Goal: Task Accomplishment & Management: Complete application form

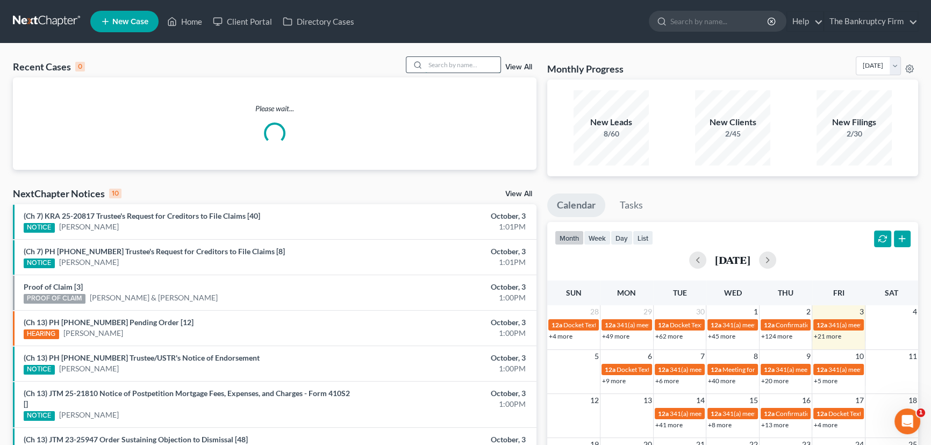
click at [437, 64] on input "search" at bounding box center [462, 65] width 75 height 16
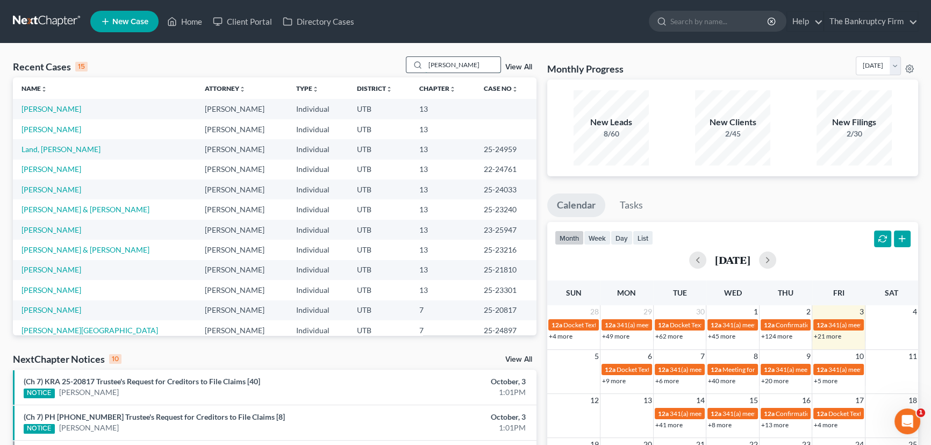
type input "Rodeback"
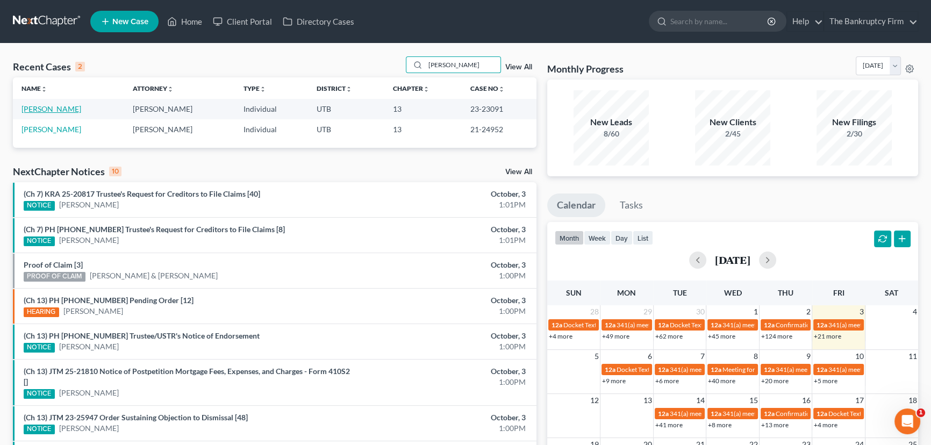
click at [59, 110] on link "[PERSON_NAME]" at bounding box center [52, 108] width 60 height 9
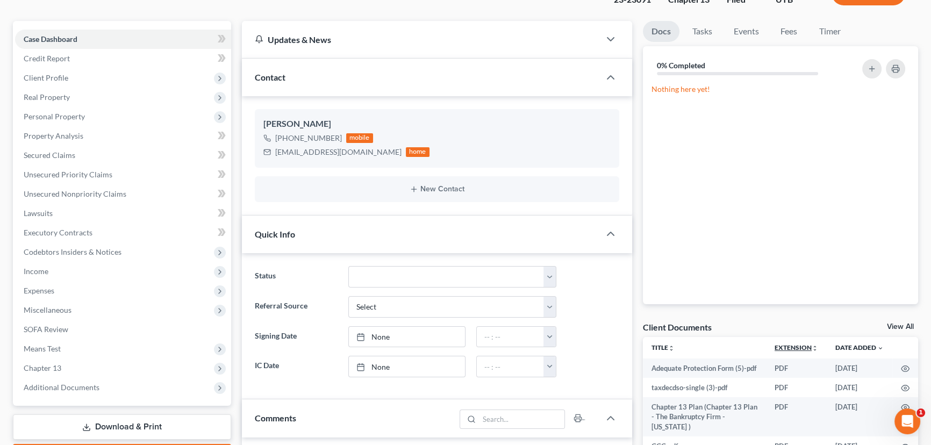
scroll to position [97, 0]
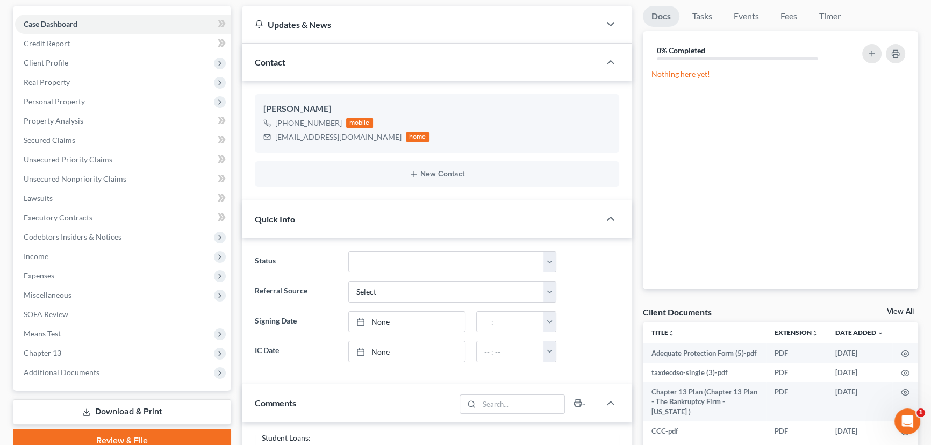
click at [893, 310] on link "View All" at bounding box center [900, 312] width 27 height 8
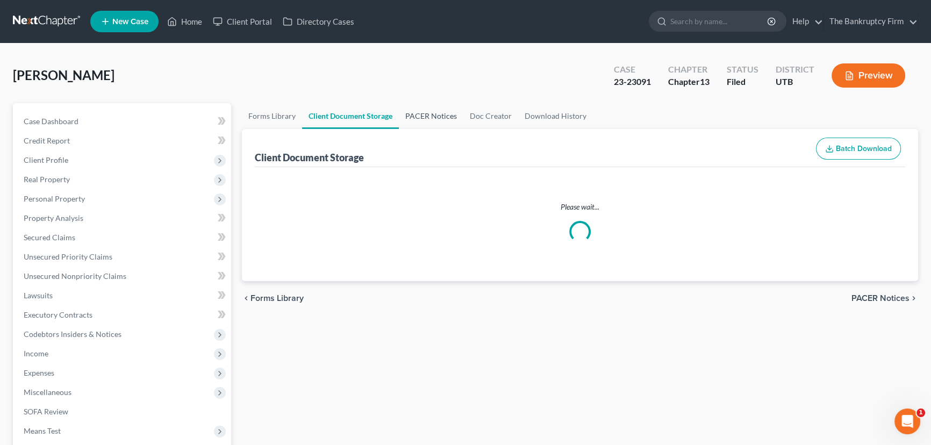
select select "30"
select select "26"
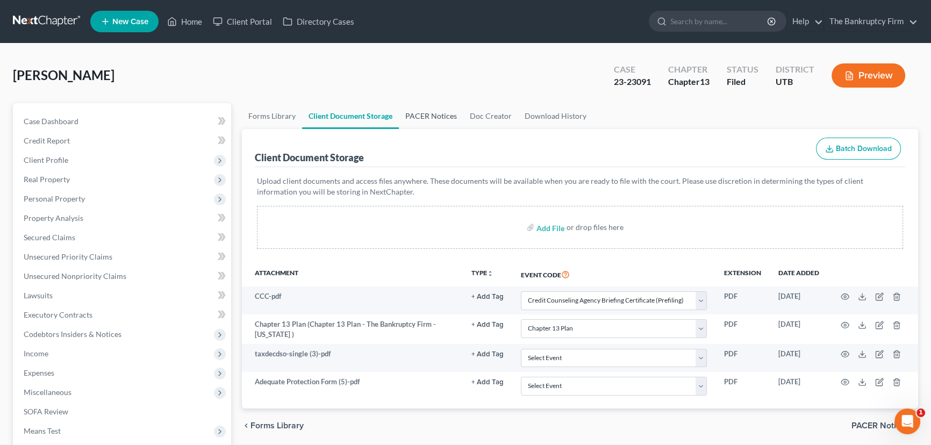
click at [436, 118] on link "PACER Notices" at bounding box center [431, 116] width 65 height 26
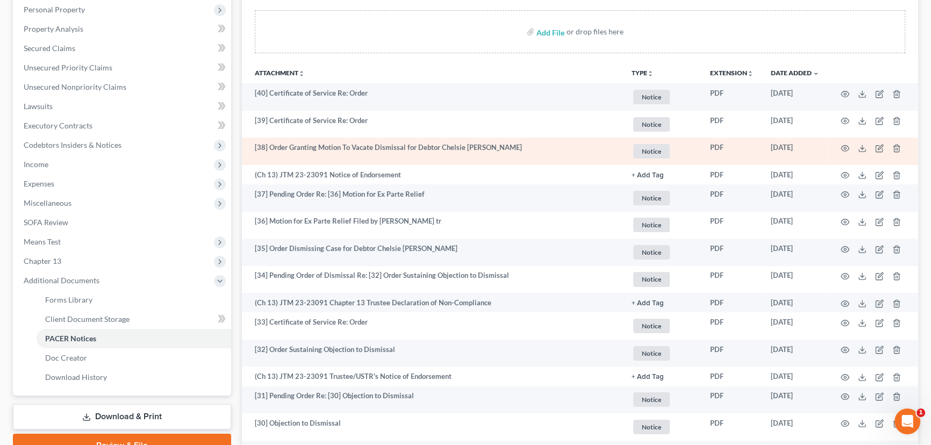
scroll to position [195, 0]
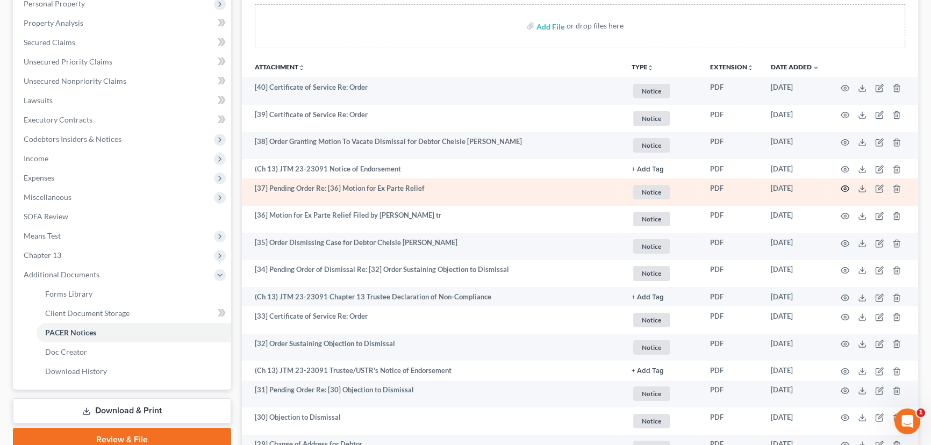
click at [845, 187] on icon "button" at bounding box center [845, 188] width 9 height 9
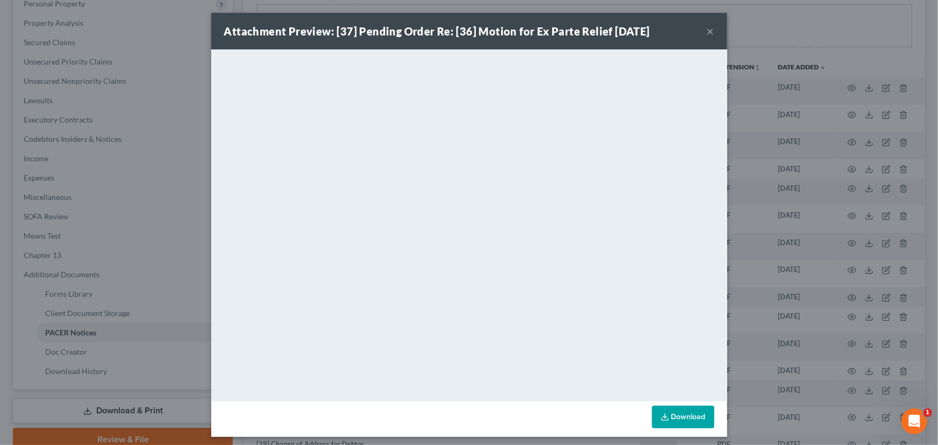
click at [707, 31] on button "×" at bounding box center [711, 31] width 8 height 13
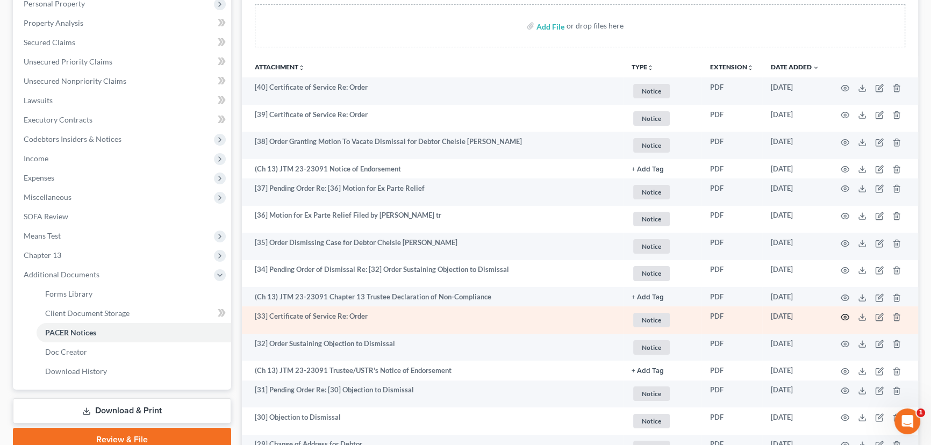
click at [846, 316] on circle "button" at bounding box center [845, 317] width 2 height 2
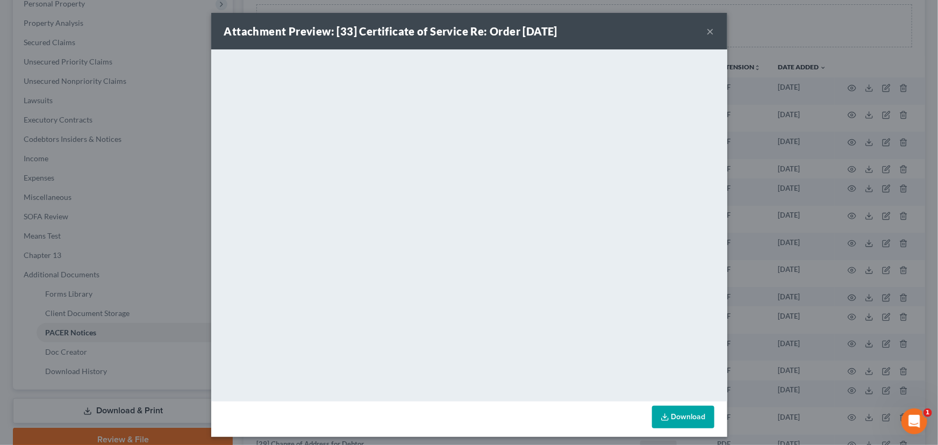
click at [707, 31] on button "×" at bounding box center [711, 31] width 8 height 13
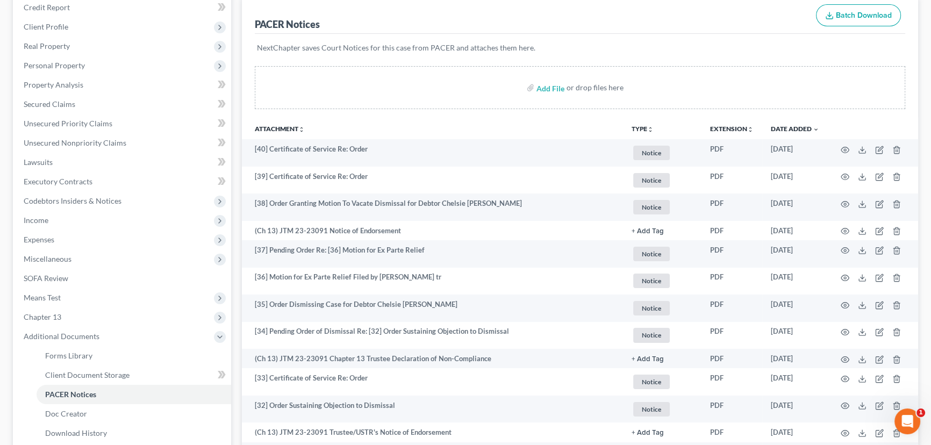
scroll to position [146, 0]
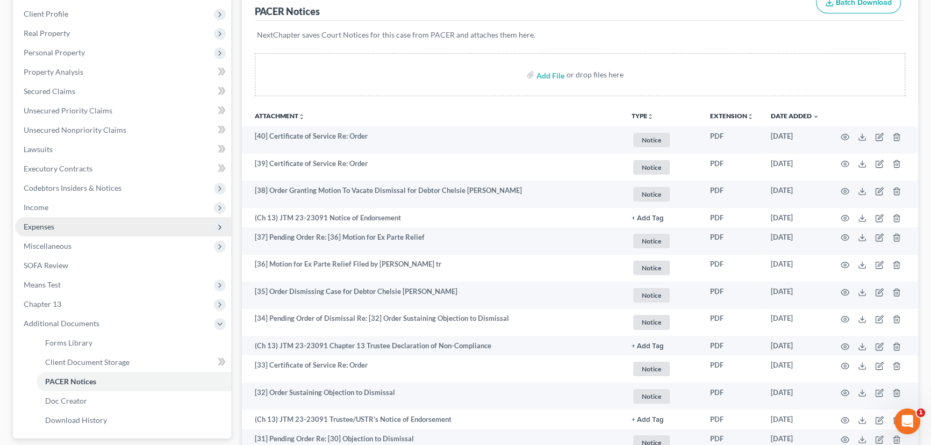
drag, startPoint x: 48, startPoint y: 230, endPoint x: 74, endPoint y: 229, distance: 25.3
click at [48, 230] on span "Expenses" at bounding box center [39, 226] width 31 height 9
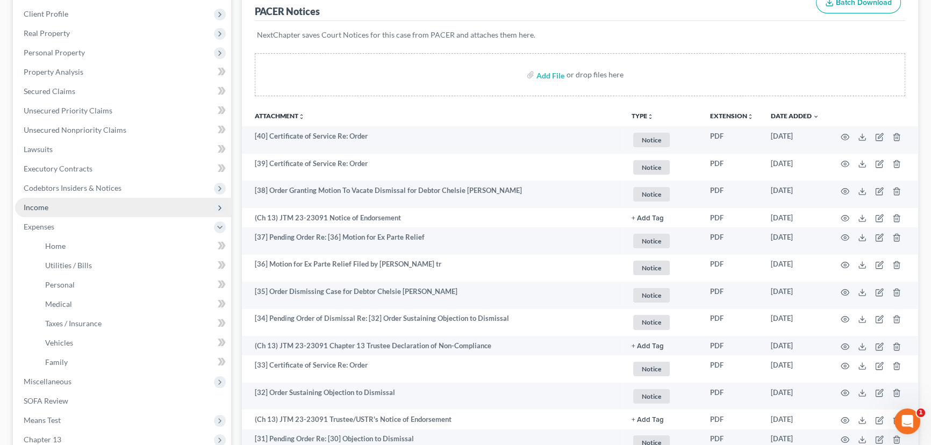
click at [52, 212] on span "Income" at bounding box center [123, 207] width 216 height 19
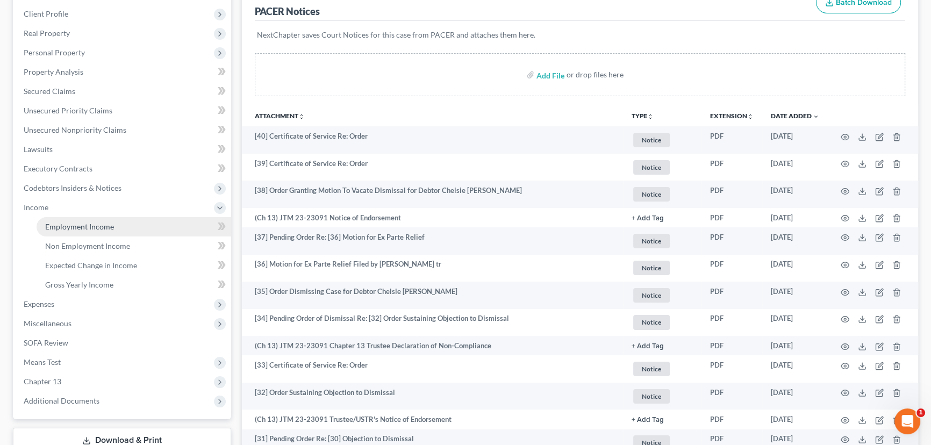
click at [76, 226] on span "Employment Income" at bounding box center [79, 226] width 69 height 9
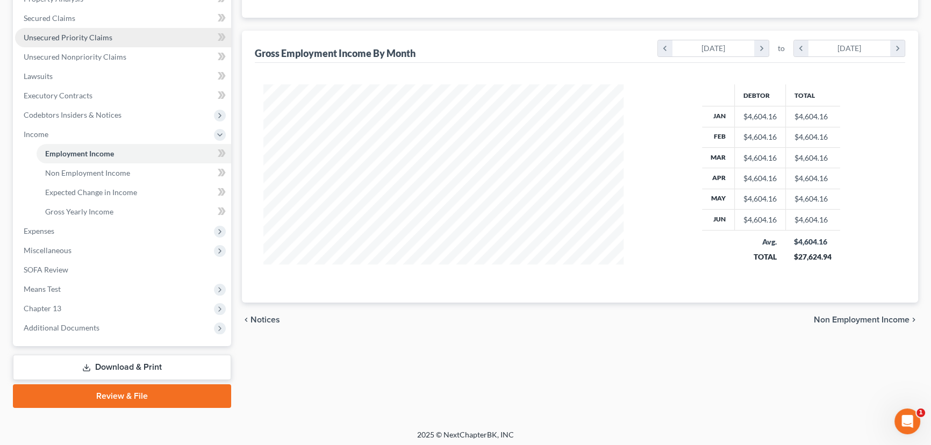
scroll to position [222, 0]
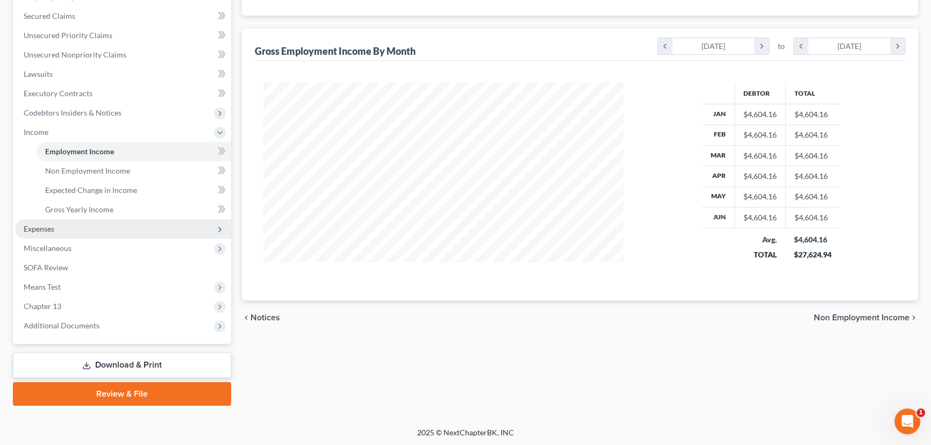
click at [48, 227] on span "Expenses" at bounding box center [39, 228] width 31 height 9
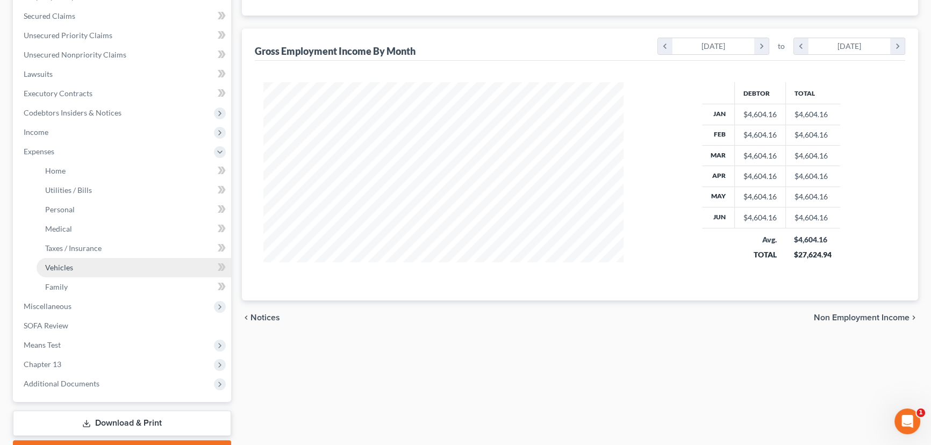
click at [66, 265] on span "Vehicles" at bounding box center [59, 267] width 28 height 9
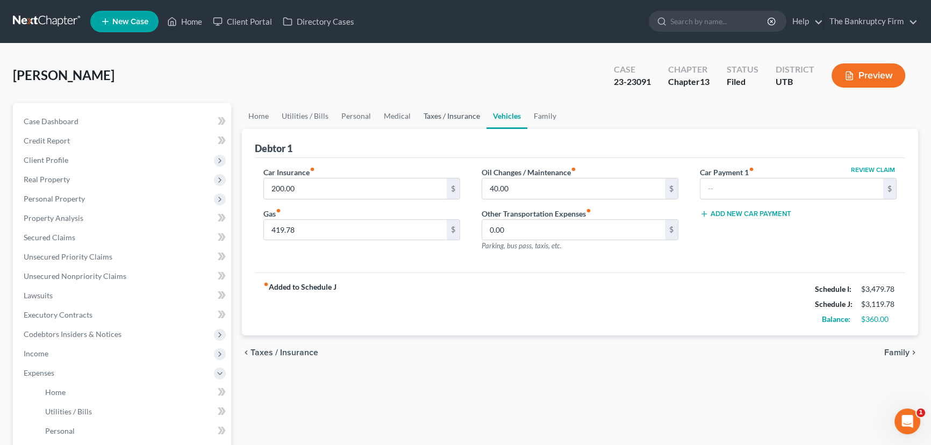
click at [438, 118] on link "Taxes / Insurance" at bounding box center [451, 116] width 69 height 26
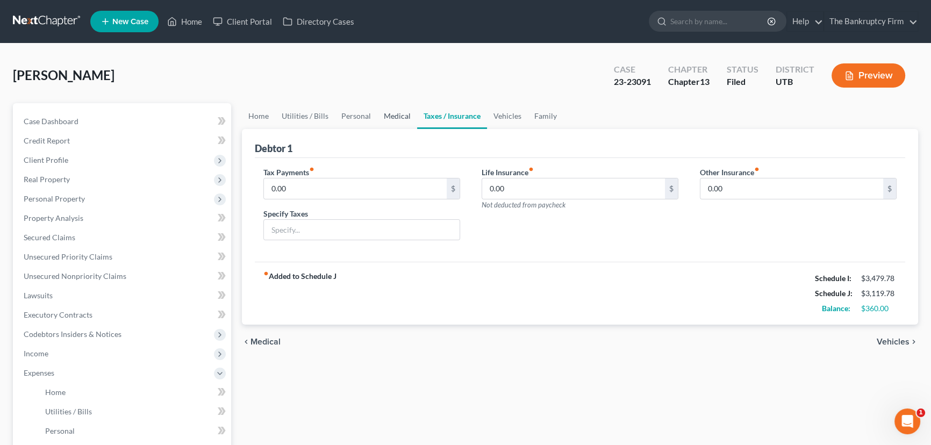
click at [386, 117] on link "Medical" at bounding box center [397, 116] width 40 height 26
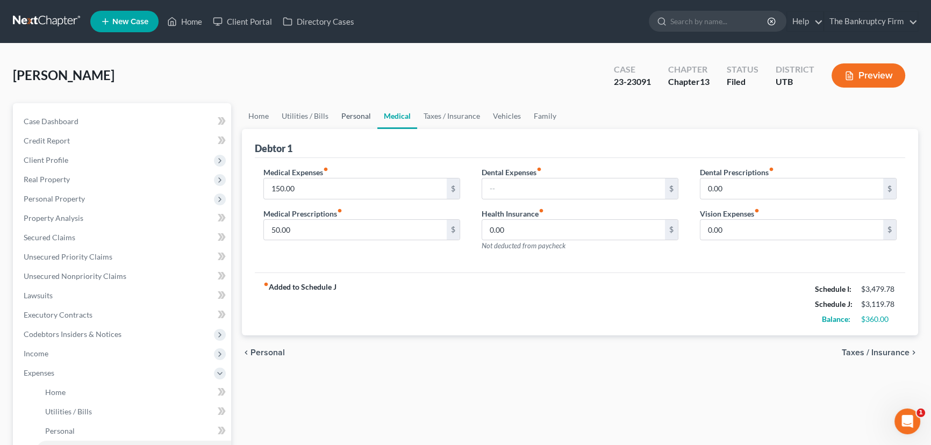
click at [351, 117] on link "Personal" at bounding box center [356, 116] width 42 height 26
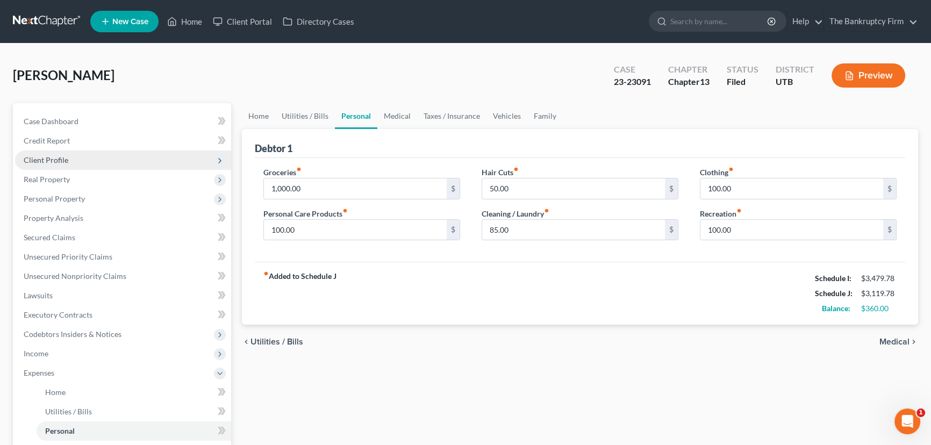
click at [60, 162] on span "Client Profile" at bounding box center [46, 159] width 45 height 9
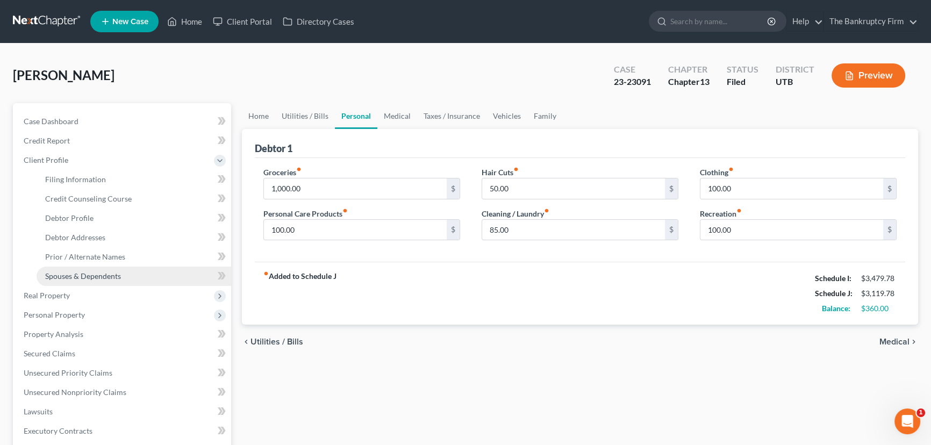
click at [87, 274] on span "Spouses & Dependents" at bounding box center [83, 276] width 76 height 9
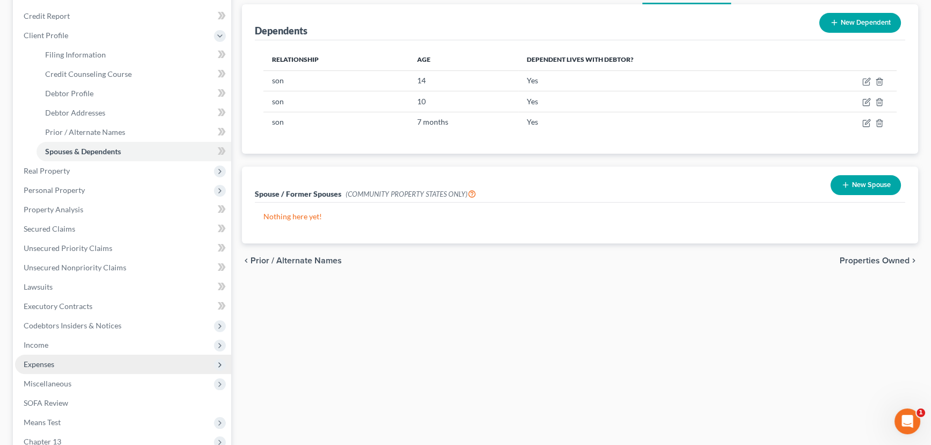
scroll to position [244, 0]
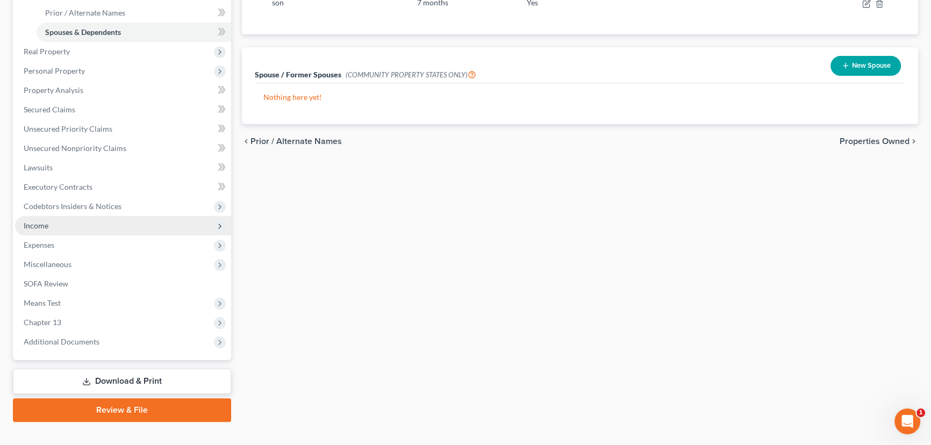
click at [53, 226] on span "Income" at bounding box center [123, 225] width 216 height 19
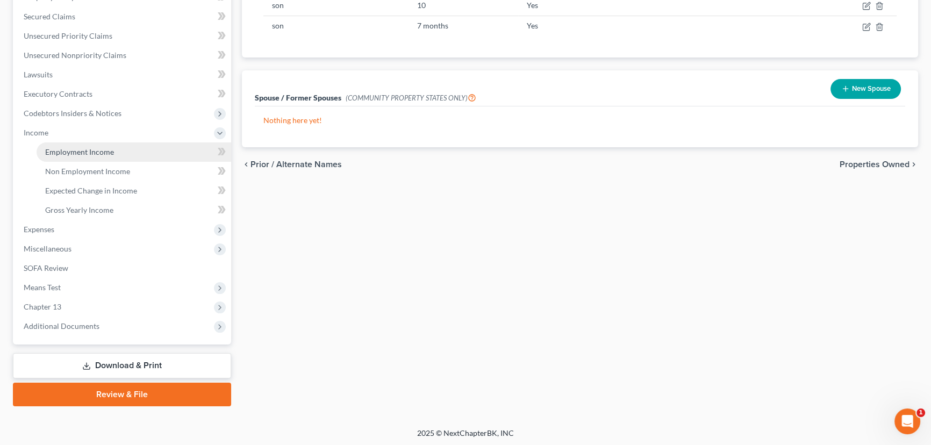
click at [96, 154] on span "Employment Income" at bounding box center [79, 151] width 69 height 9
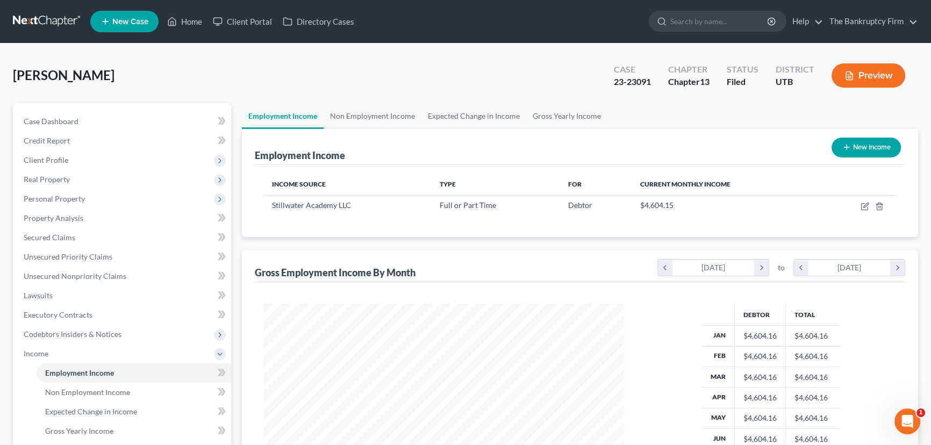
scroll to position [192, 382]
click at [376, 115] on link "Non Employment Income" at bounding box center [373, 116] width 98 height 26
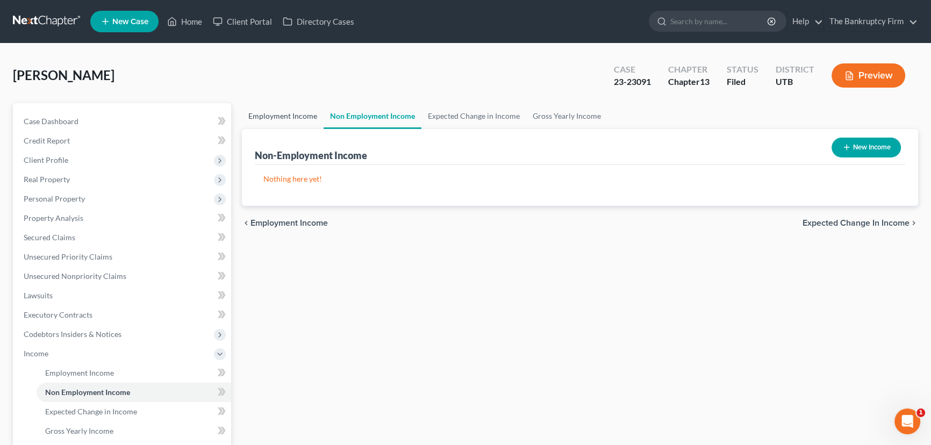
click at [292, 116] on link "Employment Income" at bounding box center [283, 116] width 82 height 26
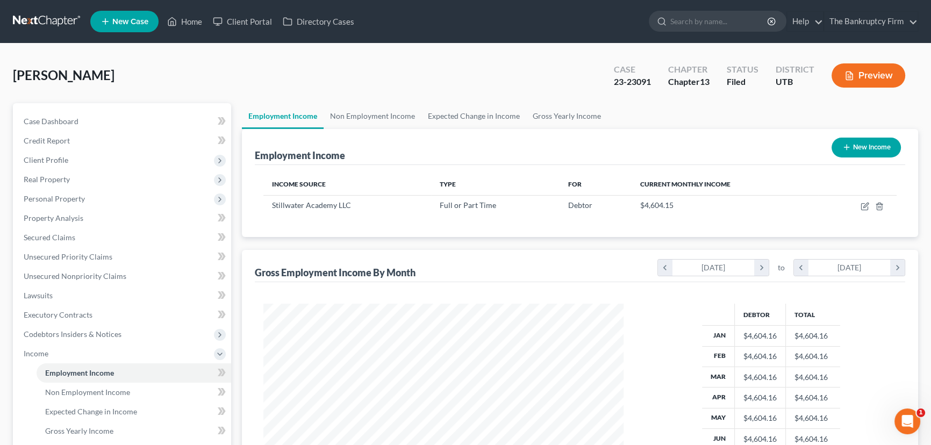
scroll to position [192, 382]
click at [60, 161] on span "Client Profile" at bounding box center [46, 159] width 45 height 9
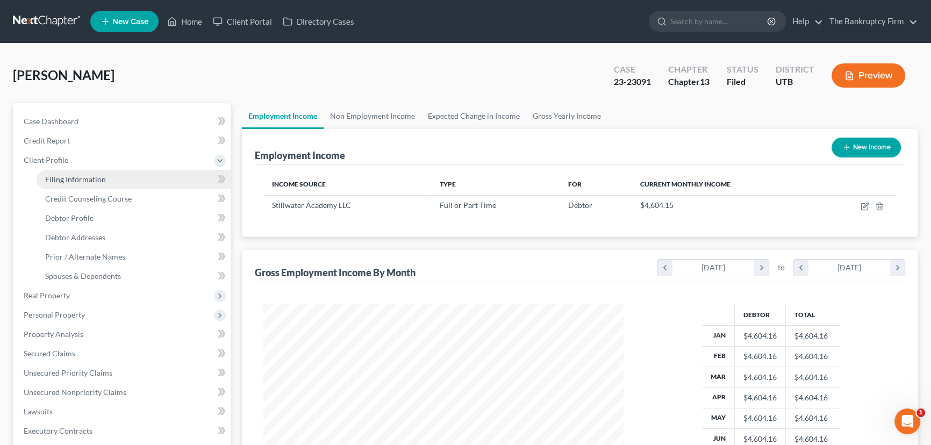
click at [87, 182] on span "Filing Information" at bounding box center [75, 179] width 61 height 9
select select "1"
select select "0"
select select "3"
select select "46"
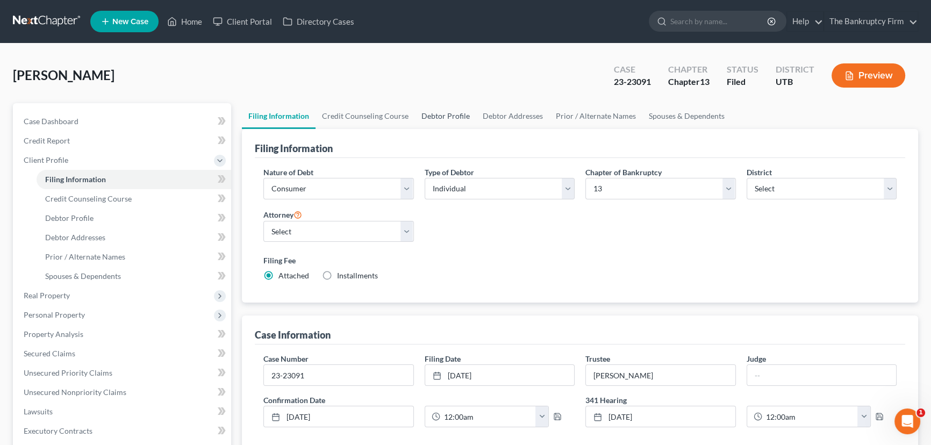
click at [441, 115] on link "Debtor Profile" at bounding box center [445, 116] width 61 height 26
select select "2"
select select "3"
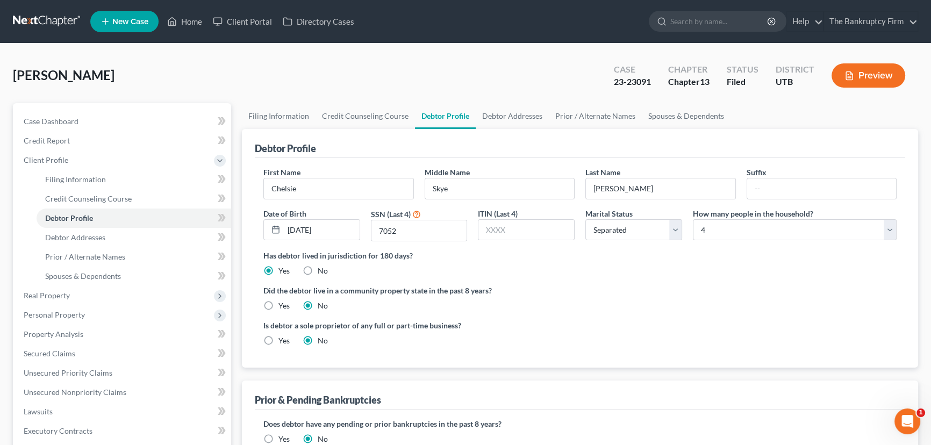
radio input "true"
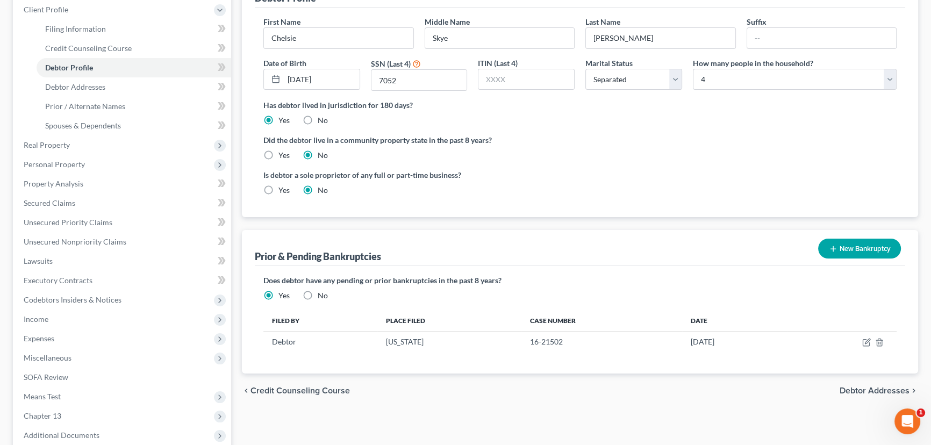
scroll to position [195, 0]
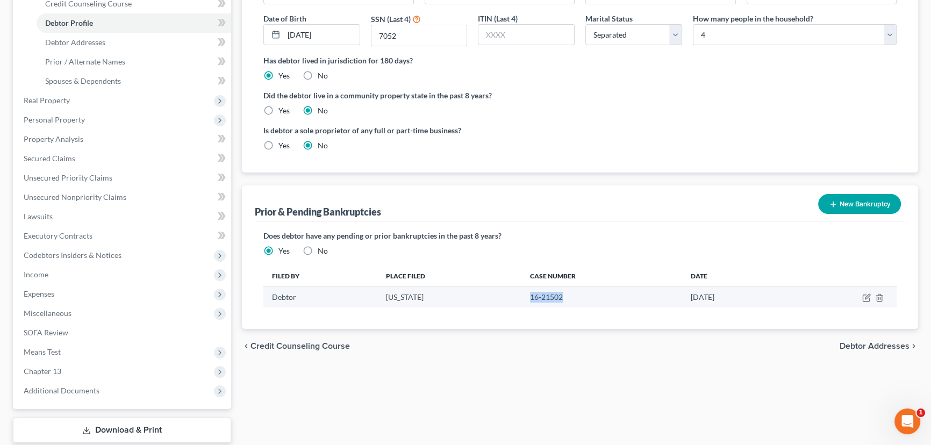
drag, startPoint x: 549, startPoint y: 295, endPoint x: 512, endPoint y: 296, distance: 37.1
click at [522, 296] on td "16-21502" at bounding box center [602, 297] width 161 height 20
copy td "16-21502"
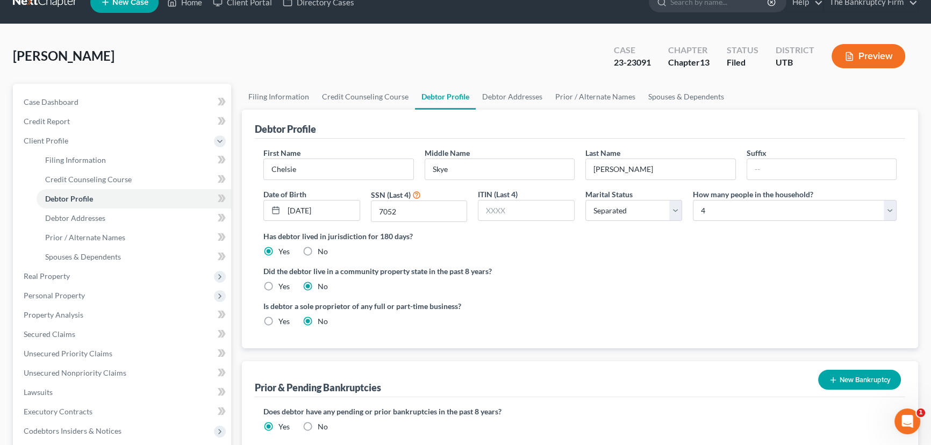
scroll to position [0, 0]
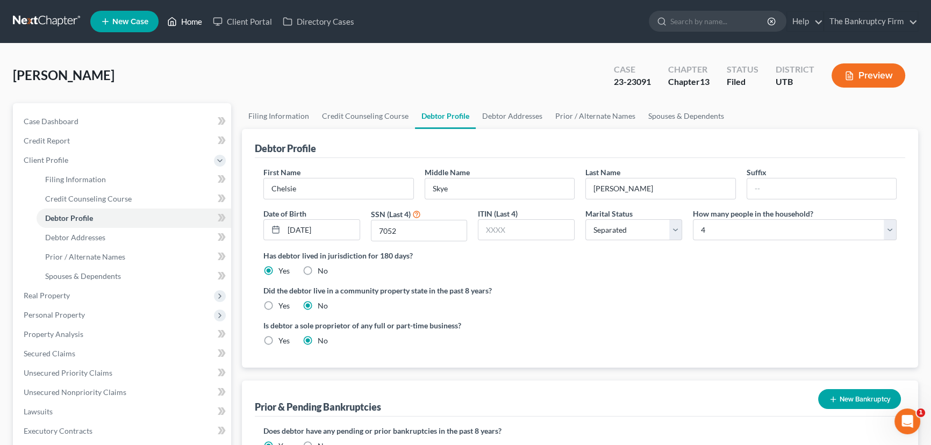
click at [188, 22] on link "Home" at bounding box center [185, 21] width 46 height 19
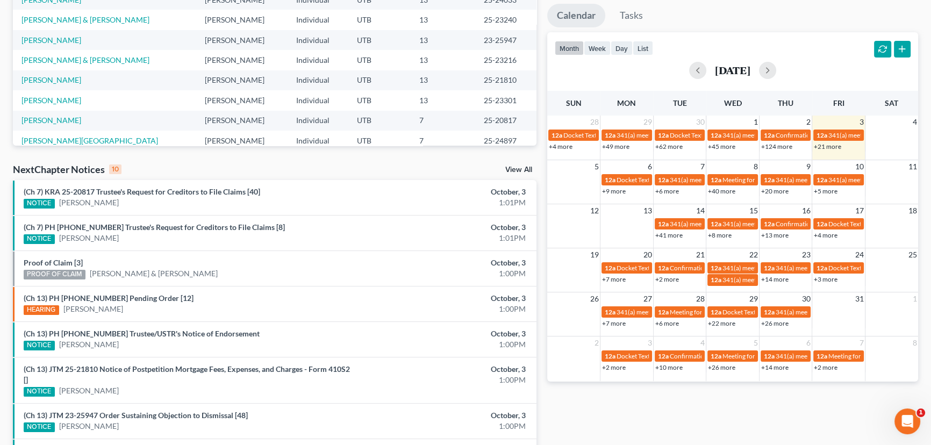
scroll to position [195, 0]
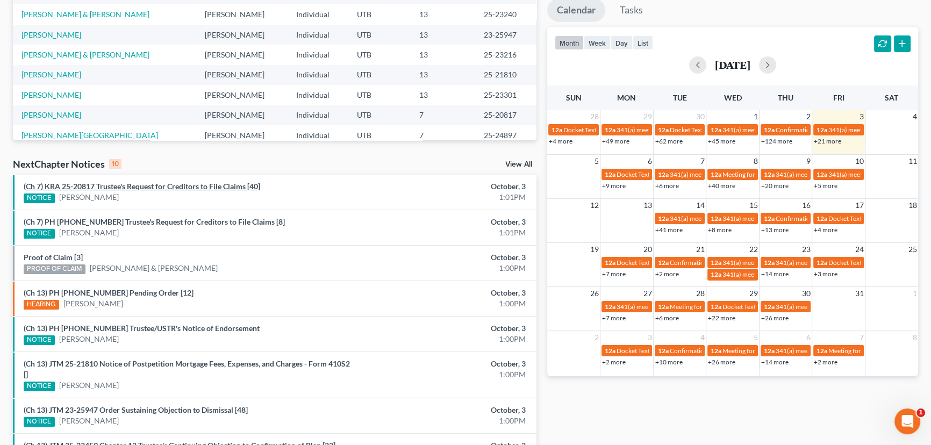
click at [136, 190] on link "(Ch 7) KRA 25-20817 Trustee's Request for Creditors to File Claims [40]" at bounding box center [142, 186] width 237 height 9
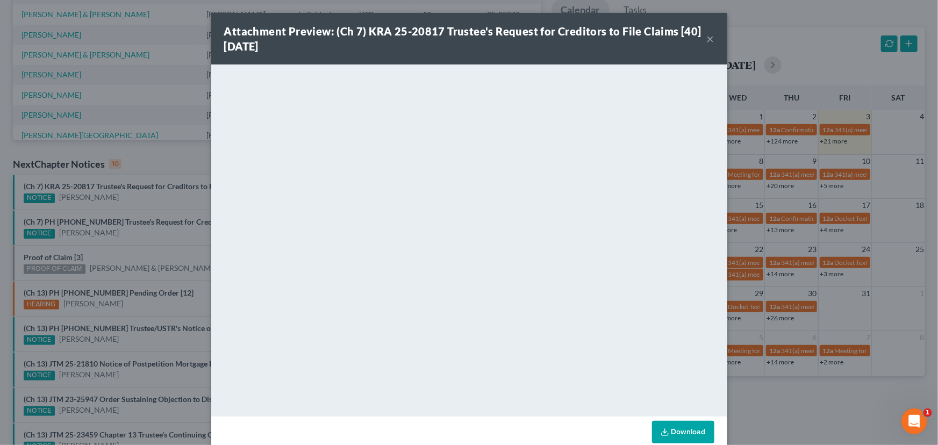
click at [129, 203] on div "Attachment Preview: (Ch 7) KRA 25-20817 Trustee's Request for Creditors to File…" at bounding box center [469, 222] width 938 height 445
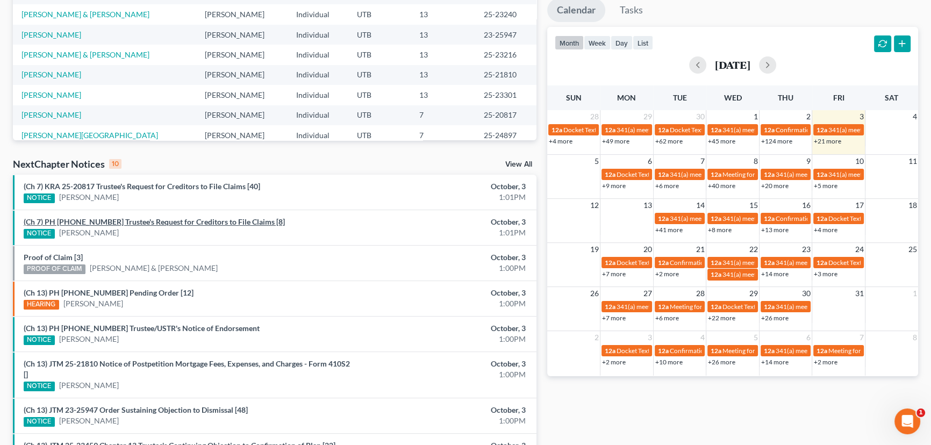
click at [129, 225] on link "(Ch 7) PH 25-24897 Trustee's Request for Creditors to File Claims [8]" at bounding box center [154, 221] width 261 height 9
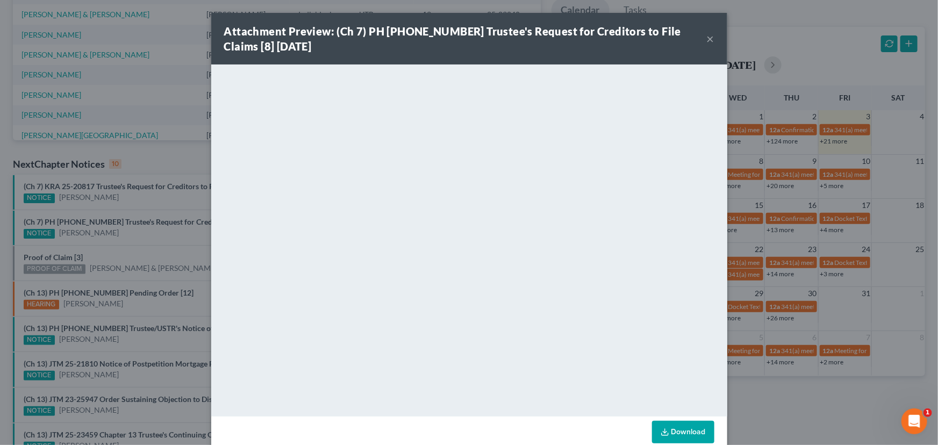
click at [133, 237] on div "Attachment Preview: (Ch 7) PH 25-24897 Trustee's Request for Creditors to File …" at bounding box center [469, 222] width 938 height 445
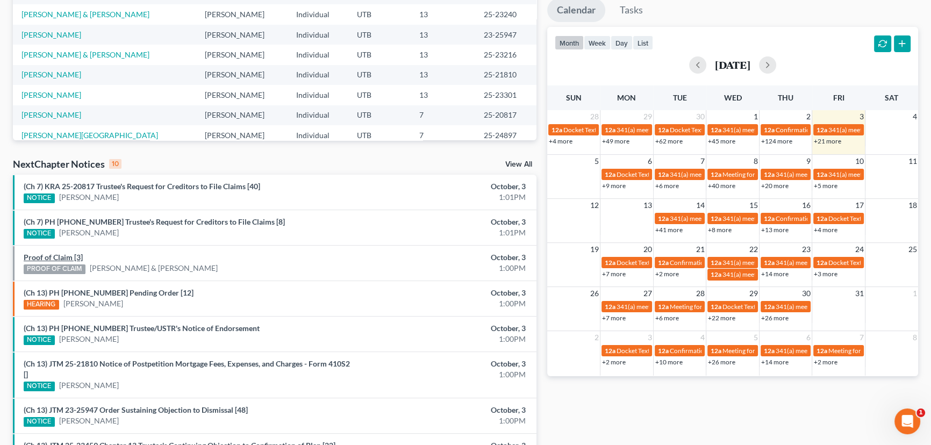
click at [66, 256] on link "Proof of Claim [3]" at bounding box center [53, 257] width 59 height 9
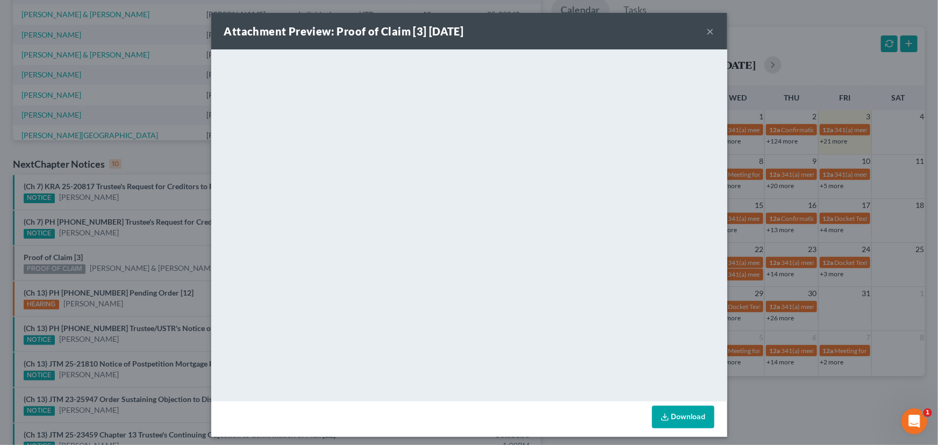
click at [130, 252] on div "Attachment Preview: Proof of Claim [3] 10/03/2025 × <object ng-attr-data='https…" at bounding box center [469, 222] width 938 height 445
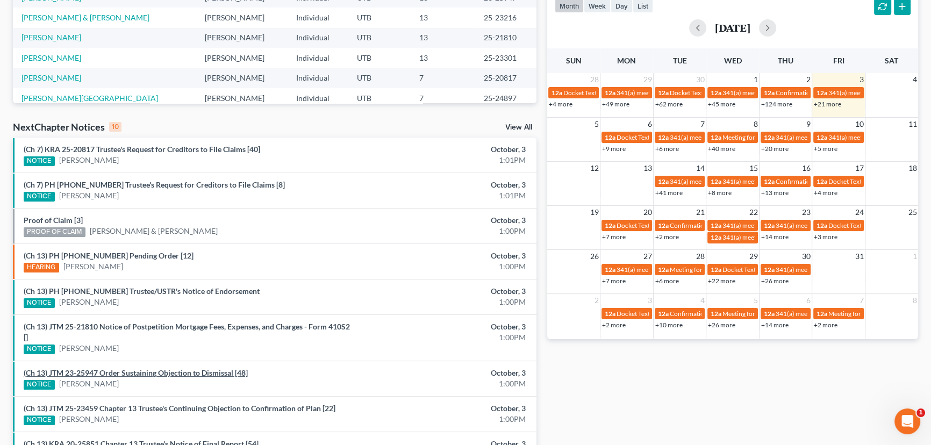
scroll to position [337, 0]
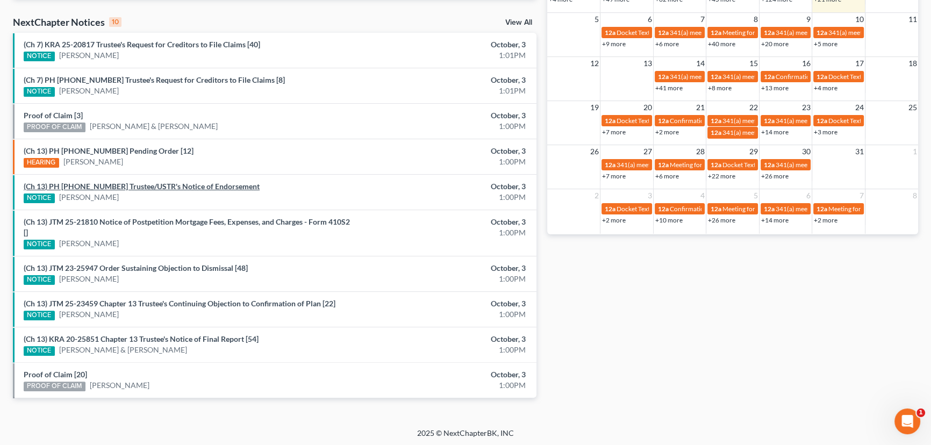
click at [165, 188] on link "(Ch 13) PH 24-22376 Trustee/USTR's Notice of Endorsement" at bounding box center [142, 186] width 236 height 9
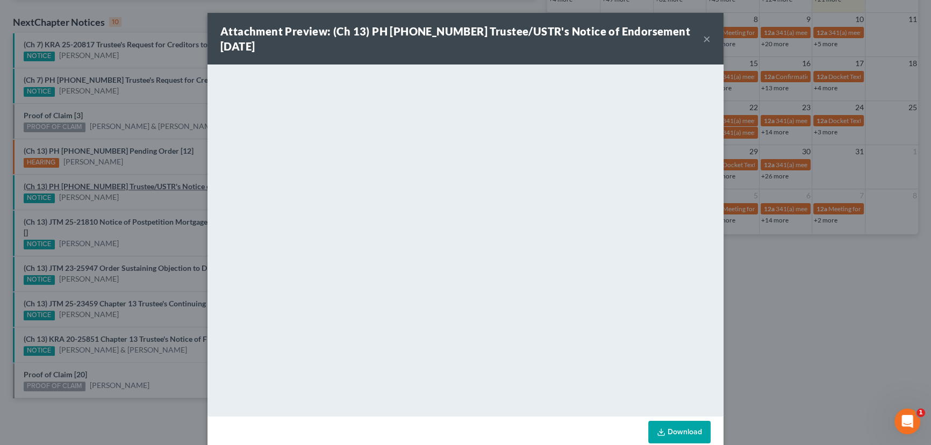
scroll to position [326, 0]
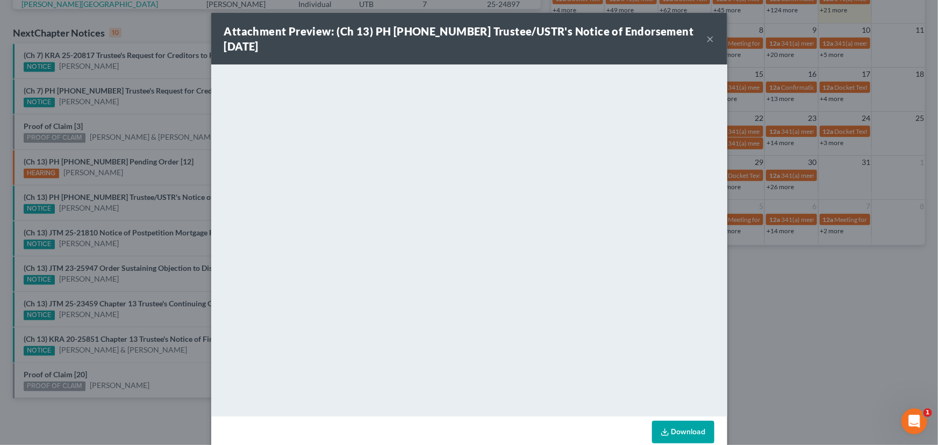
click at [145, 208] on div "Attachment Preview: (Ch 13) PH 24-22376 Trustee/USTR's Notice of Endorsement 10…" at bounding box center [469, 222] width 938 height 445
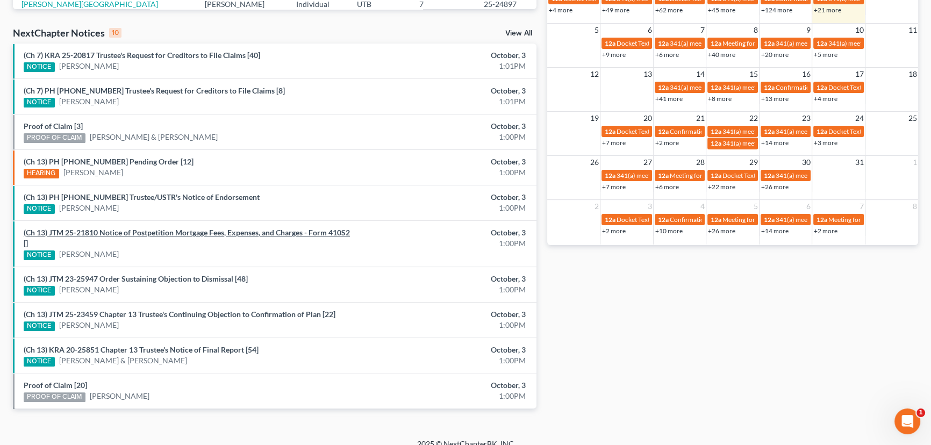
click at [136, 233] on link "(Ch 13) JTM 25-21810 Notice of Postpetition Mortgage Fees, Expenses, and Charge…" at bounding box center [187, 238] width 326 height 20
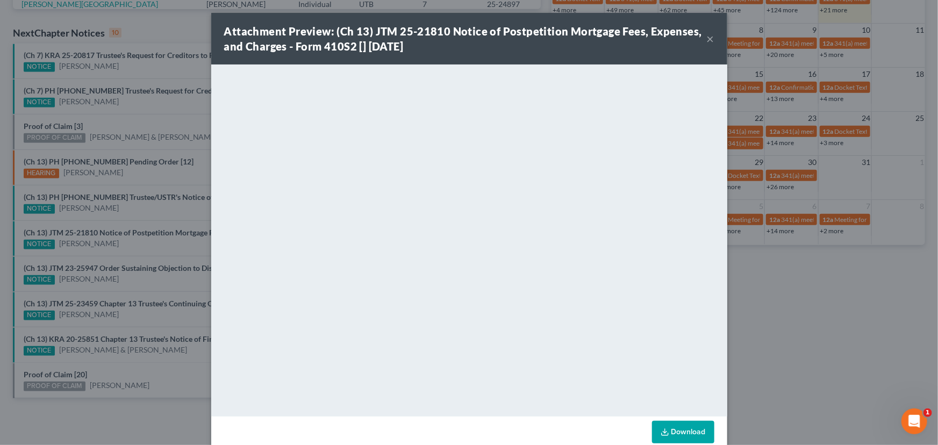
click at [138, 249] on div "Attachment Preview: (Ch 13) JTM 25-21810 Notice of Postpetition Mortgage Fees, …" at bounding box center [469, 222] width 938 height 445
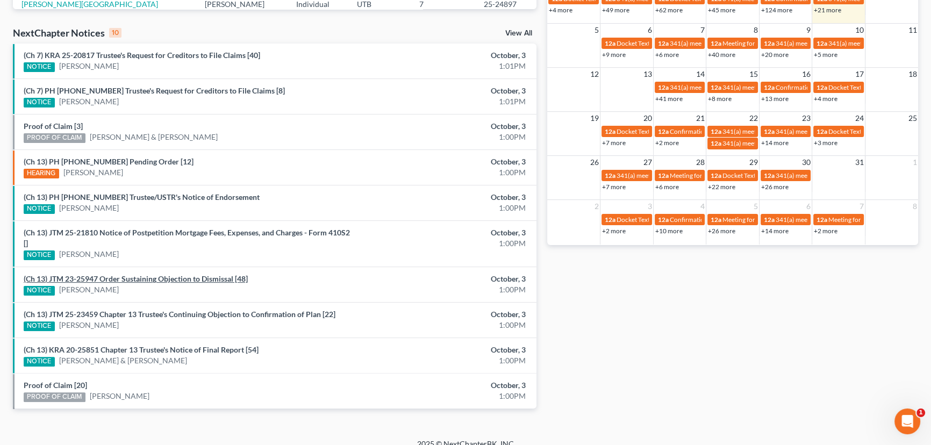
click at [147, 279] on link "(Ch 13) JTM 23-25947 Order Sustaining Objection to Dismissal [48]" at bounding box center [136, 278] width 224 height 9
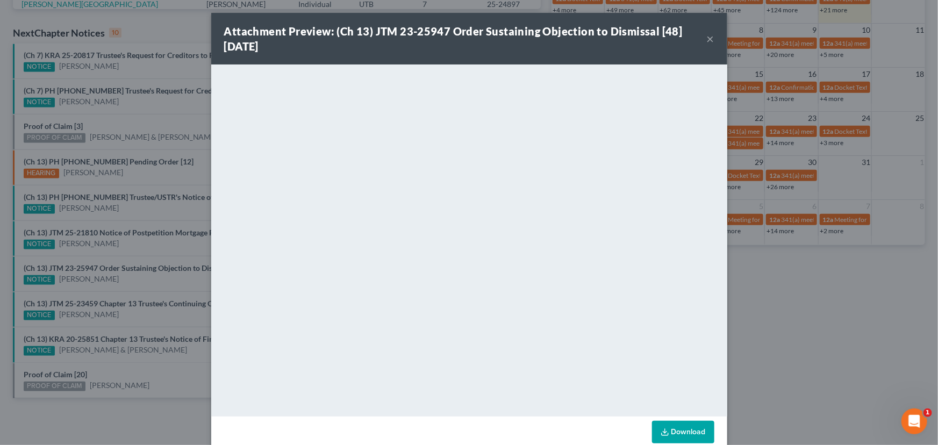
click at [145, 290] on div "Attachment Preview: (Ch 13) JTM 23-25947 Order Sustaining Objection to Dismissa…" at bounding box center [469, 222] width 938 height 445
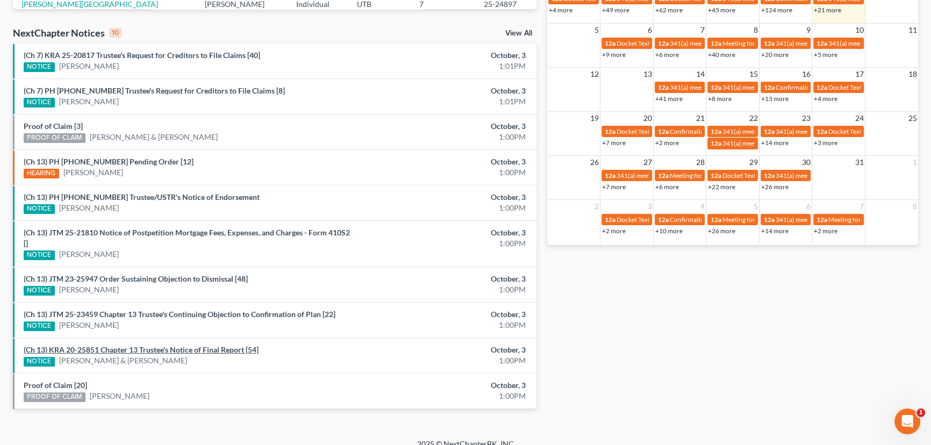
click at [140, 349] on link "(Ch 13) KRA 20-25851 Chapter 13 Trustee's Notice of Final Report [54]" at bounding box center [141, 349] width 235 height 9
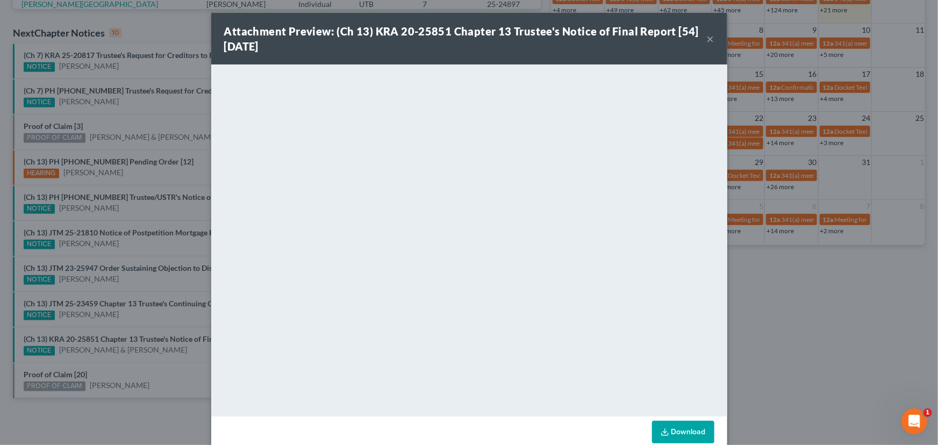
drag, startPoint x: 145, startPoint y: 366, endPoint x: 109, endPoint y: 369, distance: 36.2
click at [145, 367] on div "Attachment Preview: (Ch 13) KRA 20-25851 Chapter 13 Trustee's Notice of Final R…" at bounding box center [469, 222] width 938 height 445
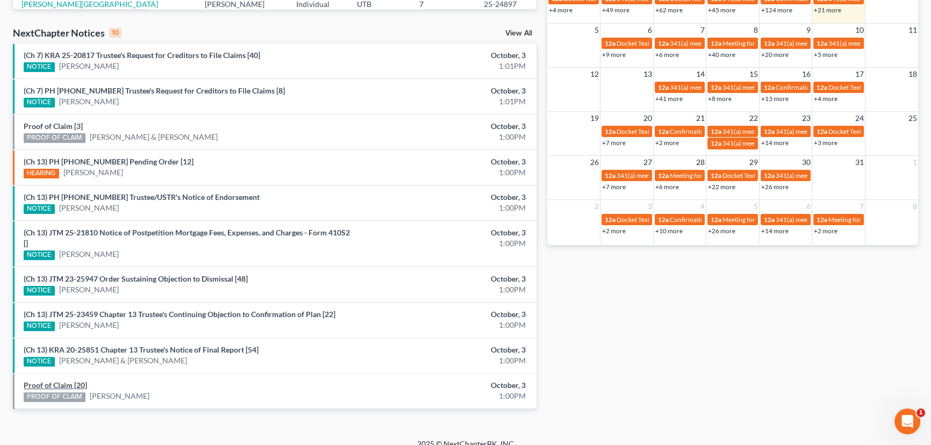
click at [59, 384] on link "Proof of Claim [20]" at bounding box center [55, 385] width 63 height 9
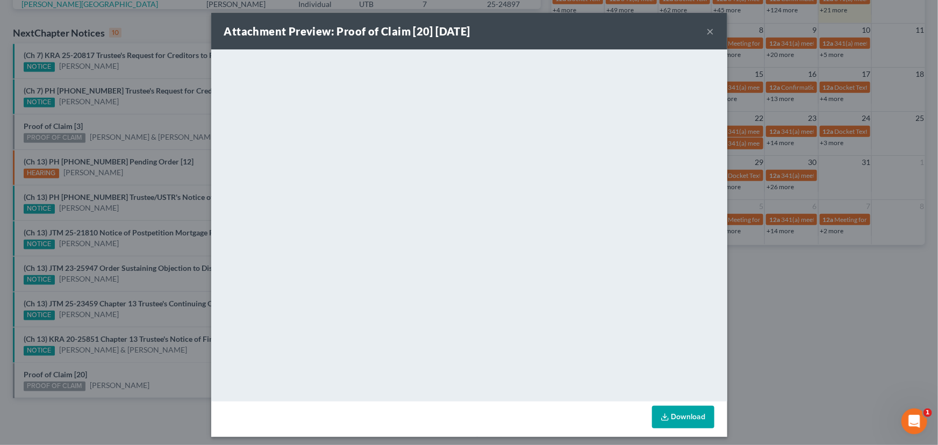
click at [129, 384] on div "Attachment Preview: Proof of Claim [20] 10/03/2025 × <object ng-attr-data='http…" at bounding box center [469, 222] width 938 height 445
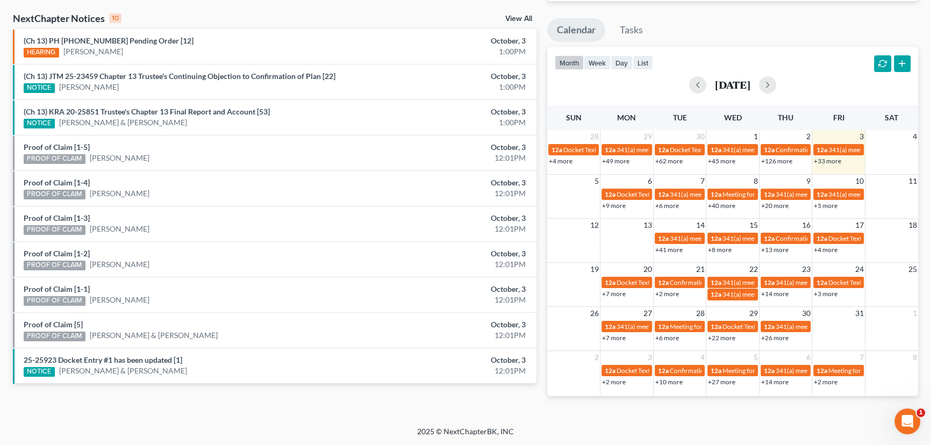
scroll to position [326, 0]
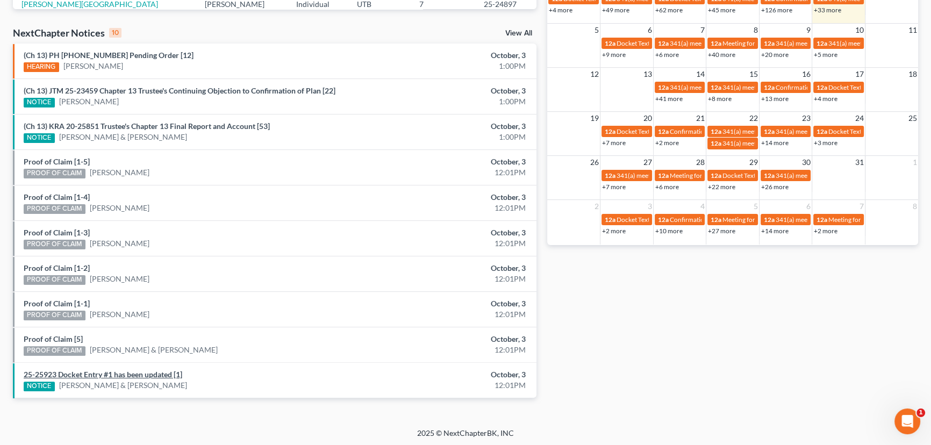
click at [97, 373] on link "25-25923 Docket Entry #1 has been updated [1]" at bounding box center [103, 374] width 159 height 9
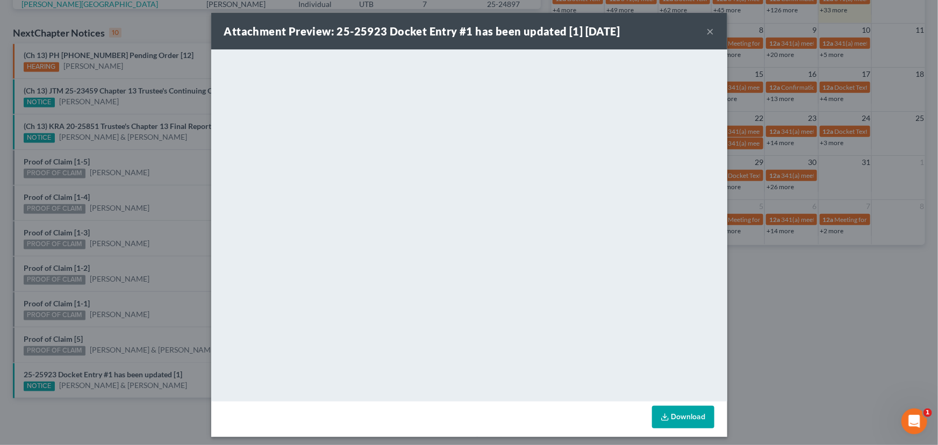
drag, startPoint x: 129, startPoint y: 337, endPoint x: 80, endPoint y: 335, distance: 49.0
click at [124, 337] on div "Attachment Preview: 25-25923 Docket Entry #1 has been updated [1] 10/03/2025 × …" at bounding box center [469, 222] width 938 height 445
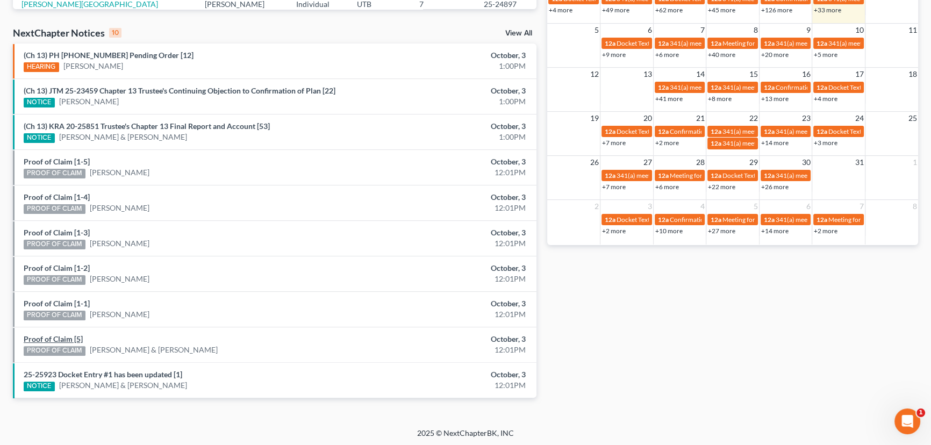
click at [56, 338] on link "Proof of Claim [5]" at bounding box center [53, 338] width 59 height 9
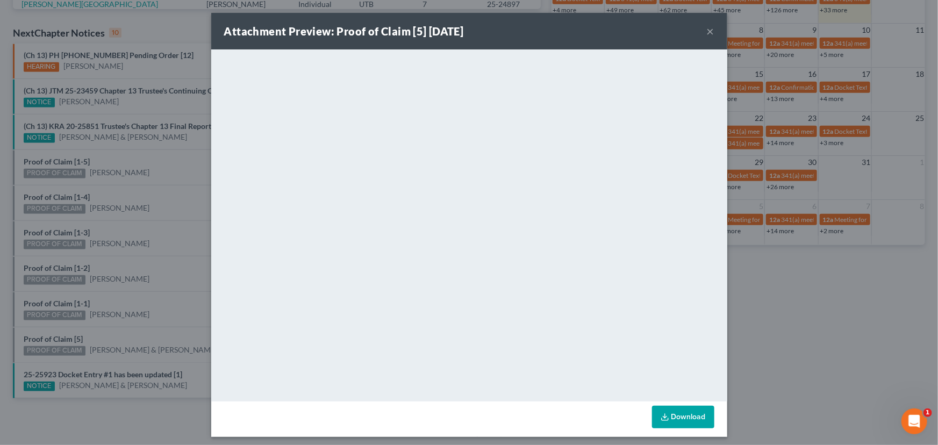
click at [120, 333] on div "Attachment Preview: Proof of Claim [5] 10/03/2025 × <object ng-attr-data='https…" at bounding box center [469, 222] width 938 height 445
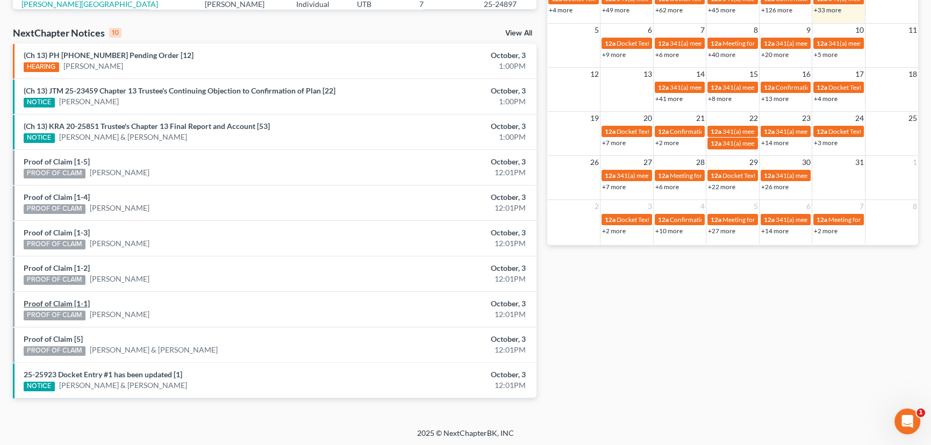
click at [59, 299] on link "Proof of Claim [1-1]" at bounding box center [57, 303] width 66 height 9
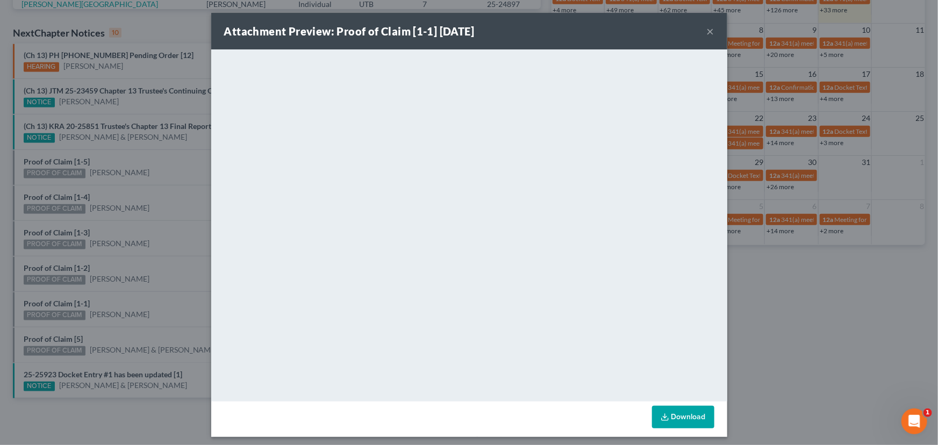
drag, startPoint x: 141, startPoint y: 297, endPoint x: 96, endPoint y: 268, distance: 53.2
click at [140, 297] on div "Attachment Preview: Proof of Claim [1-1] 10/03/2025 × <object ng-attr-data='htt…" at bounding box center [469, 222] width 938 height 445
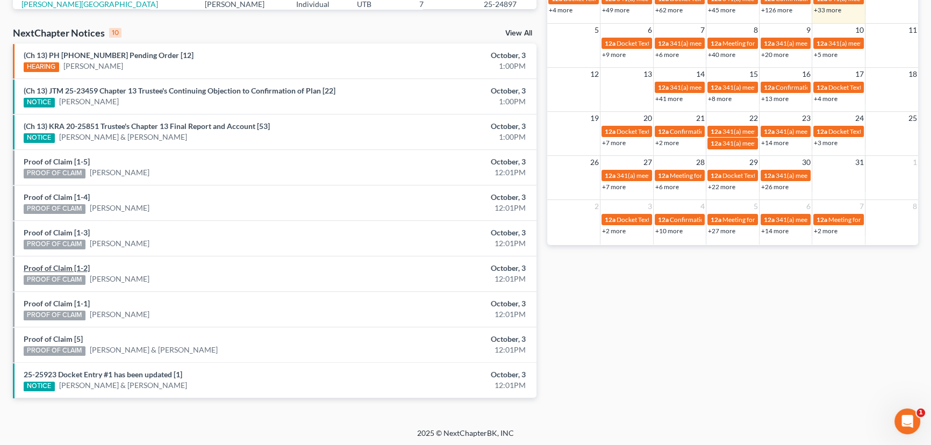
click at [66, 267] on link "Proof of Claim [1-2]" at bounding box center [57, 267] width 66 height 9
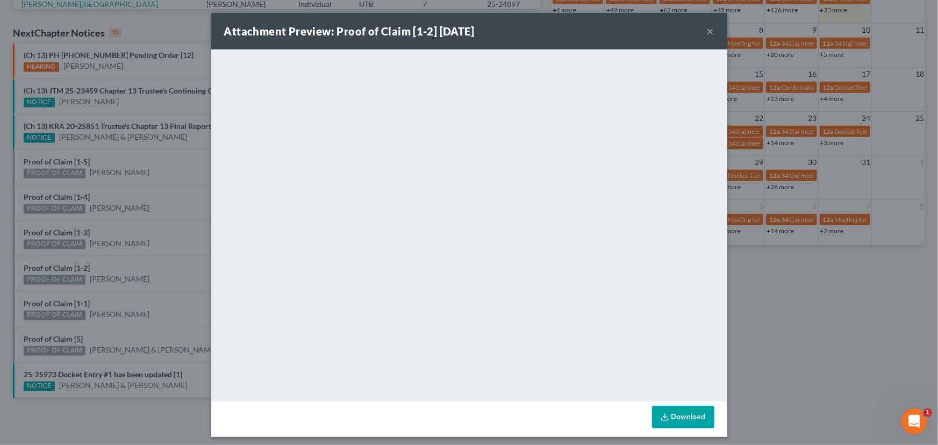
click at [145, 264] on div "Attachment Preview: Proof of Claim [1-2] 10/03/2025 × <object ng-attr-data='htt…" at bounding box center [469, 222] width 938 height 445
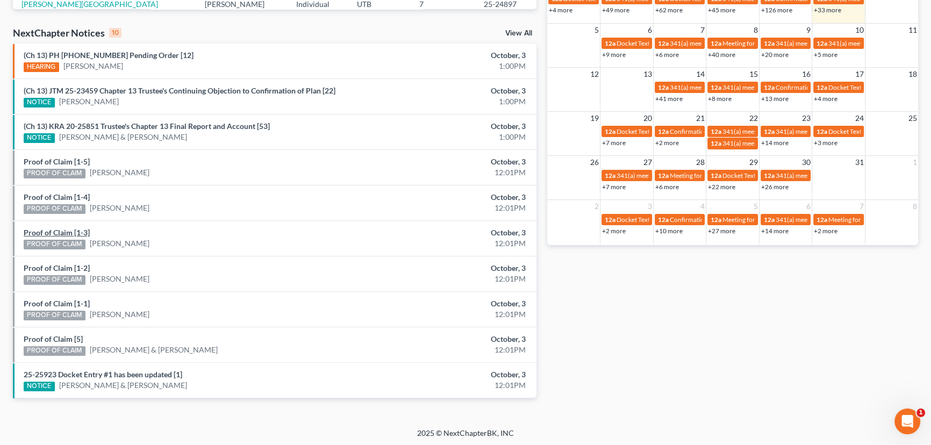
click at [61, 231] on link "Proof of Claim [1-3]" at bounding box center [57, 232] width 66 height 9
click at [59, 196] on link "Proof of Claim [1-4]" at bounding box center [57, 196] width 66 height 9
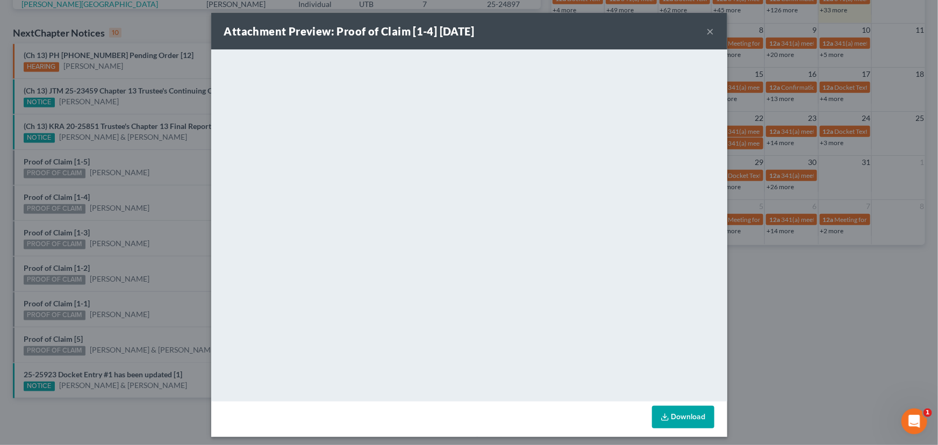
click at [148, 201] on div "Attachment Preview: Proof of Claim [1-4] 10/03/2025 × <object ng-attr-data='htt…" at bounding box center [469, 222] width 938 height 445
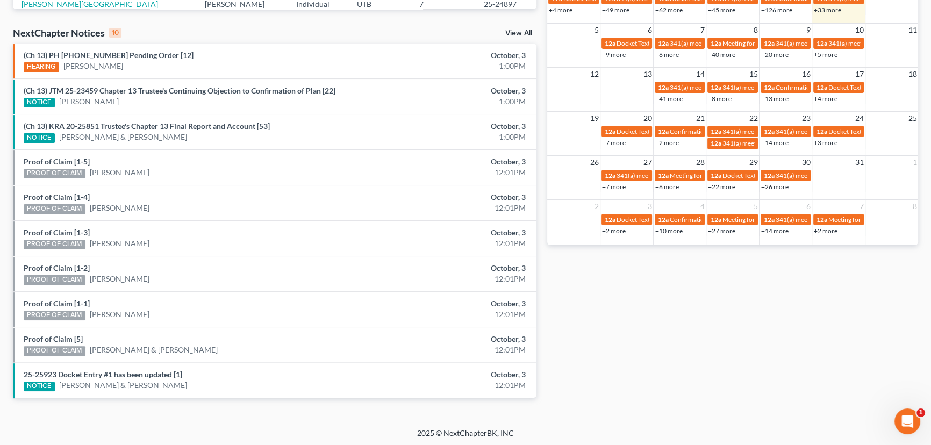
click at [140, 173] on div "PROOF OF CLAIM Oscar Bravo" at bounding box center [189, 172] width 331 height 11
click at [58, 161] on link "Proof of Claim [1-5]" at bounding box center [57, 161] width 66 height 9
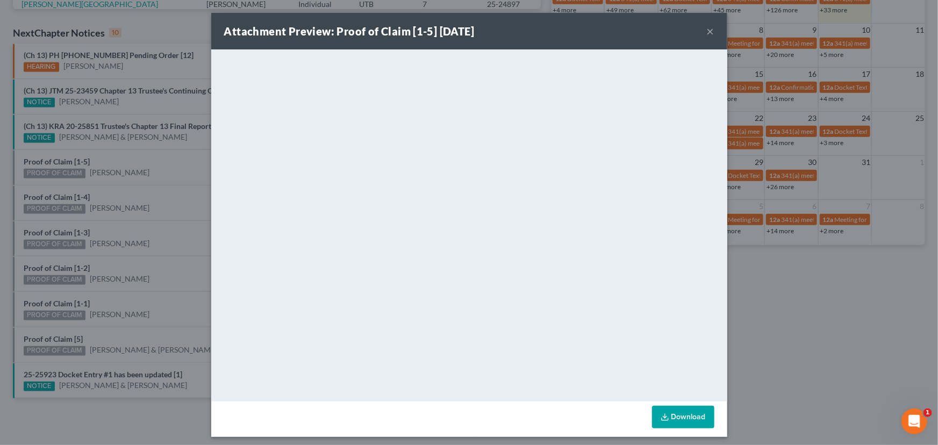
drag, startPoint x: 158, startPoint y: 174, endPoint x: 157, endPoint y: 158, distance: 15.6
click at [158, 174] on div "Attachment Preview: Proof of Claim [1-5] 10/03/2025 × <object ng-attr-data='htt…" at bounding box center [469, 222] width 938 height 445
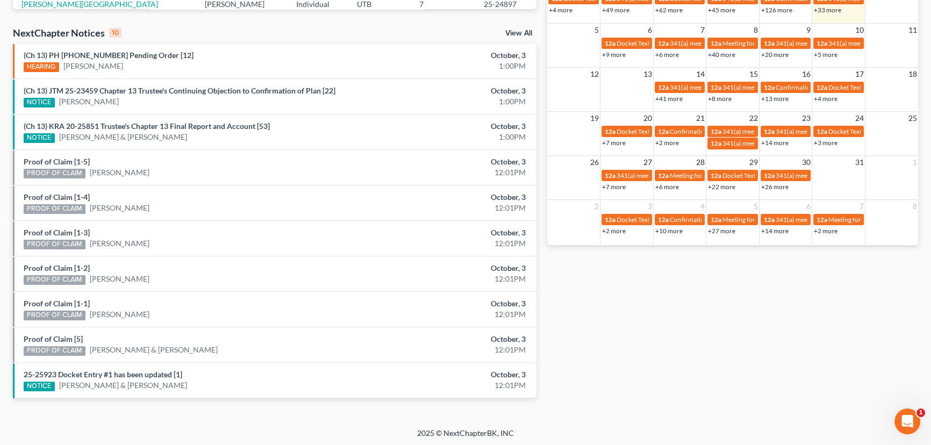
click at [168, 130] on div "(Ch 13) KRA 20-25851 Trustee's Chapter 13 Final Report and Account [53] NOTICE …" at bounding box center [189, 132] width 342 height 22
click at [170, 128] on link "(Ch 13) KRA 20-25851 Trustee's Chapter 13 Final Report and Account [53]" at bounding box center [147, 126] width 246 height 9
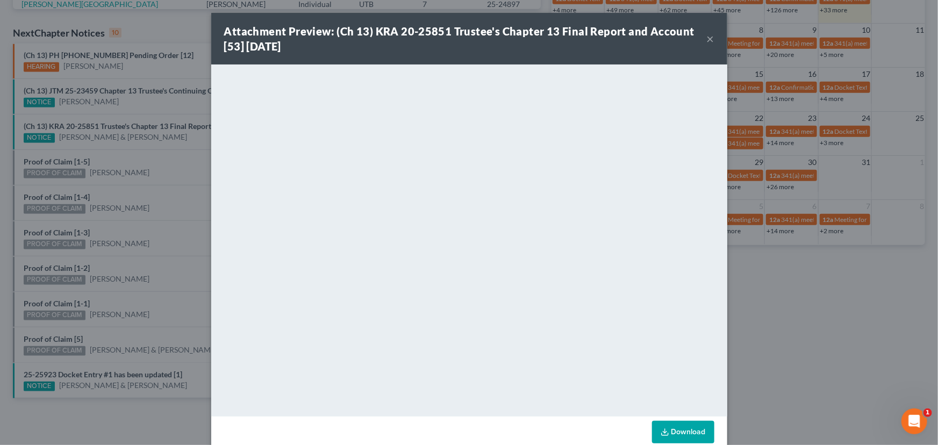
drag, startPoint x: 184, startPoint y: 203, endPoint x: 158, endPoint y: 119, distance: 87.9
click at [179, 181] on div "Attachment Preview: (Ch 13) KRA 20-25851 Trustee's Chapter 13 Final Report and …" at bounding box center [469, 222] width 938 height 445
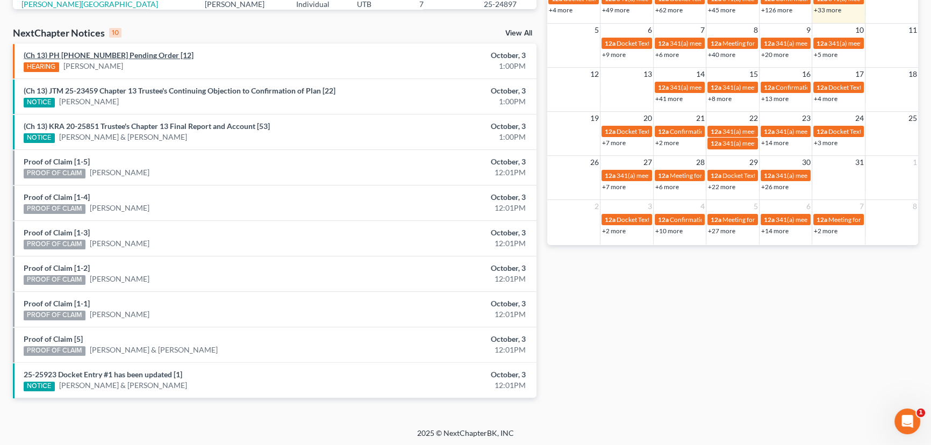
click at [123, 57] on link "(Ch 13) PH 25-24033 Pending Order [12]" at bounding box center [109, 55] width 170 height 9
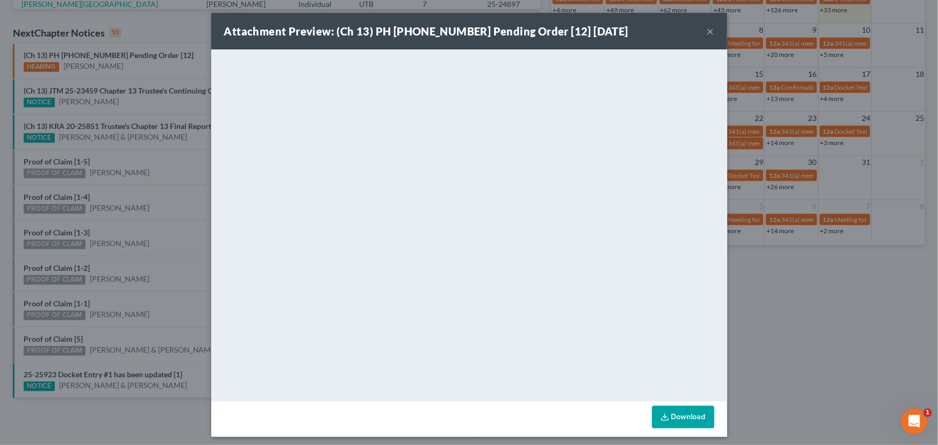
click at [709, 32] on button "×" at bounding box center [711, 31] width 8 height 13
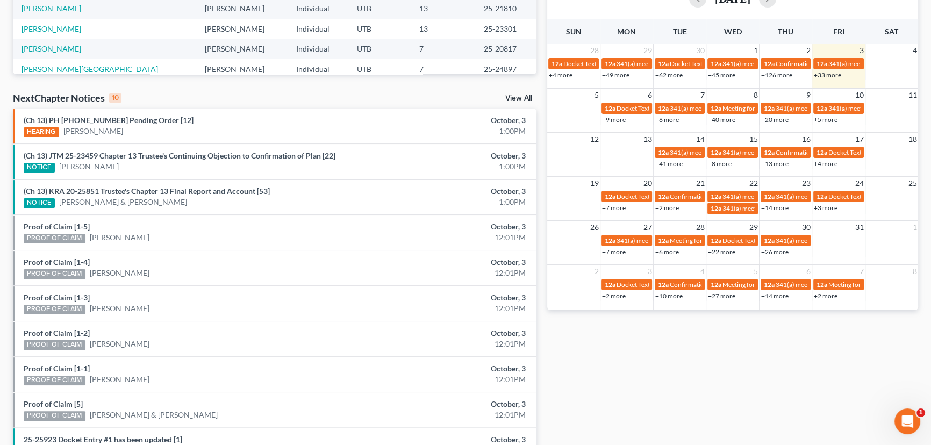
scroll to position [33, 0]
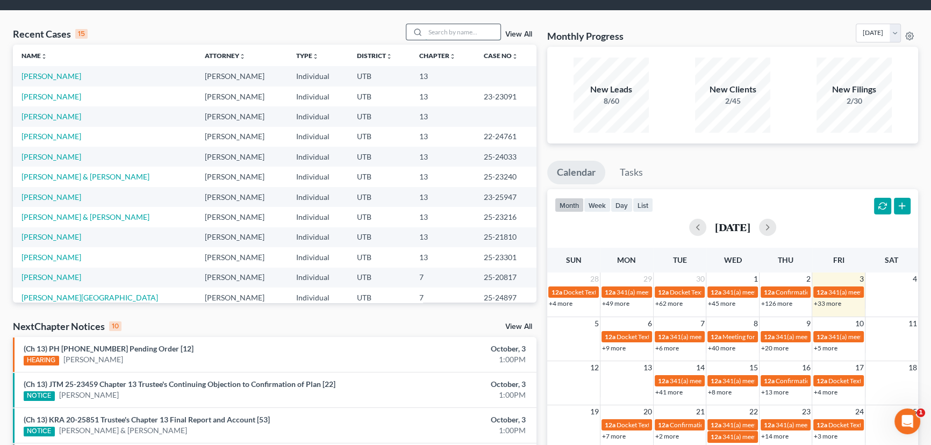
click at [425, 33] on input "search" at bounding box center [462, 32] width 75 height 16
type input "Skeen"
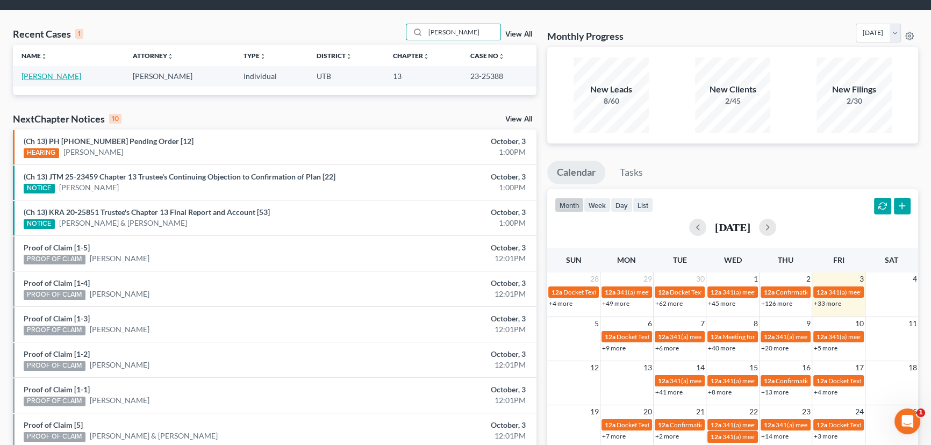
click at [42, 77] on link "Skeen, Merrill" at bounding box center [52, 76] width 60 height 9
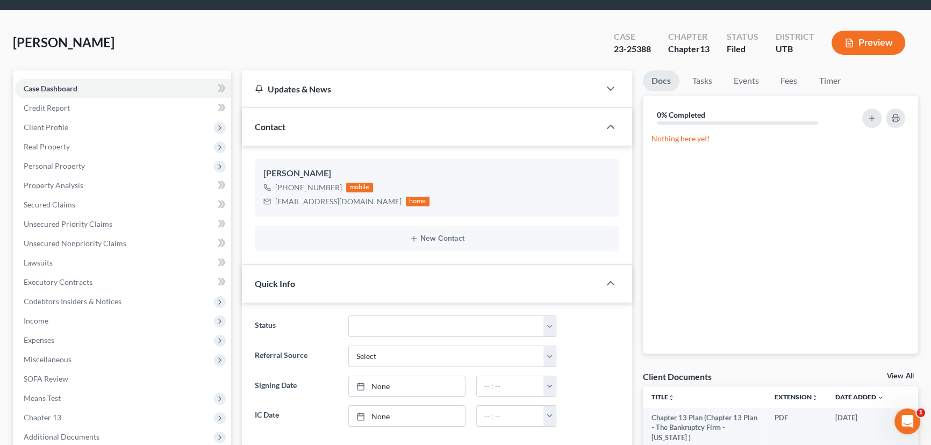
scroll to position [152, 0]
click at [898, 374] on link "View All" at bounding box center [900, 377] width 27 height 8
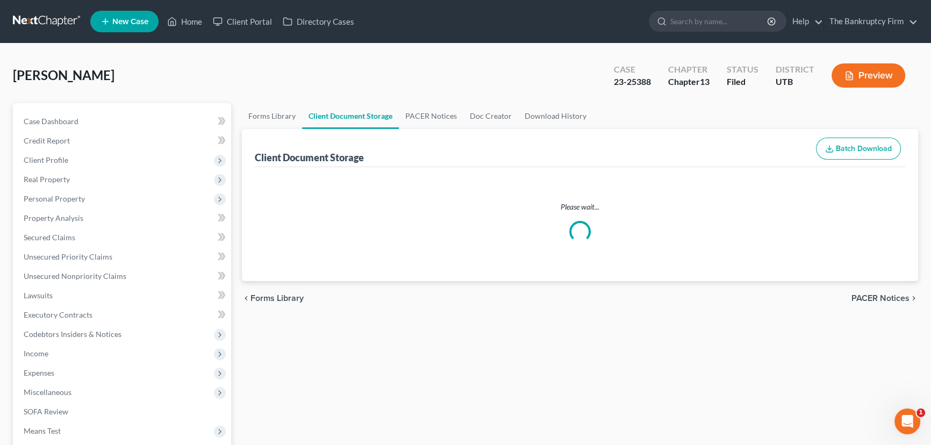
select select "30"
select select "26"
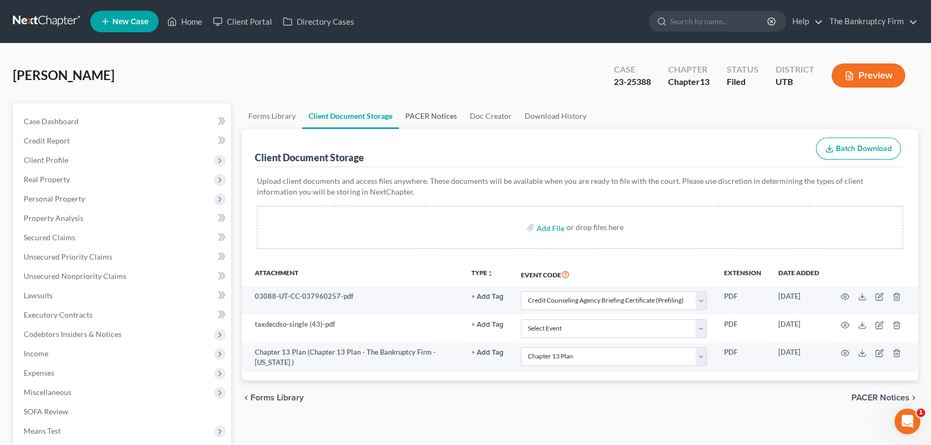
click at [419, 116] on link "PACER Notices" at bounding box center [431, 116] width 65 height 26
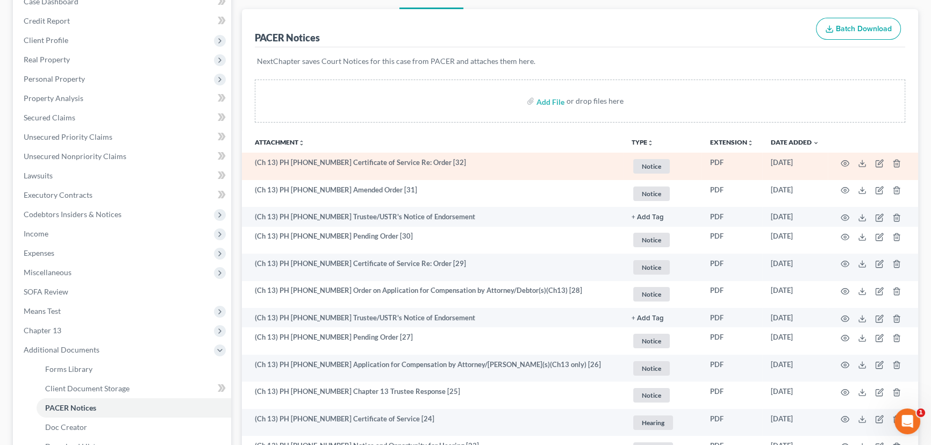
scroll to position [146, 0]
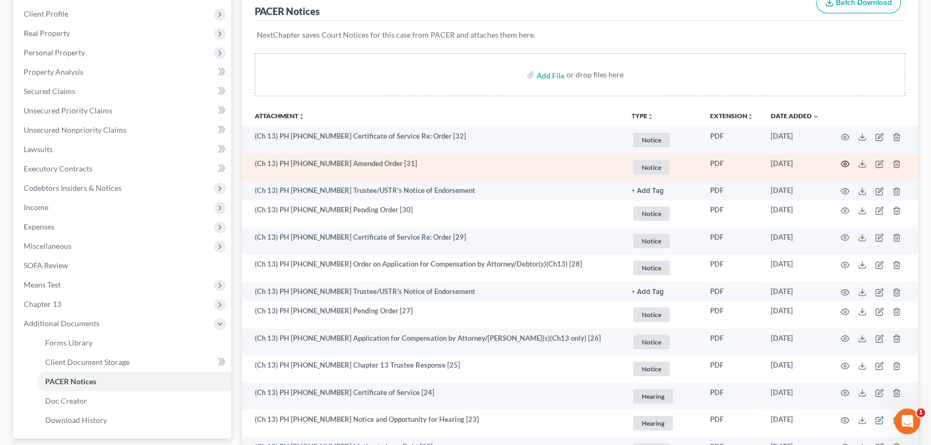
click at [845, 163] on icon "button" at bounding box center [845, 164] width 9 height 9
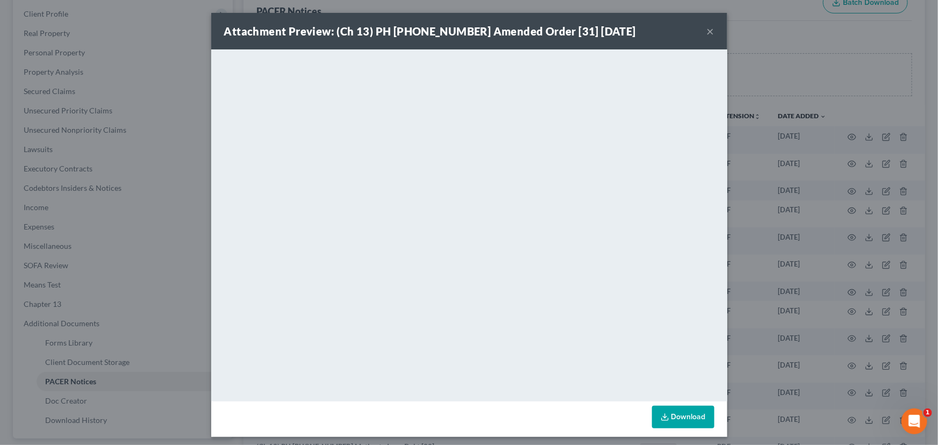
click at [707, 30] on button "×" at bounding box center [711, 31] width 8 height 13
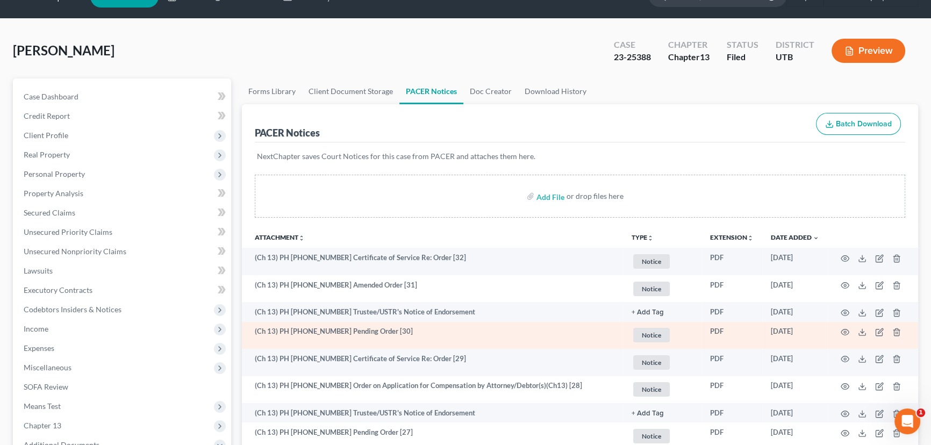
scroll to position [0, 0]
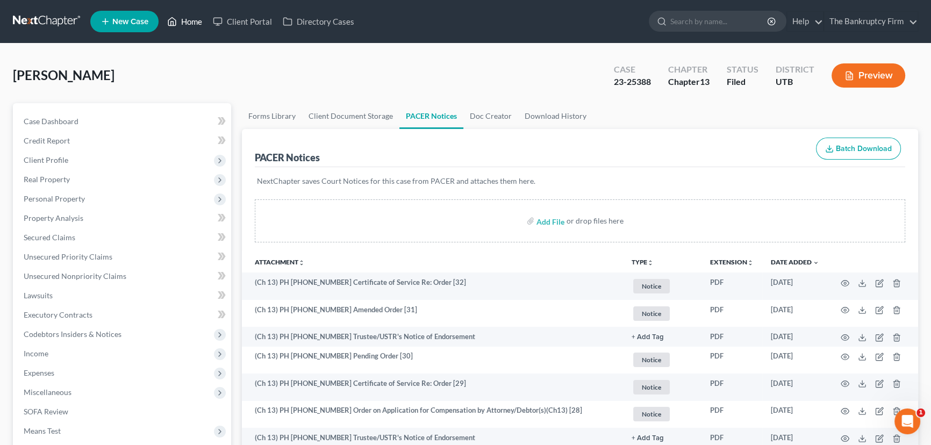
drag, startPoint x: 184, startPoint y: 12, endPoint x: 188, endPoint y: 22, distance: 10.9
click at [184, 12] on link "Home" at bounding box center [185, 21] width 46 height 19
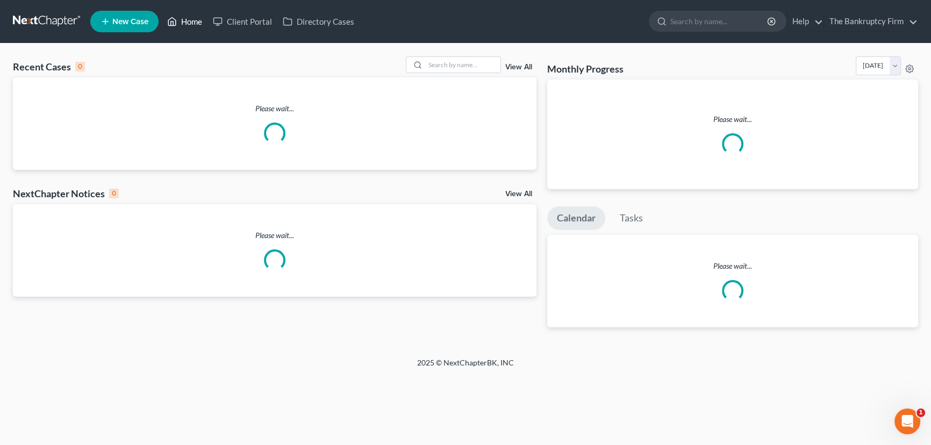
click at [188, 22] on link "Home" at bounding box center [185, 21] width 46 height 19
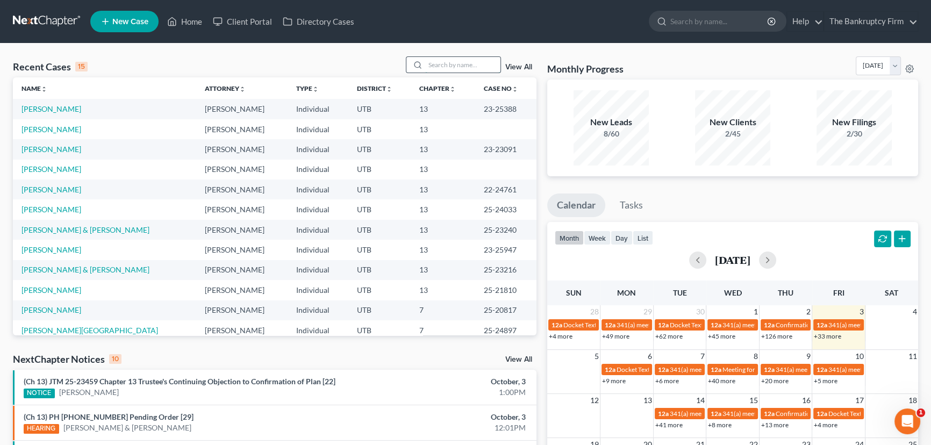
click at [433, 64] on input "search" at bounding box center [462, 65] width 75 height 16
type input "Perez"
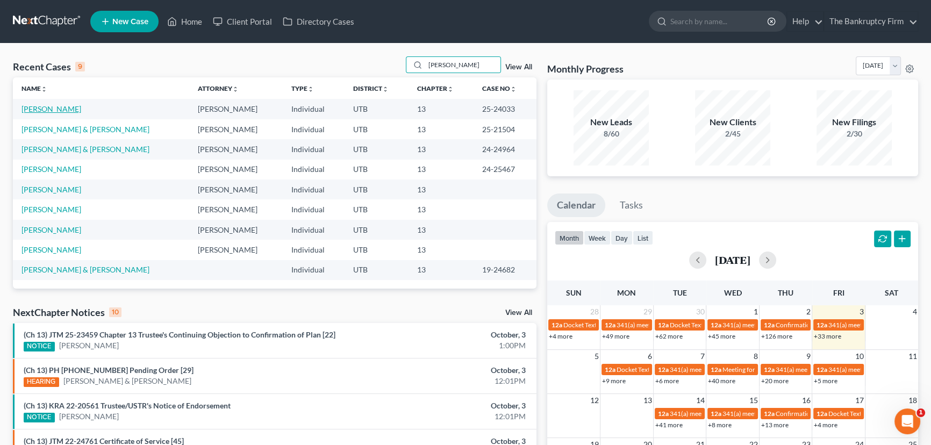
click at [46, 111] on link "Perez, Gina" at bounding box center [52, 108] width 60 height 9
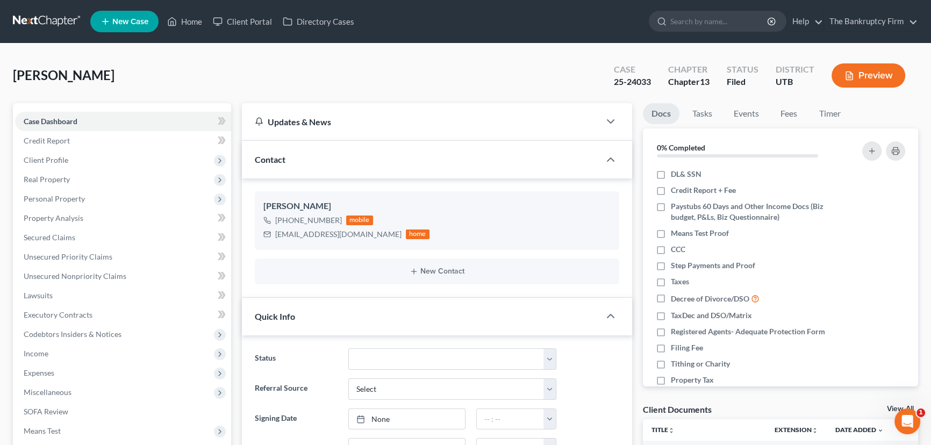
scroll to position [10, 0]
click at [890, 407] on link "View All" at bounding box center [900, 409] width 27 height 8
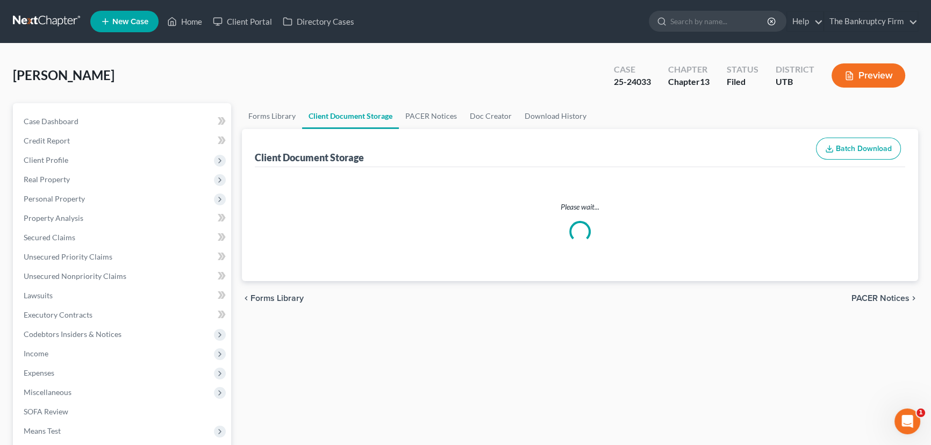
select select "30"
select select "26"
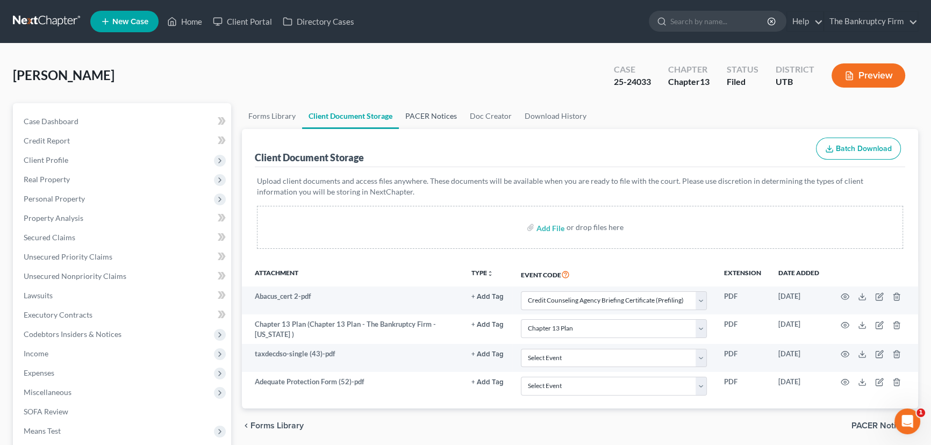
click at [426, 117] on link "PACER Notices" at bounding box center [431, 116] width 65 height 26
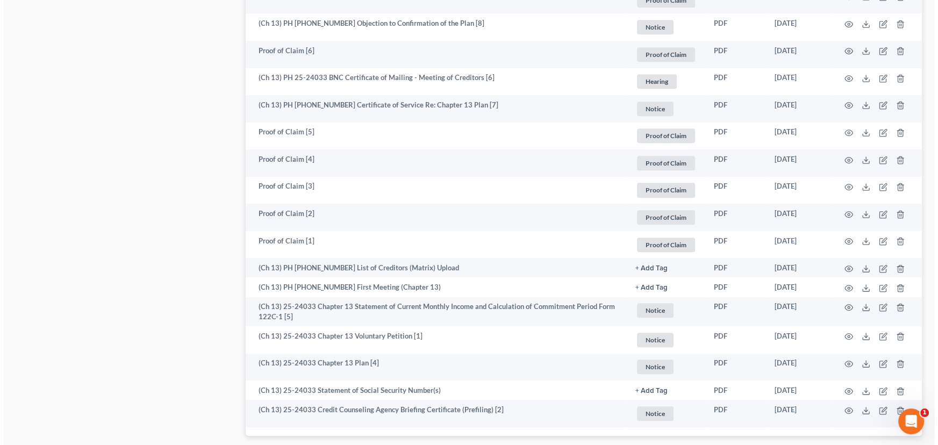
scroll to position [831, 0]
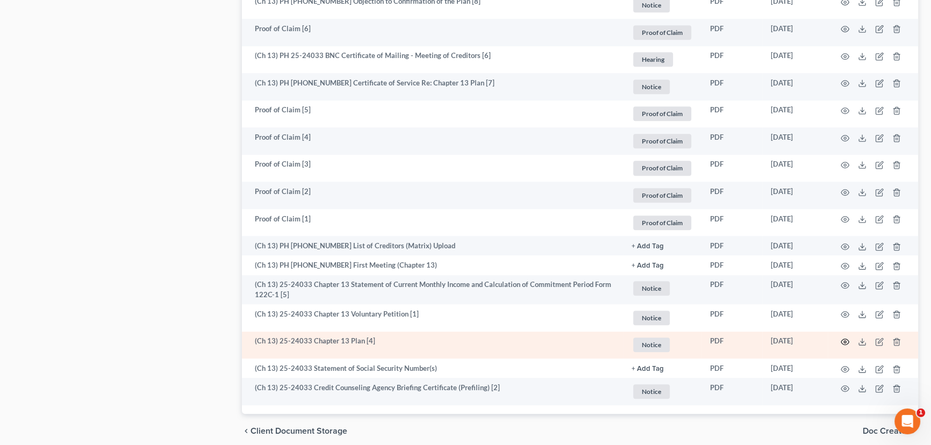
click at [846, 341] on circle "button" at bounding box center [845, 342] width 2 height 2
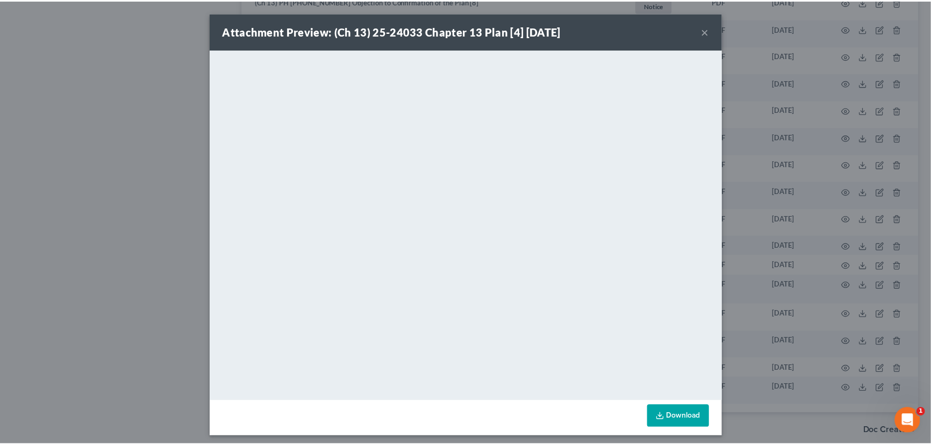
scroll to position [4, 0]
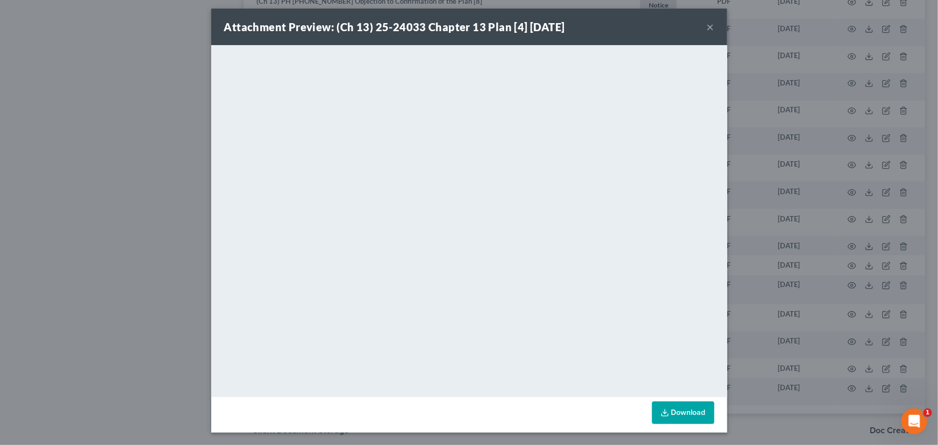
click at [707, 26] on button "×" at bounding box center [711, 26] width 8 height 13
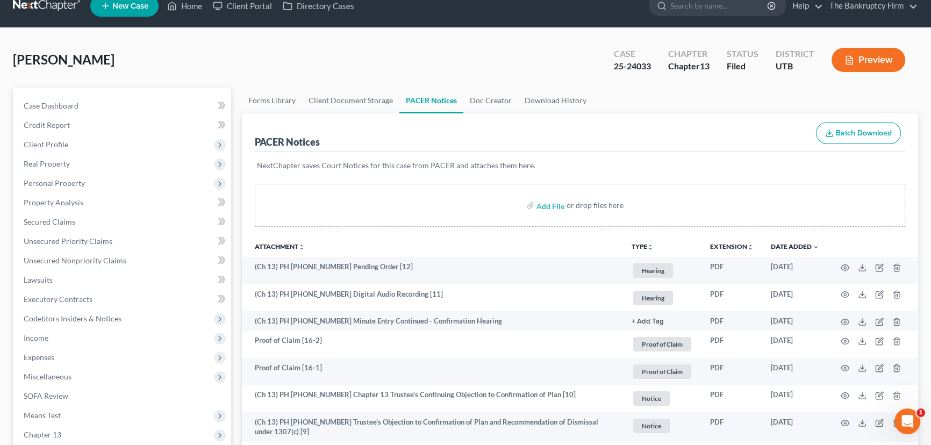
scroll to position [0, 0]
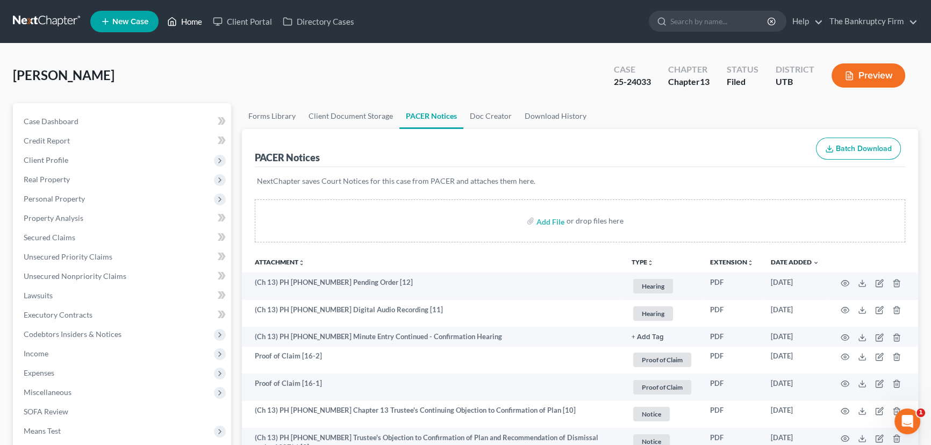
drag, startPoint x: 189, startPoint y: 20, endPoint x: 268, endPoint y: 68, distance: 92.1
click at [189, 20] on link "Home" at bounding box center [185, 21] width 46 height 19
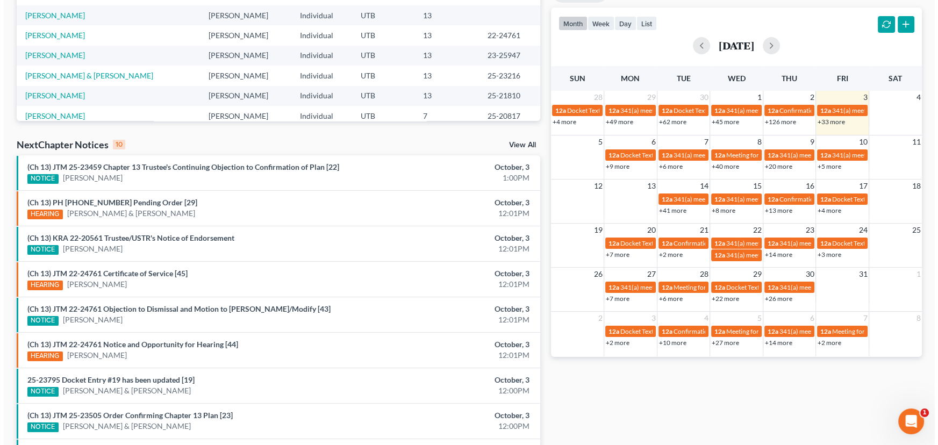
scroll to position [244, 0]
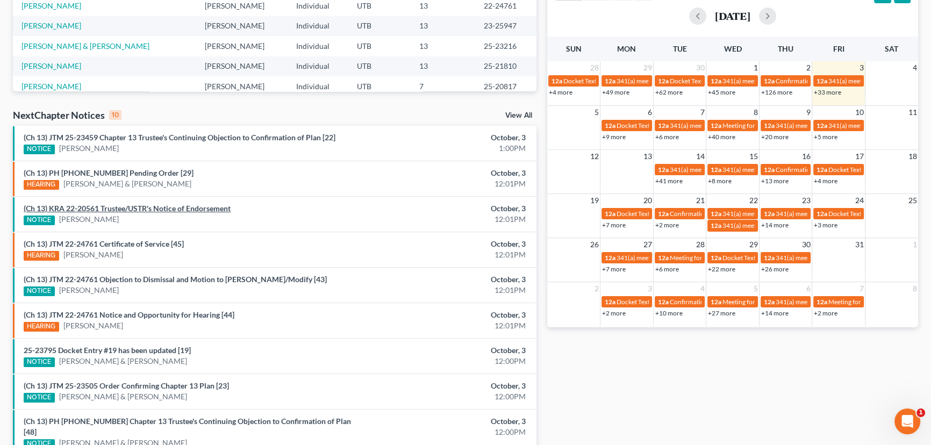
click at [113, 208] on link "(Ch 13) KRA 22-20561 Trustee/USTR's Notice of Endorsement" at bounding box center [127, 208] width 207 height 9
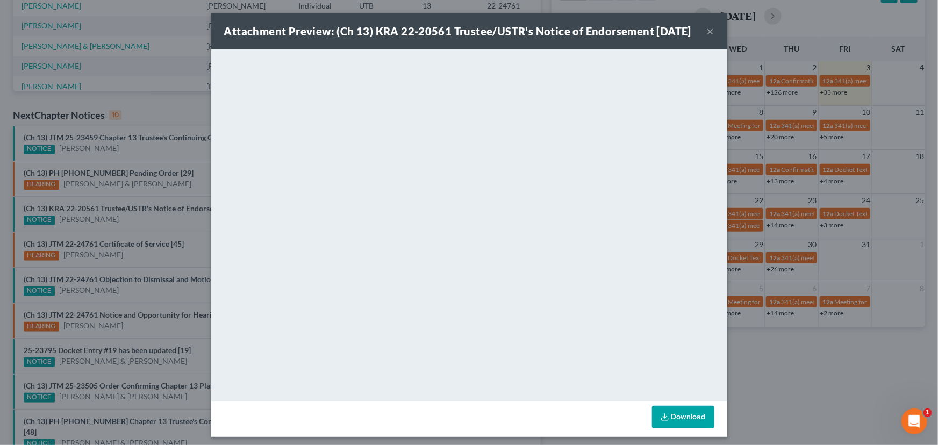
click at [117, 219] on div "Attachment Preview: (Ch 13) KRA 22-20561 Trustee/USTR's Notice of Endorsement 1…" at bounding box center [469, 222] width 938 height 445
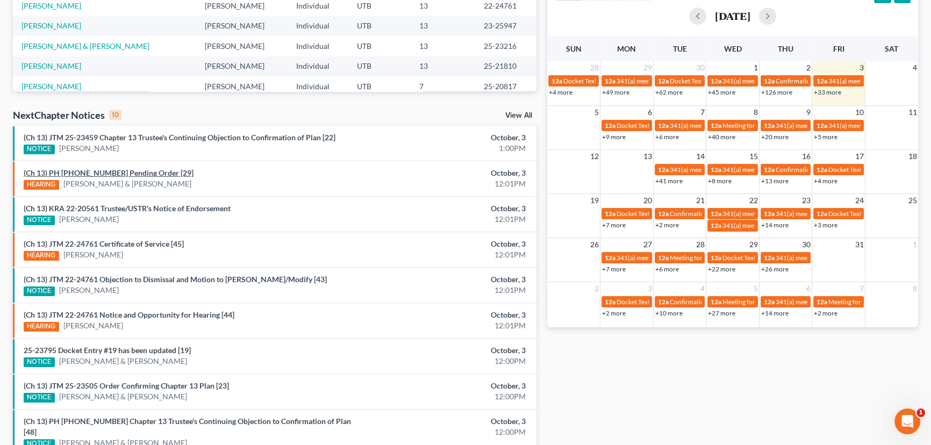
click at [109, 172] on link "(Ch 13) PH 25-23216 Pending Order [29]" at bounding box center [109, 172] width 170 height 9
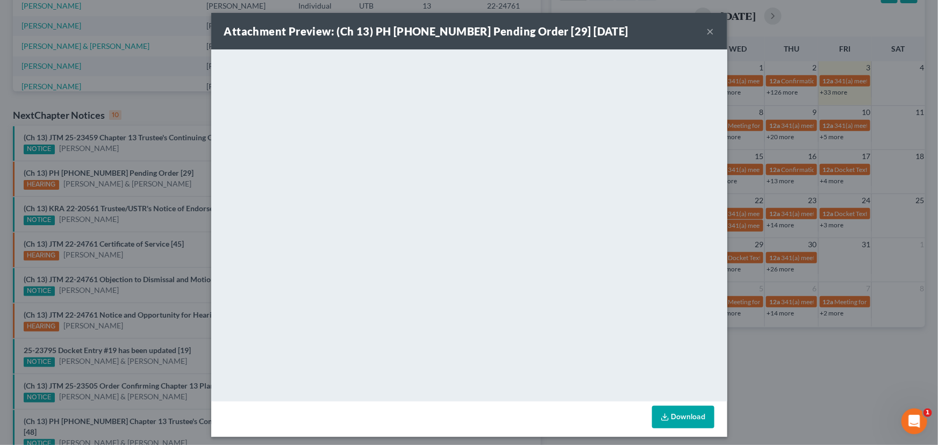
click at [710, 31] on button "×" at bounding box center [711, 31] width 8 height 13
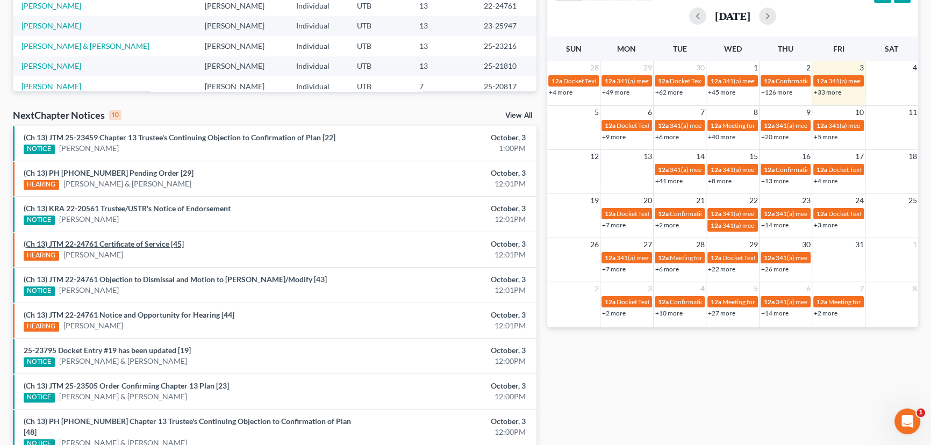
click at [140, 247] on link "(Ch 13) JTM 22-24761 Certificate of Service [45]" at bounding box center [104, 243] width 160 height 9
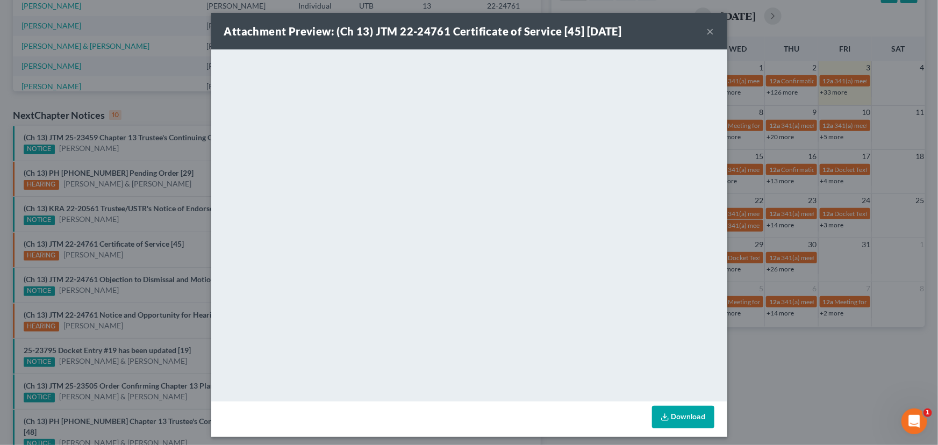
click at [129, 258] on div "Attachment Preview: (Ch 13) JTM 22-24761 Certificate of Service [45] 10/03/2025…" at bounding box center [469, 222] width 938 height 445
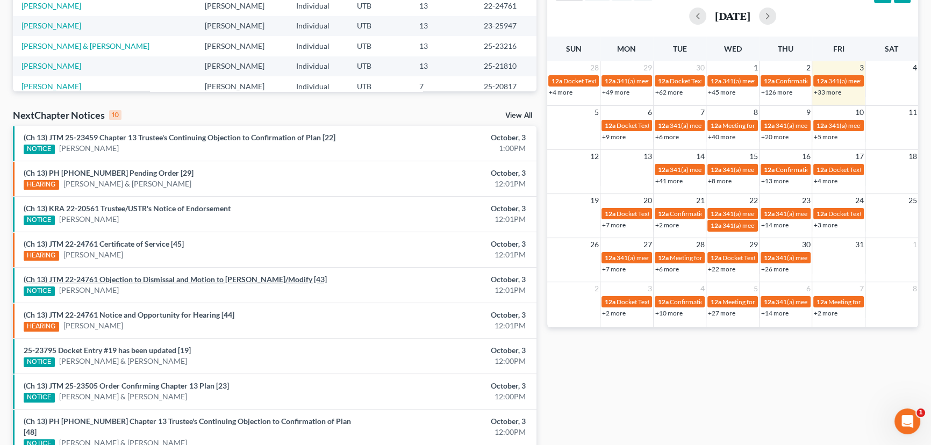
click at [122, 281] on link "(Ch 13) JTM 22-24761 Objection to Dismissal and Motion to Abate/Modify [43]" at bounding box center [175, 279] width 303 height 9
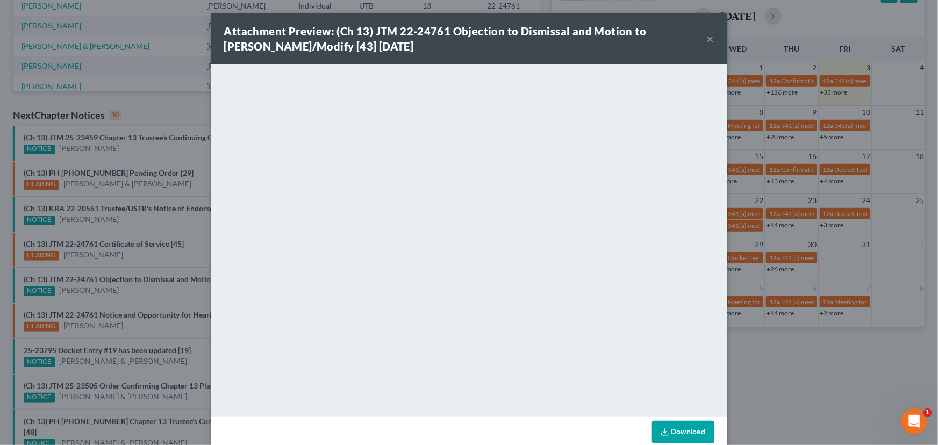
click at [125, 289] on div "Attachment Preview: (Ch 13) JTM 22-24761 Objection to Dismissal and Motion to A…" at bounding box center [469, 222] width 938 height 445
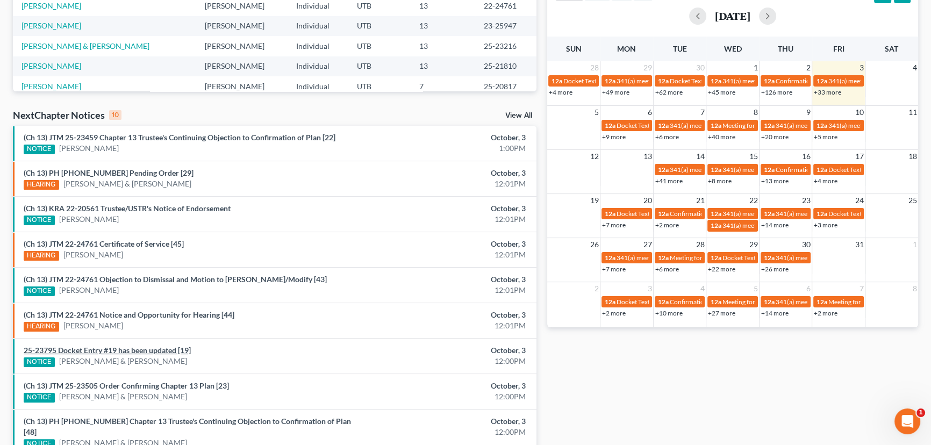
click at [134, 347] on link "25-23795 Docket Entry #19 has been updated [19]" at bounding box center [107, 350] width 167 height 9
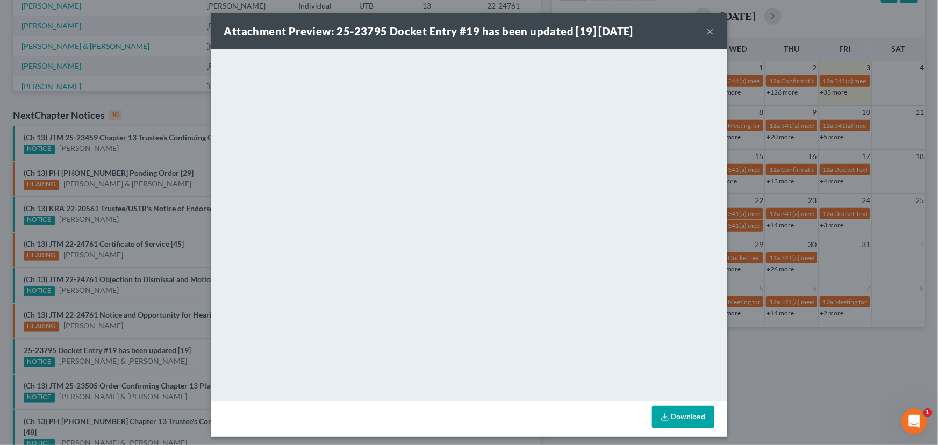
click at [148, 364] on div "Attachment Preview: 25-23795 Docket Entry #19 has been updated [19] 10/03/2025 …" at bounding box center [469, 222] width 938 height 445
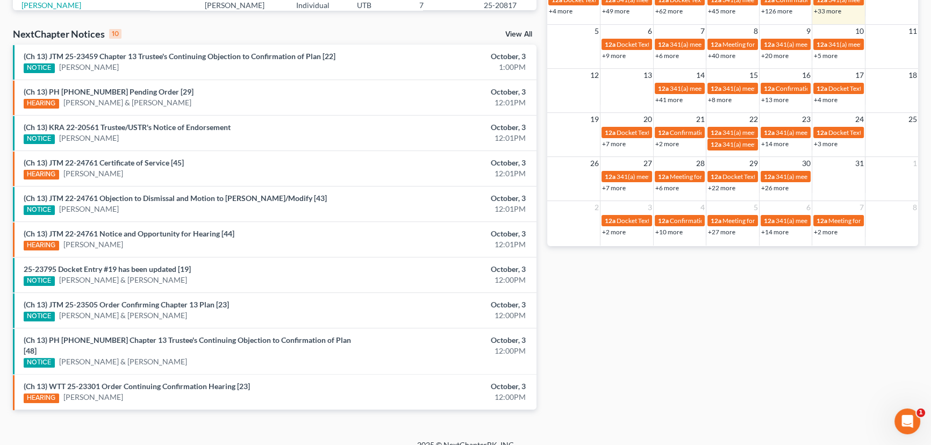
scroll to position [326, 0]
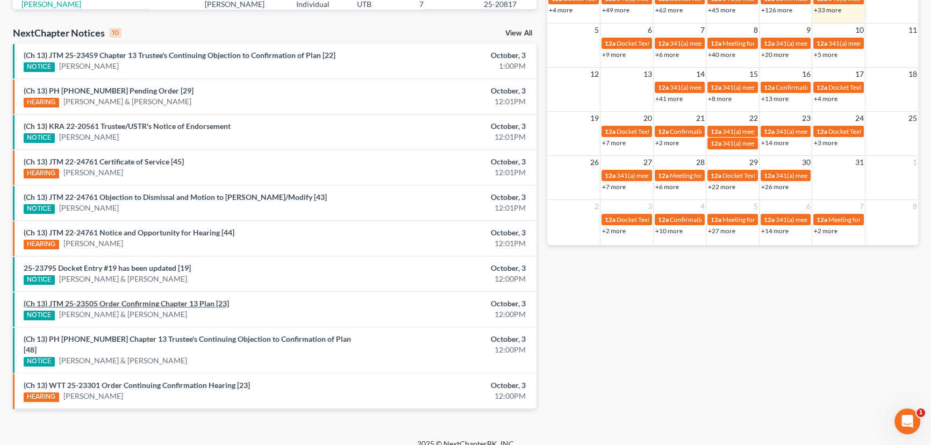
click at [176, 306] on link "(Ch 13) JTM 25-23505 Order Confirming Chapter 13 Plan [23]" at bounding box center [126, 303] width 205 height 9
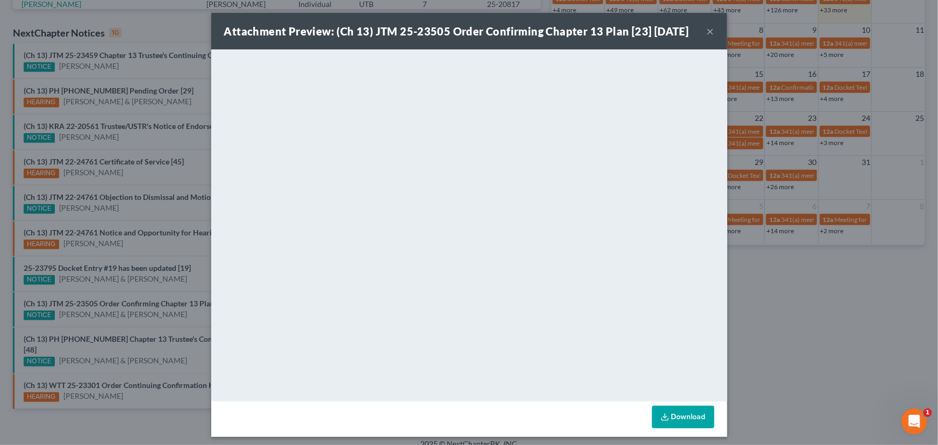
click at [182, 314] on div "Attachment Preview: (Ch 13) JTM 25-23505 Order Confirming Chapter 13 Plan [23] …" at bounding box center [469, 222] width 938 height 445
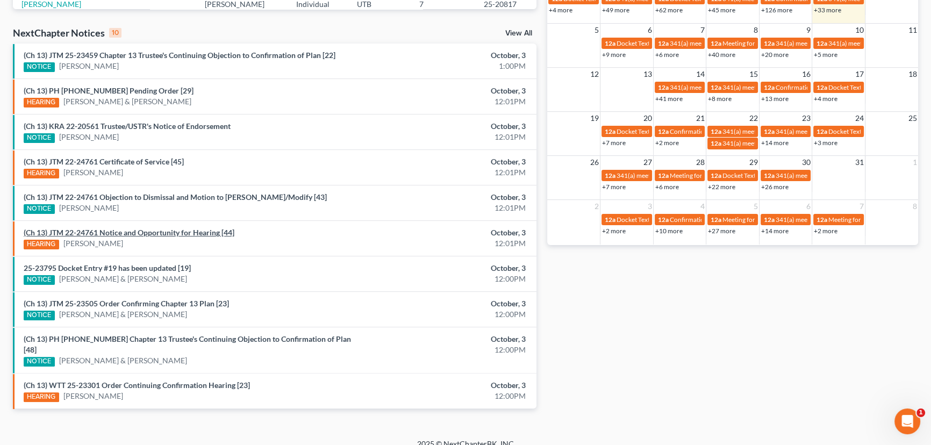
click at [132, 234] on link "(Ch 13) JTM 22-24761 Notice and Opportunity for Hearing [44]" at bounding box center [129, 232] width 211 height 9
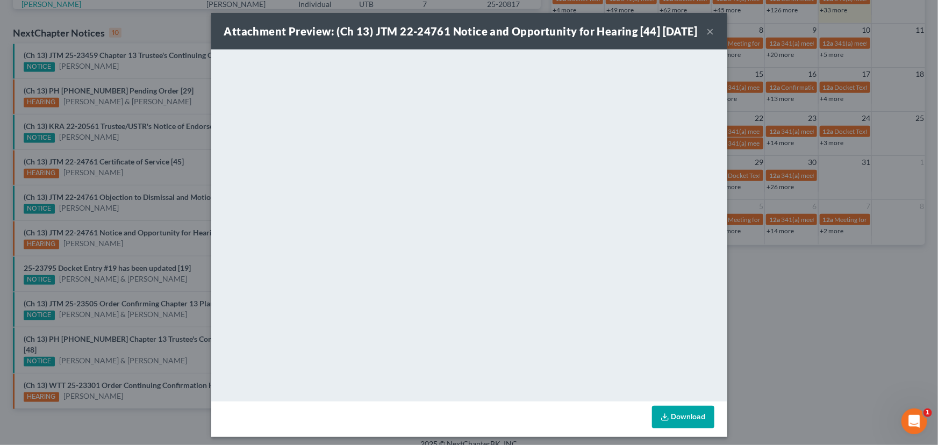
click at [180, 166] on div "Attachment Preview: (Ch 13) JTM 22-24761 Notice and Opportunity for Hearing [44…" at bounding box center [469, 222] width 938 height 445
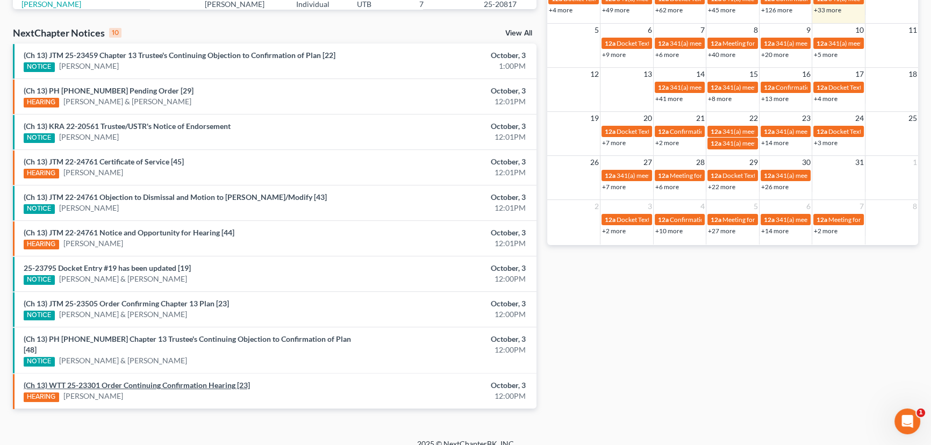
click at [173, 381] on link "(Ch 13) WTT 25-23301 Order Continuing Confirmation Hearing [23]" at bounding box center [137, 385] width 226 height 9
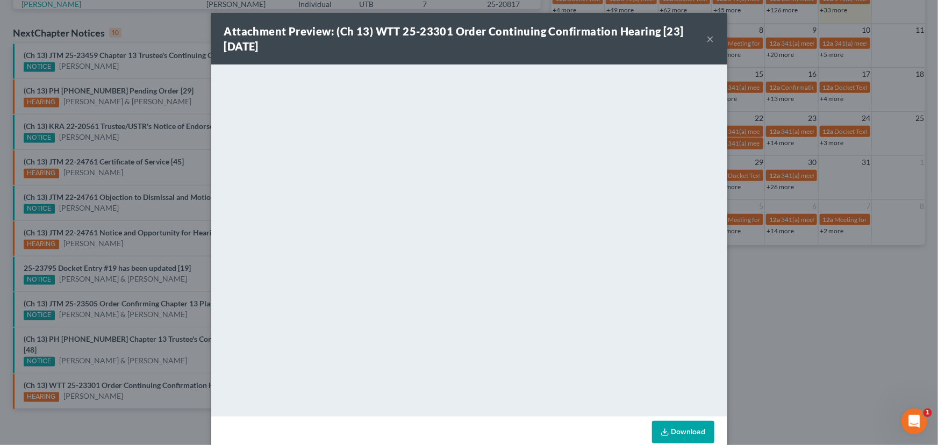
click at [120, 205] on div "Attachment Preview: (Ch 13) WTT 25-23301 Order Continuing Confirmation Hearing …" at bounding box center [469, 222] width 938 height 445
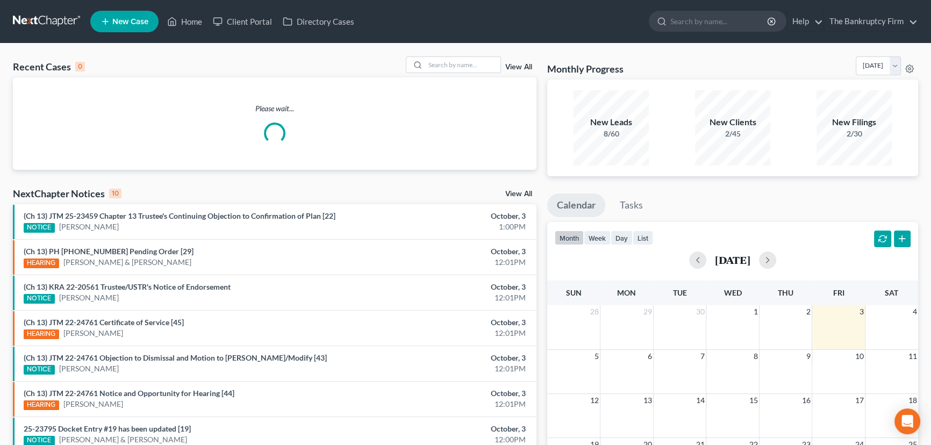
scroll to position [175, 0]
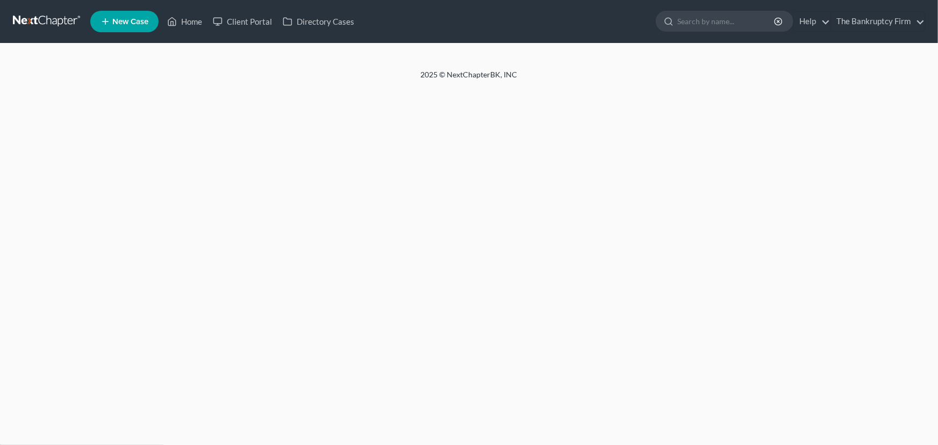
select select "0"
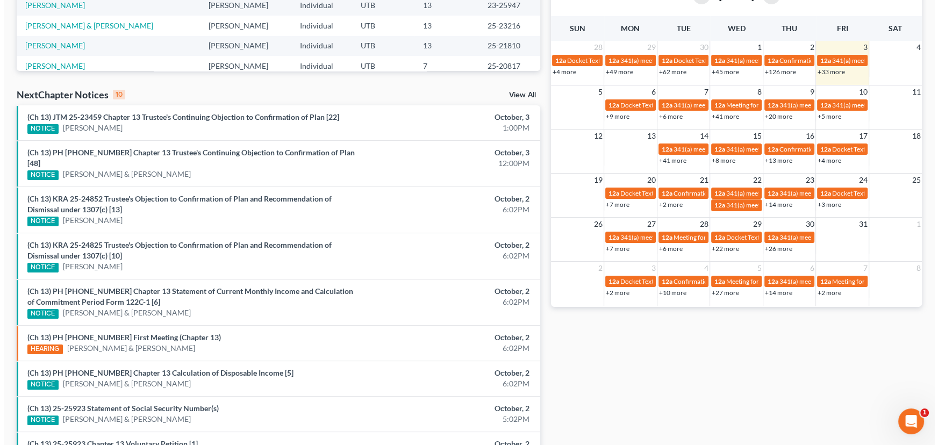
scroll to position [293, 0]
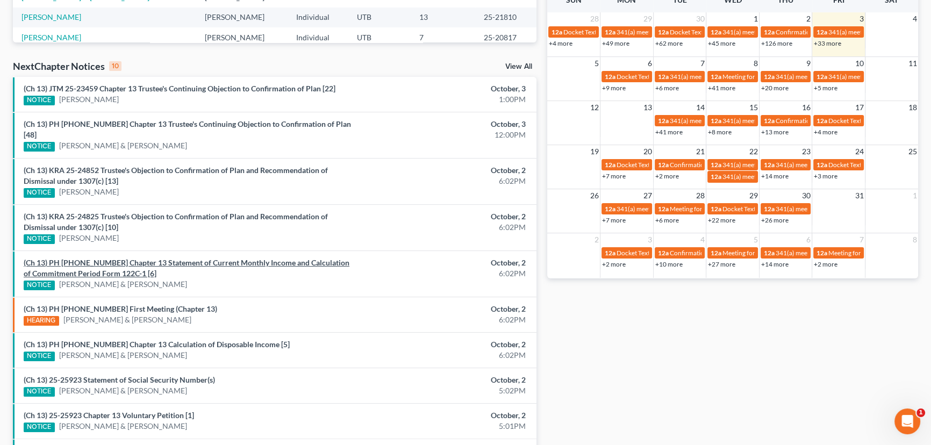
click at [174, 258] on link "(Ch 13) PH [PHONE_NUMBER] Chapter 13 Statement of Current Monthly Income and Ca…" at bounding box center [187, 268] width 326 height 20
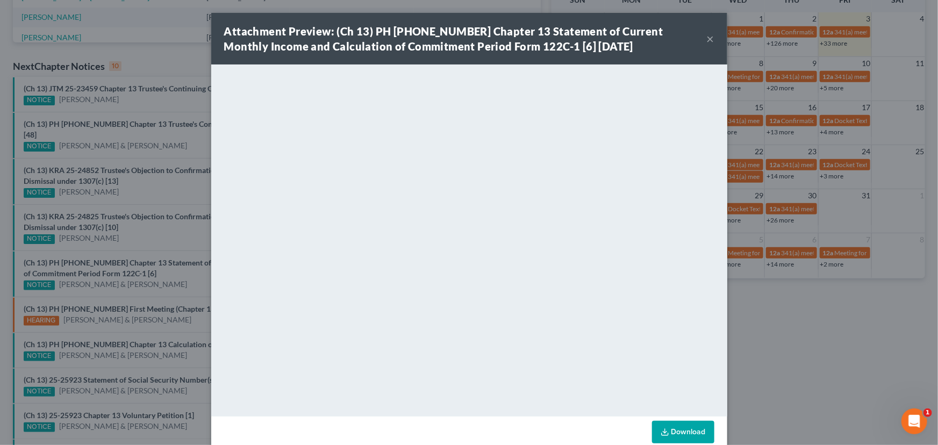
click at [159, 264] on div "Attachment Preview: (Ch 13) PH [PHONE_NUMBER] Chapter 13 Statement of Current M…" at bounding box center [469, 222] width 938 height 445
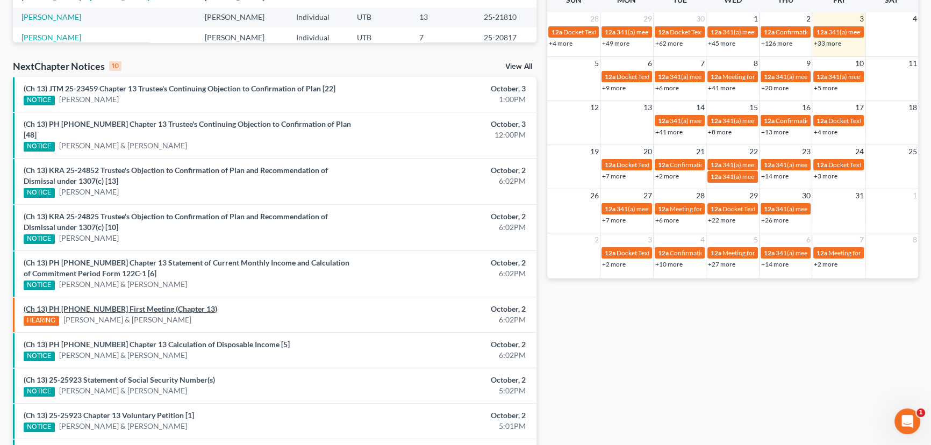
click at [103, 304] on link "(Ch 13) PH [PHONE_NUMBER] First Meeting (Chapter 13)" at bounding box center [121, 308] width 194 height 9
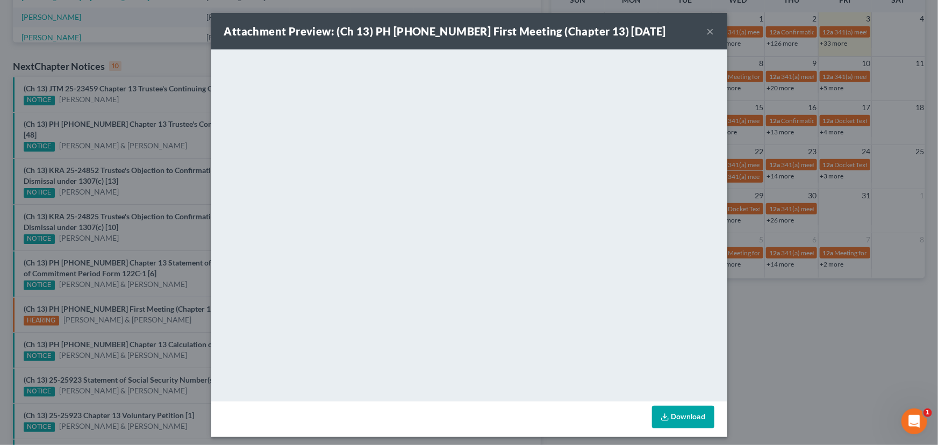
drag, startPoint x: 103, startPoint y: 315, endPoint x: 106, endPoint y: 326, distance: 11.7
click at [103, 315] on div "Attachment Preview: (Ch 13) PH [PHONE_NUMBER] First Meeting (Chapter 13) [DATE]…" at bounding box center [469, 222] width 938 height 445
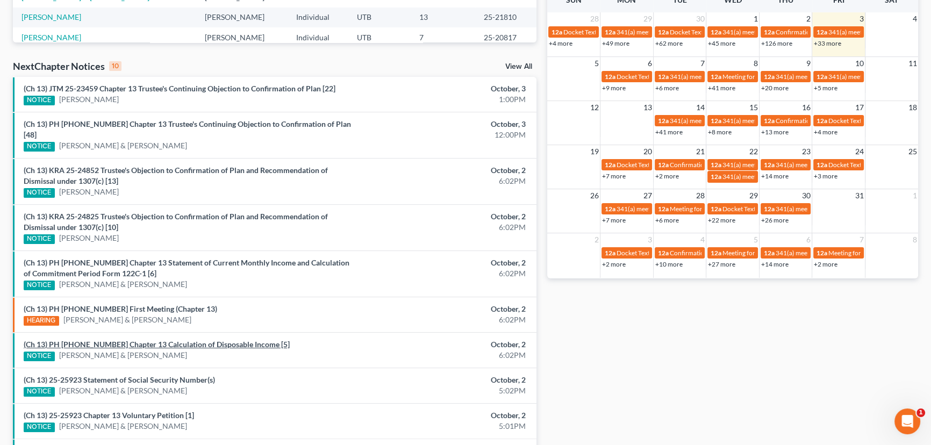
click at [106, 340] on link "(Ch 13) PH [PHONE_NUMBER] Chapter 13 Calculation of Disposable Income [5]" at bounding box center [157, 344] width 266 height 9
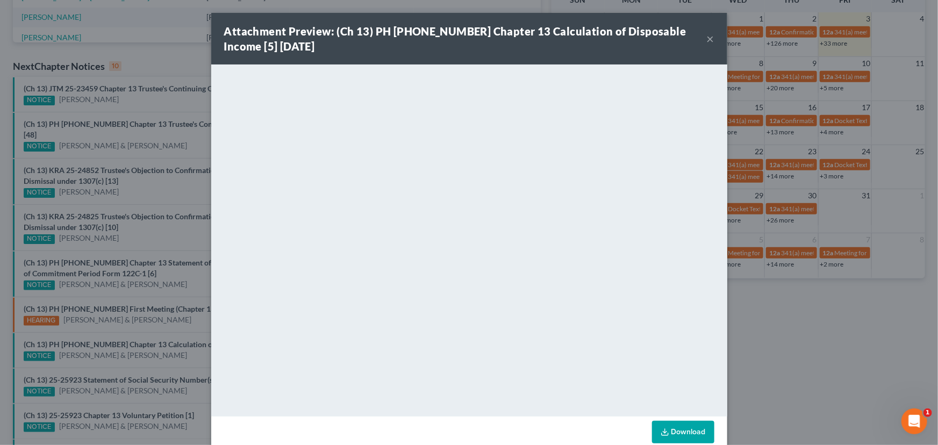
click at [98, 349] on div "Attachment Preview: (Ch 13) PH [PHONE_NUMBER] Chapter 13 Calculation of Disposa…" at bounding box center [469, 222] width 938 height 445
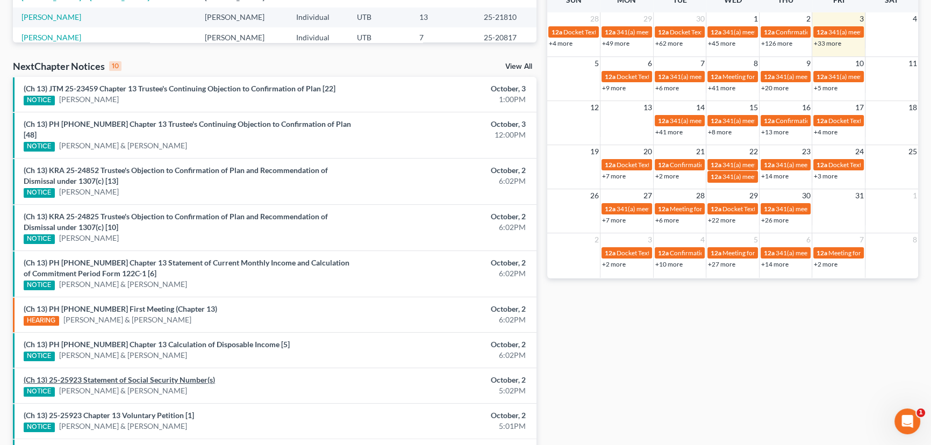
click at [100, 375] on link "(Ch 13) 25-25923 Statement of Social Security Number(s)" at bounding box center [119, 379] width 191 height 9
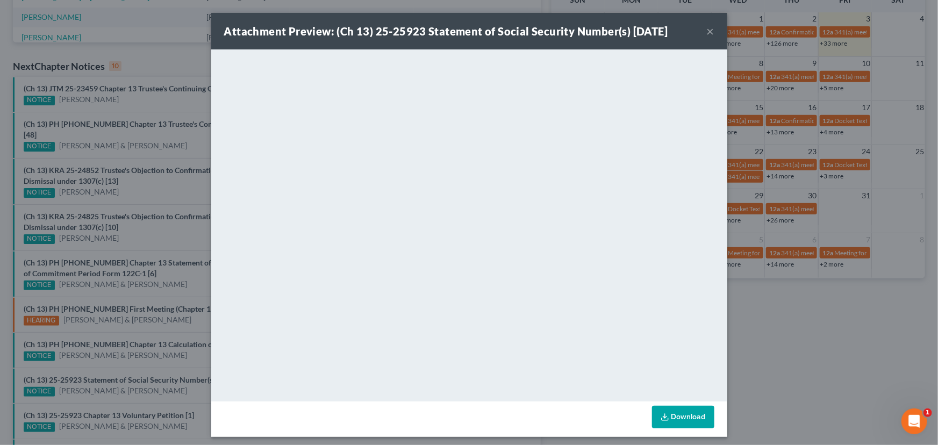
click at [101, 356] on div "Attachment Preview: (Ch 13) 25-25923 Statement of Social Security Number(s) [DA…" at bounding box center [469, 222] width 938 height 445
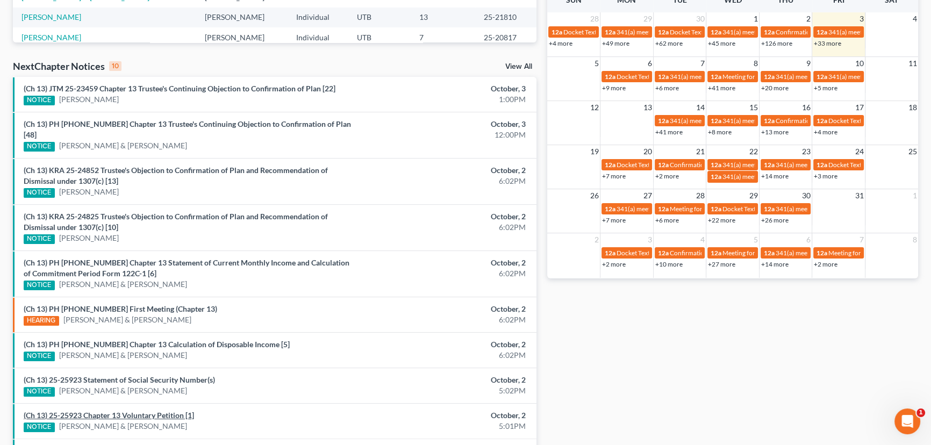
click at [103, 411] on link "(Ch 13) 25-25923 Chapter 13 Voluntary Petition [1]" at bounding box center [109, 415] width 170 height 9
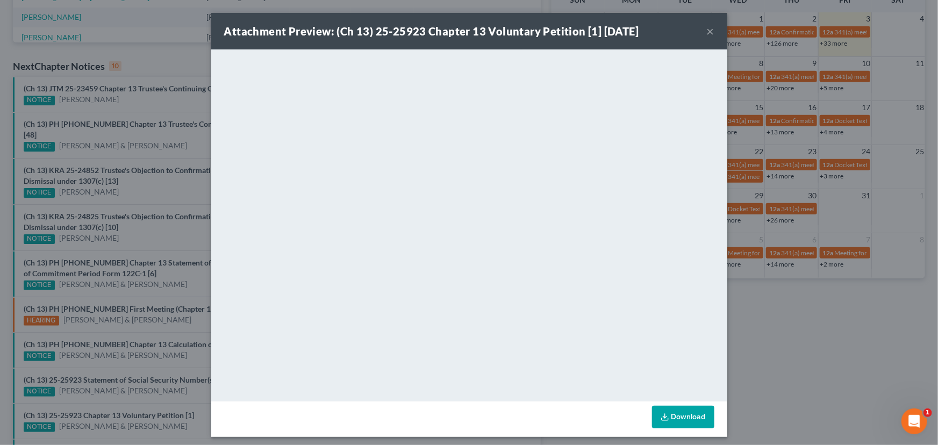
click at [104, 393] on div "Attachment Preview: (Ch 13) 25-25923 Chapter 13 Voluntary Petition [1] 10/02/20…" at bounding box center [469, 222] width 938 height 445
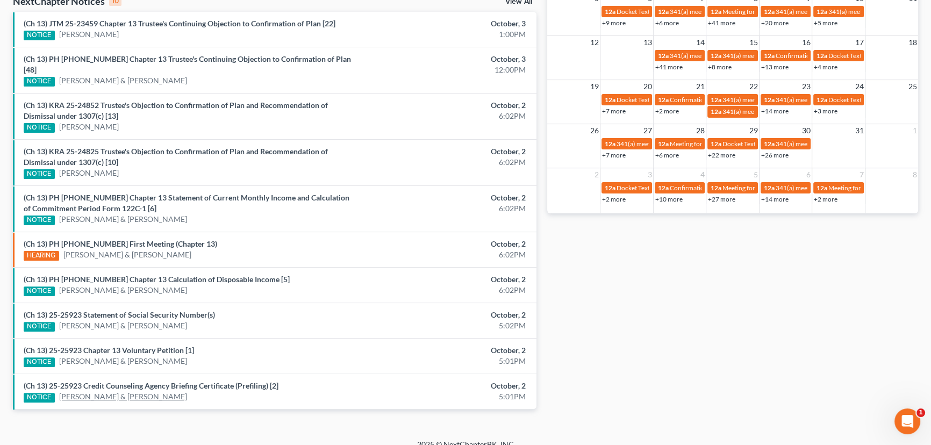
scroll to position [359, 0]
click at [117, 381] on link "(Ch 13) 25-25923 Credit Counseling Agency Briefing Certificate (Prefiling) [2]" at bounding box center [151, 385] width 255 height 9
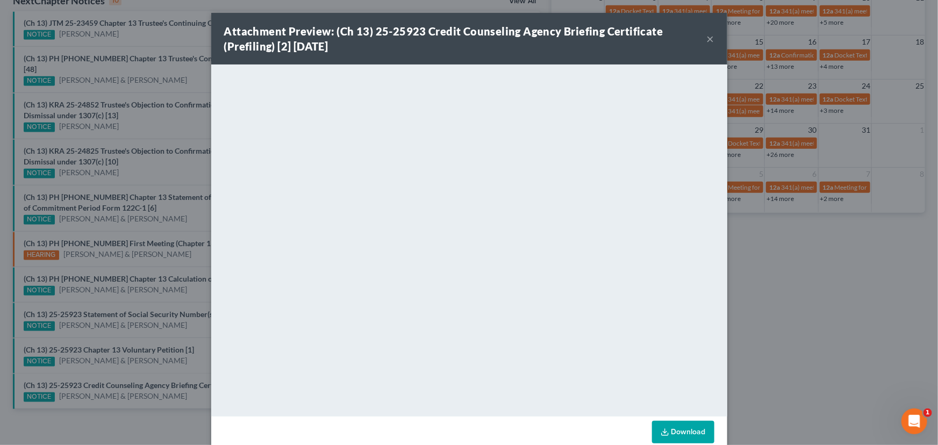
click at [106, 359] on div "Attachment Preview: (Ch 13) 25-25923 Credit Counseling Agency Briefing Certific…" at bounding box center [469, 222] width 938 height 445
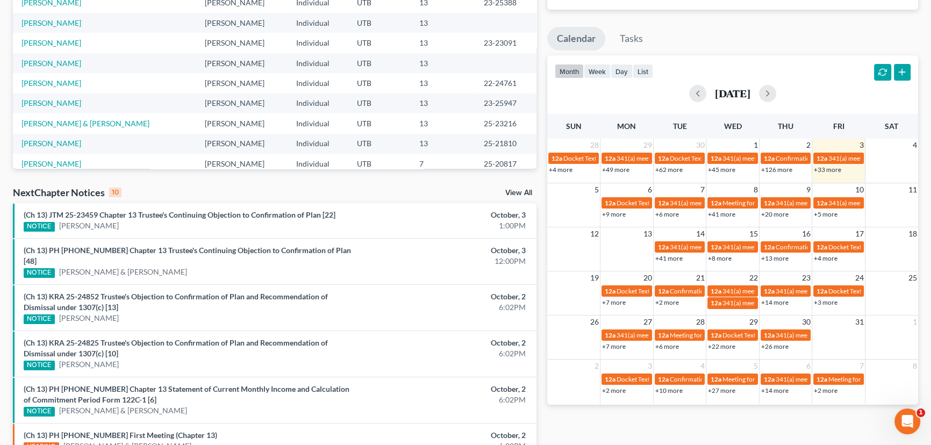
scroll to position [163, 0]
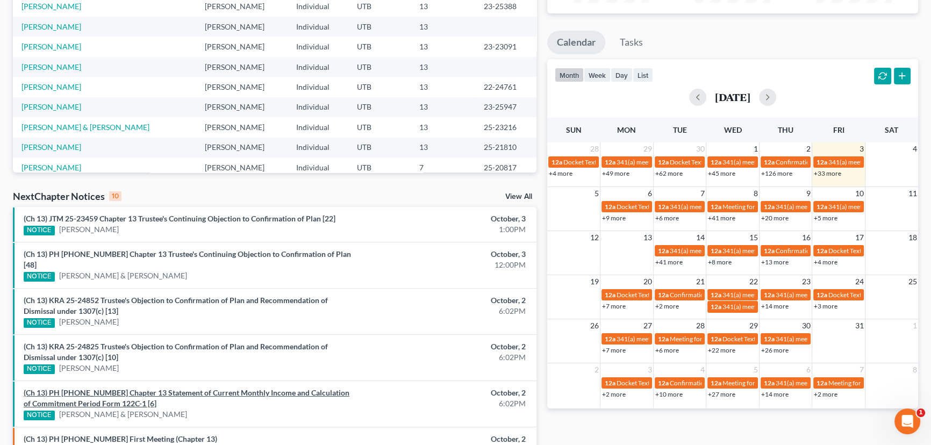
click at [152, 388] on link "(Ch 13) PH 25-25923 Chapter 13 Statement of Current Monthly Income and Calculat…" at bounding box center [187, 398] width 326 height 20
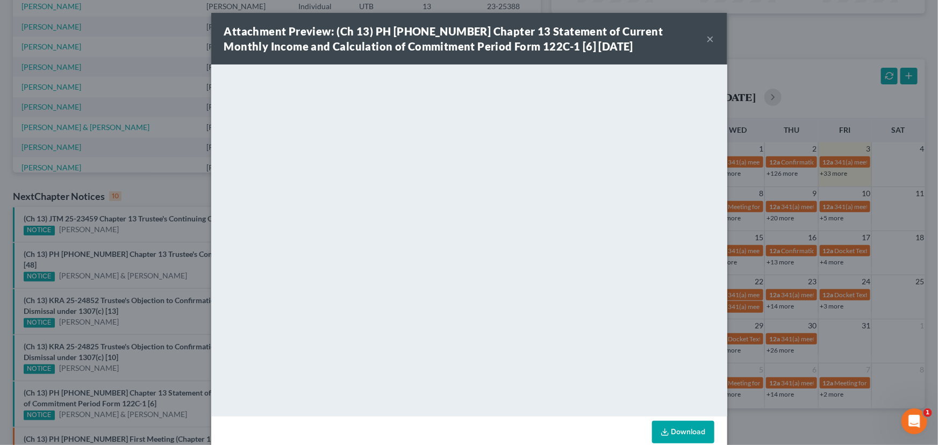
click at [154, 389] on div "Attachment Preview: (Ch 13) PH 25-25923 Chapter 13 Statement of Current Monthly…" at bounding box center [469, 222] width 938 height 445
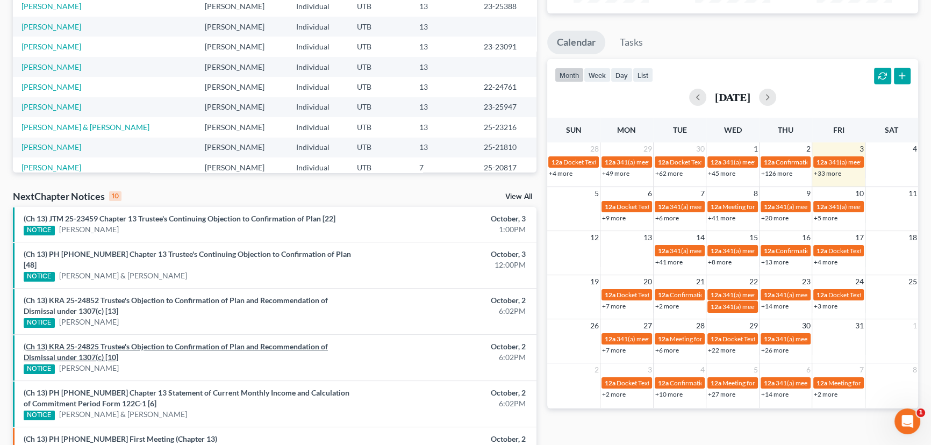
click at [159, 342] on link "(Ch 13) KRA 25-24825 Trustee's Objection to Confirmation of Plan and Recommenda…" at bounding box center [176, 352] width 304 height 20
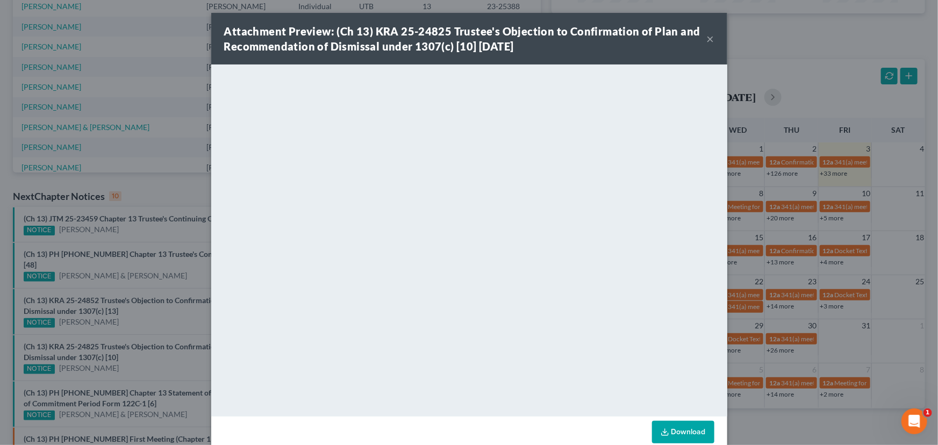
click at [147, 290] on div "Attachment Preview: (Ch 13) KRA 25-24825 Trustee's Objection to Confirmation of…" at bounding box center [469, 222] width 938 height 445
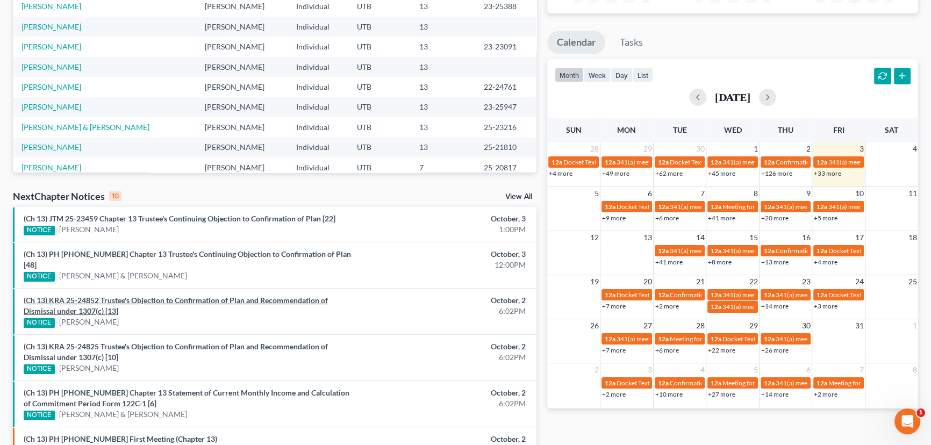
click at [147, 296] on link "(Ch 13) KRA 25-24852 Trustee's Objection to Confirmation of Plan and Recommenda…" at bounding box center [176, 306] width 304 height 20
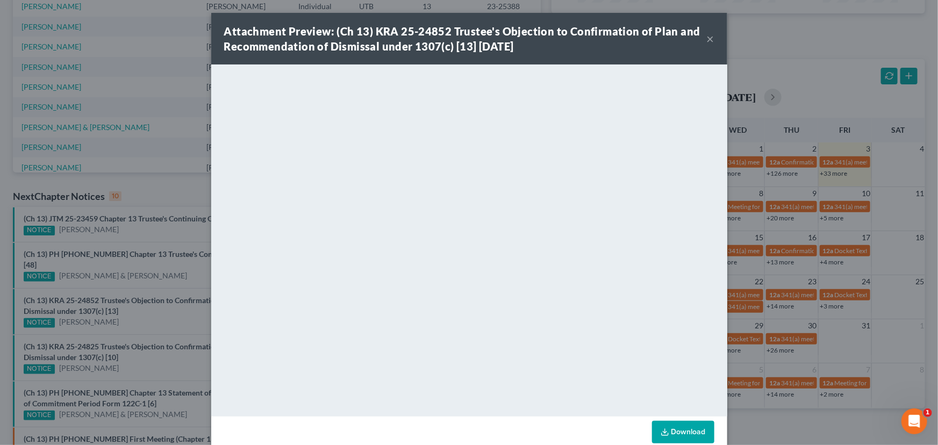
click at [122, 277] on div "Attachment Preview: (Ch 13) KRA 25-24852 Trustee's Objection to Confirmation of…" at bounding box center [469, 222] width 938 height 445
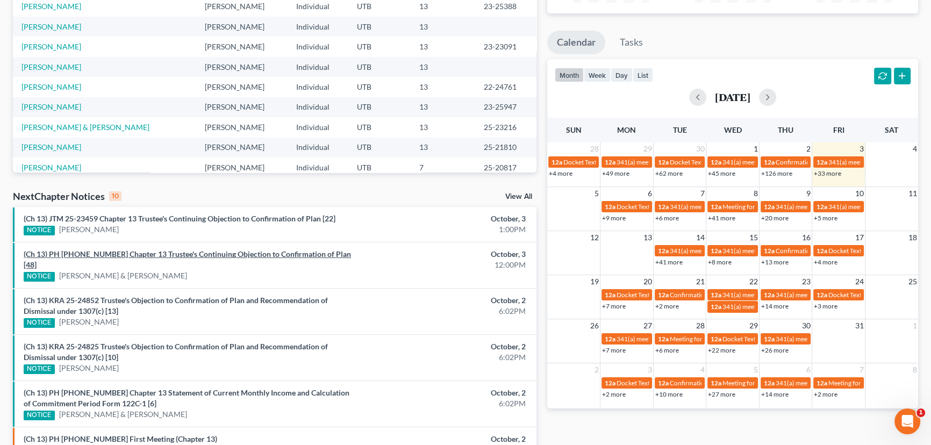
click at [172, 254] on link "(Ch 13) PH 25-23240 Chapter 13 Trustee's Continuing Objection to Confirmation o…" at bounding box center [187, 259] width 327 height 20
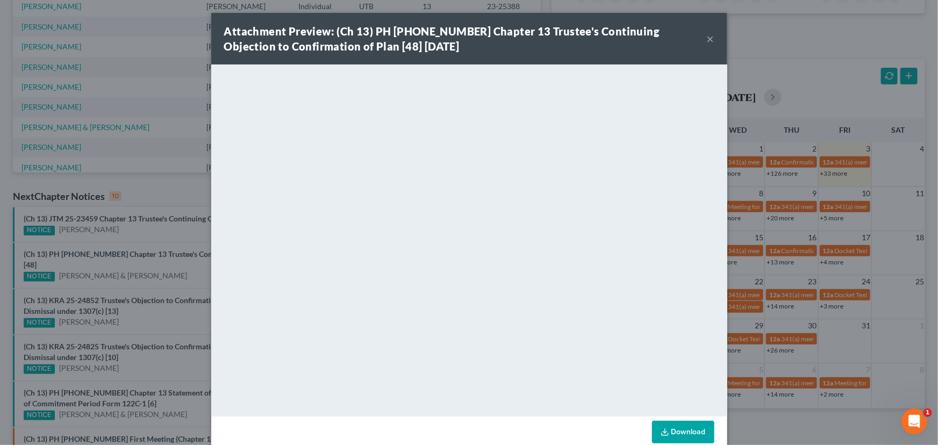
click at [153, 241] on div "Attachment Preview: (Ch 13) PH 25-23240 Chapter 13 Trustee's Continuing Objecti…" at bounding box center [469, 222] width 938 height 445
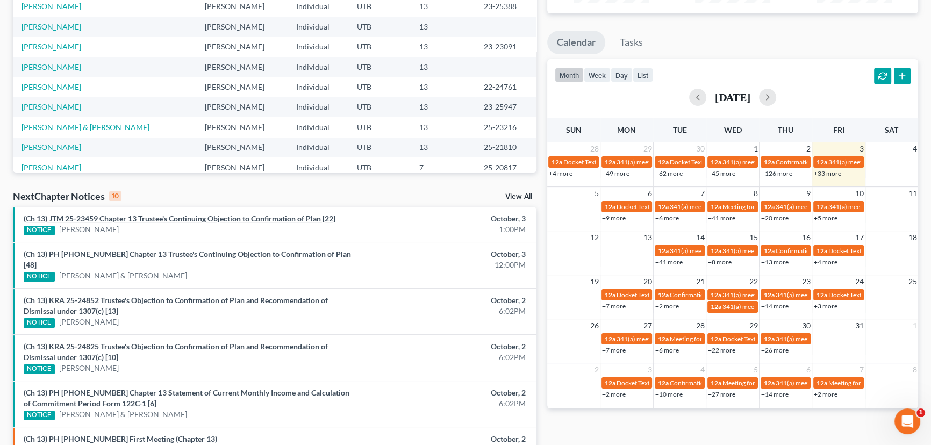
click at [166, 217] on link "(Ch 13) JTM 25-23459 Chapter 13 Trustee's Continuing Objection to Confirmation …" at bounding box center [180, 218] width 312 height 9
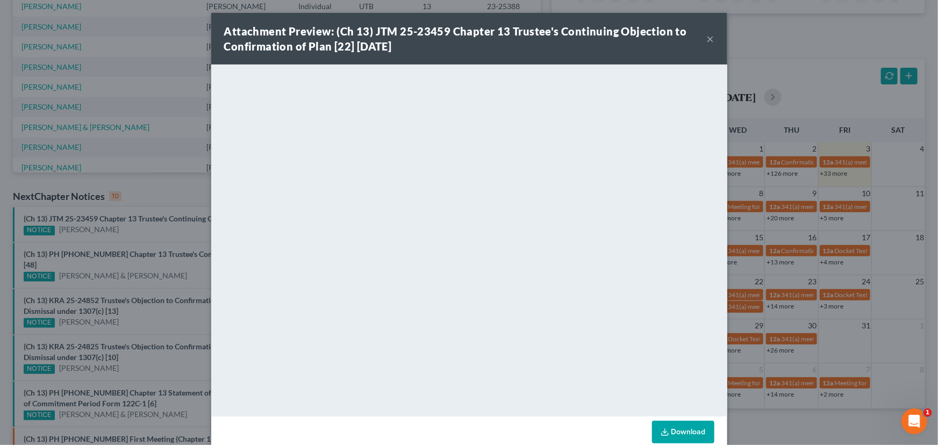
click at [158, 303] on div "Attachment Preview: (Ch 13) JTM 25-23459 Chapter 13 Trustee's Continuing Object…" at bounding box center [469, 222] width 938 height 445
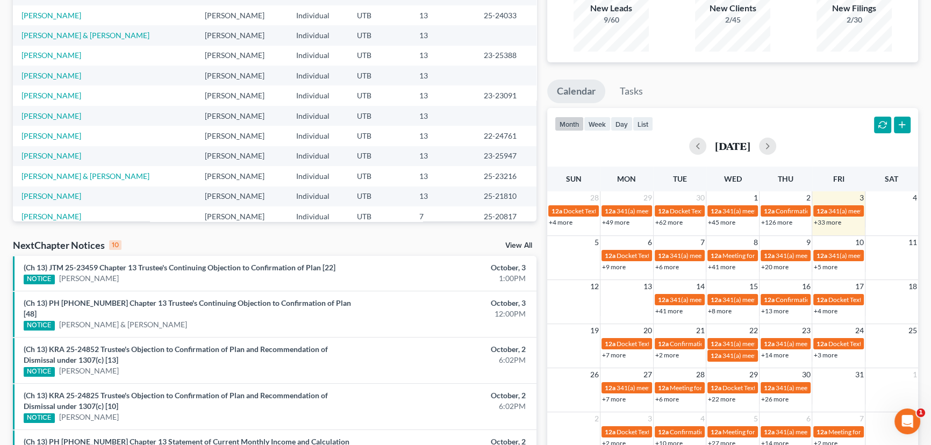
scroll to position [0, 0]
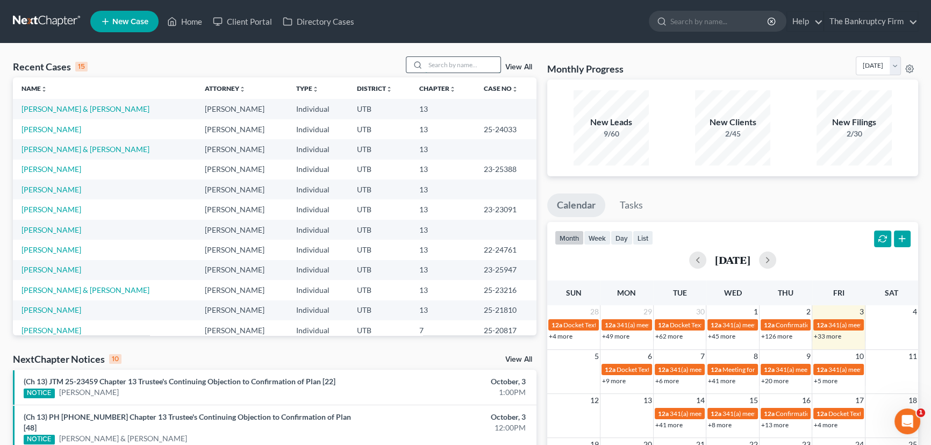
click at [429, 62] on input "search" at bounding box center [462, 65] width 75 height 16
type input "Terreros"
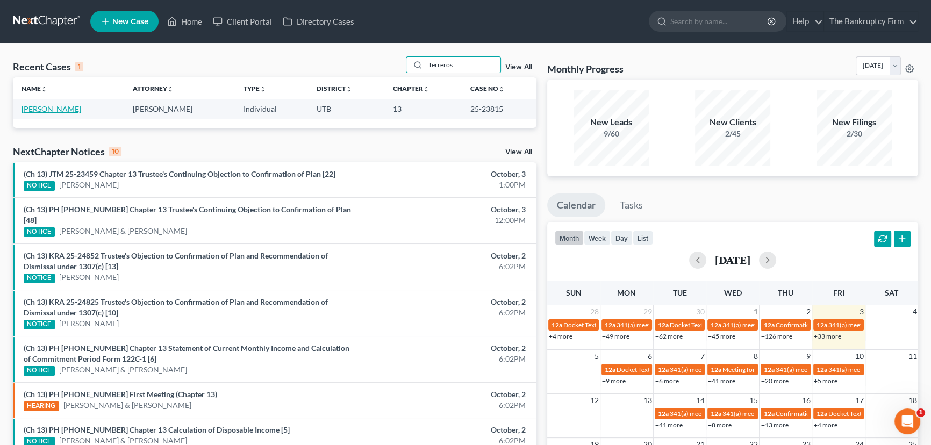
click at [62, 109] on link "[PERSON_NAME]" at bounding box center [52, 108] width 60 height 9
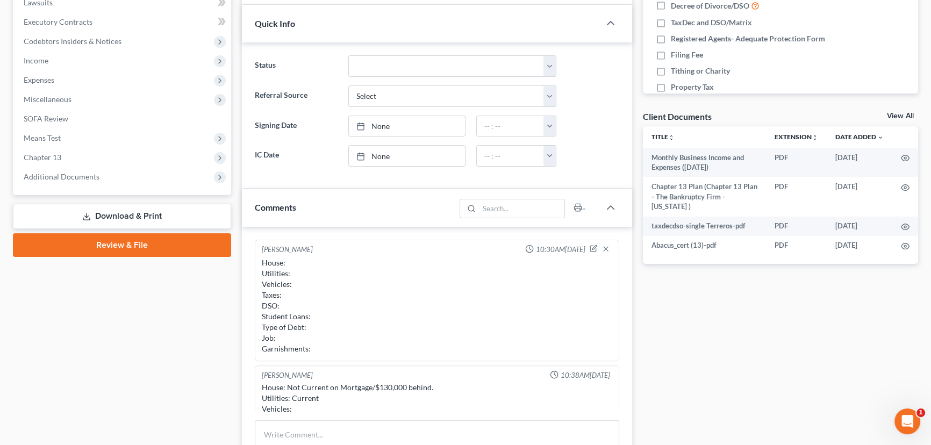
click at [905, 112] on link "View All" at bounding box center [900, 116] width 27 height 8
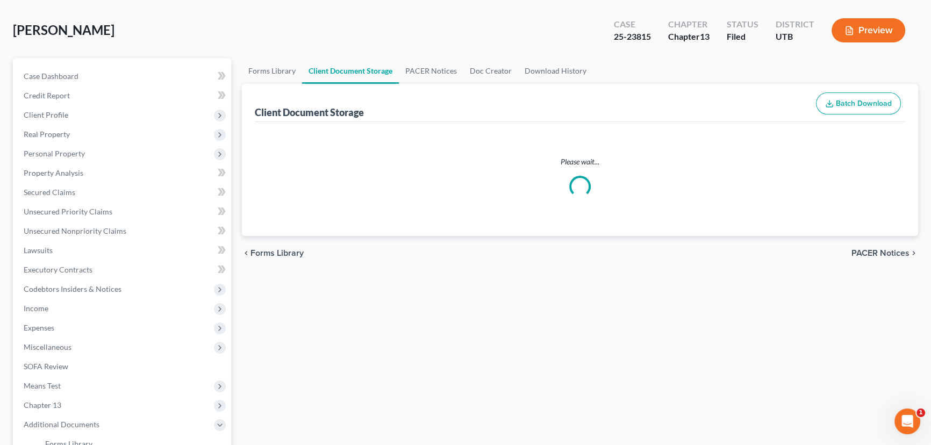
scroll to position [8, 0]
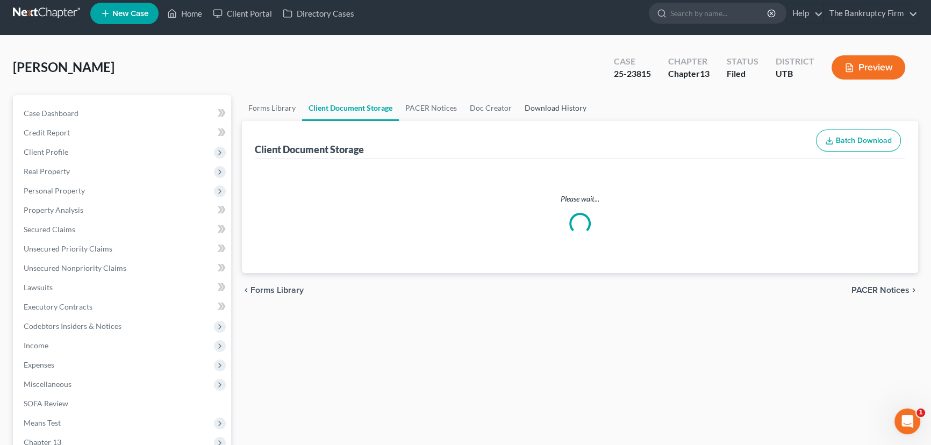
select select "30"
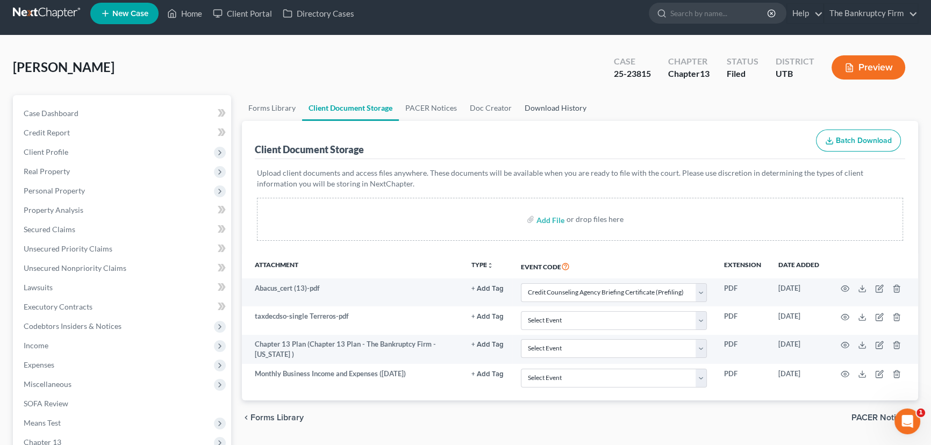
scroll to position [0, 0]
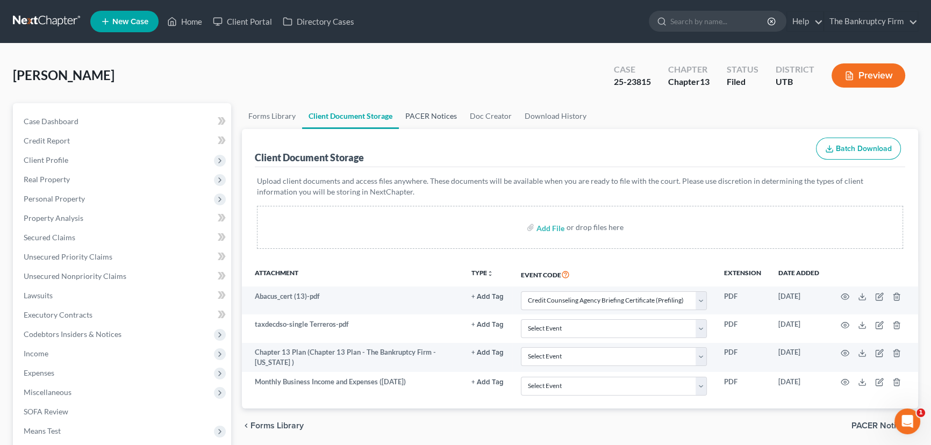
click at [423, 112] on link "PACER Notices" at bounding box center [431, 116] width 65 height 26
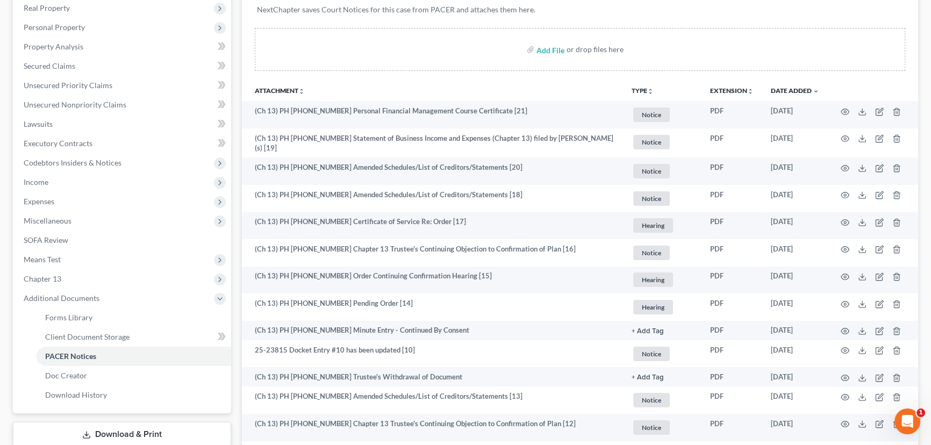
scroll to position [2, 0]
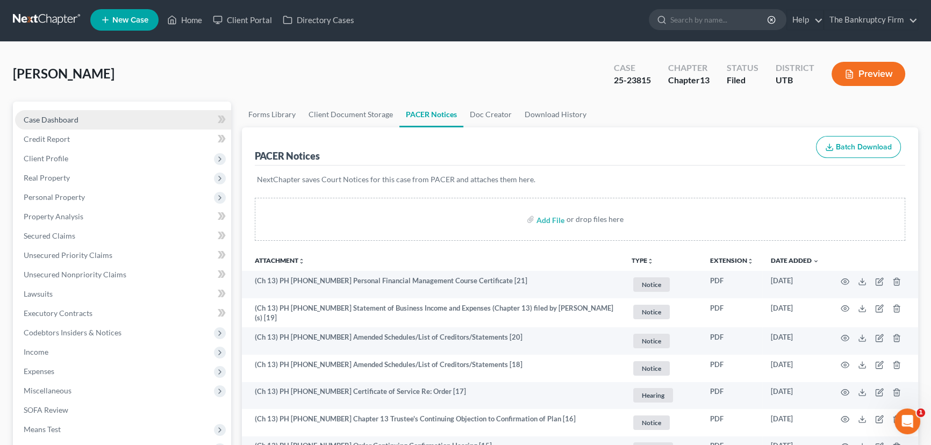
click at [46, 121] on span "Case Dashboard" at bounding box center [51, 119] width 55 height 9
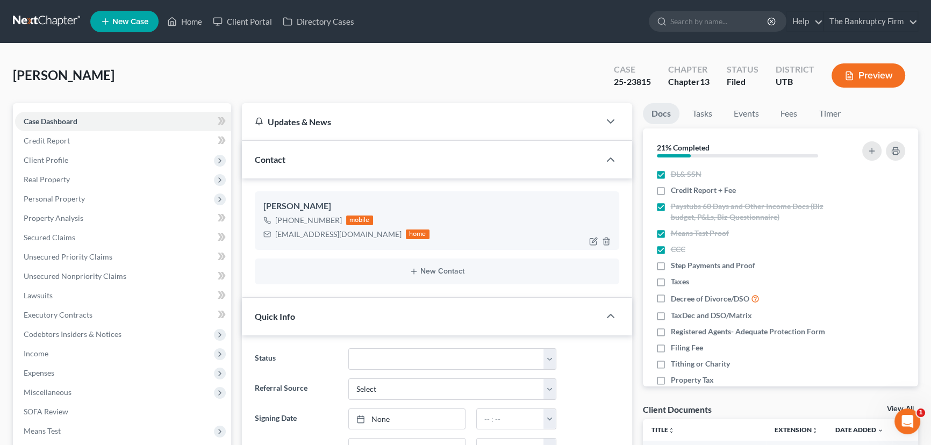
scroll to position [85, 0]
click at [190, 23] on link "Home" at bounding box center [185, 21] width 46 height 19
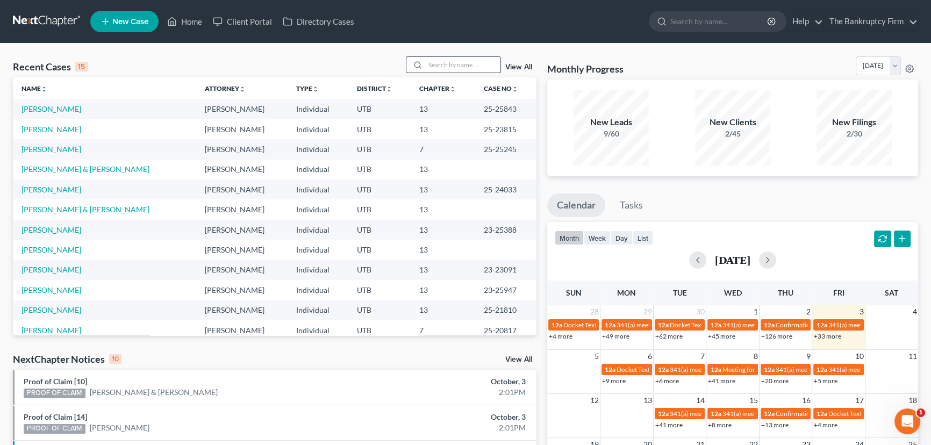
click at [436, 64] on input "search" at bounding box center [462, 65] width 75 height 16
type input "frandsen"
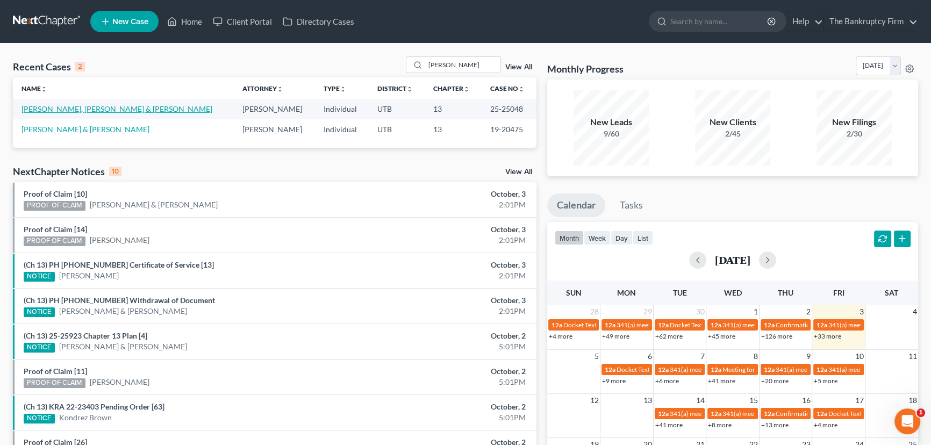
click at [89, 108] on link "[PERSON_NAME], [PERSON_NAME] & [PERSON_NAME]" at bounding box center [117, 108] width 191 height 9
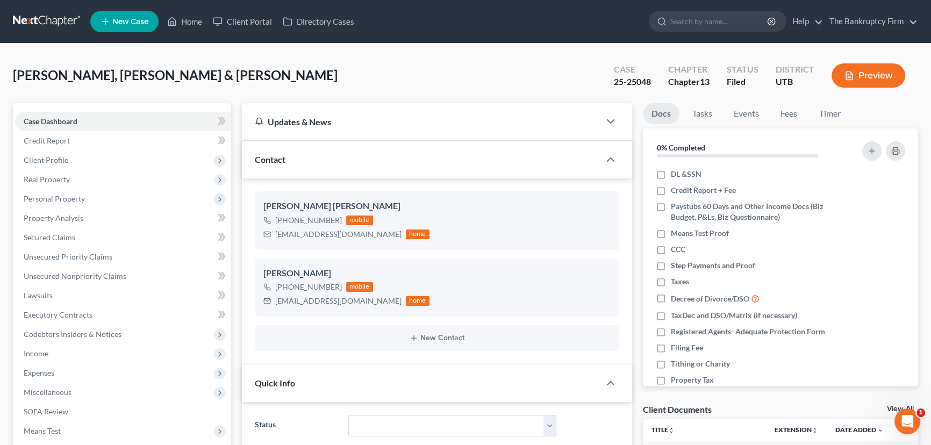
scroll to position [85, 0]
click at [891, 407] on link "View All" at bounding box center [900, 409] width 27 height 8
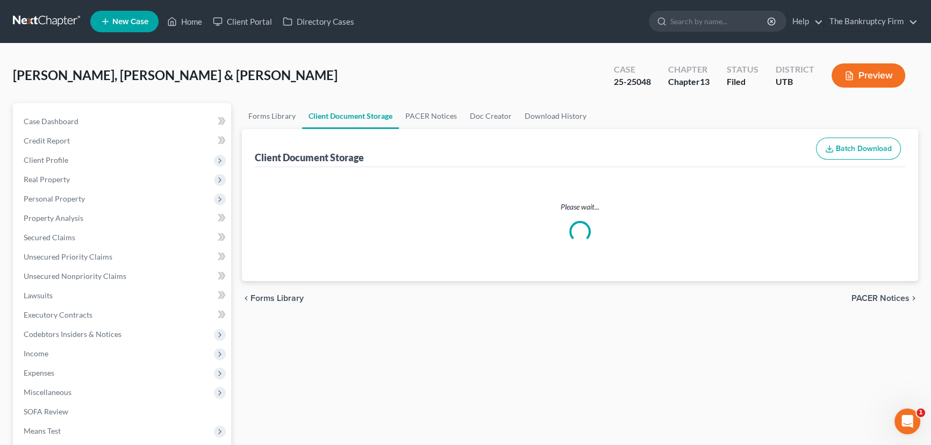
select select "26"
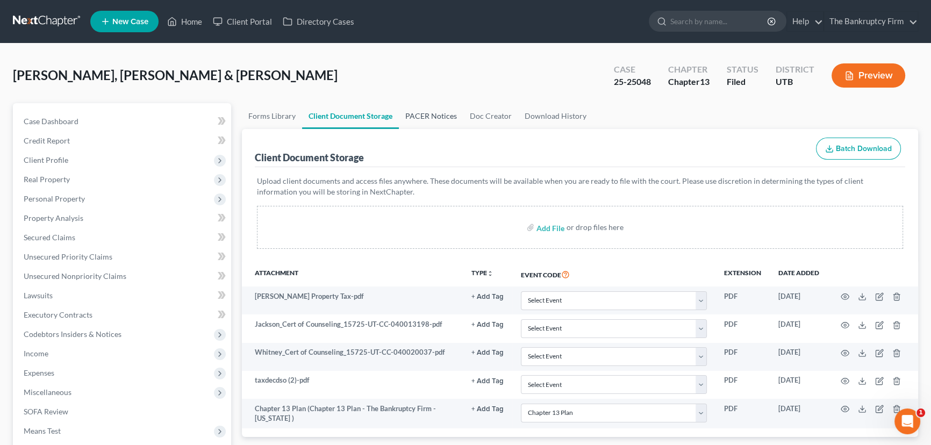
click at [419, 111] on link "PACER Notices" at bounding box center [431, 116] width 65 height 26
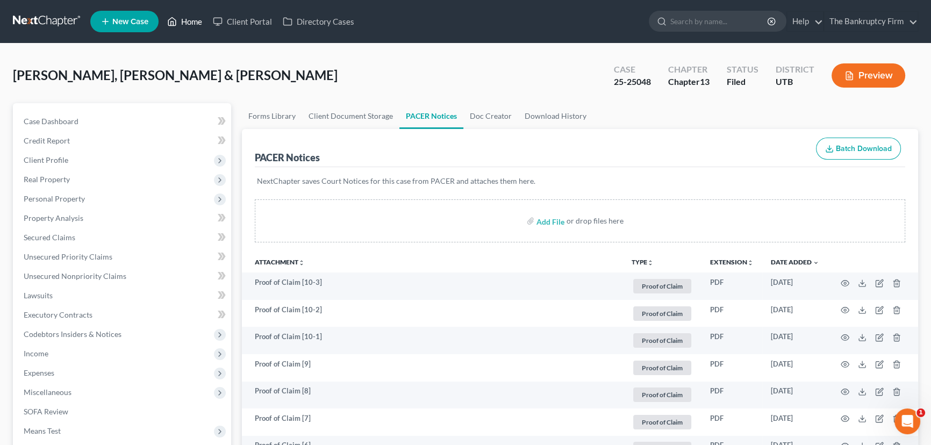
click at [187, 16] on link "Home" at bounding box center [185, 21] width 46 height 19
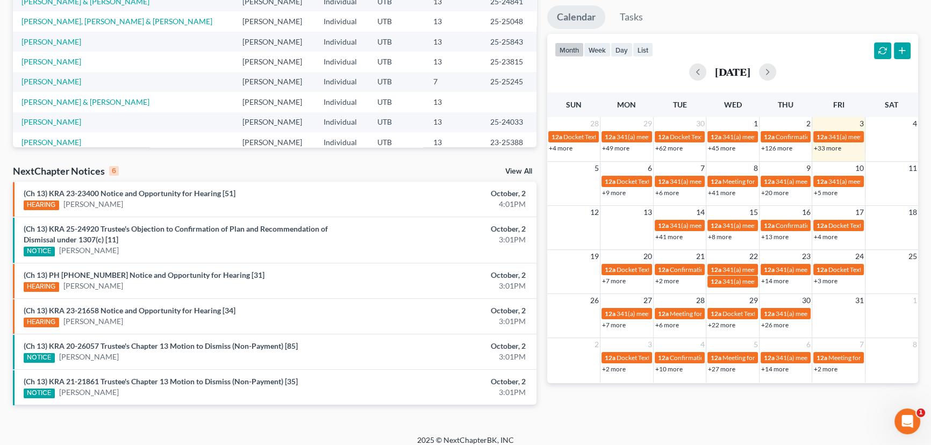
scroll to position [196, 0]
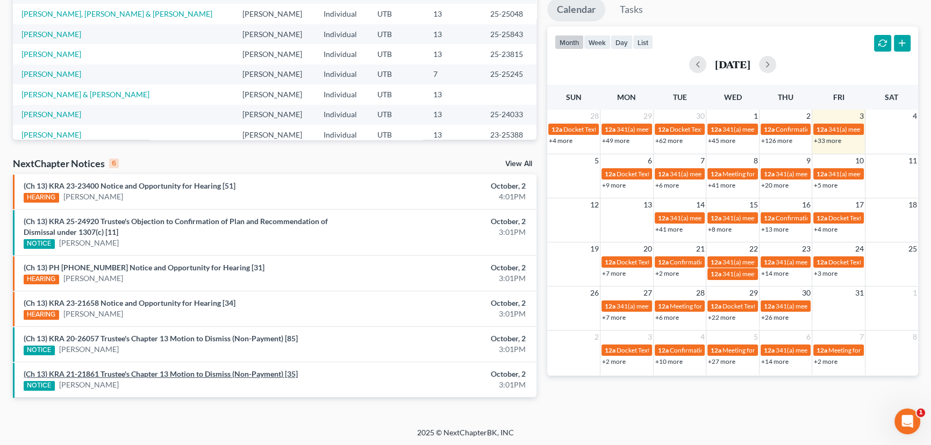
click at [154, 373] on link "(Ch 13) KRA 21-21861 Trustee's Chapter 13 Motion to Dismiss (Non-Payment) [35]" at bounding box center [161, 373] width 274 height 9
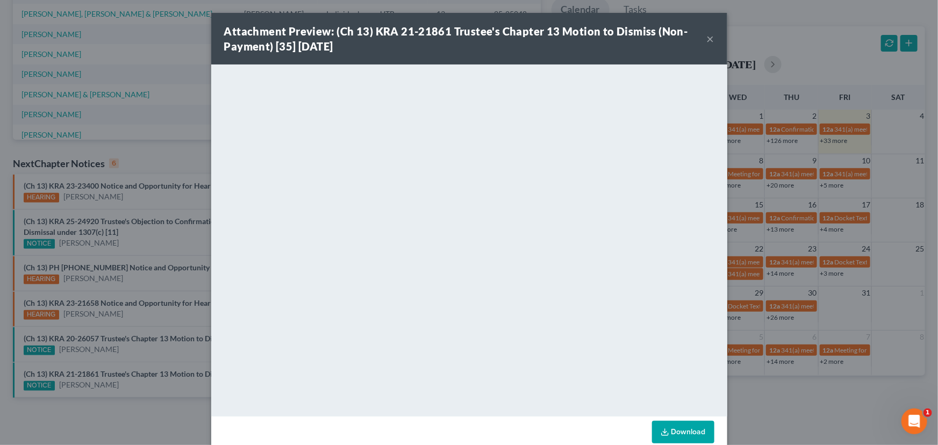
click at [160, 318] on div "Attachment Preview: (Ch 13) KRA 21-21861 Trustee's Chapter 13 Motion to Dismiss…" at bounding box center [469, 222] width 938 height 445
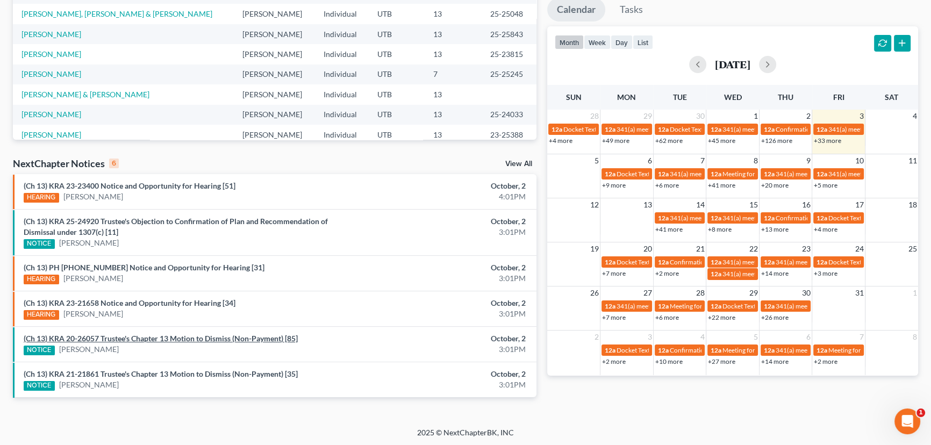
click at [140, 340] on link "(Ch 13) KRA 20-26057 Trustee's Chapter 13 Motion to Dismiss (Non-Payment) [85]" at bounding box center [161, 338] width 274 height 9
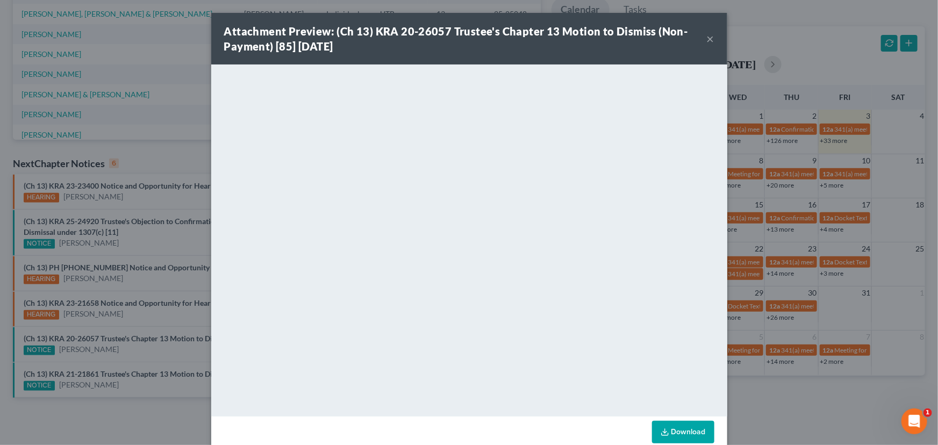
click at [144, 316] on div "Attachment Preview: (Ch 13) KRA 20-26057 Trustee's Chapter 13 Motion to Dismiss…" at bounding box center [469, 222] width 938 height 445
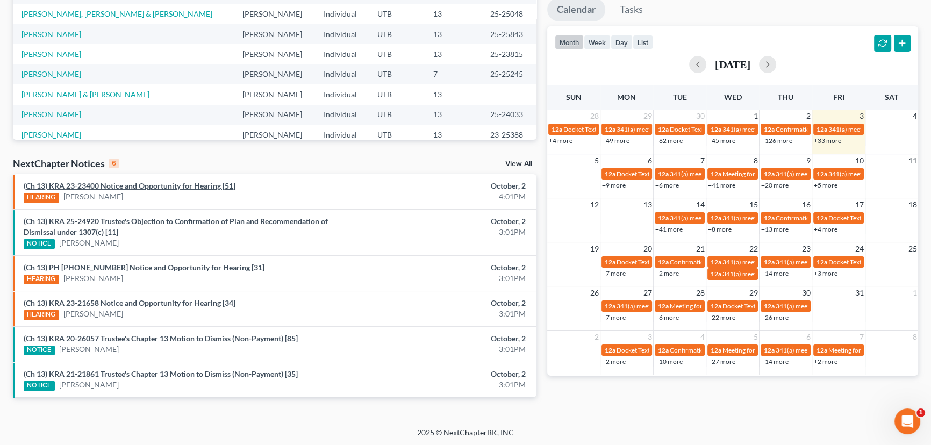
click at [145, 187] on link "(Ch 13) KRA 23-23400 Notice and Opportunity for Hearing [51]" at bounding box center [130, 185] width 212 height 9
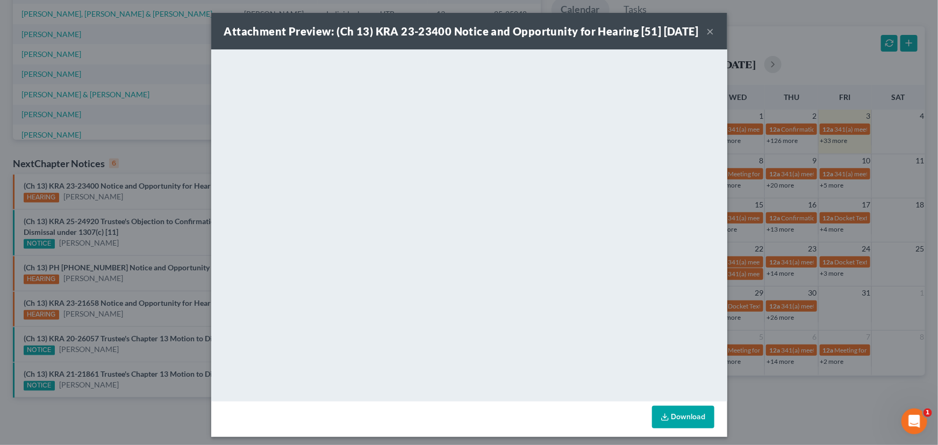
click at [165, 199] on div "Attachment Preview: (Ch 13) KRA 23-23400 Notice and Opportunity for Hearing [51…" at bounding box center [469, 222] width 938 height 445
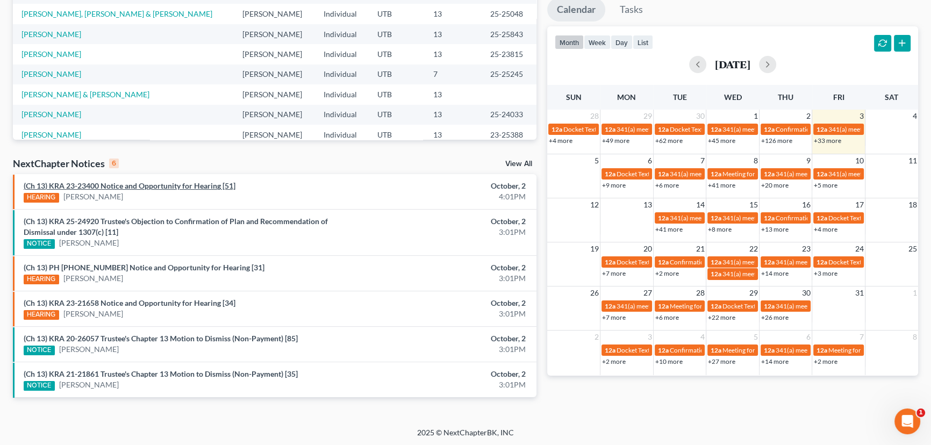
click at [170, 185] on link "(Ch 13) KRA 23-23400 Notice and Opportunity for Hearing [51]" at bounding box center [130, 185] width 212 height 9
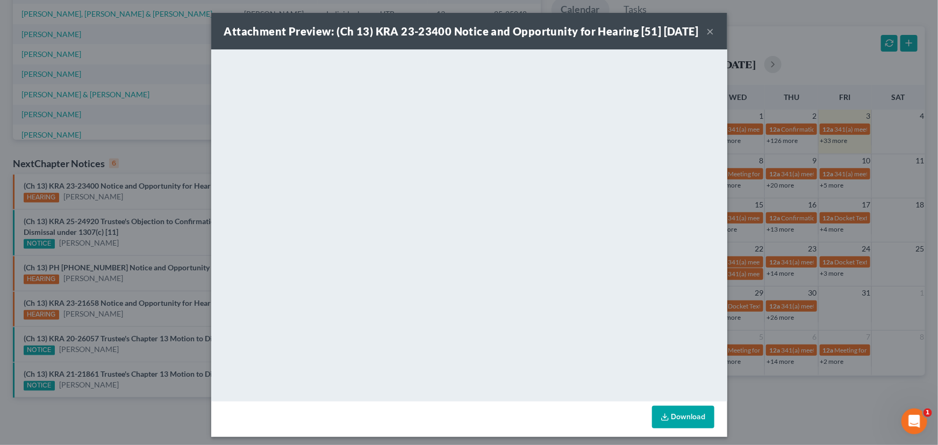
click at [182, 204] on div "Attachment Preview: (Ch 13) KRA 23-23400 Notice and Opportunity for Hearing [51…" at bounding box center [469, 222] width 938 height 445
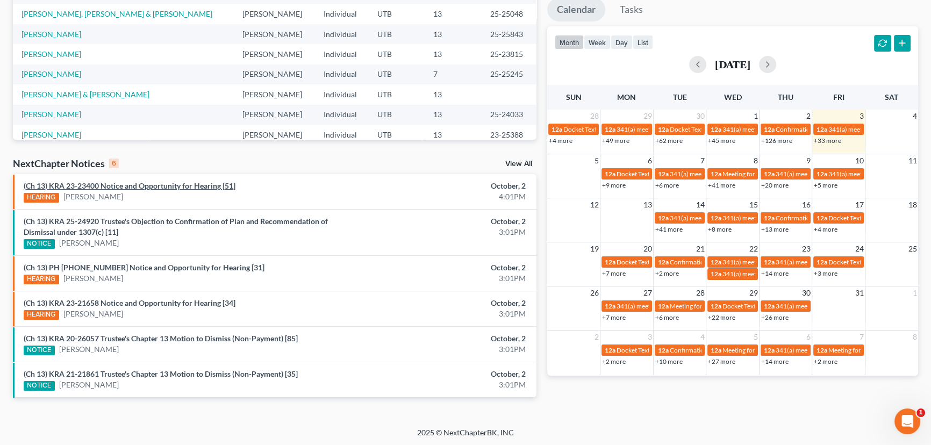
click at [141, 188] on link "(Ch 13) KRA 23-23400 Notice and Opportunity for Hearing [51]" at bounding box center [130, 185] width 212 height 9
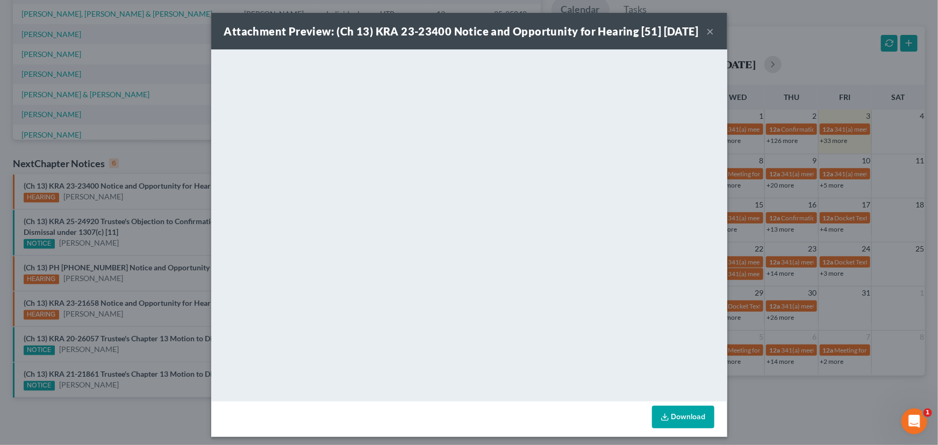
click at [142, 198] on div "Attachment Preview: (Ch 13) KRA 23-23400 Notice and Opportunity for Hearing [51…" at bounding box center [469, 222] width 938 height 445
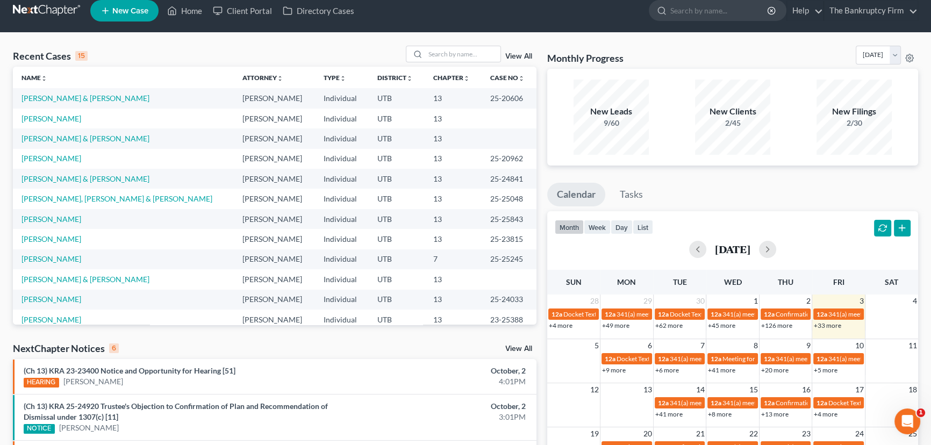
scroll to position [0, 0]
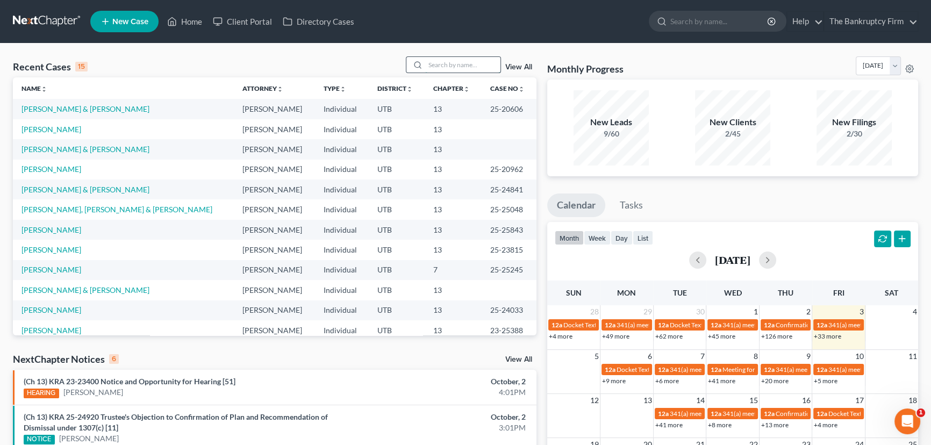
click at [427, 63] on input "search" at bounding box center [462, 65] width 75 height 16
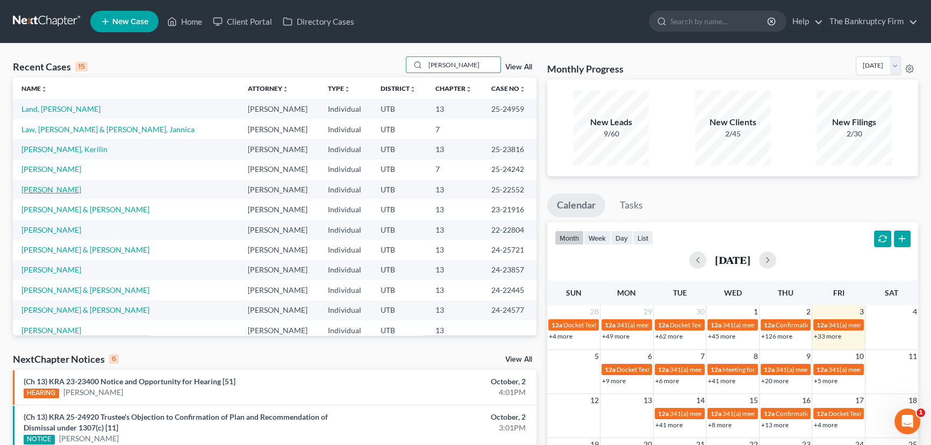
type input "Eri"
click at [43, 191] on link "Eriksen, Brent" at bounding box center [52, 189] width 60 height 9
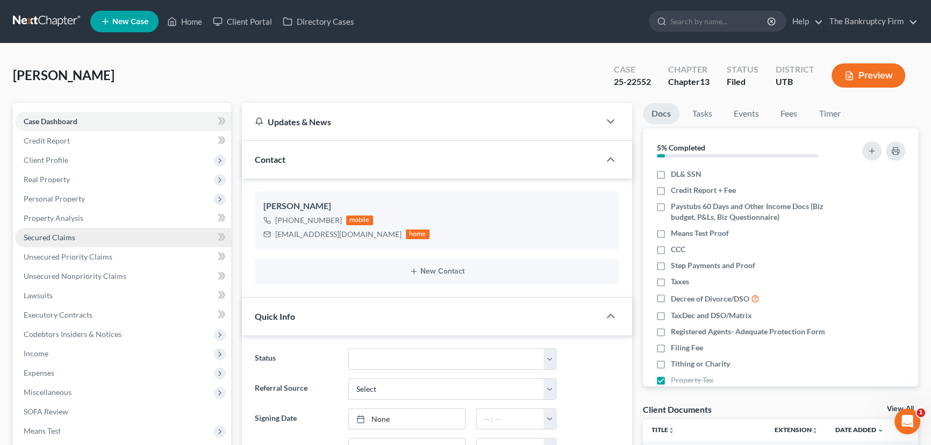
click at [60, 234] on span "Secured Claims" at bounding box center [50, 237] width 52 height 9
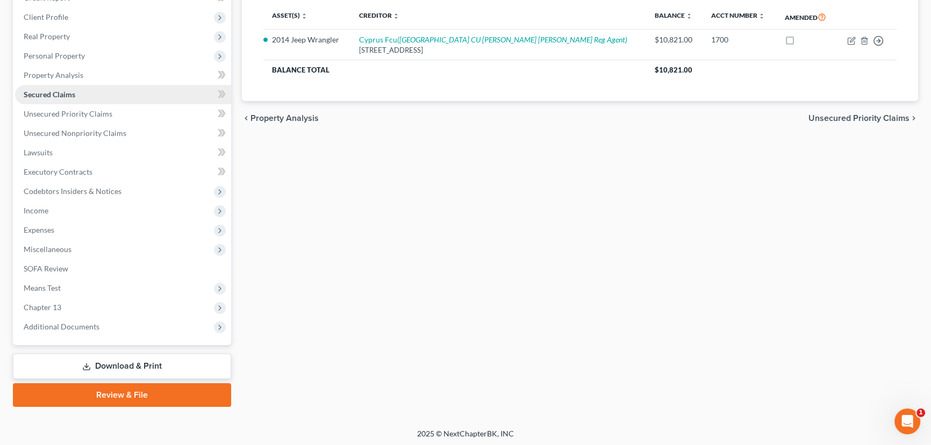
scroll to position [144, 0]
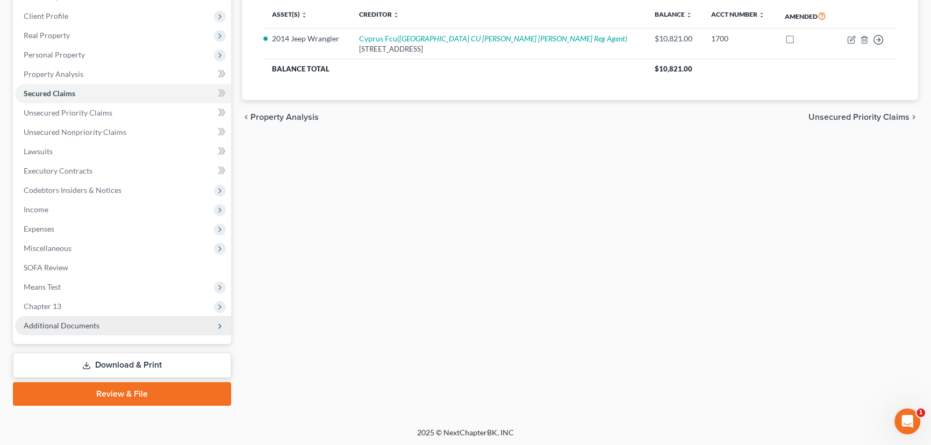
click at [69, 322] on span "Additional Documents" at bounding box center [62, 325] width 76 height 9
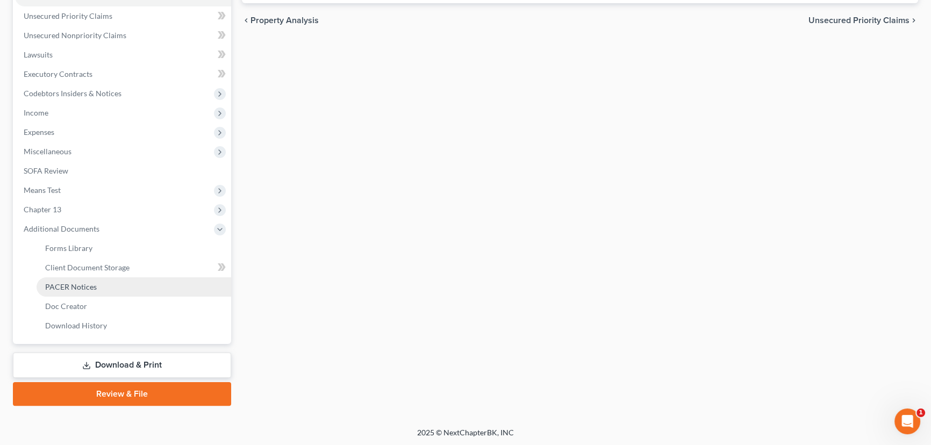
click at [61, 283] on span "PACER Notices" at bounding box center [71, 286] width 52 height 9
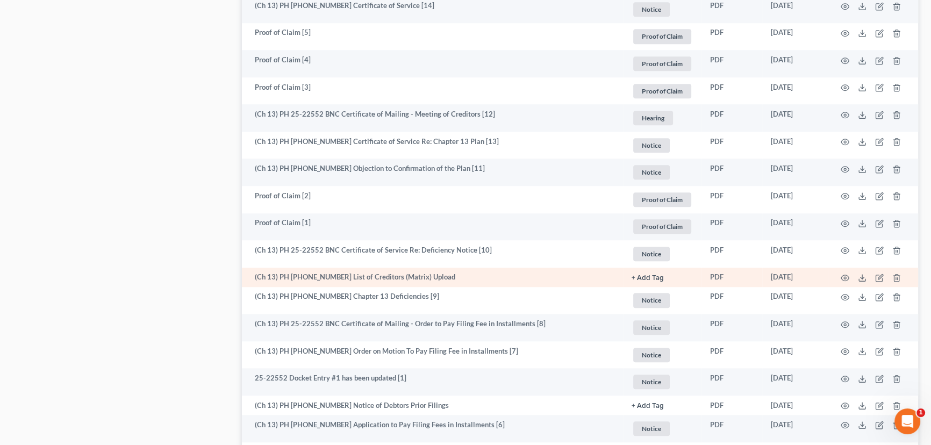
scroll to position [1075, 0]
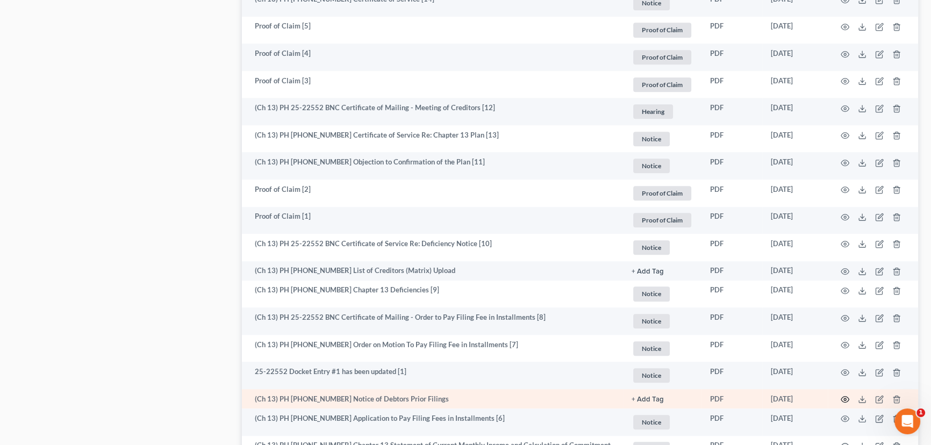
click at [846, 396] on icon "button" at bounding box center [845, 399] width 9 height 9
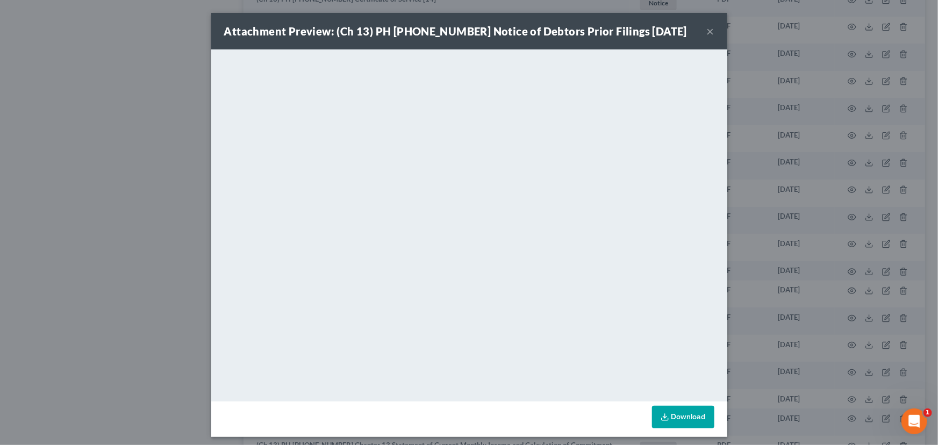
click at [707, 31] on button "×" at bounding box center [711, 31] width 8 height 13
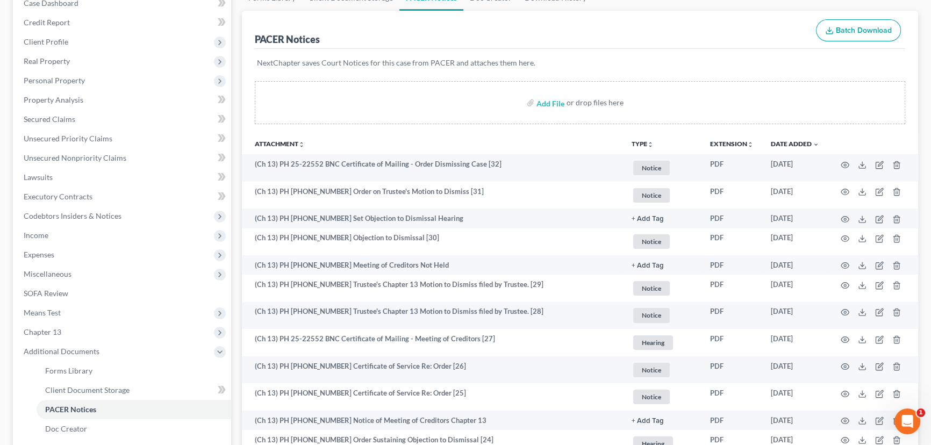
scroll to position [0, 0]
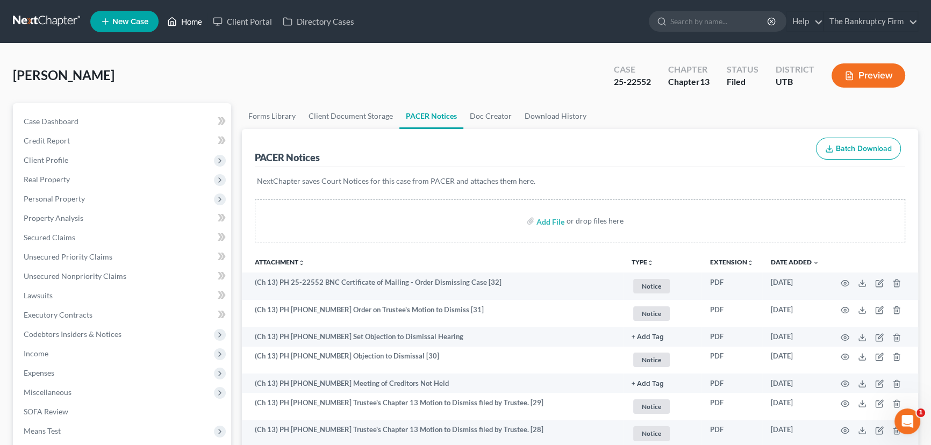
click at [192, 19] on link "Home" at bounding box center [185, 21] width 46 height 19
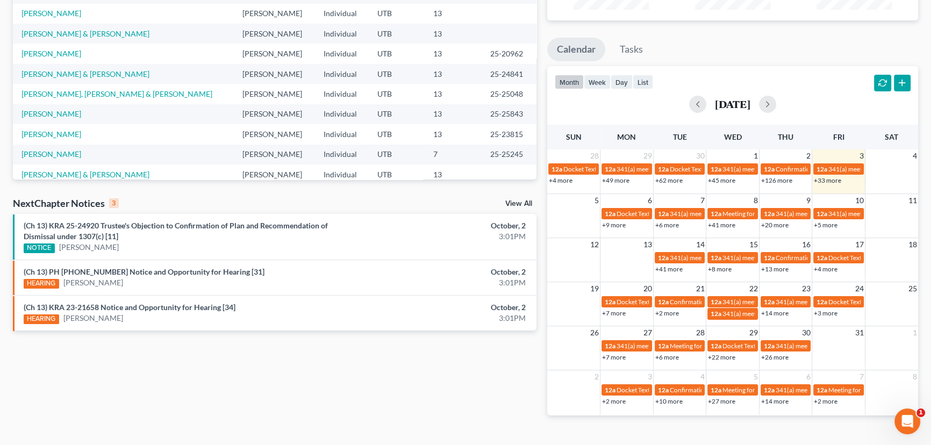
scroll to position [175, 0]
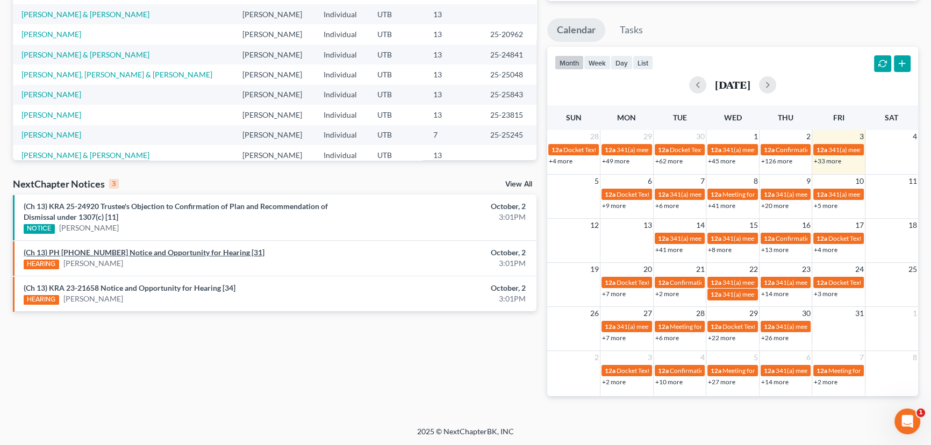
click at [176, 254] on link "(Ch 13) PH 24-22537 Notice and Opportunity for Hearing [31]" at bounding box center [144, 252] width 241 height 9
click at [137, 289] on link "(Ch 13) KRA 23-21658 Notice and Opportunity for Hearing [34]" at bounding box center [130, 287] width 212 height 9
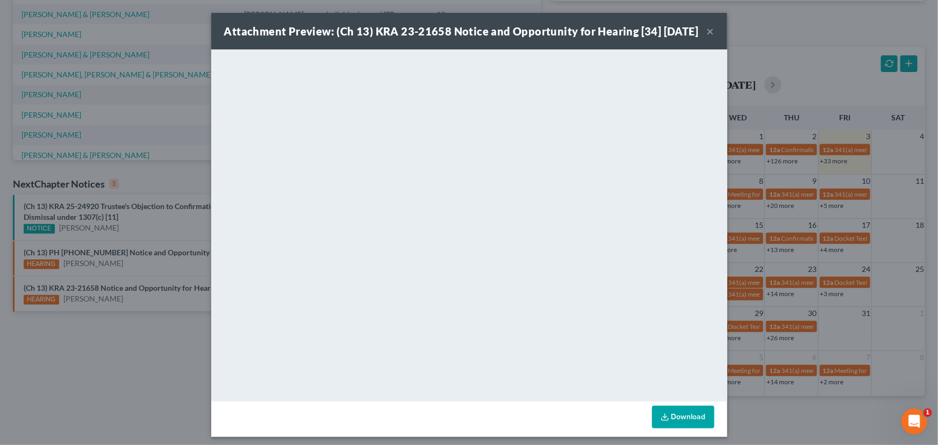
click at [156, 293] on div "Attachment Preview: (Ch 13) KRA 23-21658 Notice and Opportunity for Hearing [34…" at bounding box center [469, 222] width 938 height 445
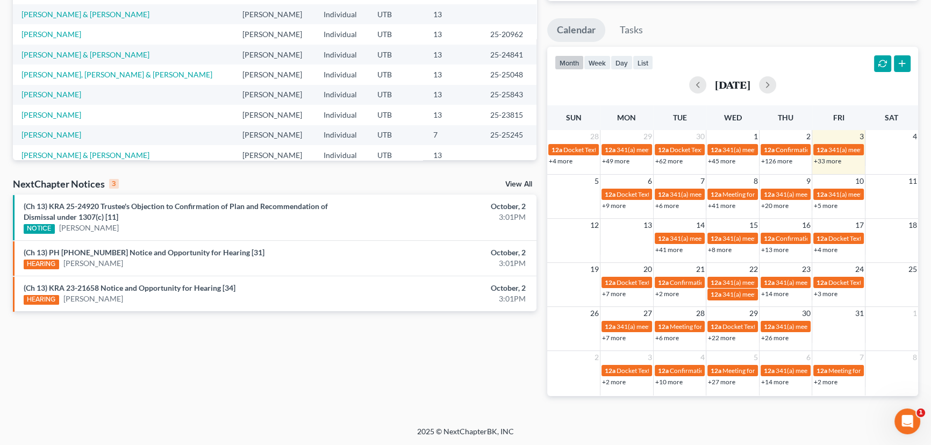
click at [153, 268] on div "HEARING Blake Clark-Harrison" at bounding box center [189, 263] width 331 height 11
click at [153, 253] on link "(Ch 13) PH 24-22537 Notice and Opportunity for Hearing [31]" at bounding box center [144, 252] width 241 height 9
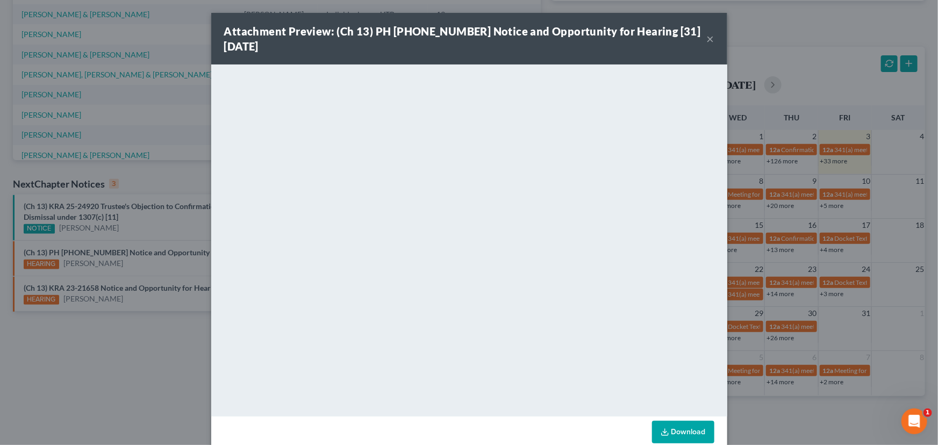
click at [153, 261] on div "Attachment Preview: (Ch 13) PH 24-22537 Notice and Opportunity for Hearing [31]…" at bounding box center [469, 222] width 938 height 445
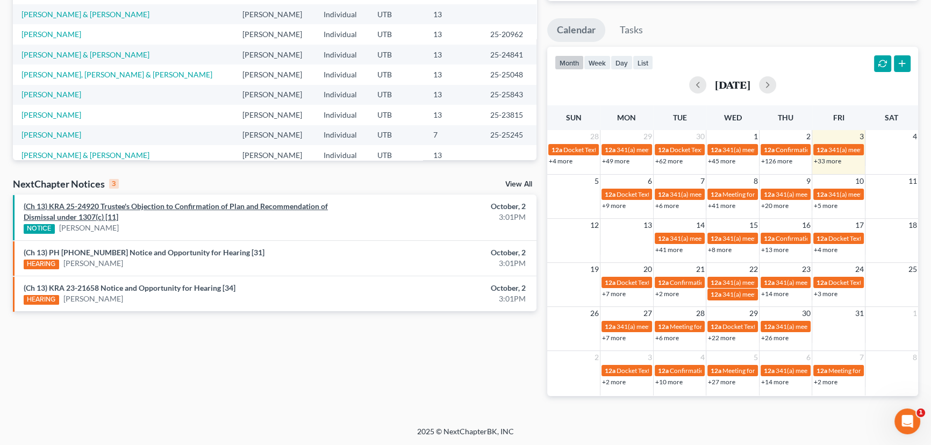
click at [175, 210] on link "(Ch 13) KRA 25-24920 Trustee's Objection to Confirmation of Plan and Recommenda…" at bounding box center [176, 212] width 304 height 20
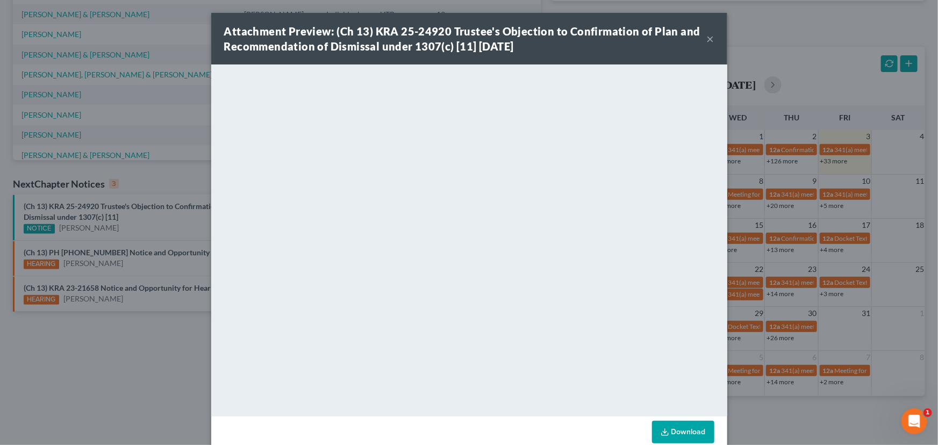
click at [709, 39] on button "×" at bounding box center [711, 38] width 8 height 13
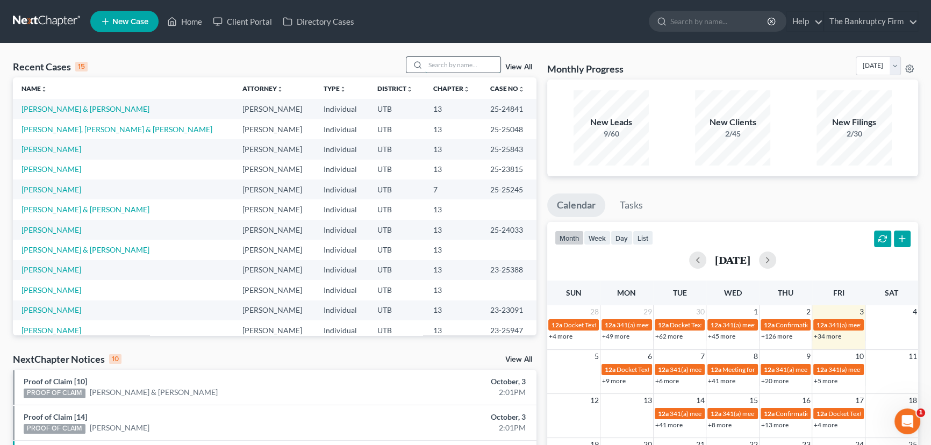
click at [435, 67] on input "search" at bounding box center [462, 65] width 75 height 16
type input "Frikas"
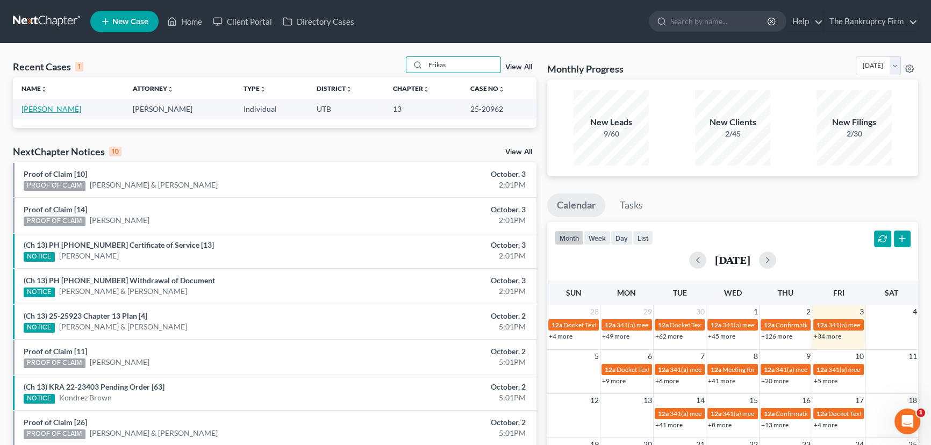
click at [39, 108] on link "[PERSON_NAME]" at bounding box center [52, 108] width 60 height 9
select select "3"
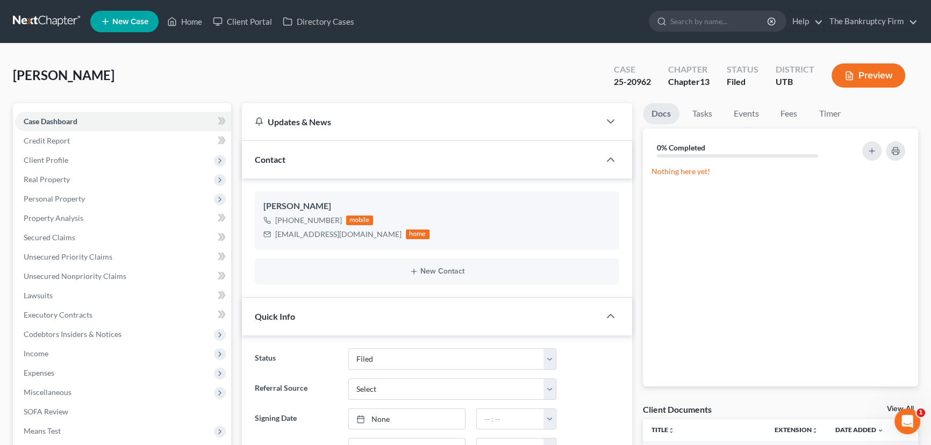
click at [892, 405] on link "View All" at bounding box center [900, 409] width 27 height 8
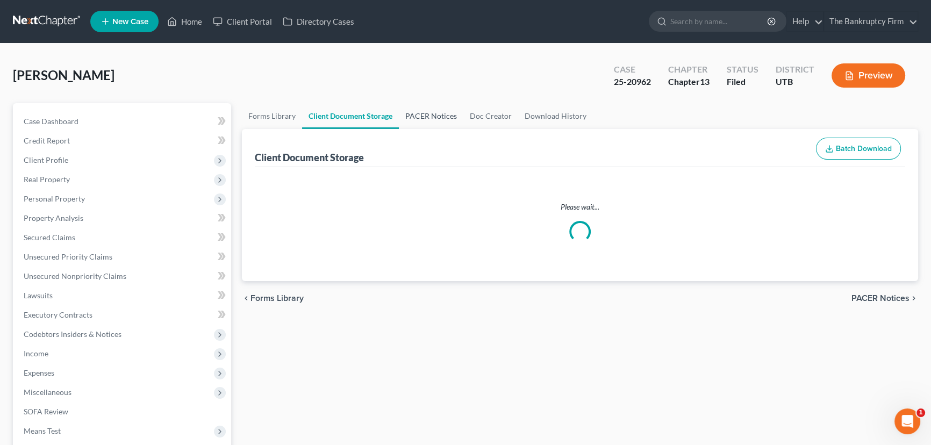
click at [424, 109] on link "PACER Notices" at bounding box center [431, 116] width 65 height 26
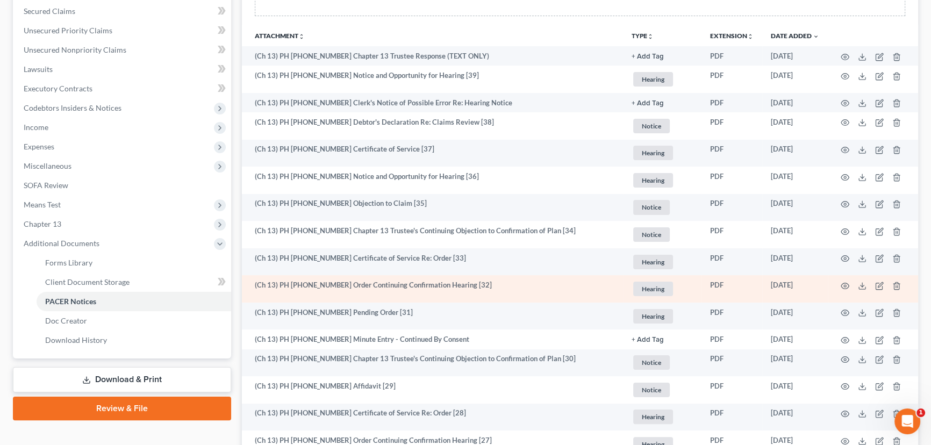
scroll to position [244, 0]
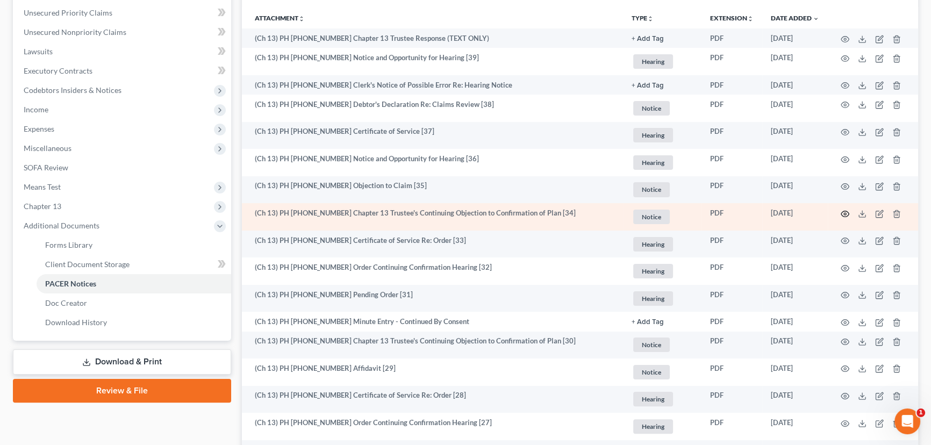
click at [846, 212] on icon "button" at bounding box center [845, 214] width 9 height 9
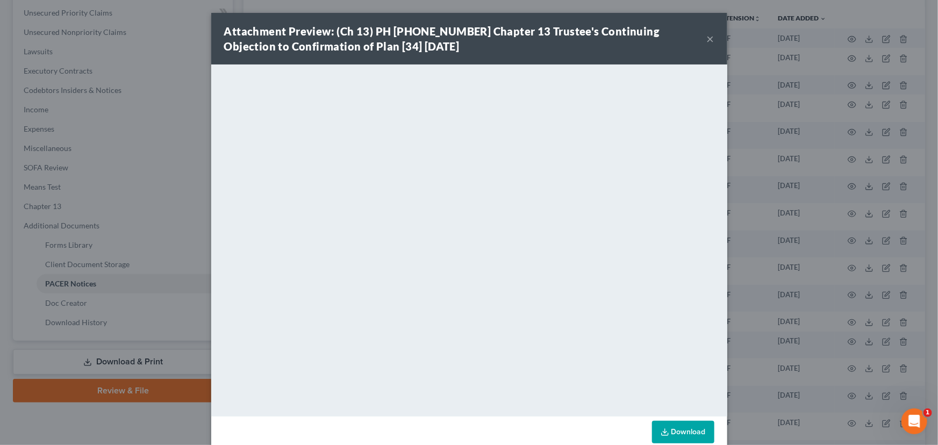
click at [707, 39] on button "×" at bounding box center [711, 38] width 8 height 13
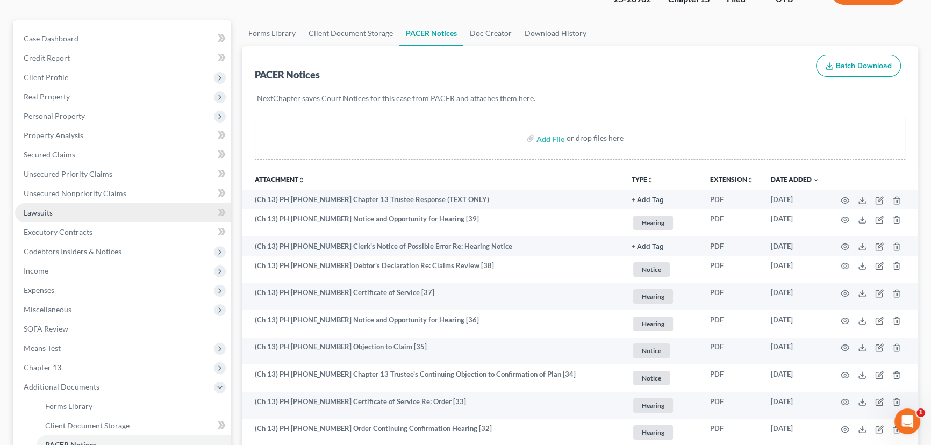
scroll to position [48, 0]
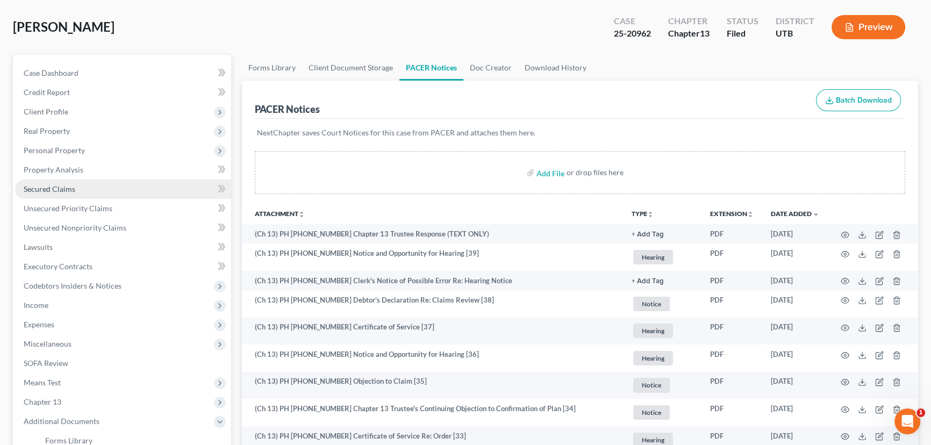
click at [45, 187] on span "Secured Claims" at bounding box center [50, 188] width 52 height 9
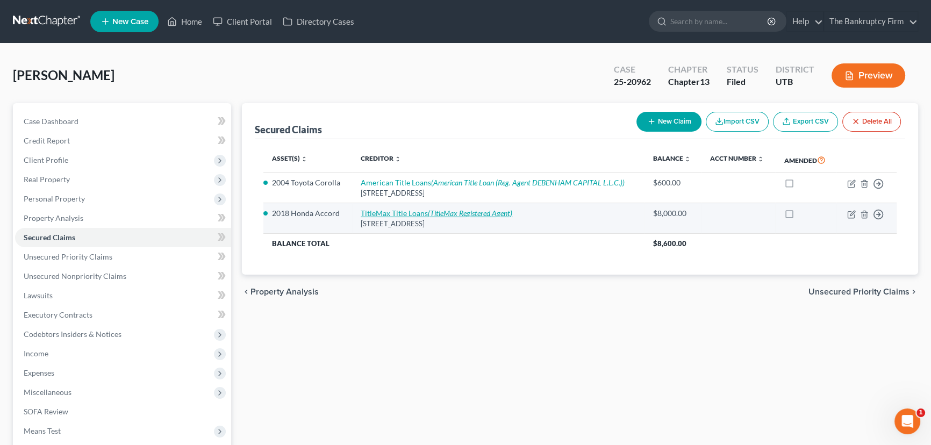
click at [398, 214] on link "TitleMax Title Loans (TitleMax Registered Agent)" at bounding box center [437, 213] width 152 height 9
select select "46"
select select "0"
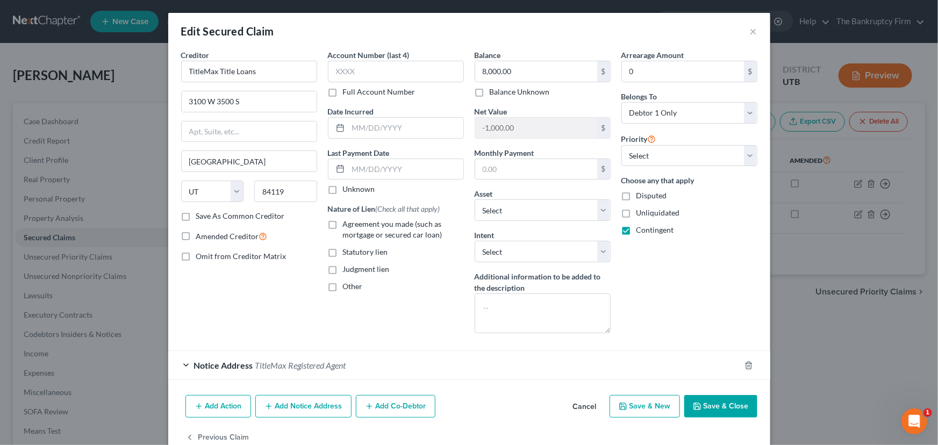
click at [709, 406] on button "Save & Close" at bounding box center [720, 406] width 73 height 23
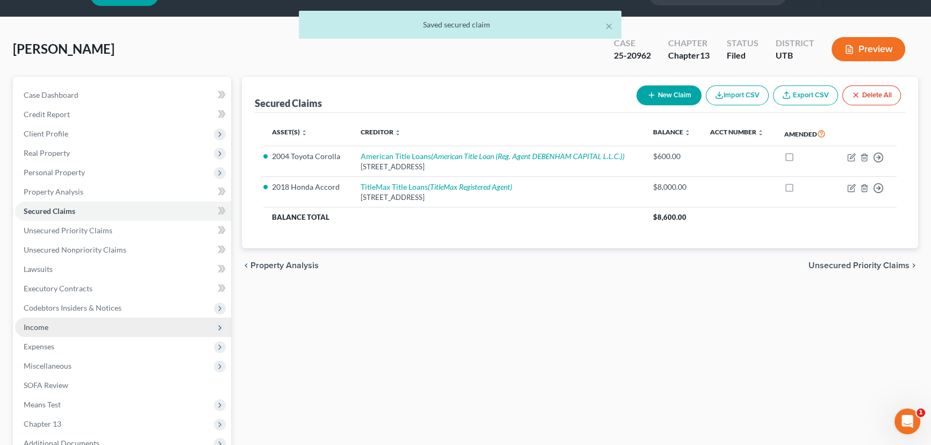
scroll to position [144, 0]
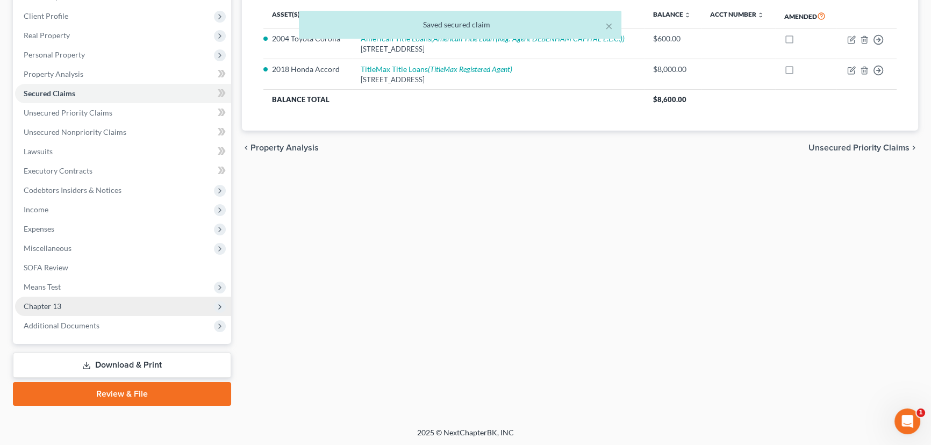
click at [63, 306] on span "Chapter 13" at bounding box center [123, 306] width 216 height 19
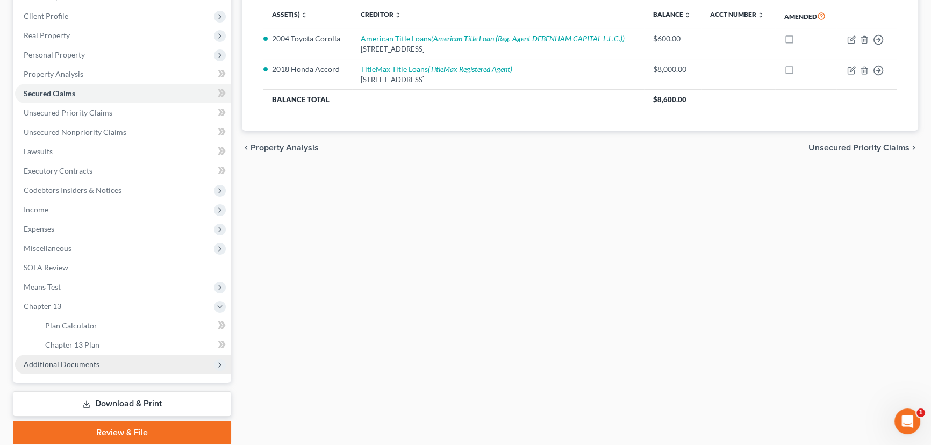
click at [81, 363] on span "Additional Documents" at bounding box center [62, 364] width 76 height 9
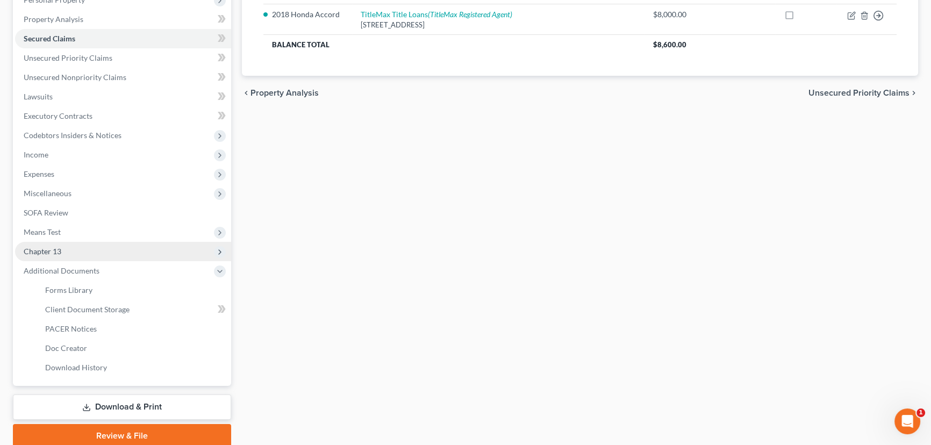
scroll to position [241, 0]
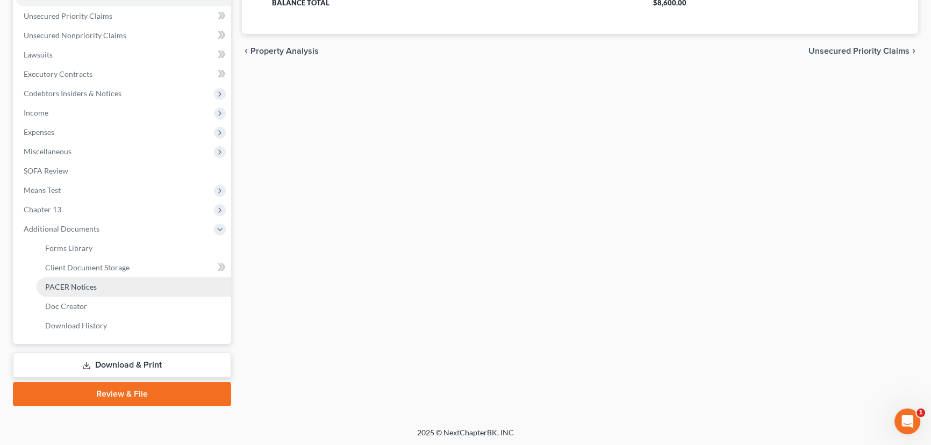
click at [74, 290] on span "PACER Notices" at bounding box center [71, 286] width 52 height 9
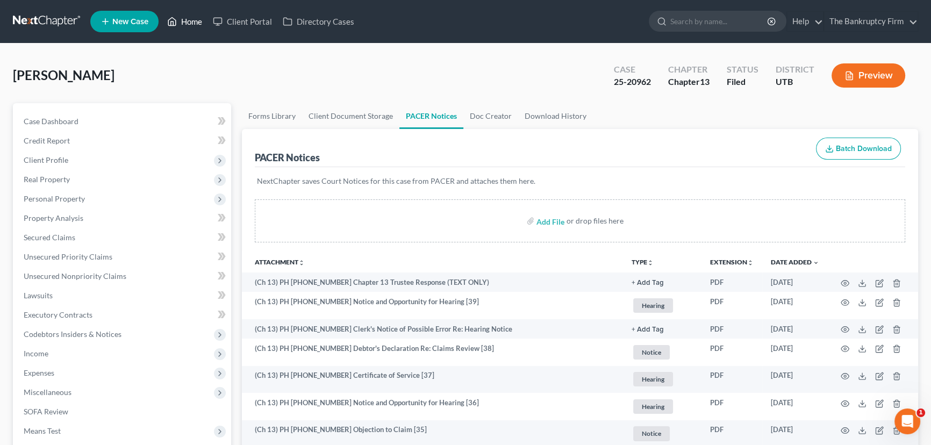
drag, startPoint x: 186, startPoint y: 22, endPoint x: 201, endPoint y: 33, distance: 18.7
click at [186, 22] on link "Home" at bounding box center [185, 21] width 46 height 19
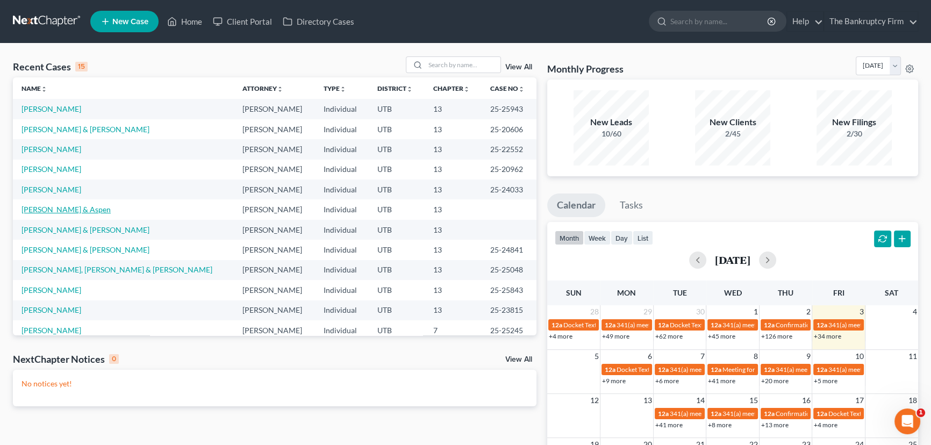
click at [77, 212] on link "[PERSON_NAME] & Aspen" at bounding box center [66, 209] width 89 height 9
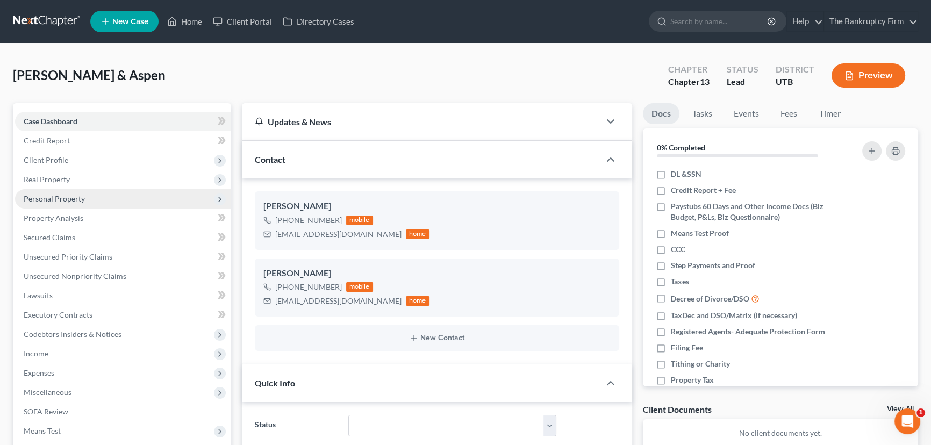
scroll to position [85, 0]
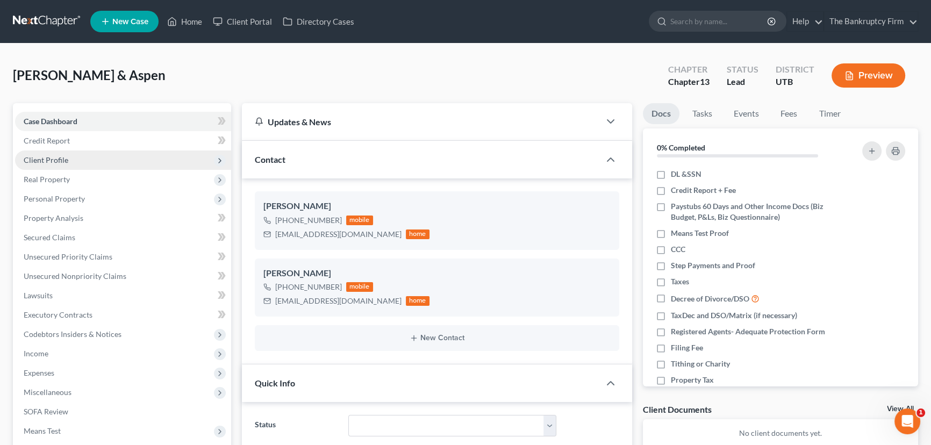
click at [58, 161] on span "Client Profile" at bounding box center [46, 159] width 45 height 9
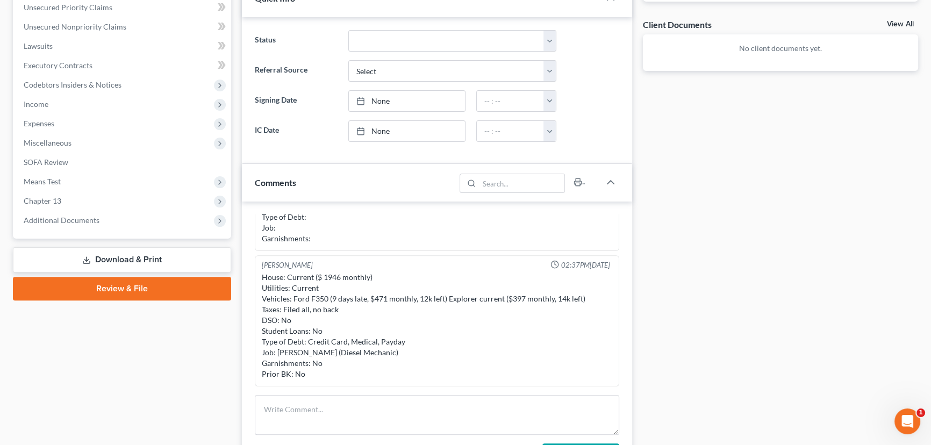
scroll to position [391, 0]
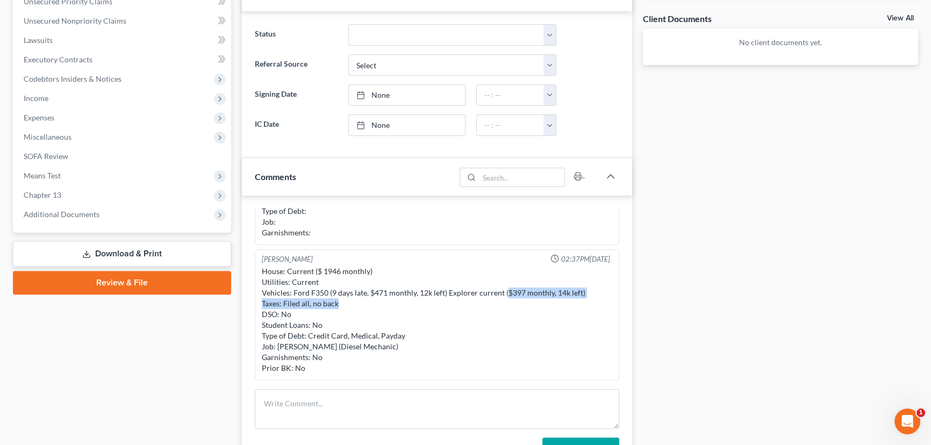
drag, startPoint x: 505, startPoint y: 291, endPoint x: 591, endPoint y: 298, distance: 86.4
click at [591, 298] on div "House: Current ($ 1946 monthly) Utilities: Current Vehicles: Ford F350 (9 days …" at bounding box center [437, 320] width 351 height 108
drag, startPoint x: 447, startPoint y: 291, endPoint x: 583, endPoint y: 291, distance: 136.0
click at [583, 291] on div "House: Current ($ 1946 monthly) Utilities: Current Vehicles: Ford F350 (9 days …" at bounding box center [437, 320] width 351 height 108
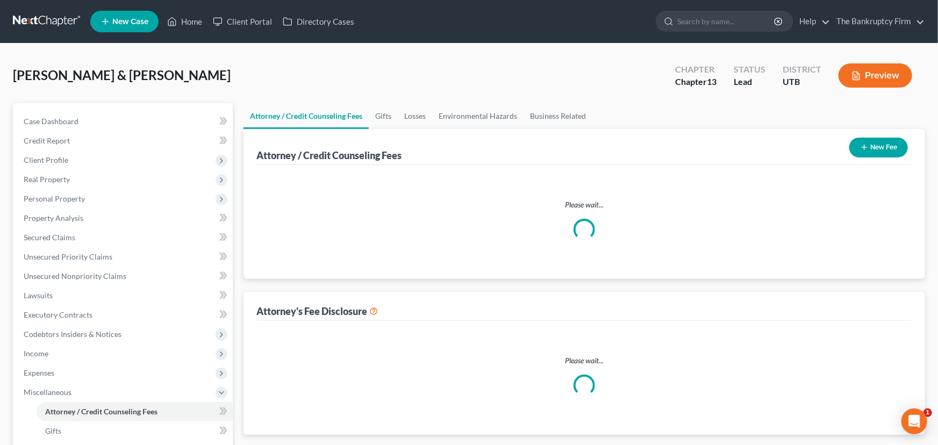
select select "0"
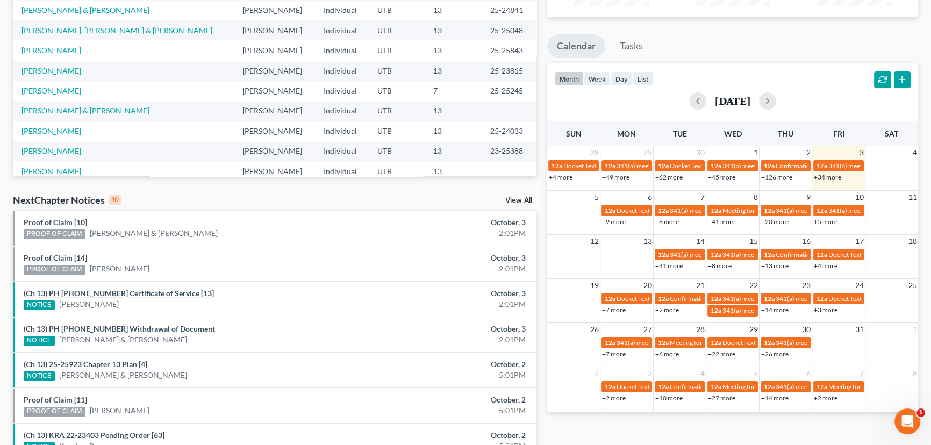
scroll to position [195, 0]
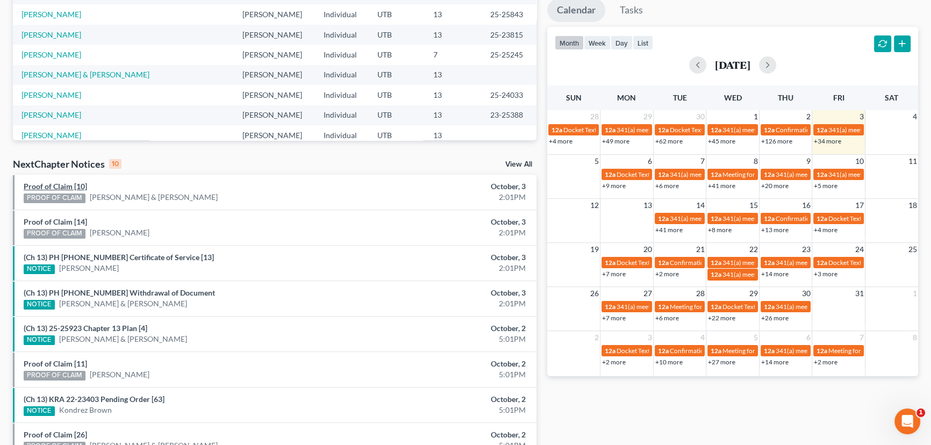
click at [46, 188] on link "Proof of Claim [10]" at bounding box center [55, 186] width 63 height 9
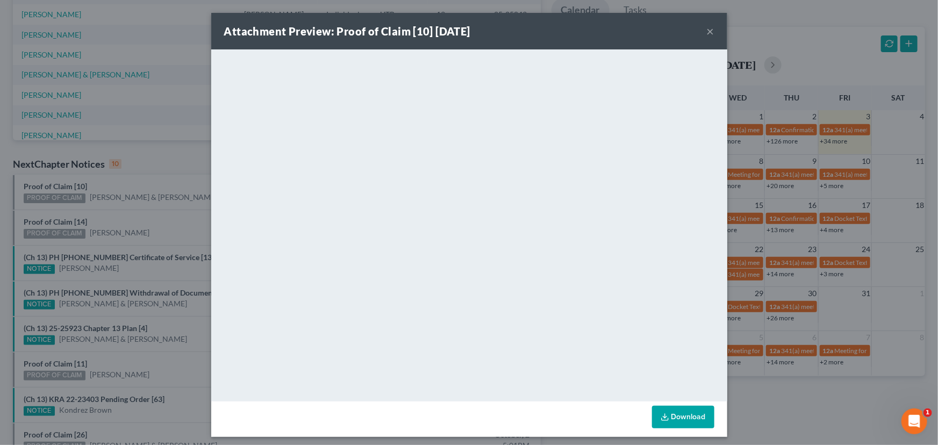
drag, startPoint x: 46, startPoint y: 205, endPoint x: 49, endPoint y: 216, distance: 10.7
click at [46, 208] on div "Attachment Preview: Proof of Claim [10] [DATE] × <object ng-attr-data='[URL][DO…" at bounding box center [469, 222] width 938 height 445
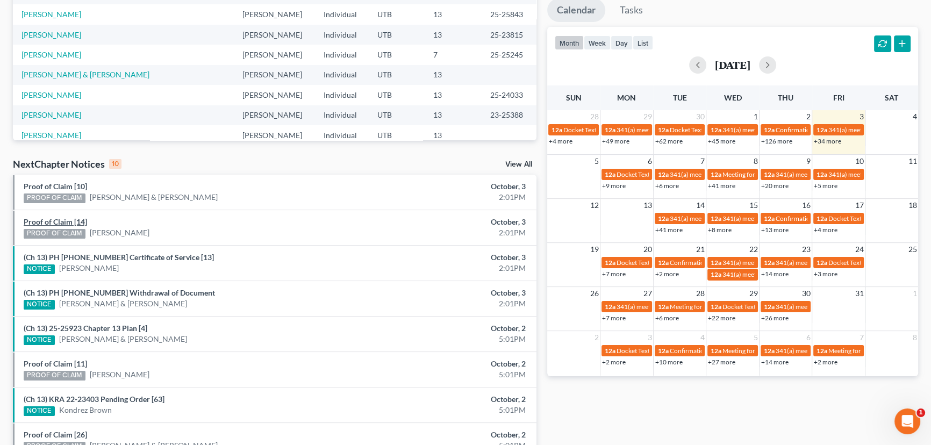
click at [52, 222] on link "Proof of Claim [14]" at bounding box center [55, 221] width 63 height 9
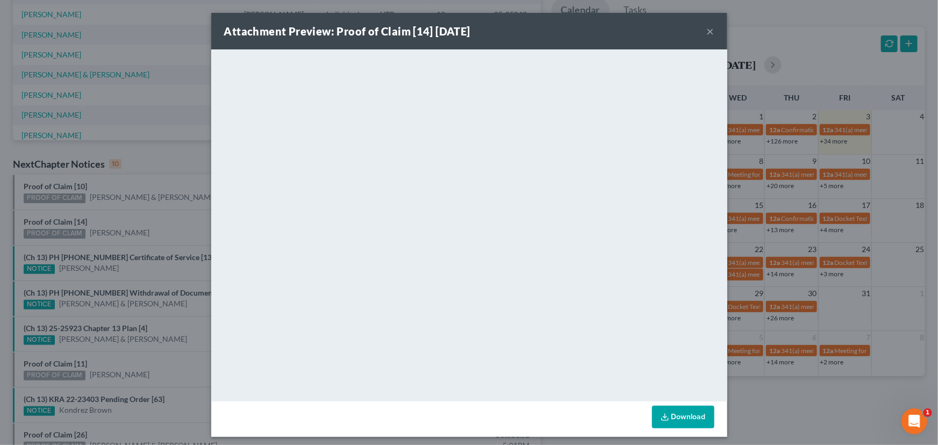
drag, startPoint x: 99, startPoint y: 214, endPoint x: 121, endPoint y: 232, distance: 28.6
click at [99, 214] on div "Attachment Preview: Proof of Claim [14] [DATE] × <object ng-attr-data='[URL][DO…" at bounding box center [469, 222] width 938 height 445
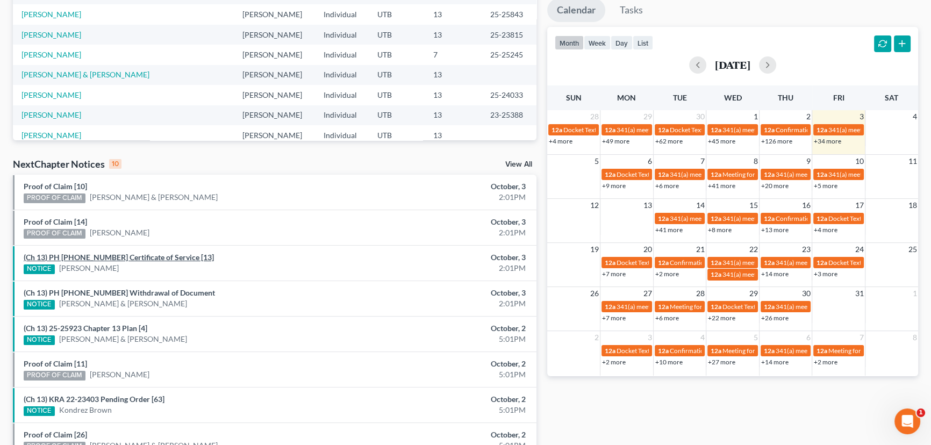
click at [122, 256] on link "(Ch 13) PH [PHONE_NUMBER] Certificate of Service [13]" at bounding box center [119, 257] width 190 height 9
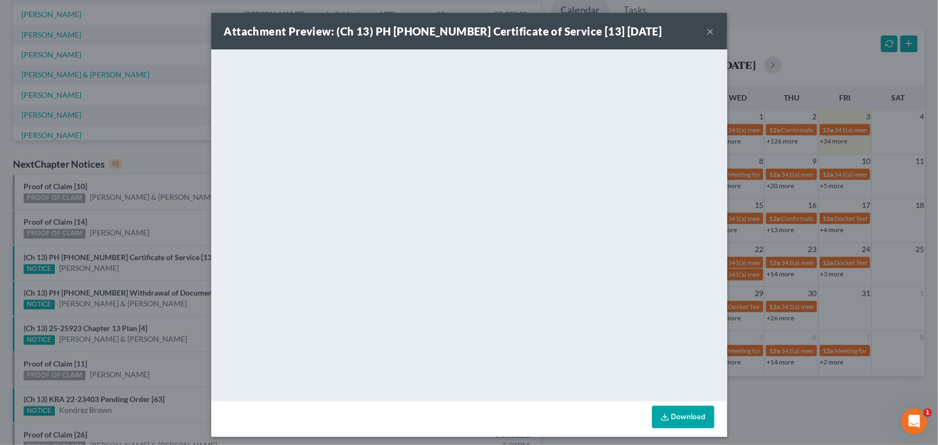
drag, startPoint x: 119, startPoint y: 272, endPoint x: 116, endPoint y: 285, distance: 13.3
click at [118, 274] on div "Attachment Preview: (Ch 13) PH [PHONE_NUMBER] Certificate of Service [13] [DATE…" at bounding box center [469, 222] width 938 height 445
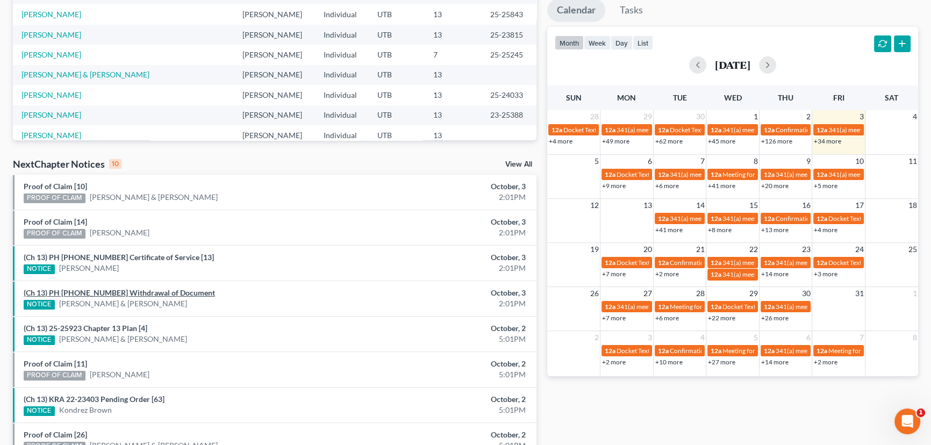
click at [112, 294] on link "(Ch 13) PH [PHONE_NUMBER] Withdrawal of Document" at bounding box center [119, 292] width 191 height 9
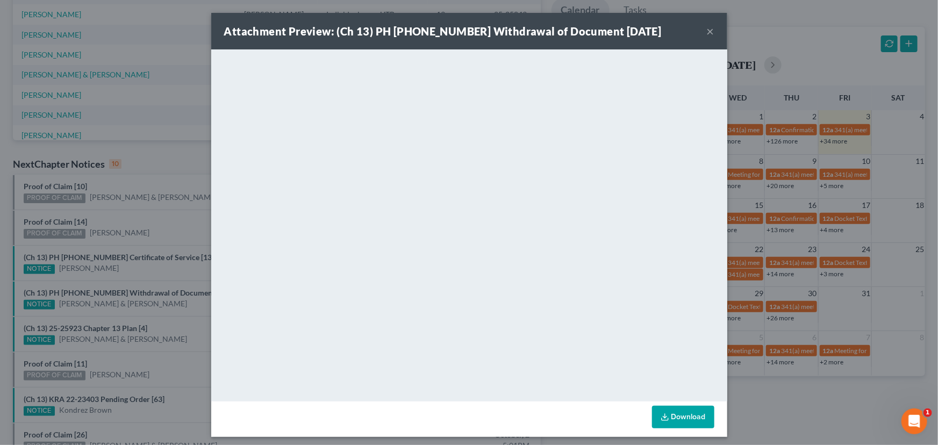
click at [112, 270] on div "Attachment Preview: (Ch 13) PH [PHONE_NUMBER] Withdrawal of Document [DATE] × <…" at bounding box center [469, 222] width 938 height 445
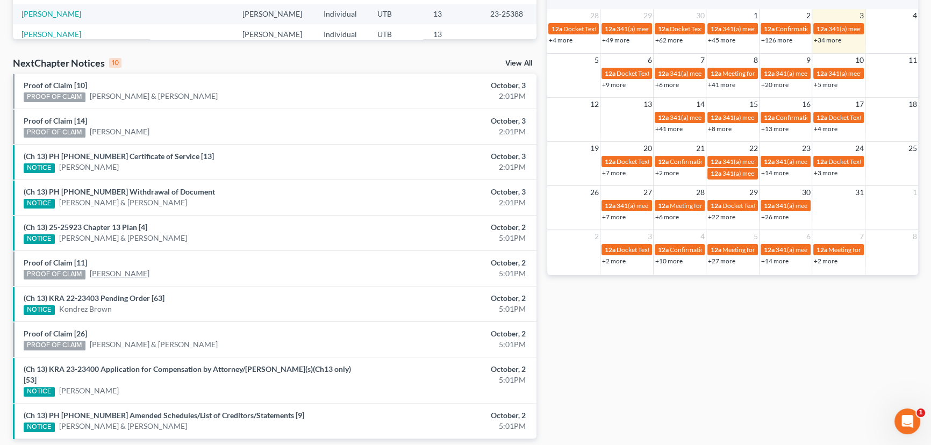
scroll to position [326, 0]
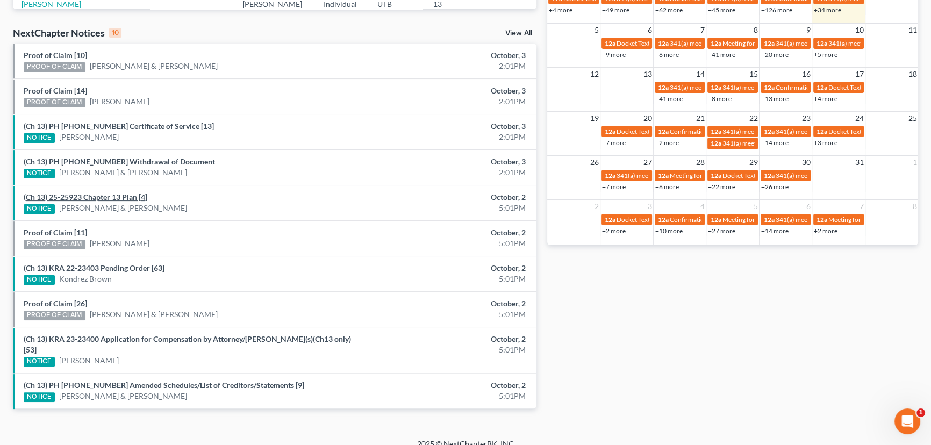
click at [95, 196] on link "(Ch 13) 25-25923 Chapter 13 Plan [4]" at bounding box center [86, 196] width 124 height 9
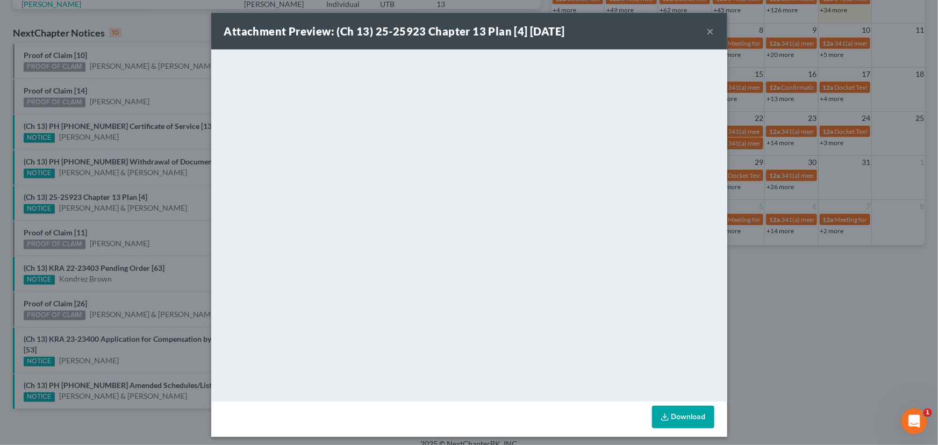
click at [82, 223] on div "Attachment Preview: (Ch 13) 25-25923 Chapter 13 Plan [4] [DATE] × <object ng-at…" at bounding box center [469, 222] width 938 height 445
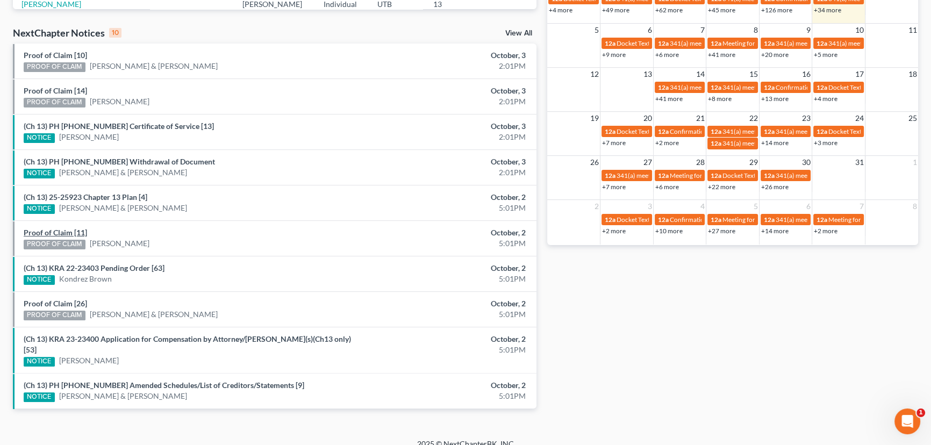
click at [66, 231] on link "Proof of Claim [11]" at bounding box center [55, 232] width 63 height 9
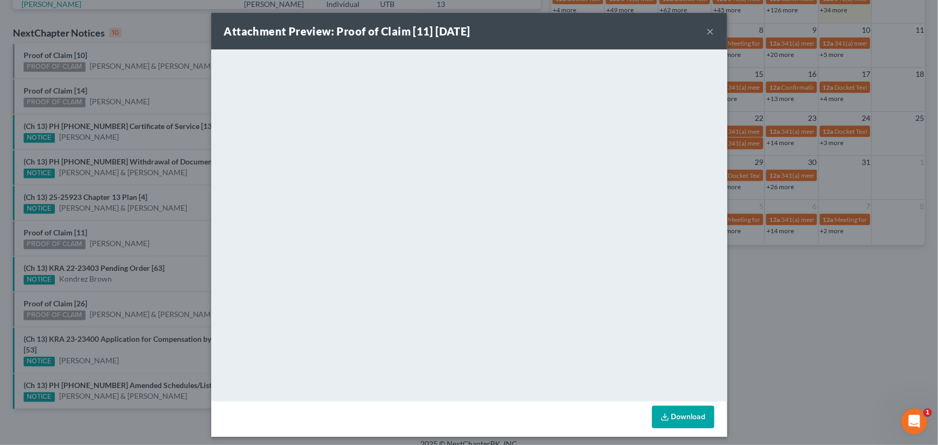
click at [115, 226] on div "Attachment Preview: Proof of Claim [11] [DATE] × <object ng-attr-data='[URL][DO…" at bounding box center [469, 222] width 938 height 445
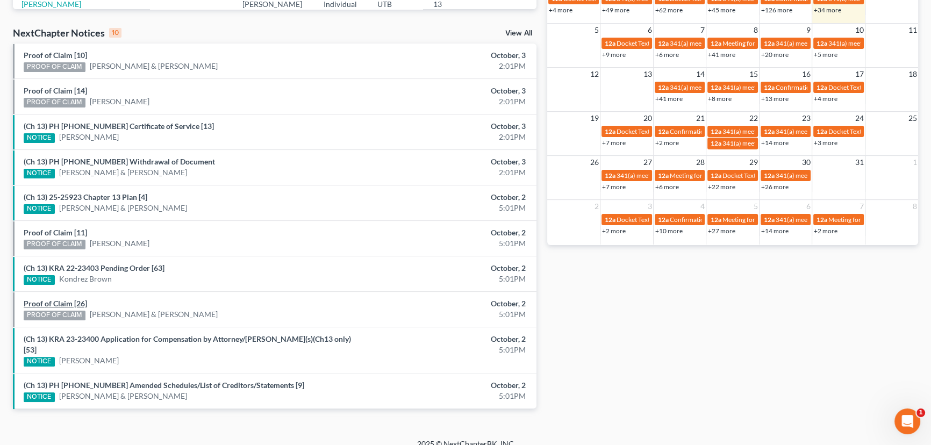
click at [63, 302] on link "Proof of Claim [26]" at bounding box center [55, 303] width 63 height 9
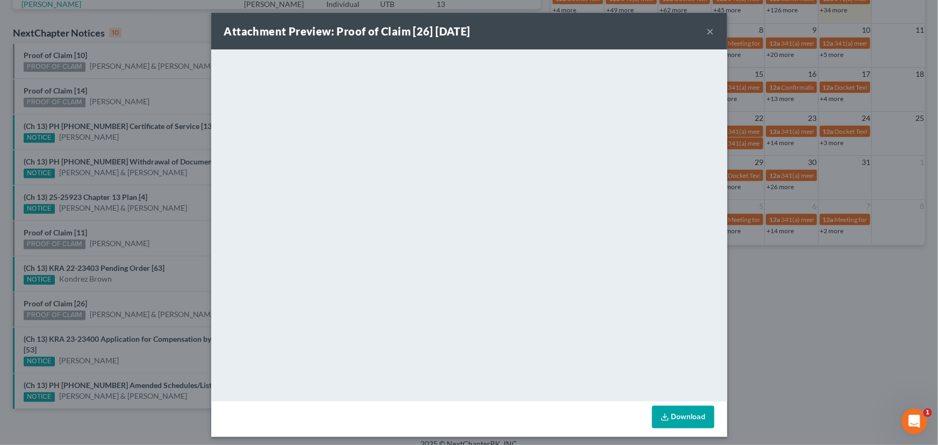
click at [116, 293] on div "Attachment Preview: Proof of Claim [26] [DATE] × <object ng-attr-data='[URL][DO…" at bounding box center [469, 222] width 938 height 445
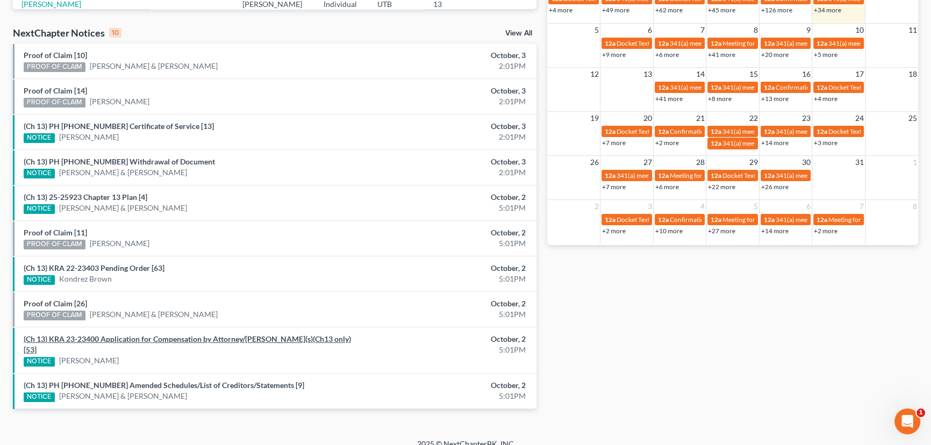
click at [140, 339] on link "(Ch 13) KRA 23-23400 Application for Compensation by Attorney/[PERSON_NAME](s)(…" at bounding box center [187, 344] width 327 height 20
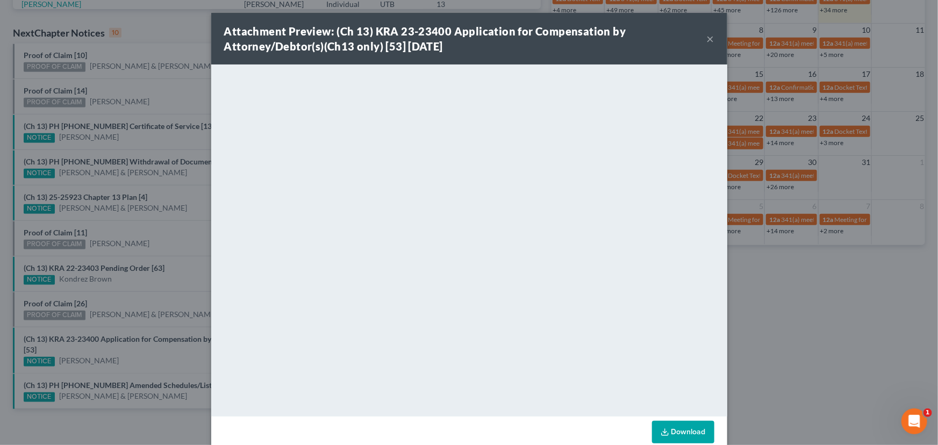
click at [136, 303] on div "Attachment Preview: (Ch 13) KRA 23-23400 Application for Compensation by Attorn…" at bounding box center [469, 222] width 938 height 445
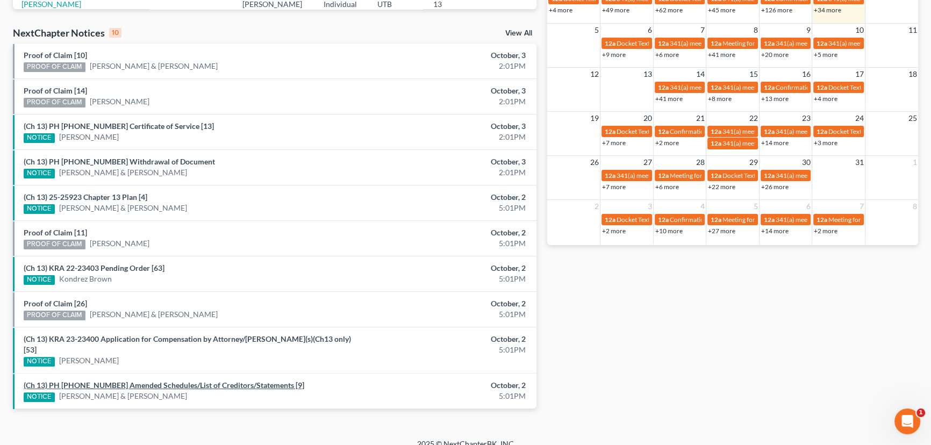
click at [144, 381] on link "(Ch 13) PH [PHONE_NUMBER] Amended Schedules/List of Creditors/Statements [9]" at bounding box center [164, 385] width 281 height 9
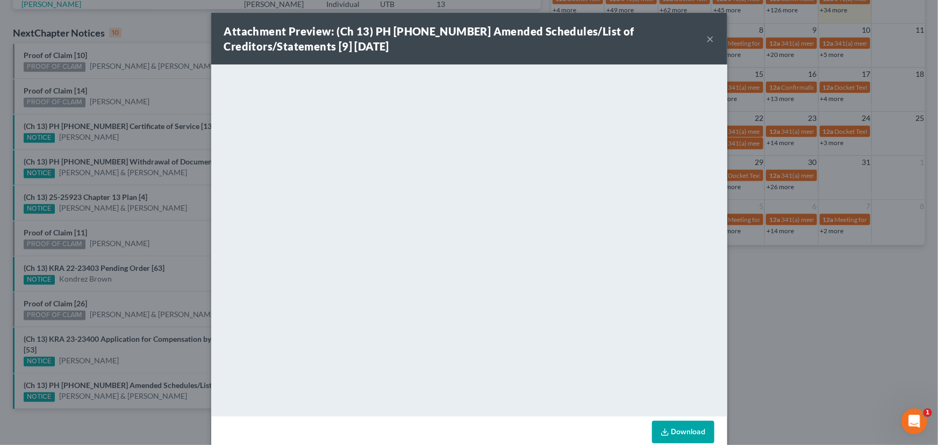
click at [134, 352] on div "Attachment Preview: (Ch 13) PH [PHONE_NUMBER] Amended Schedules/List of Credito…" at bounding box center [469, 222] width 938 height 445
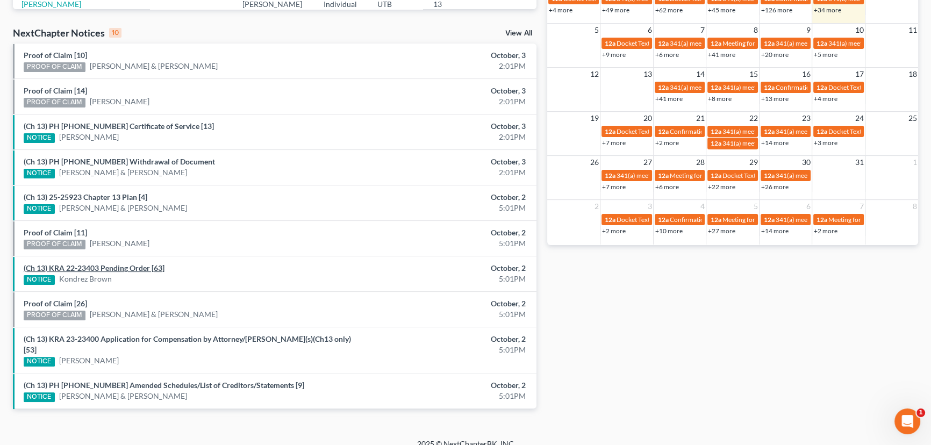
click at [133, 268] on link "(Ch 13) KRA 22-23403 Pending Order [63]" at bounding box center [94, 267] width 141 height 9
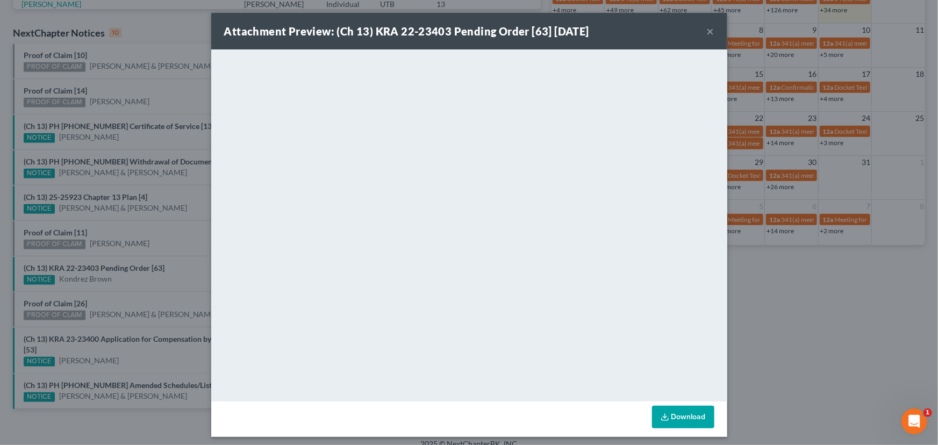
click at [161, 248] on div "Attachment Preview: (Ch 13) KRA 22-23403 Pending Order [63] [DATE] × <object ng…" at bounding box center [469, 222] width 938 height 445
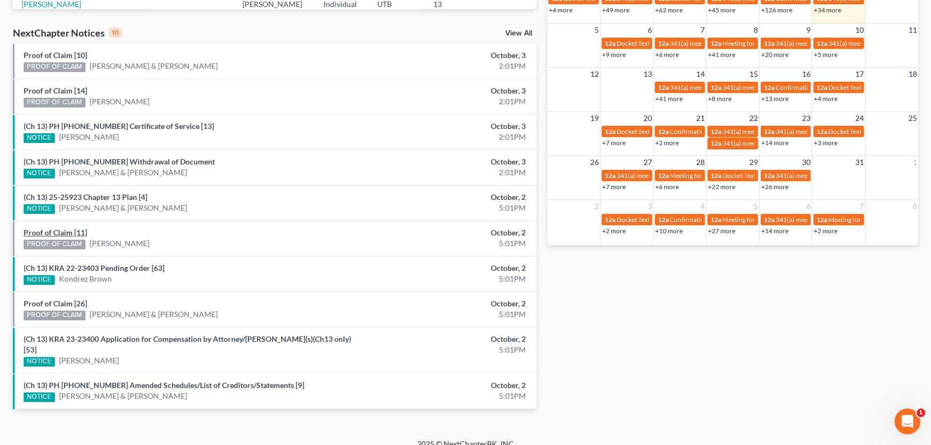
click at [67, 231] on link "Proof of Claim [11]" at bounding box center [55, 232] width 63 height 9
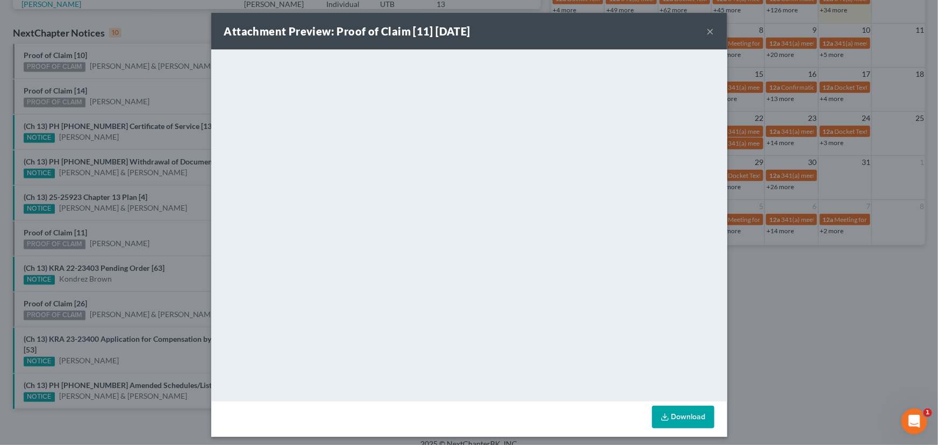
click at [120, 229] on div "Attachment Preview: Proof of Claim [11] [DATE] × <object ng-attr-data='[URL][DO…" at bounding box center [469, 222] width 938 height 445
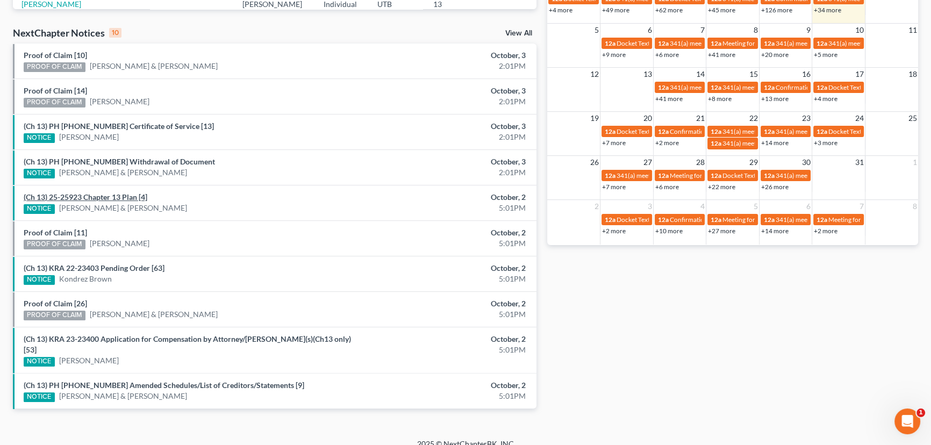
click at [119, 196] on link "(Ch 13) 25-25923 Chapter 13 Plan [4]" at bounding box center [86, 196] width 124 height 9
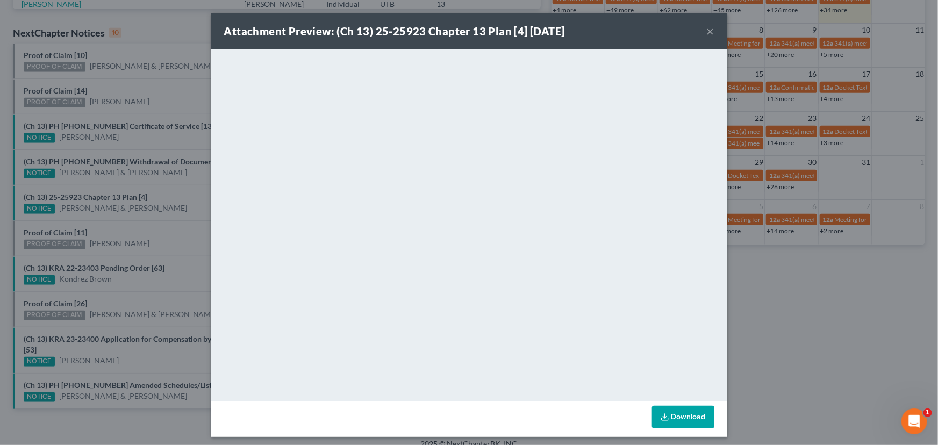
click at [145, 246] on div "Attachment Preview: (Ch 13) 25-25923 Chapter 13 Plan [4] [DATE] × <object ng-at…" at bounding box center [469, 222] width 938 height 445
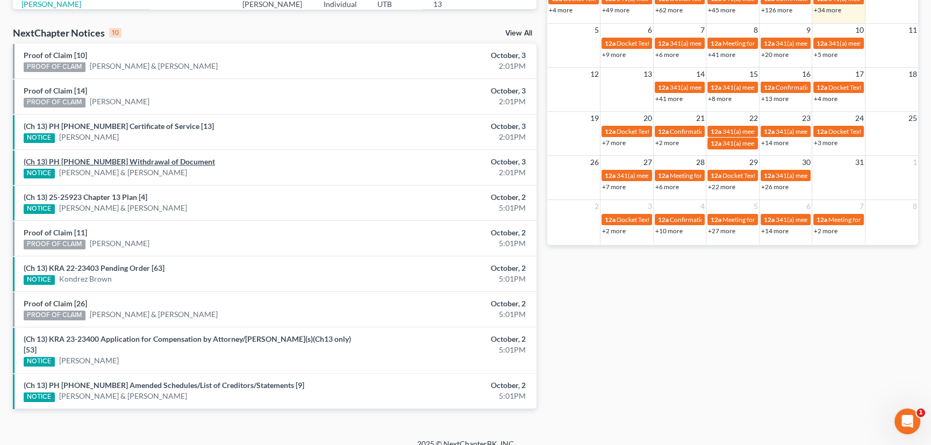
click at [167, 163] on link "(Ch 13) PH [PHONE_NUMBER] Withdrawal of Document" at bounding box center [119, 161] width 191 height 9
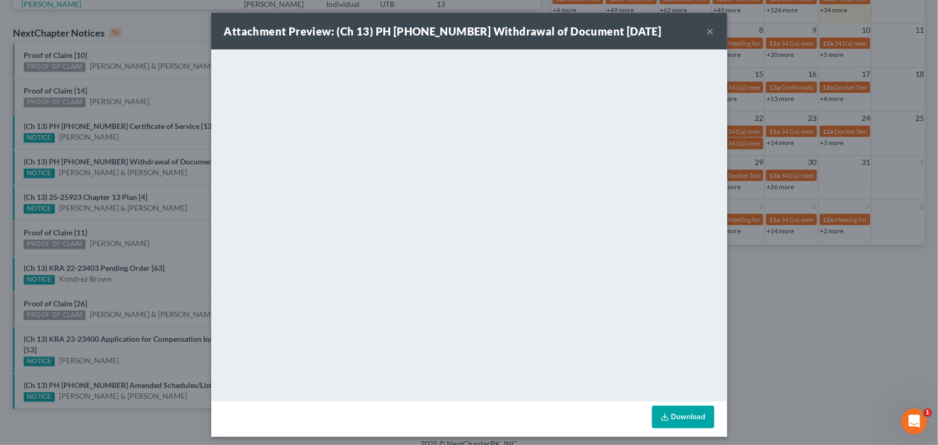
drag, startPoint x: 161, startPoint y: 182, endPoint x: 144, endPoint y: 123, distance: 61.2
click at [161, 176] on div "Attachment Preview: (Ch 13) PH [PHONE_NUMBER] Withdrawal of Document [DATE] × <…" at bounding box center [469, 222] width 938 height 445
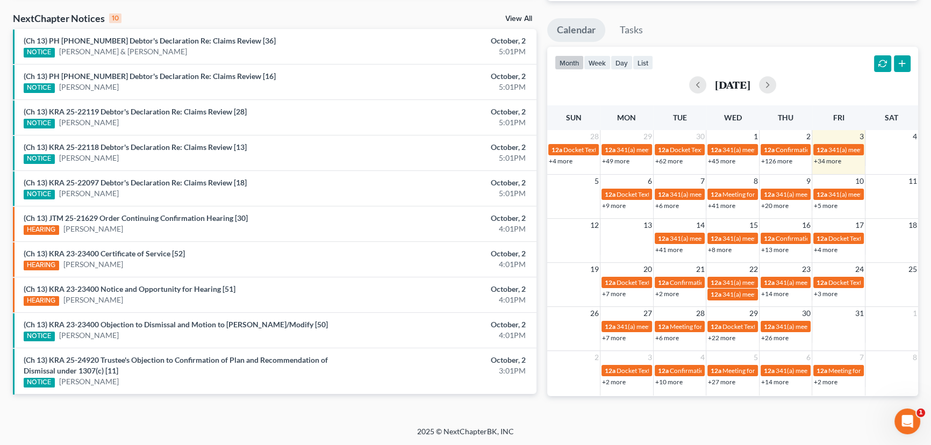
scroll to position [337, 0]
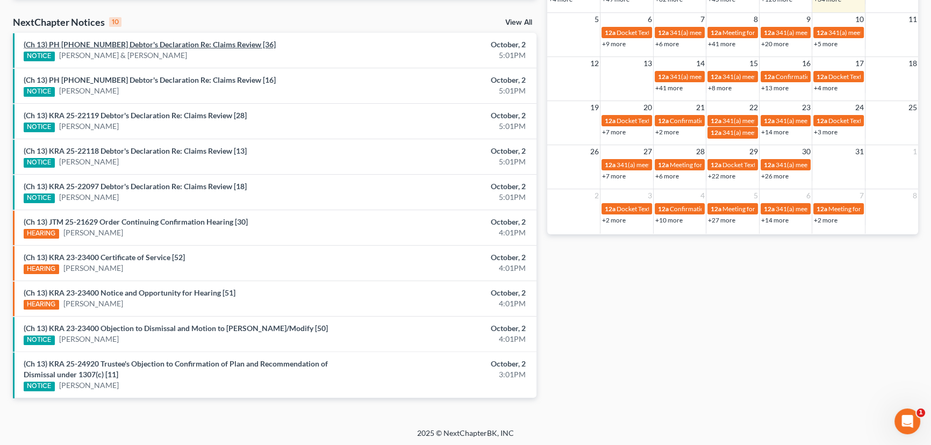
click at [182, 46] on link "(Ch 13) PH [PHONE_NUMBER] Debtor's Declaration Re: Claims Review [36]" at bounding box center [150, 44] width 252 height 9
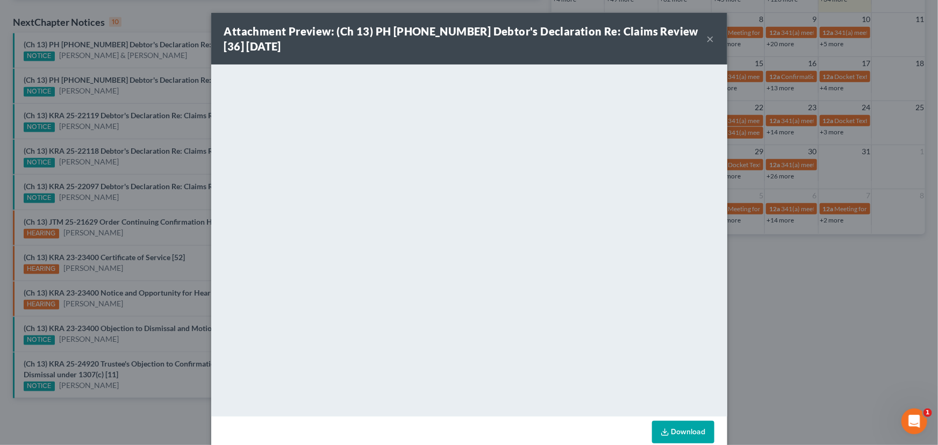
drag, startPoint x: 167, startPoint y: 61, endPoint x: 165, endPoint y: 68, distance: 7.0
click at [167, 61] on div "Attachment Preview: (Ch 13) PH [PHONE_NUMBER] Debtor's Declaration Re: Claims R…" at bounding box center [469, 222] width 938 height 445
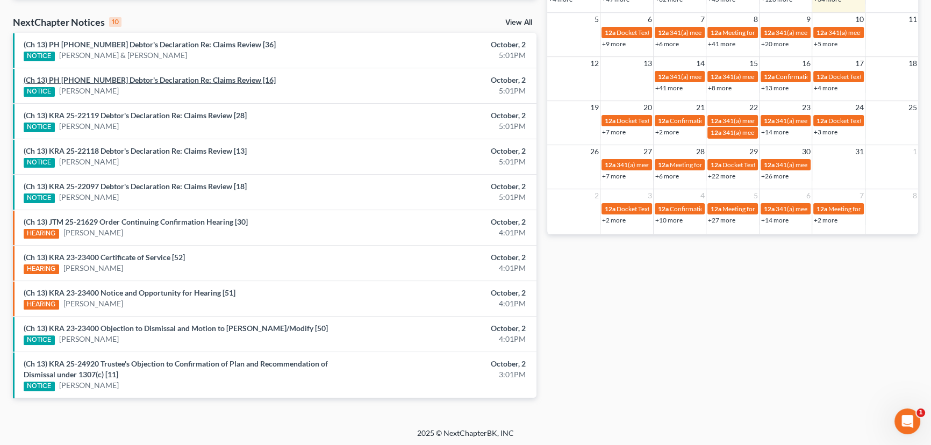
click at [155, 78] on link "(Ch 13) PH [PHONE_NUMBER] Debtor's Declaration Re: Claims Review [16]" at bounding box center [150, 79] width 252 height 9
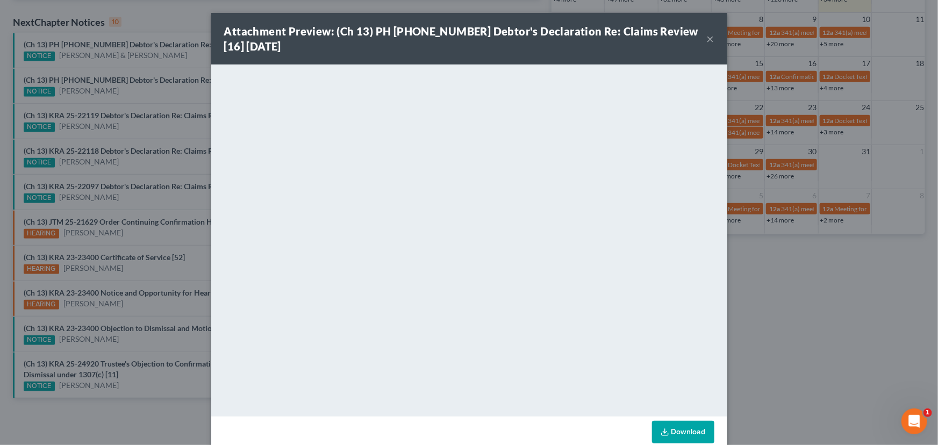
click at [147, 95] on div "Attachment Preview: (Ch 13) PH [PHONE_NUMBER] Debtor's Declaration Re: Claims R…" at bounding box center [469, 222] width 938 height 445
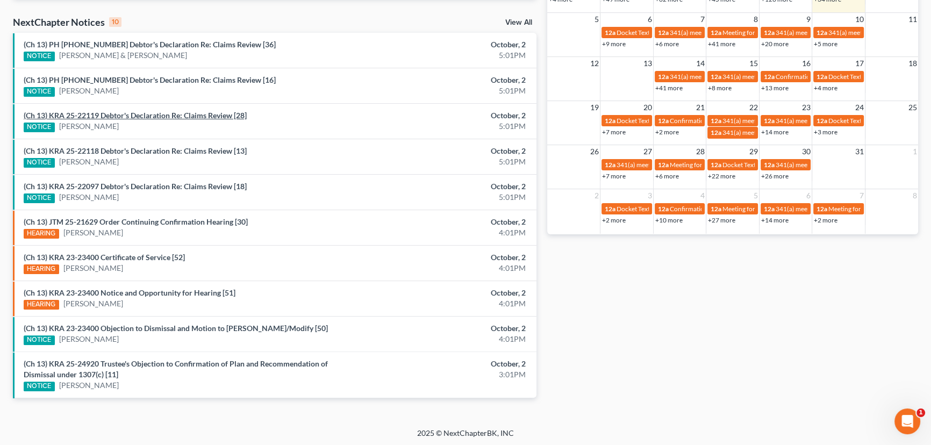
click at [139, 116] on link "(Ch 13) KRA 25-22119 Debtor's Declaration Re: Claims Review [28]" at bounding box center [135, 115] width 223 height 9
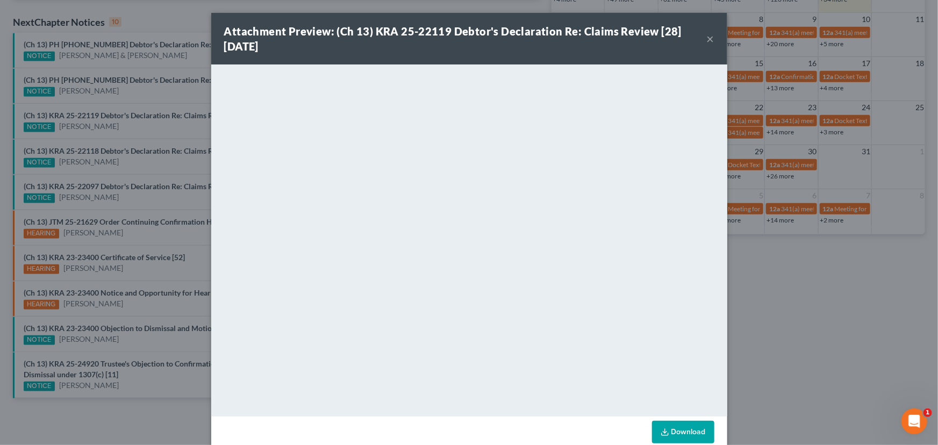
drag, startPoint x: 137, startPoint y: 131, endPoint x: 137, endPoint y: 145, distance: 14.0
click at [137, 133] on div "Attachment Preview: (Ch 13) KRA 25-22119 Debtor's Declaration Re: Claims Review…" at bounding box center [469, 222] width 938 height 445
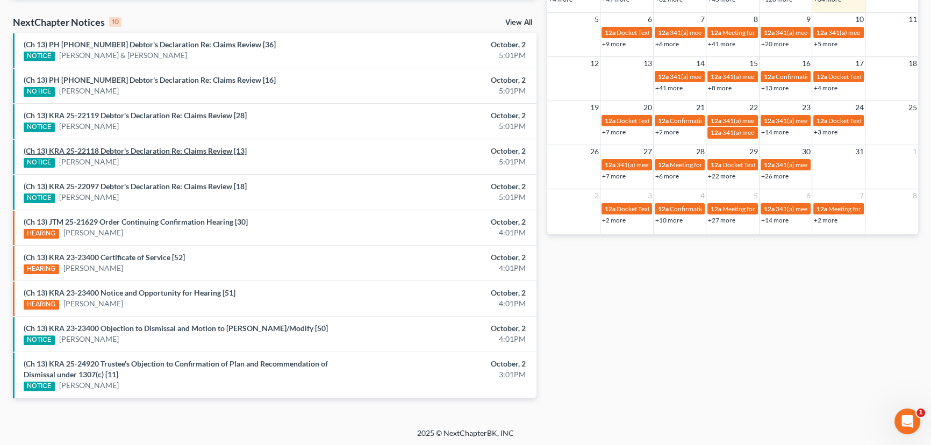
click at [137, 152] on link "(Ch 13) KRA 25-22118 Debtor's Declaration Re: Claims Review [13]" at bounding box center [135, 150] width 223 height 9
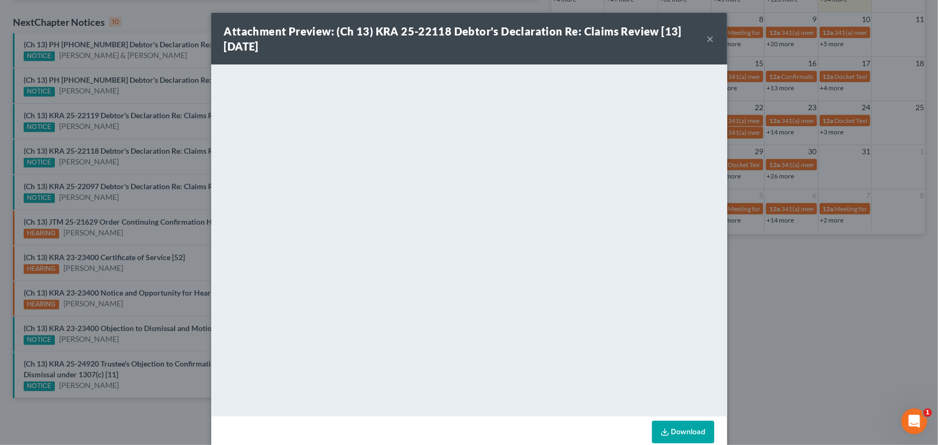
click at [139, 165] on div "Attachment Preview: (Ch 13) KRA 25-22118 Debtor's Declaration Re: Claims Review…" at bounding box center [469, 222] width 938 height 445
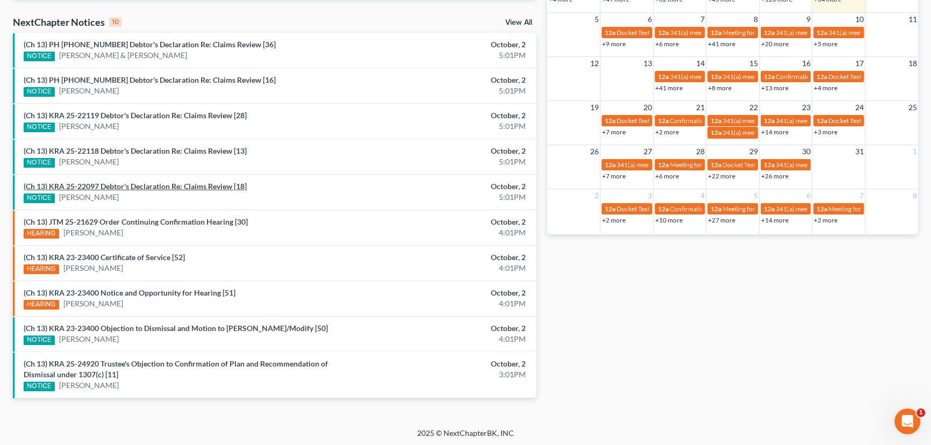
click at [144, 188] on link "(Ch 13) KRA 25-22097 Debtor's Declaration Re: Claims Review [18]" at bounding box center [135, 186] width 223 height 9
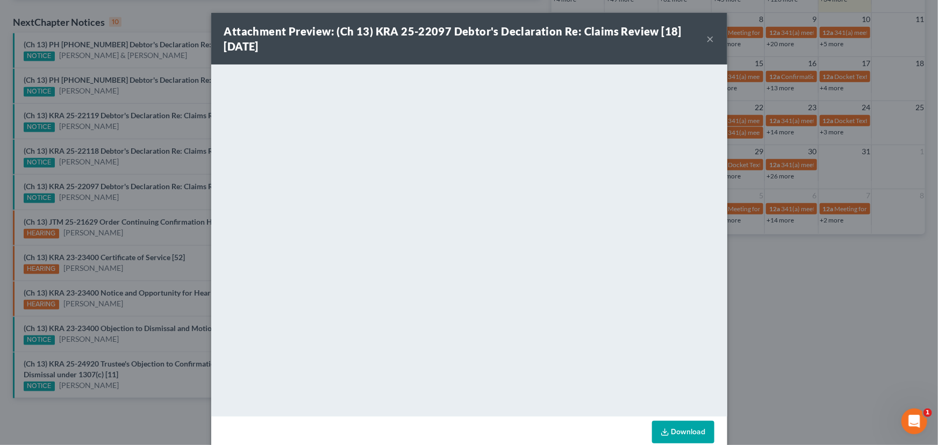
click at [141, 199] on div "Attachment Preview: (Ch 13) KRA 25-22097 Debtor's Declaration Re: Claims Review…" at bounding box center [469, 222] width 938 height 445
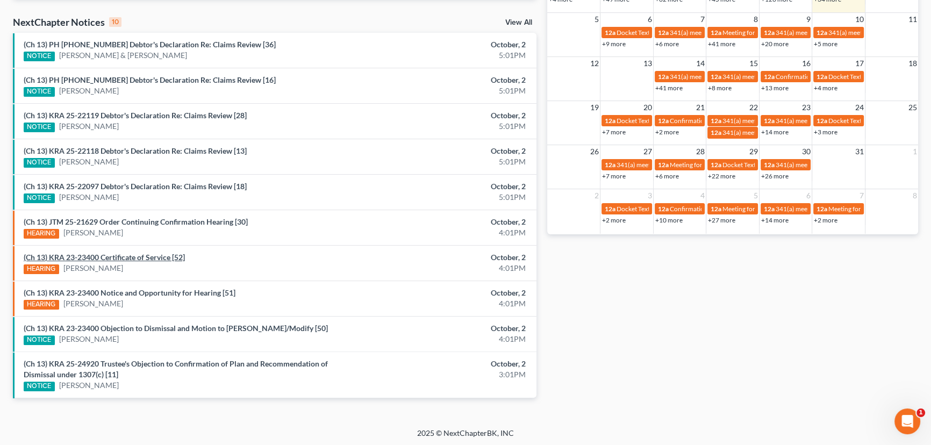
click at [145, 257] on link "(Ch 13) KRA 23-23400 Certificate of Service [52]" at bounding box center [104, 257] width 161 height 9
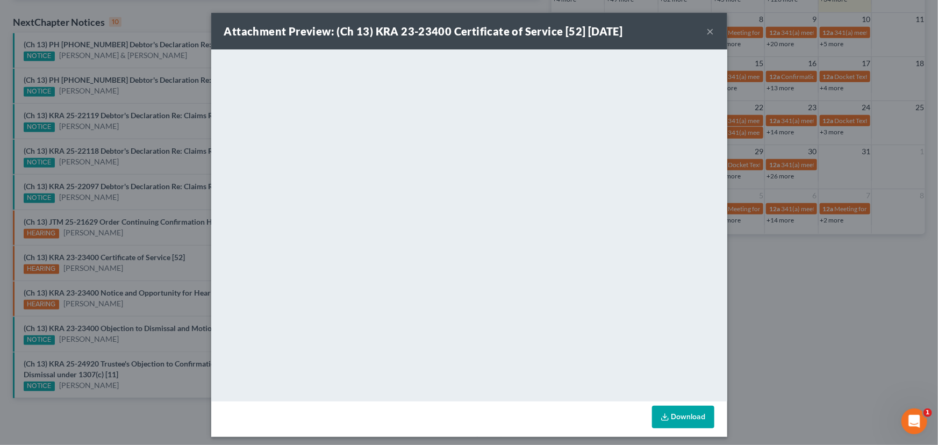
click at [141, 326] on div "Attachment Preview: (Ch 13) KRA 23-23400 Certificate of Service [52] [DATE] × D…" at bounding box center [469, 222] width 938 height 445
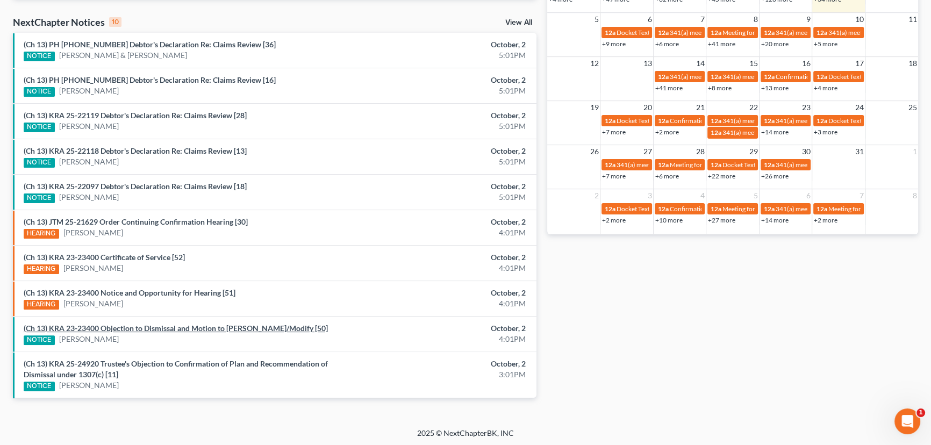
click at [141, 326] on link "(Ch 13) KRA 23-23400 Objection to Dismissal and Motion to [PERSON_NAME]/Modify …" at bounding box center [176, 328] width 304 height 9
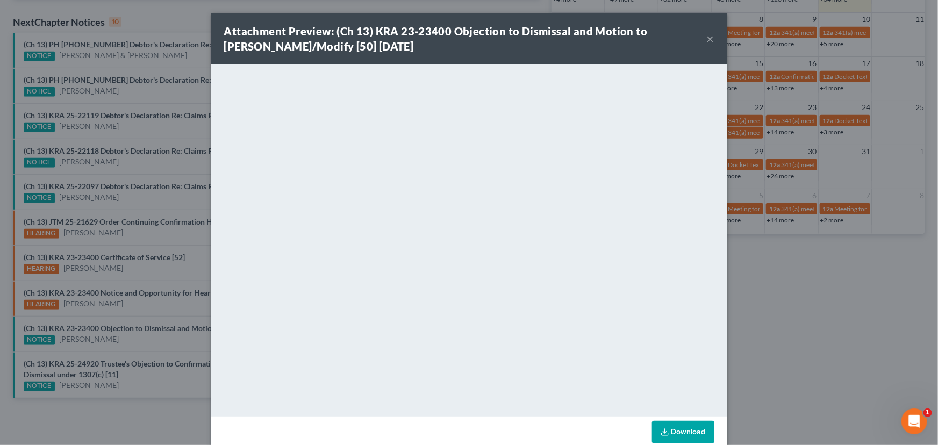
click at [150, 338] on div "Attachment Preview: (Ch 13) KRA 23-23400 Objection to Dismissal and Motion to […" at bounding box center [469, 222] width 938 height 445
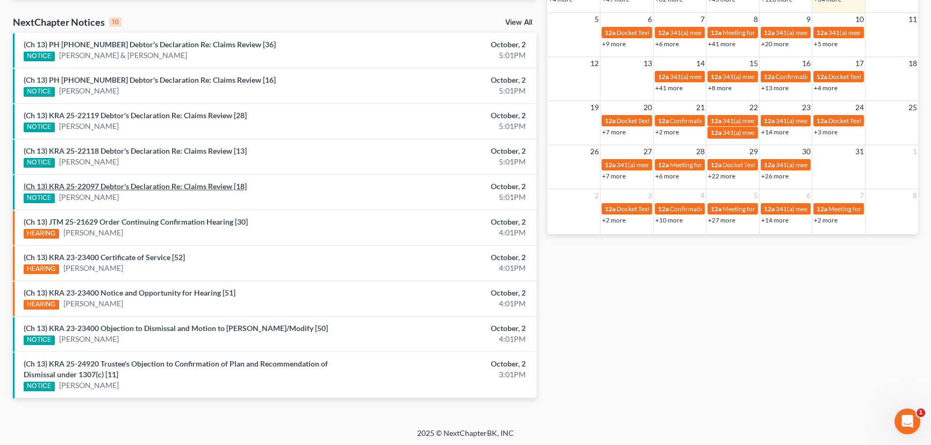
click at [165, 185] on link "(Ch 13) KRA 25-22097 Debtor's Declaration Re: Claims Review [18]" at bounding box center [135, 186] width 223 height 9
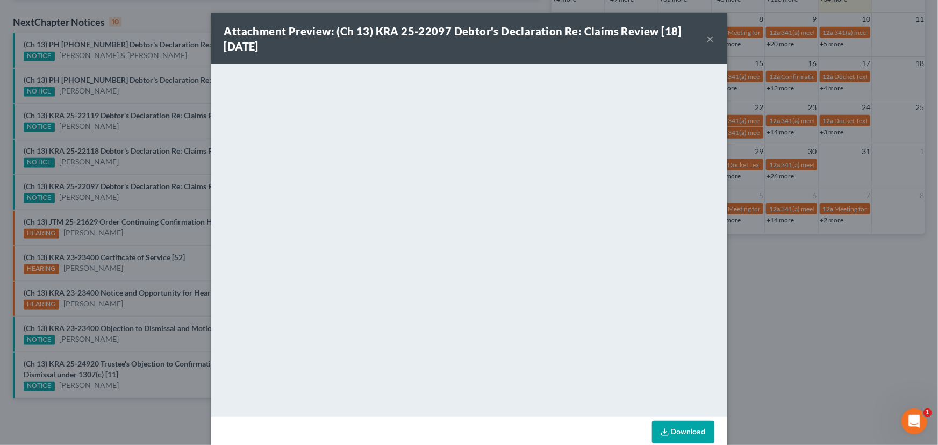
click at [157, 202] on div "Attachment Preview: (Ch 13) KRA 25-22097 Debtor's Declaration Re: Claims Review…" at bounding box center [469, 222] width 938 height 445
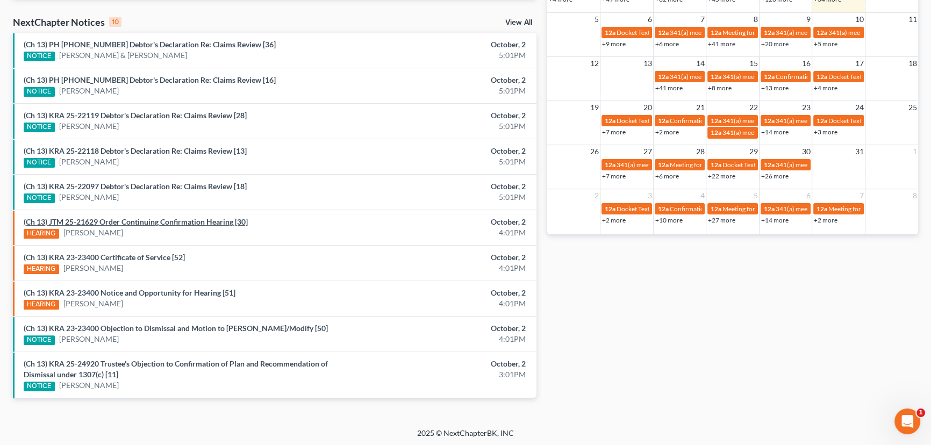
click at [118, 223] on link "(Ch 13) JTM 25-21629 Order Continuing Confirmation Hearing [30]" at bounding box center [136, 221] width 224 height 9
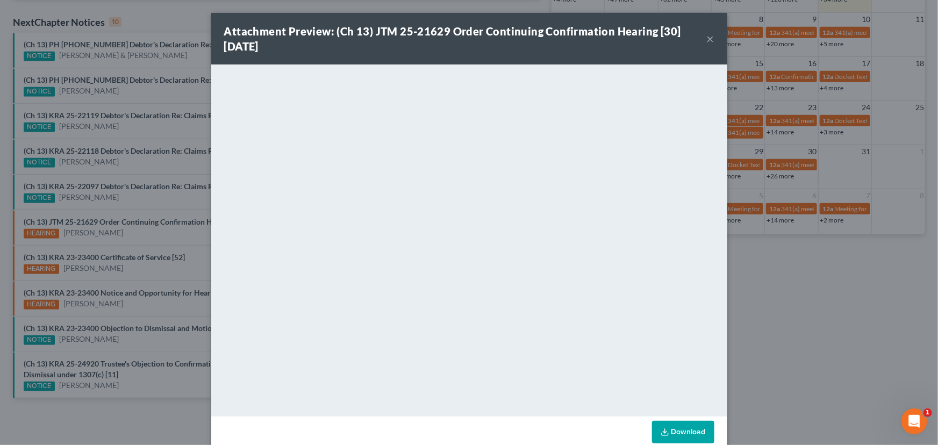
click at [710, 41] on button "×" at bounding box center [711, 38] width 8 height 13
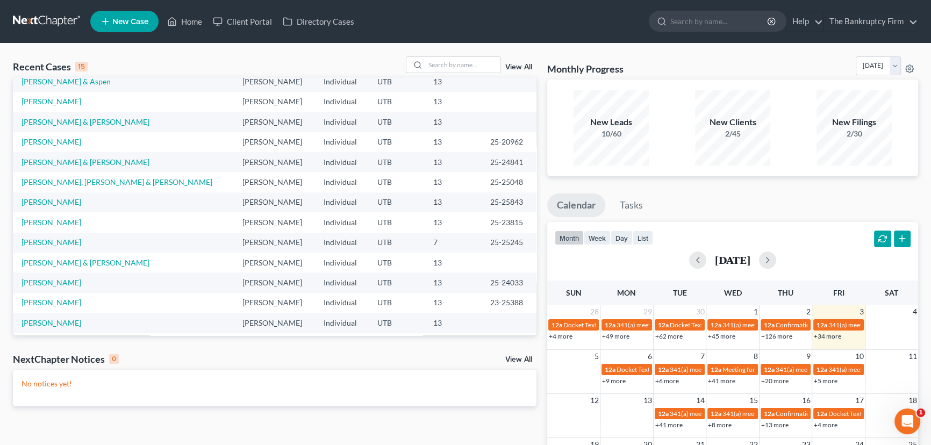
scroll to position [74, 0]
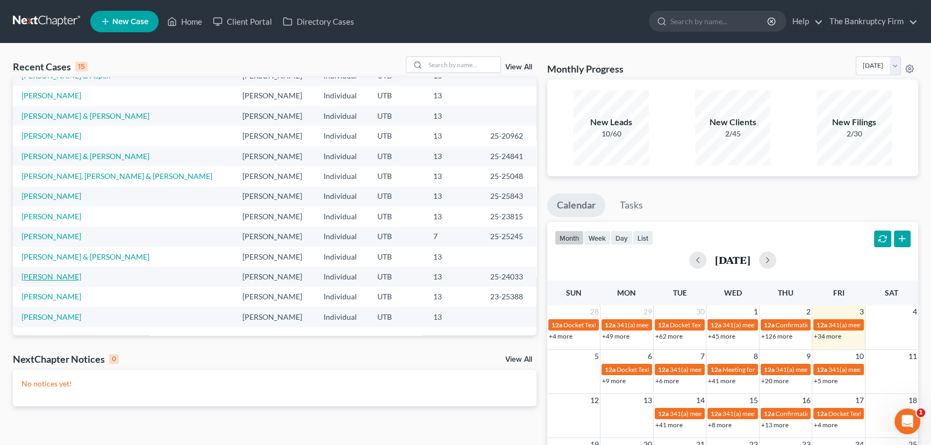
click at [37, 276] on link "[PERSON_NAME]" at bounding box center [52, 276] width 60 height 9
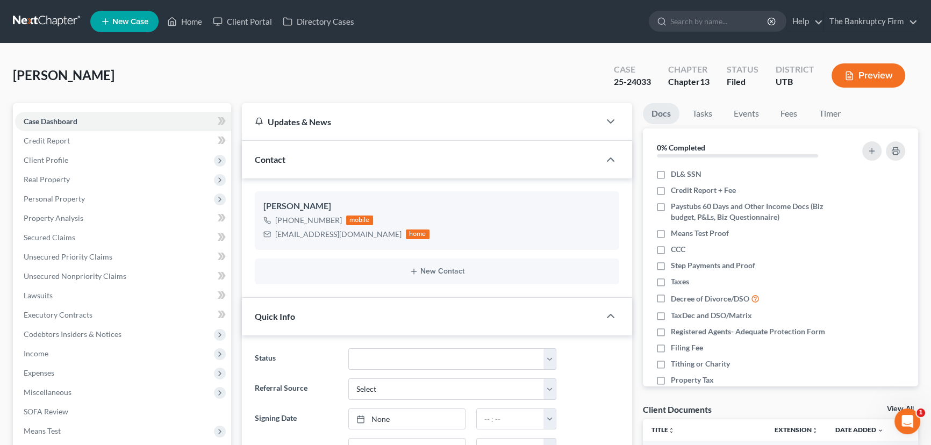
scroll to position [10, 0]
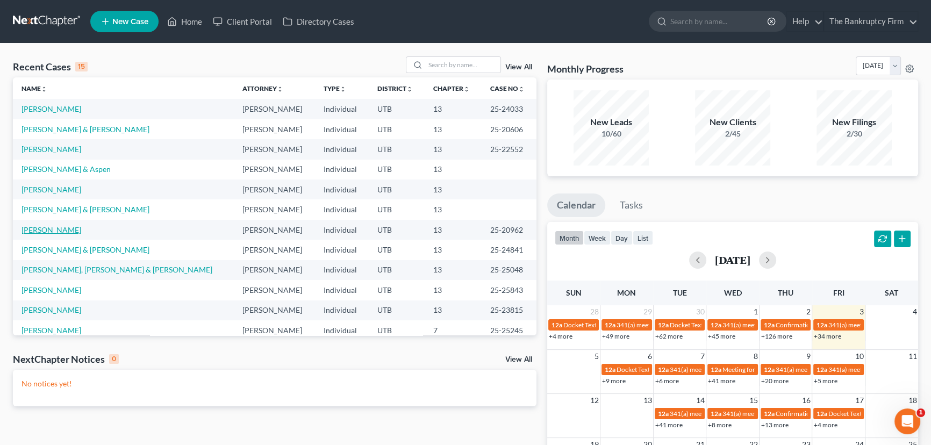
click at [54, 229] on link "Frikas, Mirsha" at bounding box center [52, 229] width 60 height 9
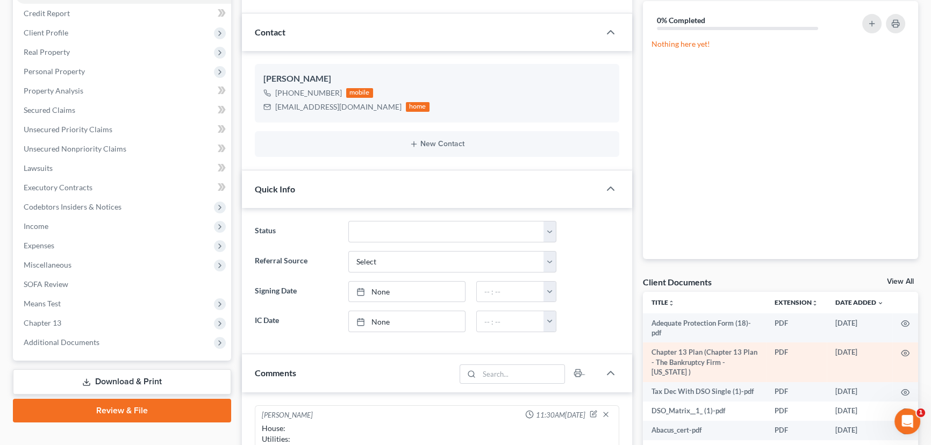
scroll to position [74, 0]
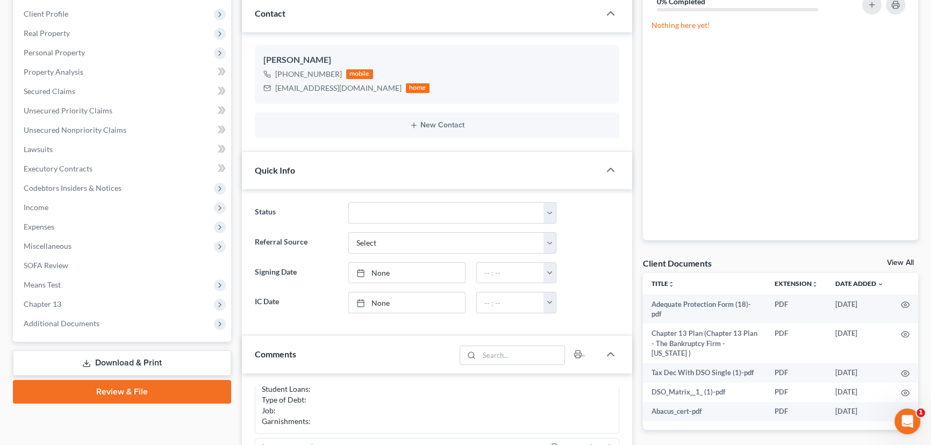
click at [897, 263] on link "View All" at bounding box center [900, 263] width 27 height 8
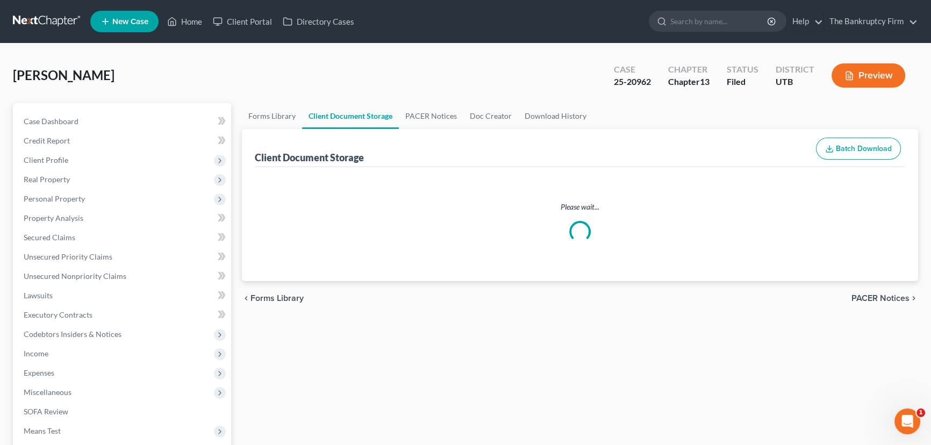
select select "30"
select select "41"
select select "26"
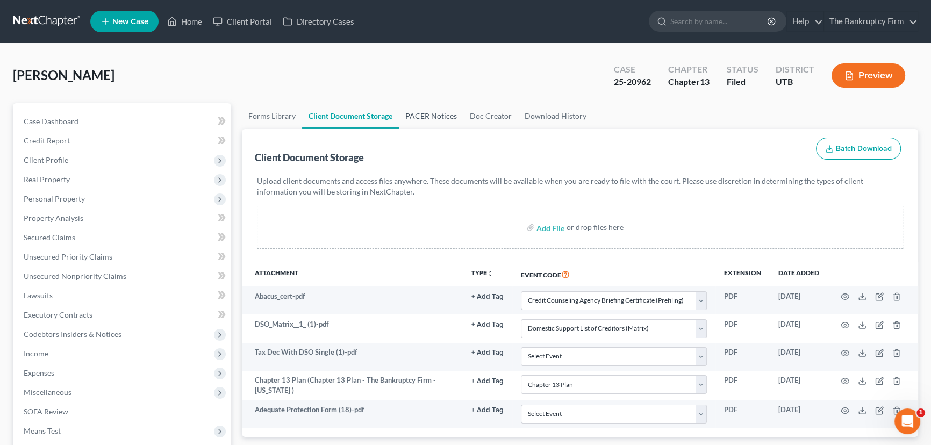
click at [422, 115] on link "PACER Notices" at bounding box center [431, 116] width 65 height 26
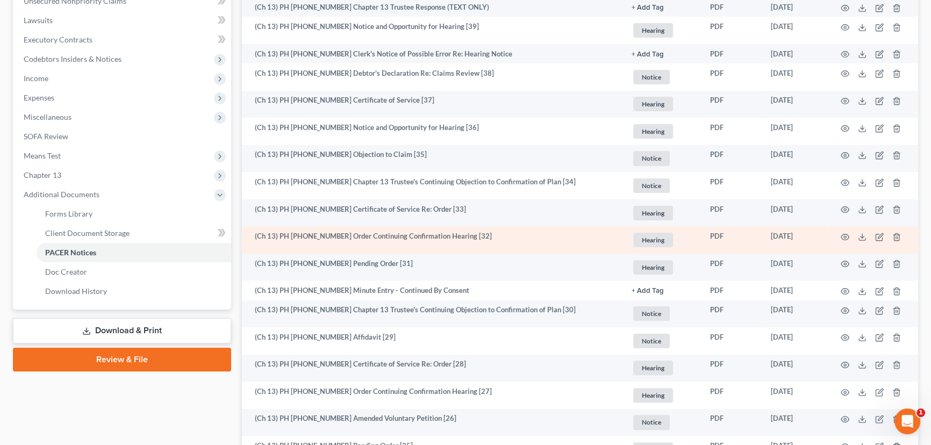
scroll to position [293, 0]
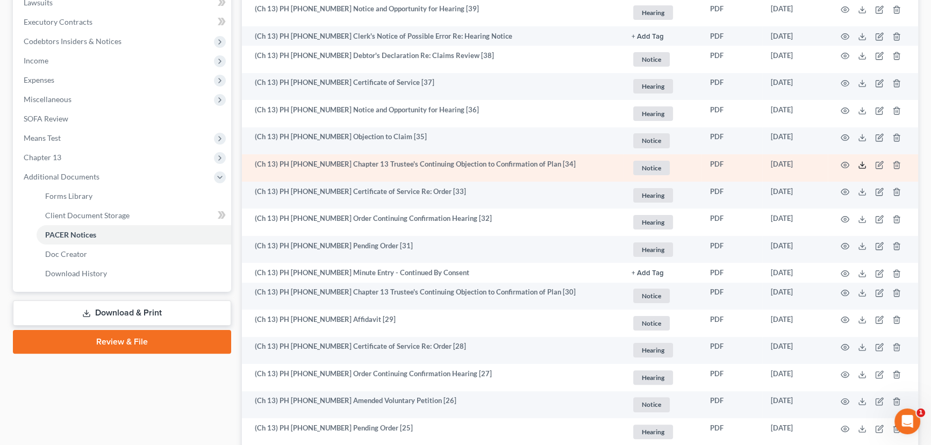
click at [863, 162] on icon at bounding box center [862, 165] width 9 height 9
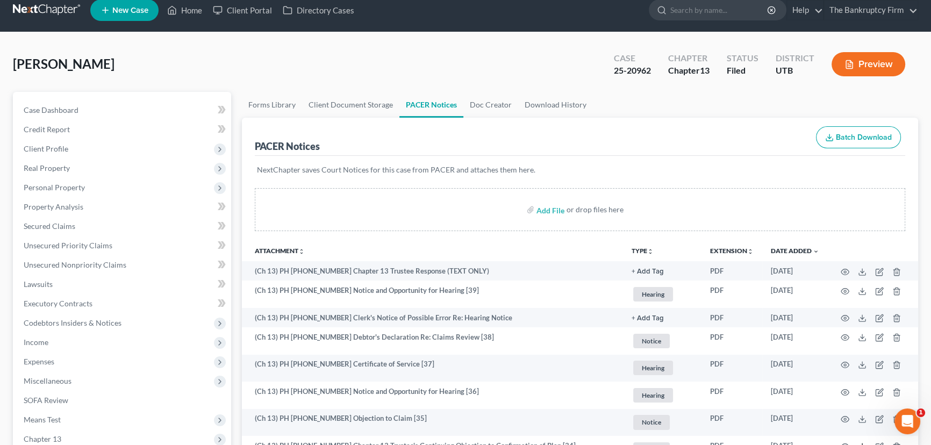
scroll to position [0, 0]
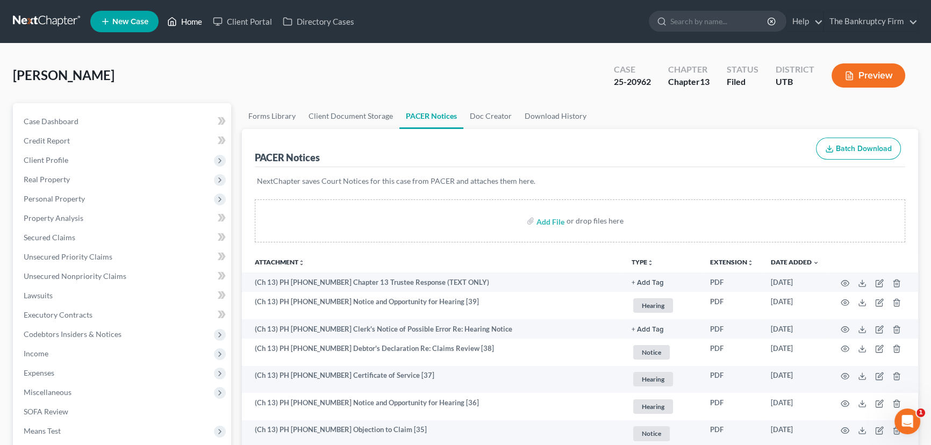
drag, startPoint x: 192, startPoint y: 22, endPoint x: 382, endPoint y: 75, distance: 197.6
click at [194, 21] on link "Home" at bounding box center [185, 21] width 46 height 19
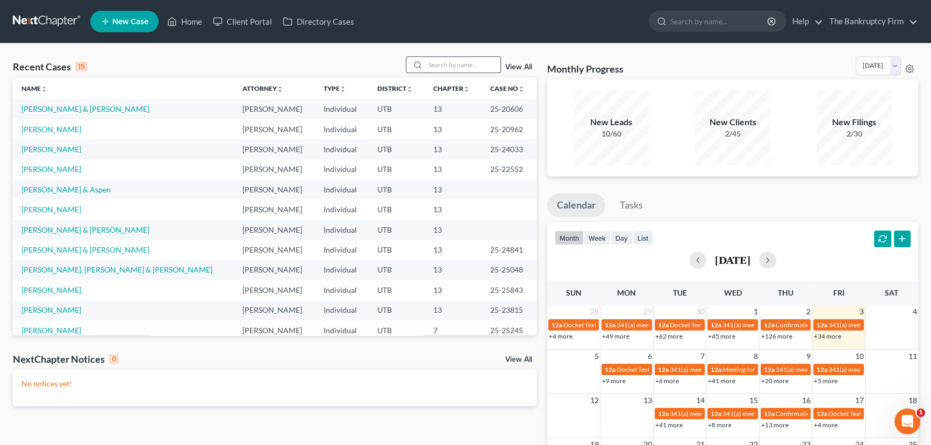
click at [451, 69] on input "search" at bounding box center [462, 65] width 75 height 16
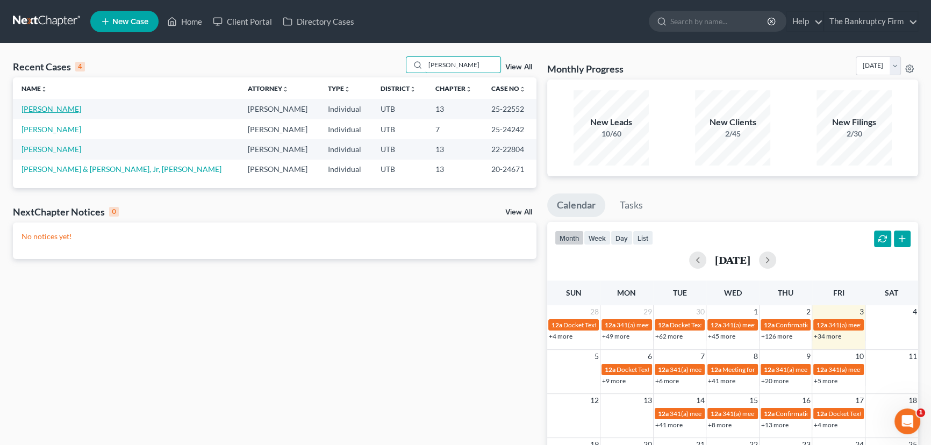
type input "Erik"
click at [48, 108] on link "Eriksen, Brent" at bounding box center [52, 108] width 60 height 9
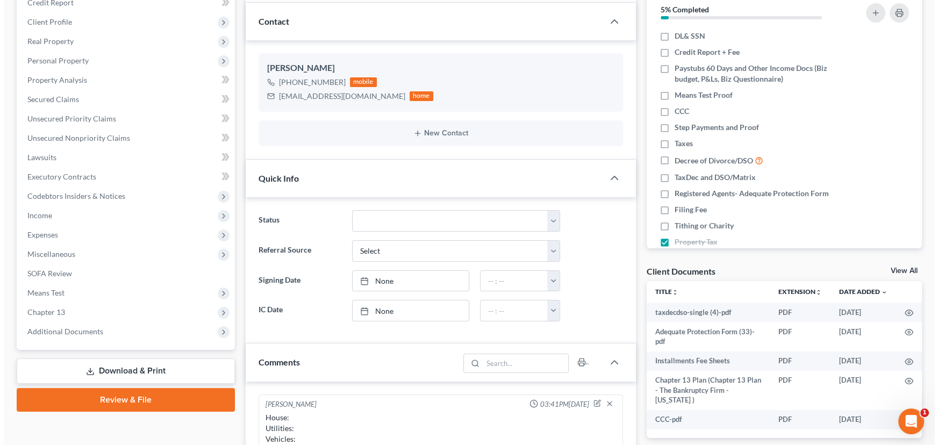
scroll to position [195, 0]
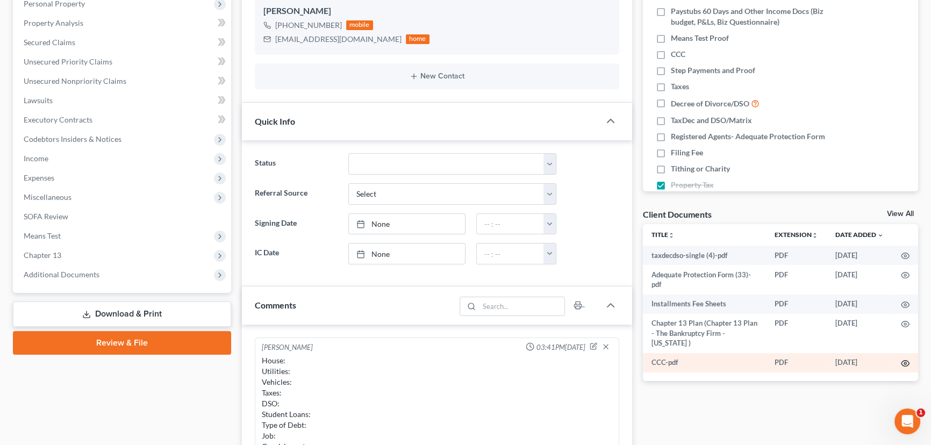
click at [903, 359] on icon "button" at bounding box center [905, 363] width 9 height 9
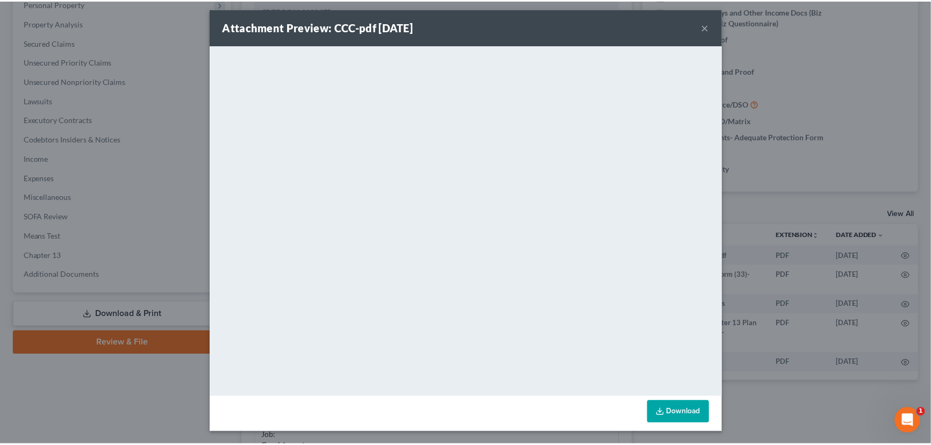
scroll to position [0, 0]
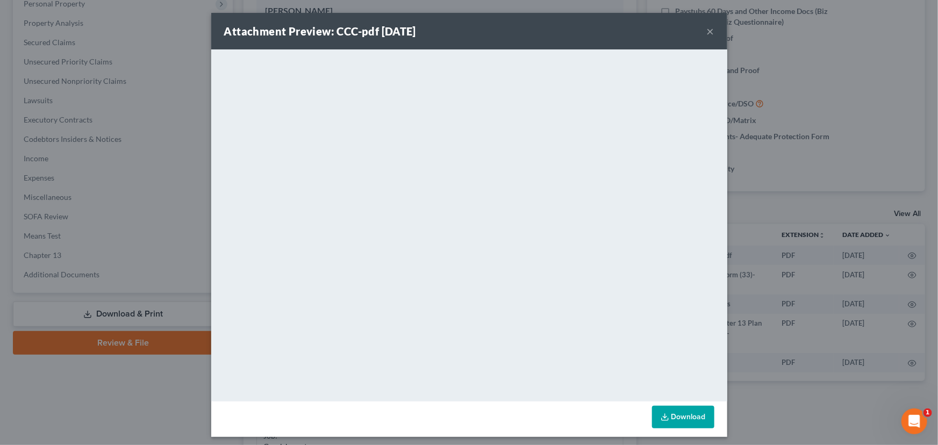
click at [708, 31] on button "×" at bounding box center [711, 31] width 8 height 13
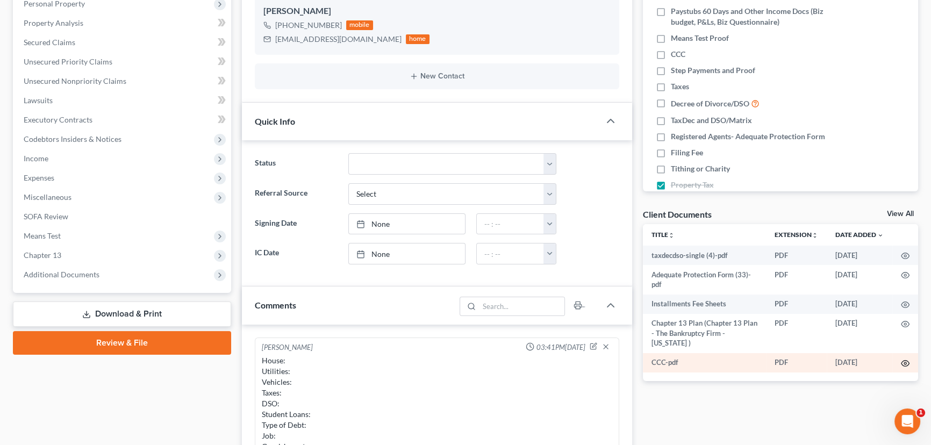
click at [905, 362] on circle "button" at bounding box center [905, 363] width 2 height 2
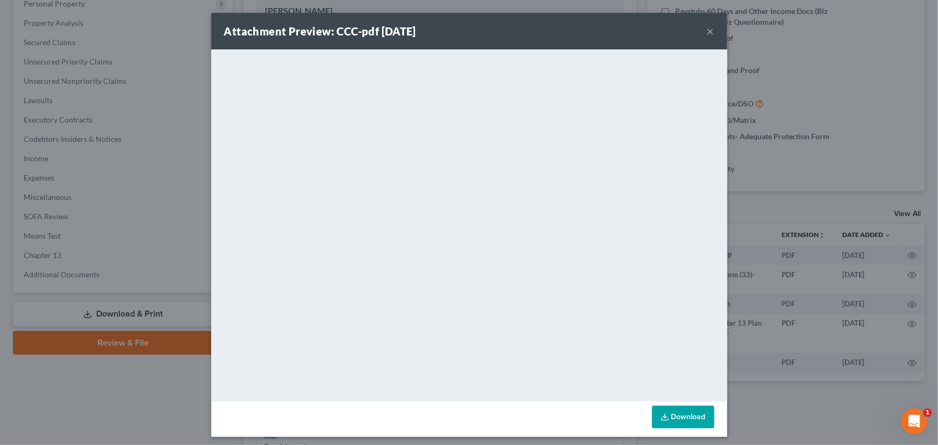
click at [708, 30] on button "×" at bounding box center [711, 31] width 8 height 13
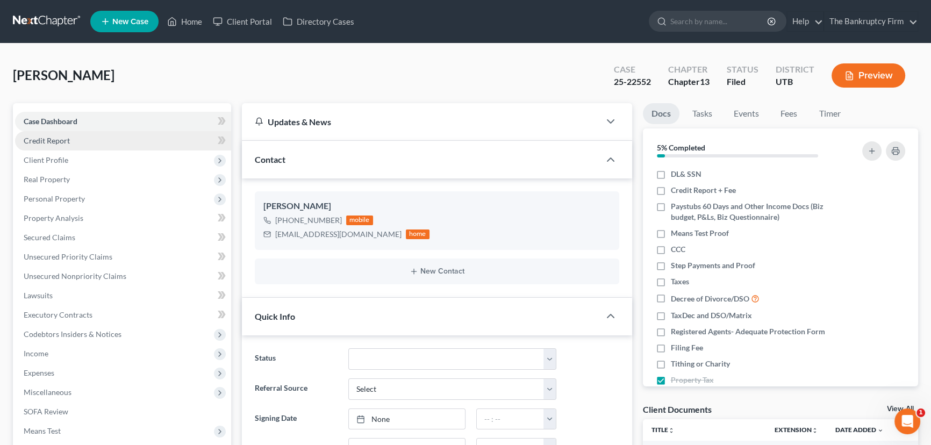
click at [58, 138] on span "Credit Report" at bounding box center [47, 140] width 46 height 9
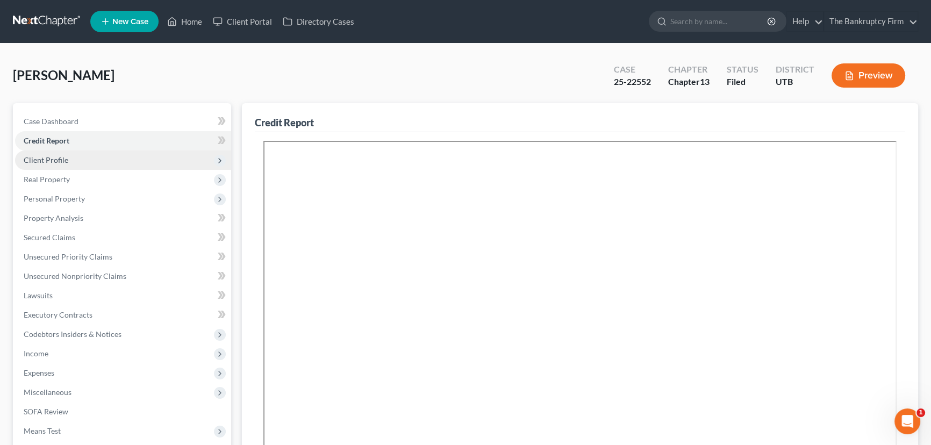
click at [56, 161] on span "Client Profile" at bounding box center [46, 159] width 45 height 9
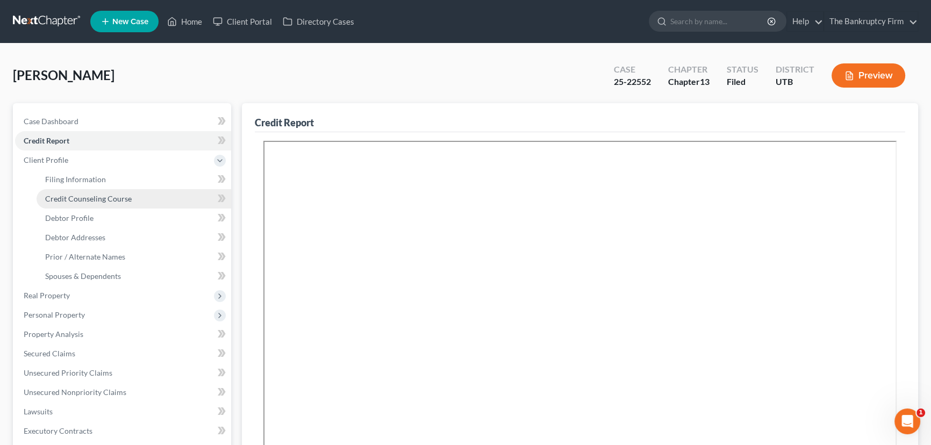
click at [92, 198] on span "Credit Counseling Course" at bounding box center [88, 198] width 87 height 9
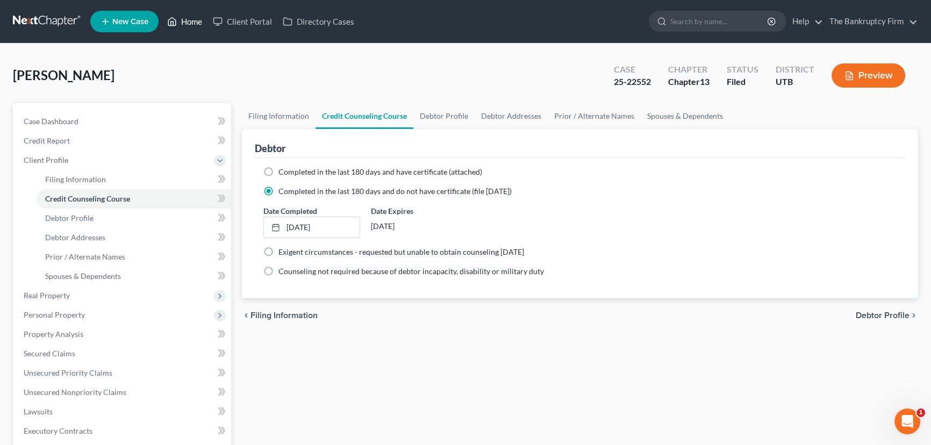
click at [194, 23] on link "Home" at bounding box center [185, 21] width 46 height 19
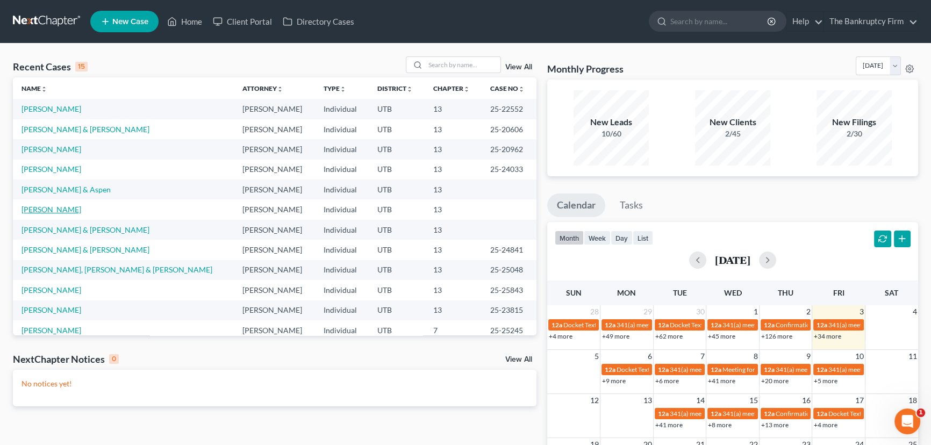
click at [58, 209] on link "[PERSON_NAME]" at bounding box center [52, 209] width 60 height 9
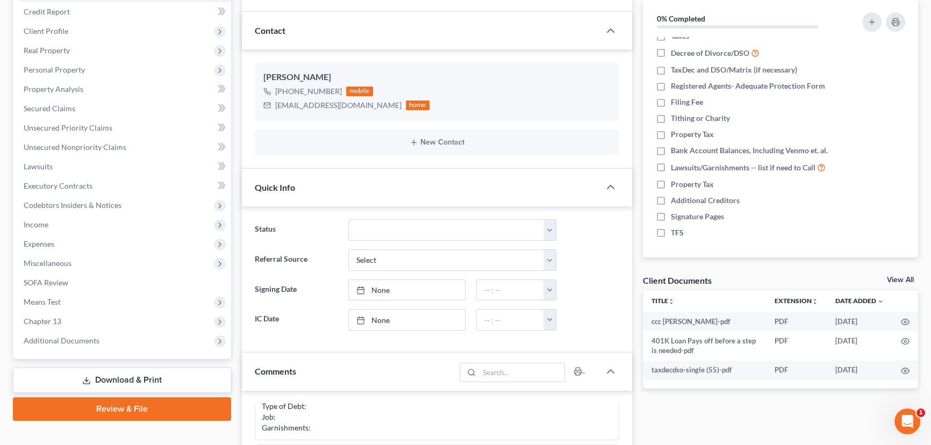
scroll to position [195, 0]
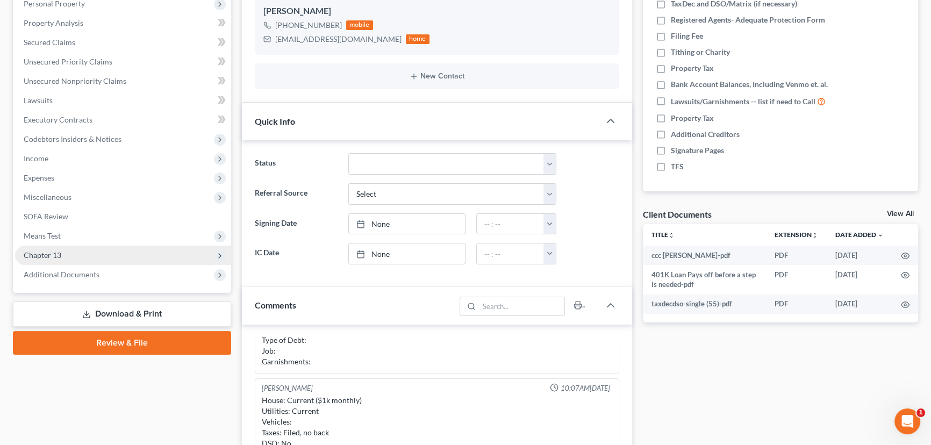
click at [48, 252] on span "Chapter 13" at bounding box center [43, 255] width 38 height 9
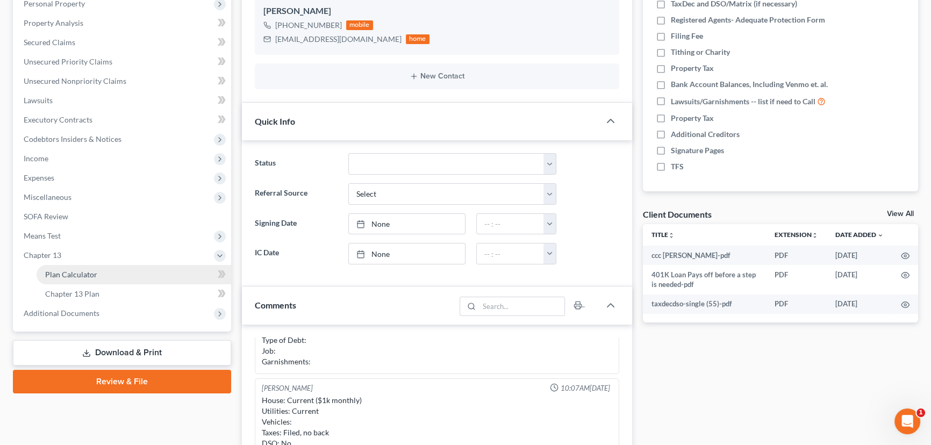
click at [83, 270] on span "Plan Calculator" at bounding box center [71, 274] width 52 height 9
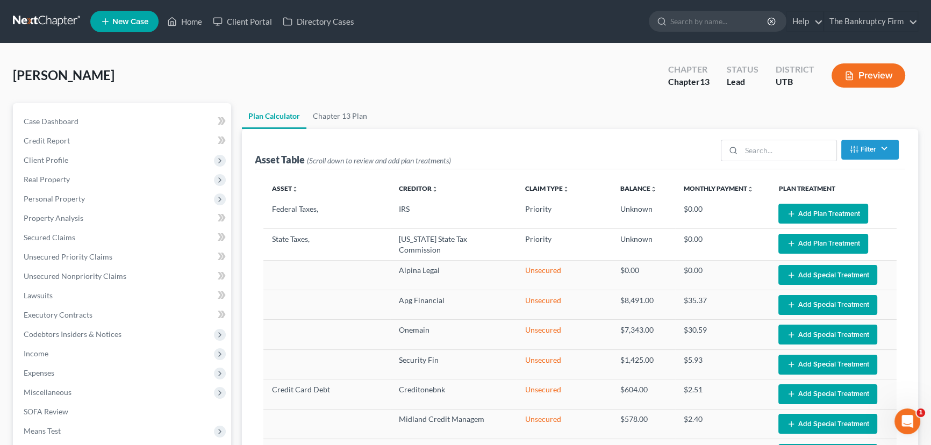
select select "59"
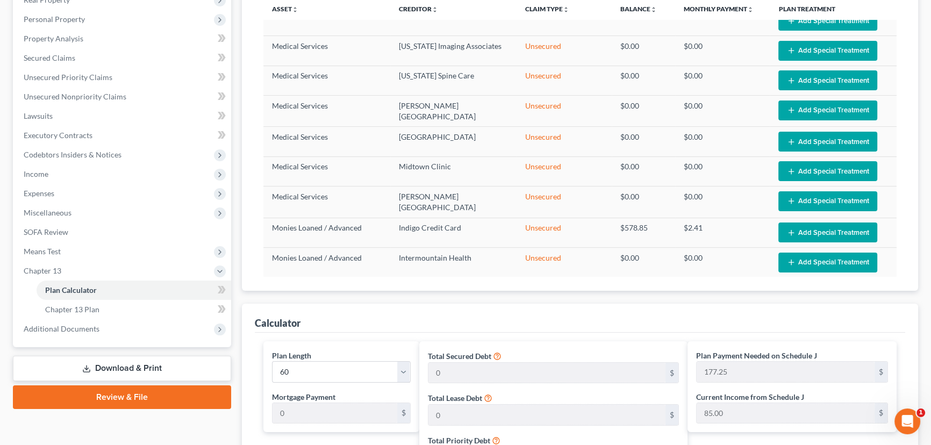
scroll to position [146, 0]
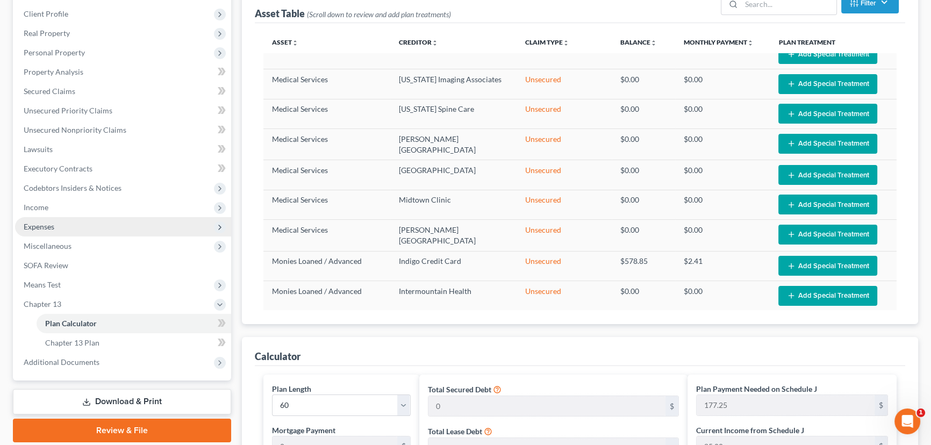
click at [43, 227] on span "Expenses" at bounding box center [39, 226] width 31 height 9
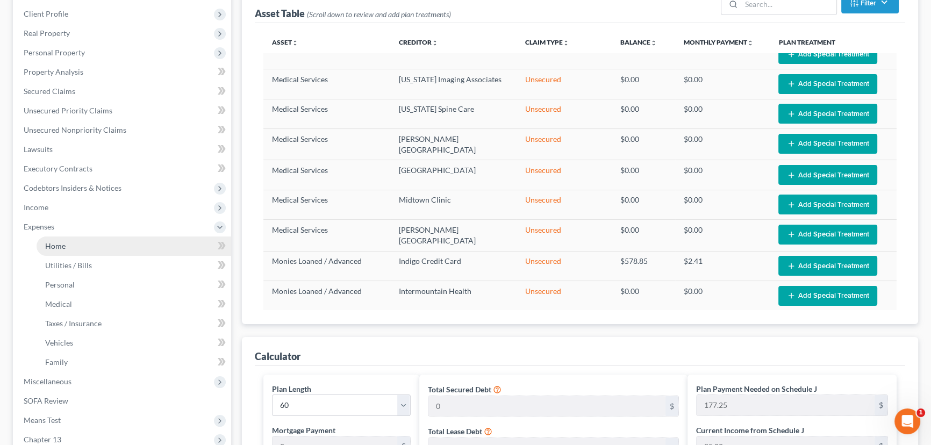
click at [63, 244] on span "Home" at bounding box center [55, 245] width 20 height 9
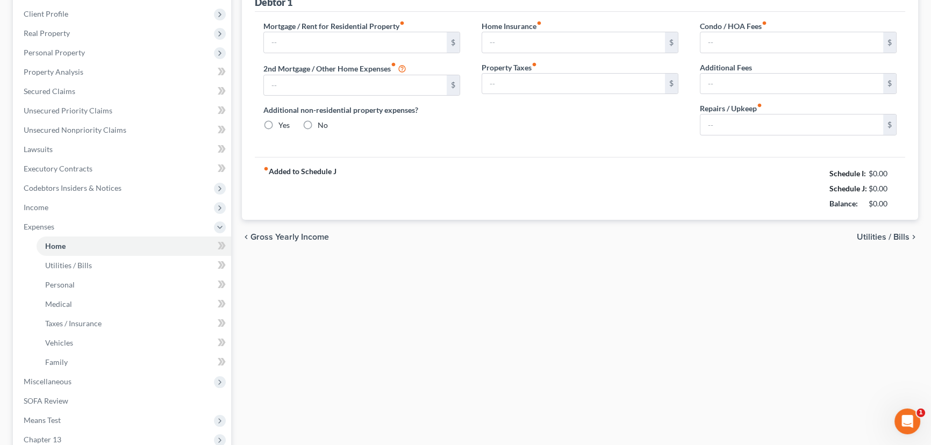
scroll to position [25, 0]
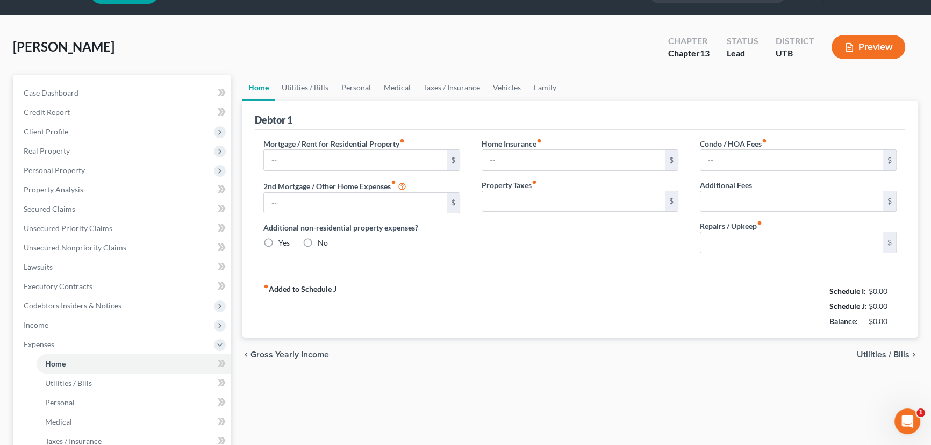
type input "1,085.00"
type input "0.00"
radio input "true"
type input "0.00"
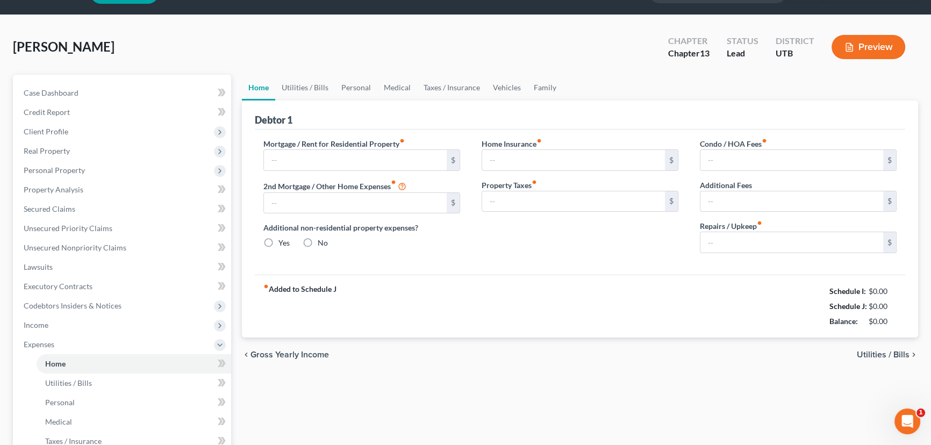
type input "0.00"
type input "50.00"
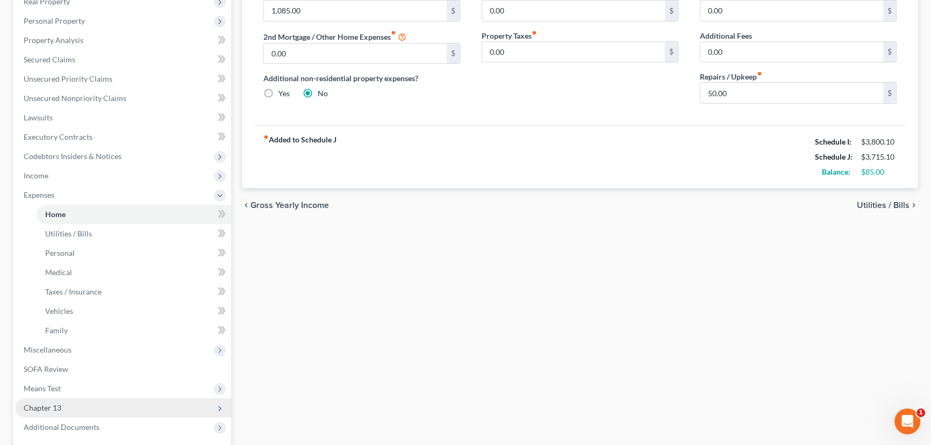
scroll to position [280, 0]
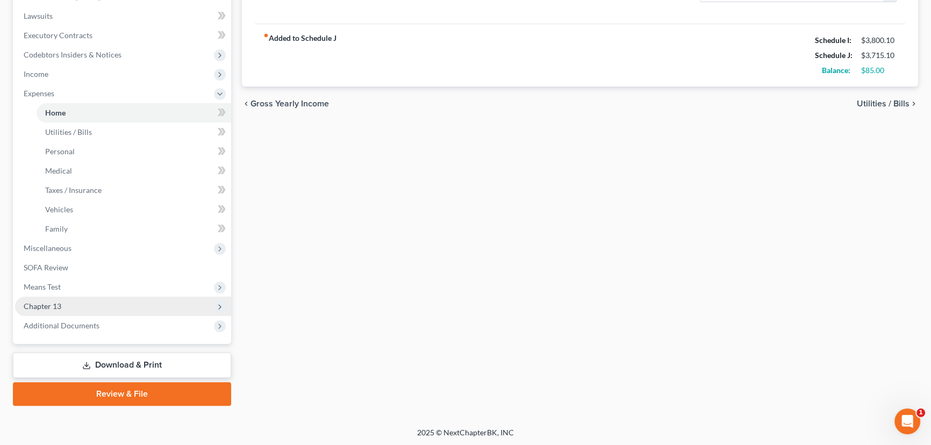
click at [46, 302] on span "Chapter 13" at bounding box center [43, 306] width 38 height 9
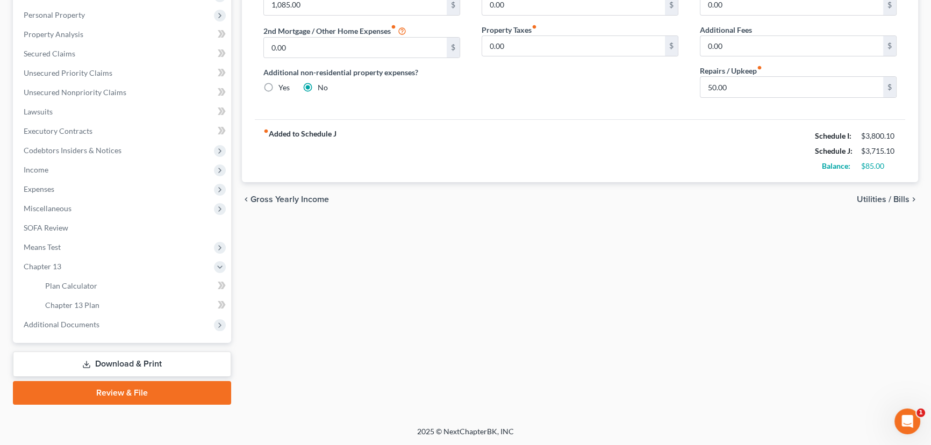
scroll to position [183, 0]
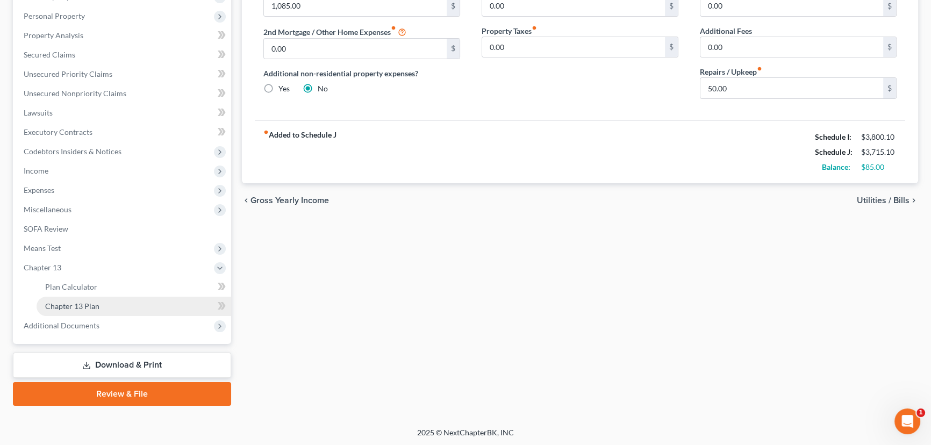
click at [85, 306] on span "Chapter 13 Plan" at bounding box center [72, 306] width 54 height 9
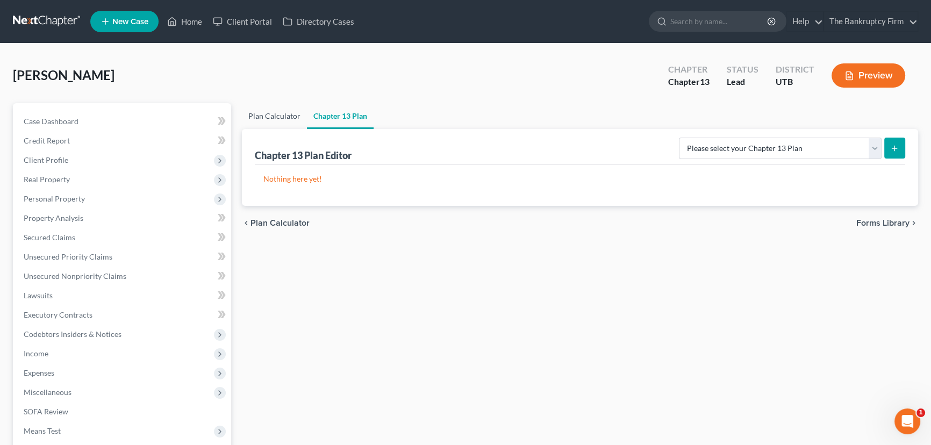
click at [267, 116] on link "Plan Calculator" at bounding box center [274, 116] width 65 height 26
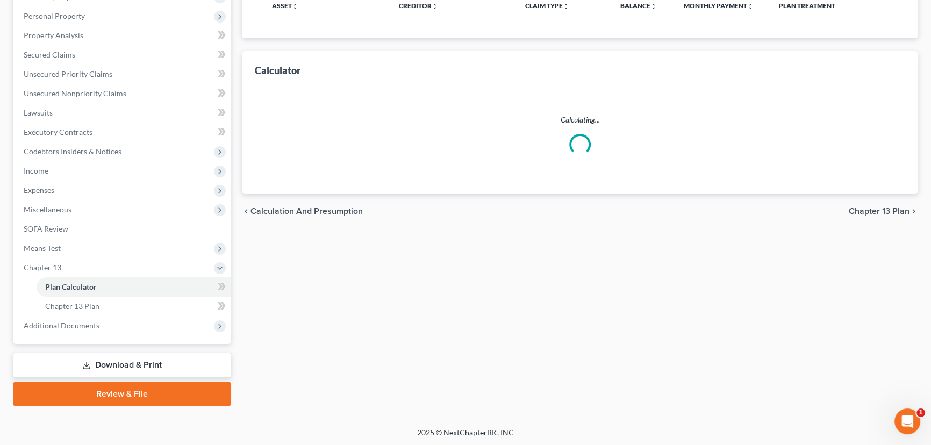
select select "59"
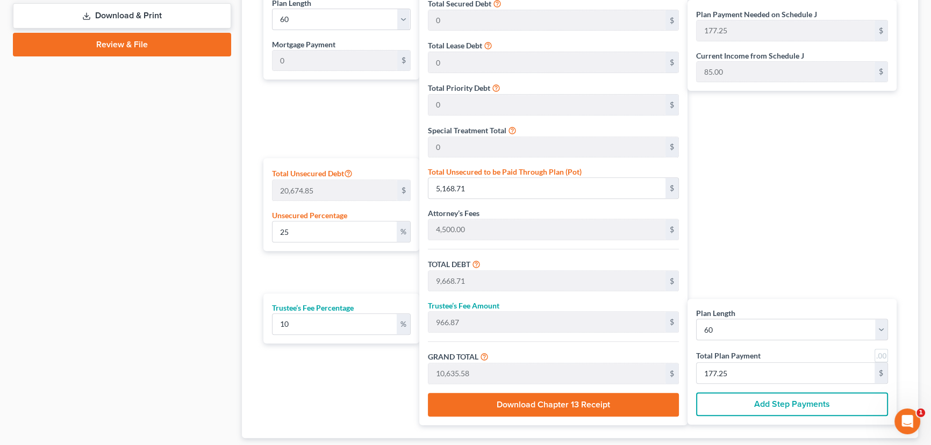
scroll to position [598, 0]
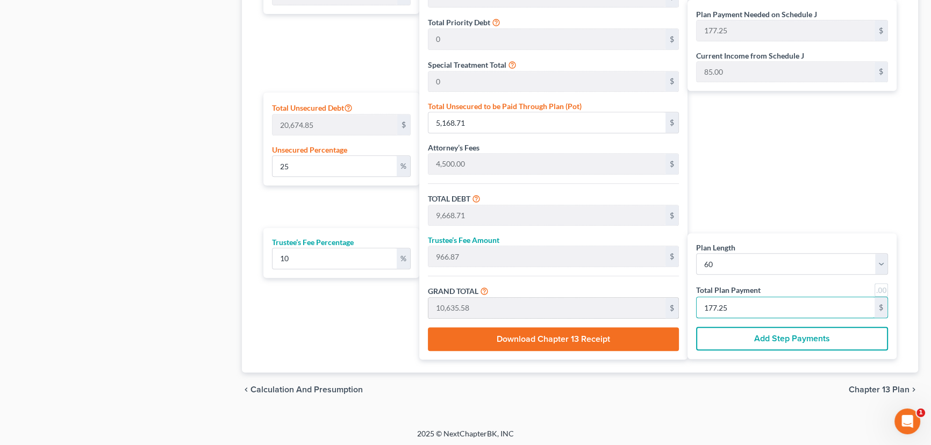
type input "0"
type input "436.36"
type input "43.63"
type input "480.00"
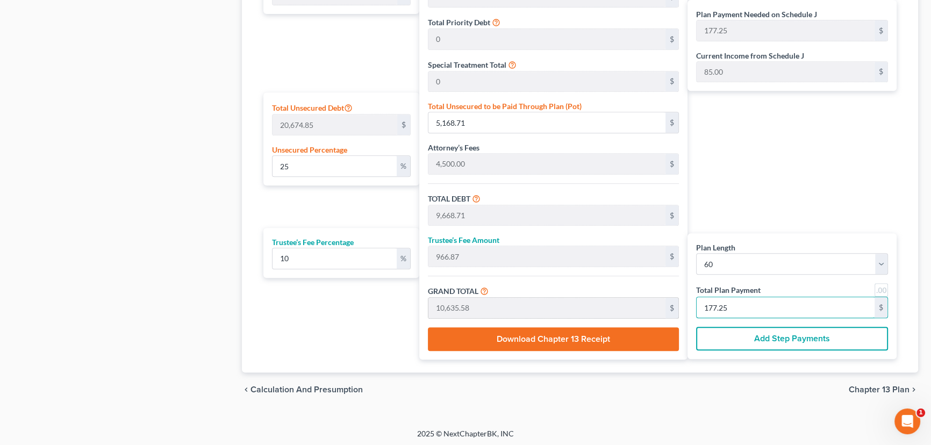
type input "8"
type input "0.66"
type input "136.36"
type input "4,636.36"
type input "463.63"
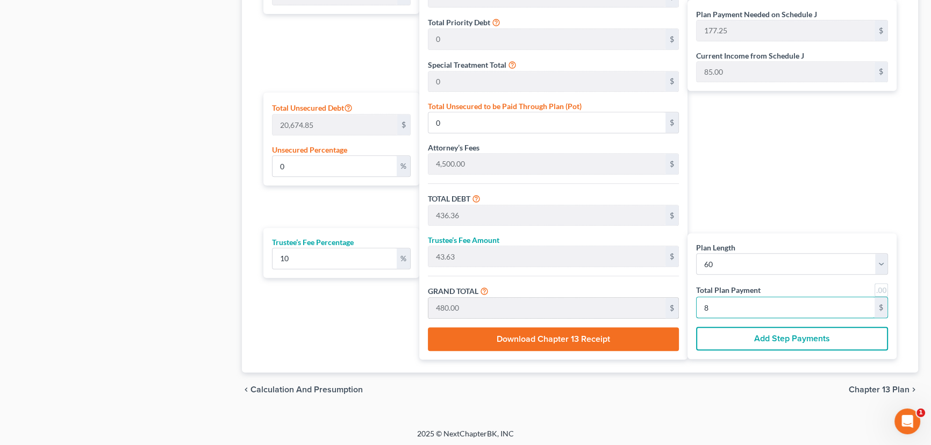
type input "5,100.00"
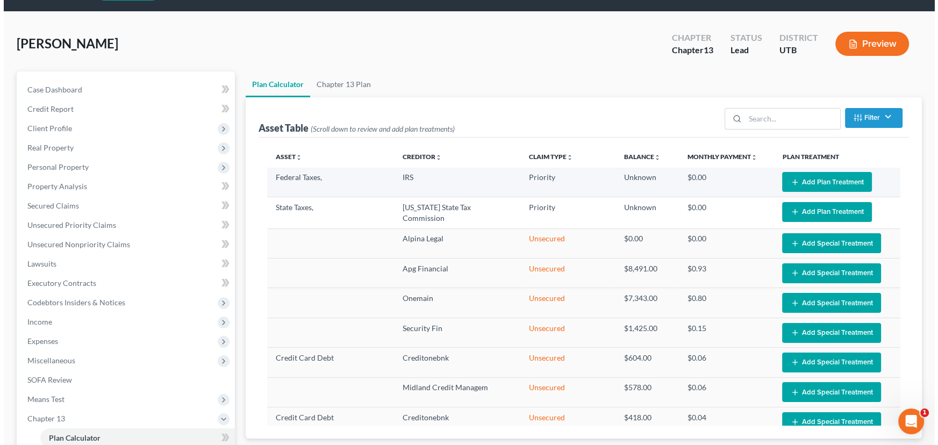
scroll to position [0, 0]
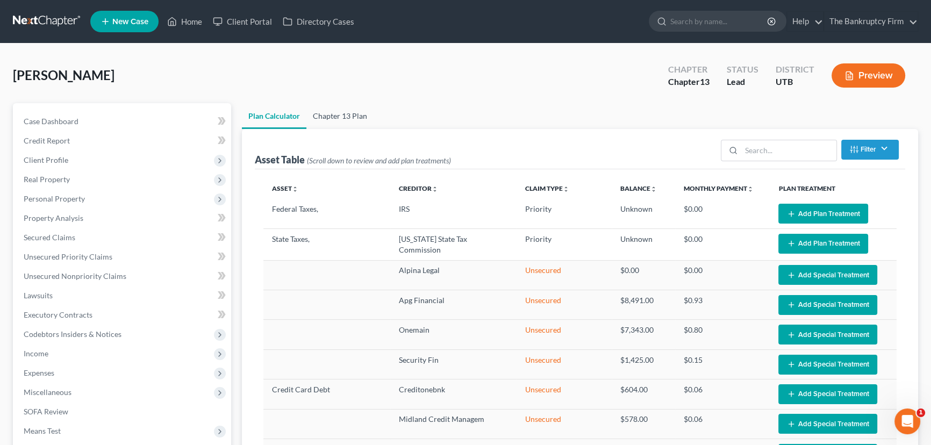
type input "85"
click at [328, 112] on link "Chapter 13 Plan" at bounding box center [339, 116] width 67 height 26
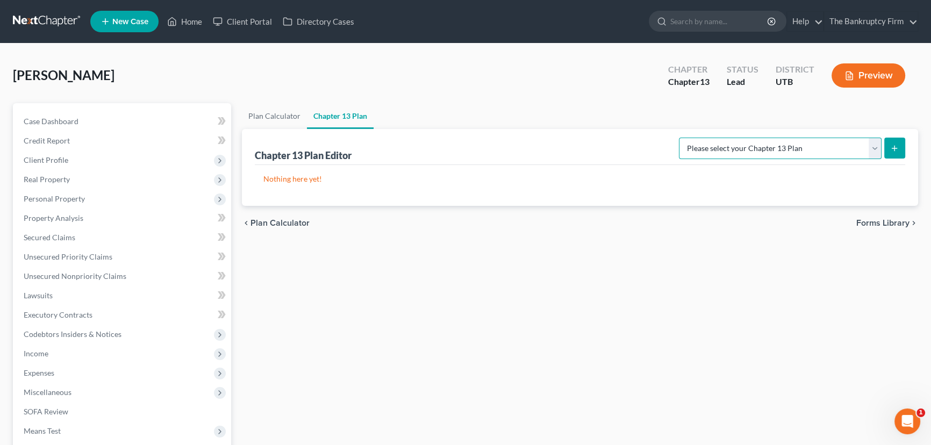
click at [873, 147] on select "Please select your Chapter 13 Plan Chapter 13 Plan - The Bankruptcy Firm - Utah…" at bounding box center [780, 149] width 203 height 22
select select "0"
click at [703, 138] on select "Please select your Chapter 13 Plan Chapter 13 Plan - The Bankruptcy Firm - Utah…" at bounding box center [780, 149] width 203 height 22
click at [897, 145] on icon "submit" at bounding box center [894, 148] width 9 height 9
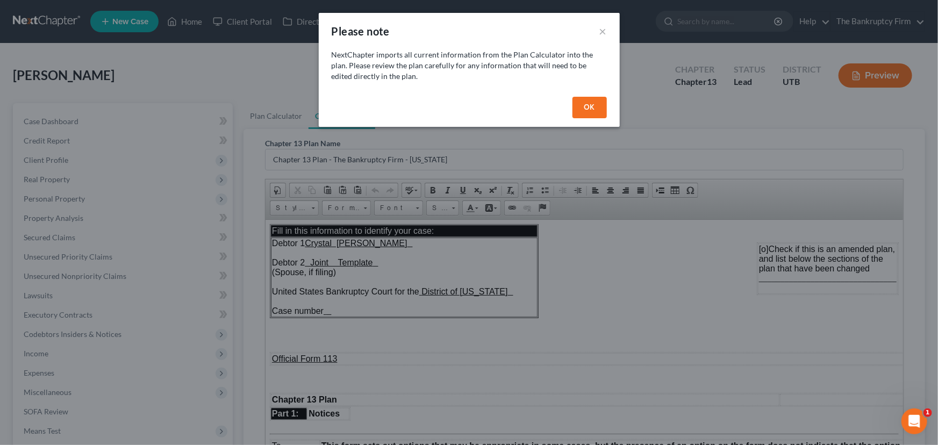
click at [588, 108] on button "OK" at bounding box center [590, 108] width 34 height 22
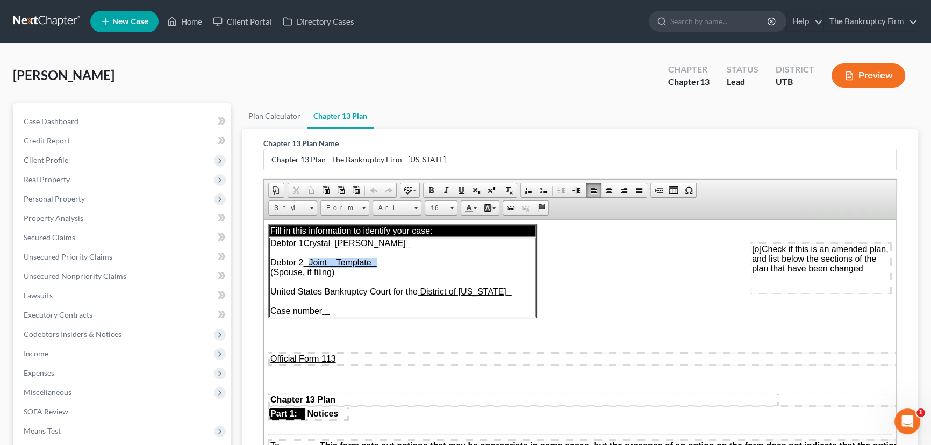
drag, startPoint x: 318, startPoint y: 266, endPoint x: 461, endPoint y: 262, distance: 143.1
click at [461, 262] on td "Debtor 1 Crystal Maree Tasker Debtor 2 Joint Template (Spouse, if filing) Unite…" at bounding box center [402, 277] width 267 height 80
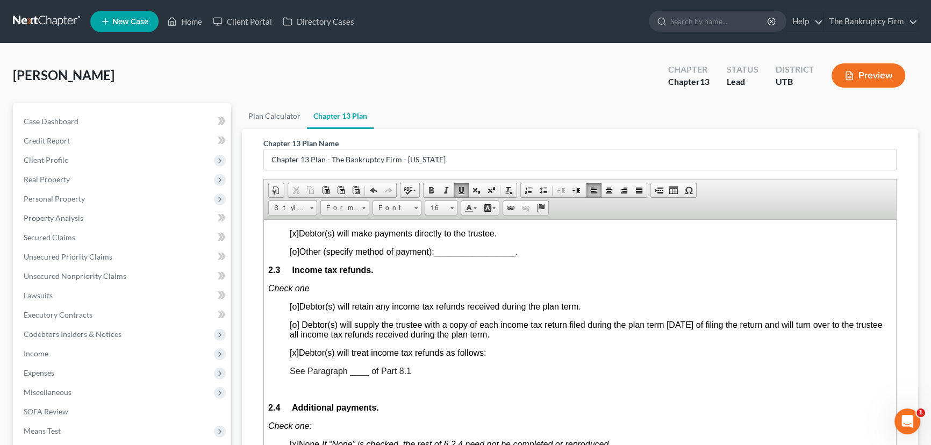
scroll to position [831, 0]
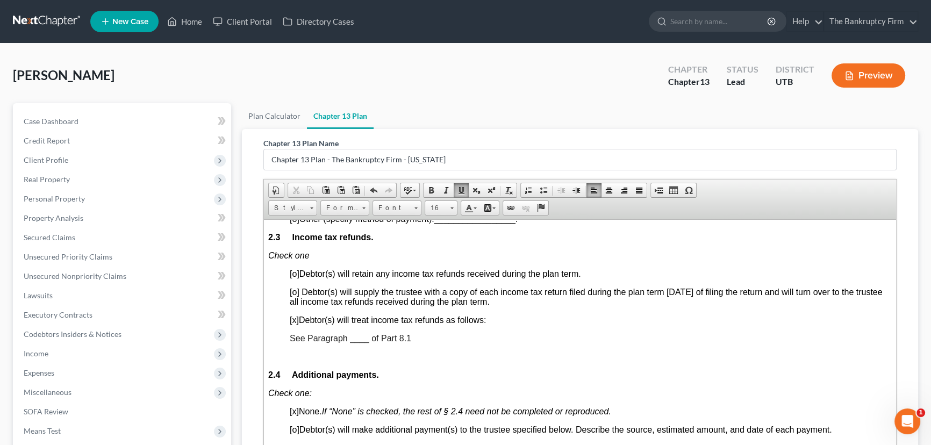
click at [354, 342] on span "See Paragraph ____ of Part 8.1" at bounding box center [351, 337] width 122 height 9
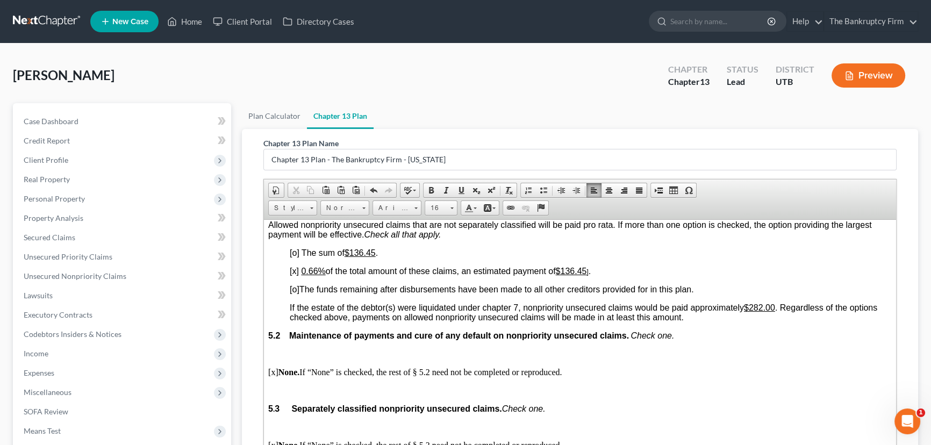
scroll to position [2151, 0]
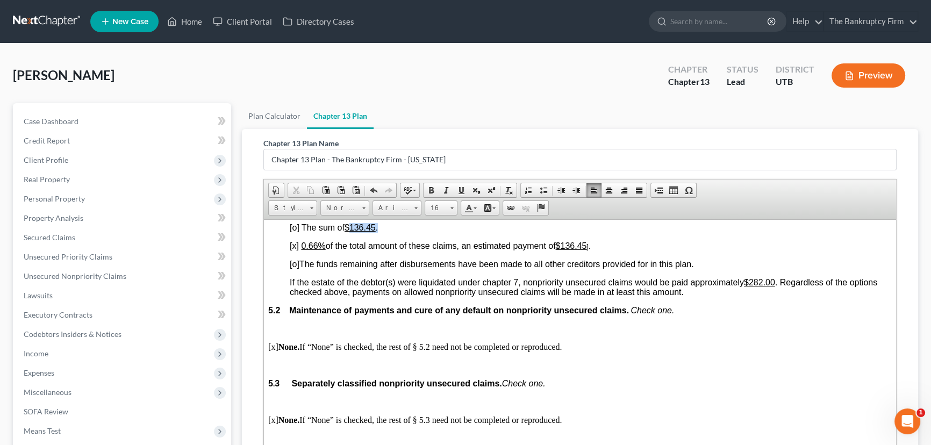
drag, startPoint x: 351, startPoint y: 295, endPoint x: 422, endPoint y: 299, distance: 71.6
click at [420, 232] on p "[o] The sum of $136.45 ." at bounding box center [591, 228] width 602 height 10
drag, startPoint x: 309, startPoint y: 316, endPoint x: 318, endPoint y: 313, distance: 9.0
click at [318, 250] on u "0.66%" at bounding box center [313, 245] width 24 height 9
drag, startPoint x: 587, startPoint y: 315, endPoint x: 623, endPoint y: 315, distance: 36.0
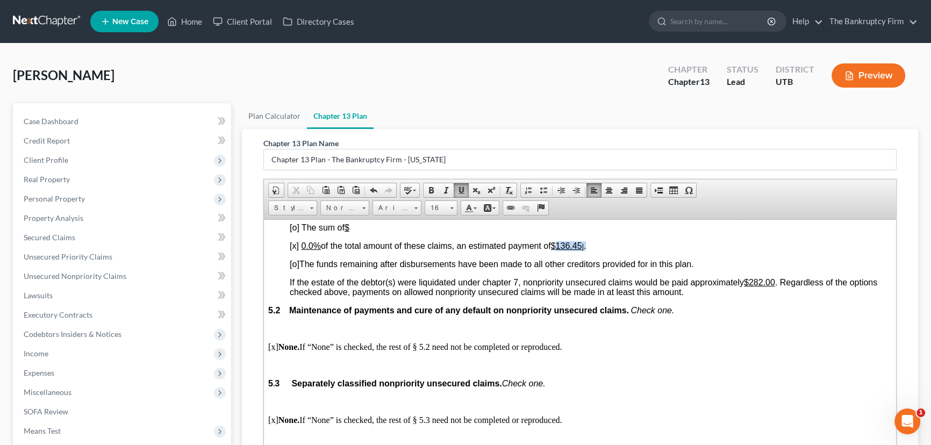
click at [623, 251] on p "[x] 0.0% of the total amount of these claims, an estimated payment of $136.45 ]…" at bounding box center [591, 246] width 602 height 10
drag, startPoint x: 768, startPoint y: 355, endPoint x: 751, endPoint y: 355, distance: 17.8
click at [751, 287] on u "$282.00" at bounding box center [759, 281] width 31 height 9
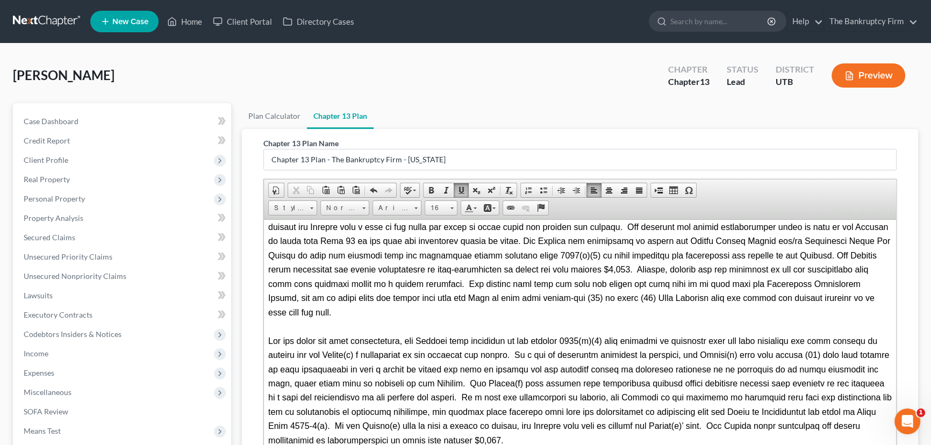
scroll to position [3177, 0]
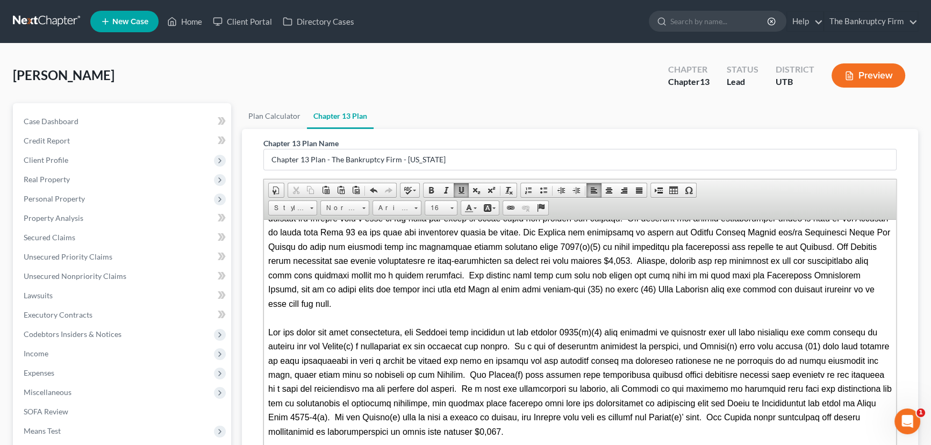
click at [391, 424] on span at bounding box center [581, 381] width 626 height 109
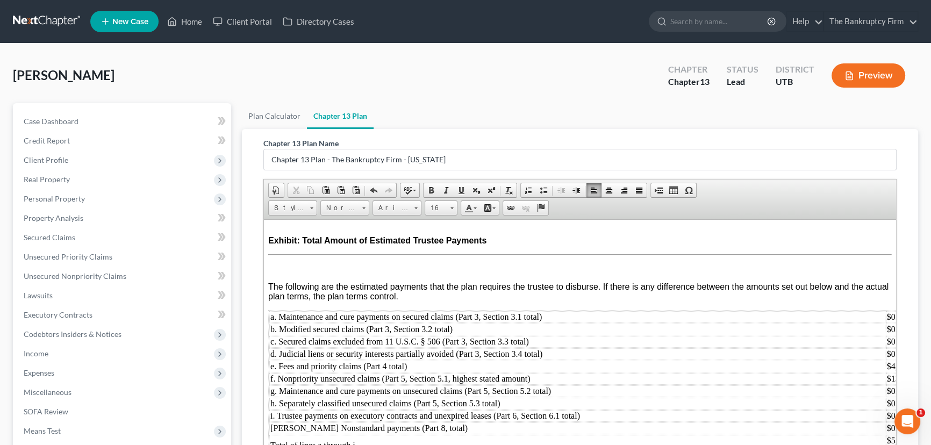
scroll to position [183, 0]
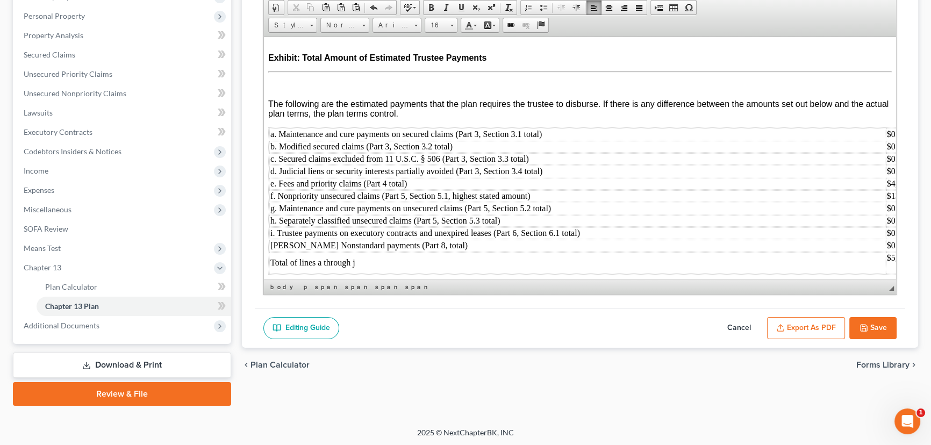
click at [806, 322] on button "Export as PDF" at bounding box center [806, 328] width 78 height 23
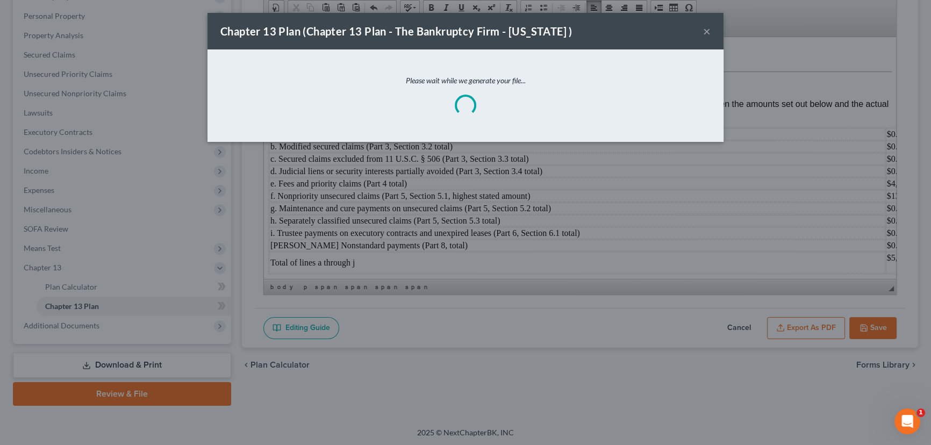
scroll to position [4120, 0]
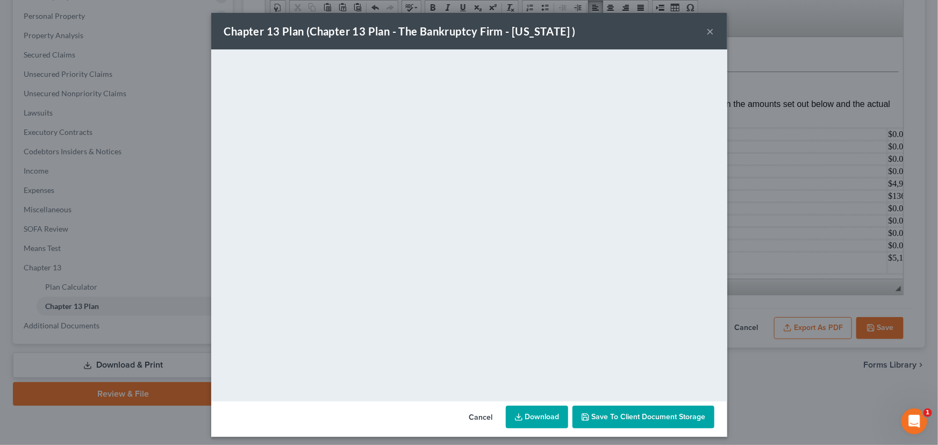
click at [639, 414] on span "Save to Client Document Storage" at bounding box center [649, 416] width 114 height 9
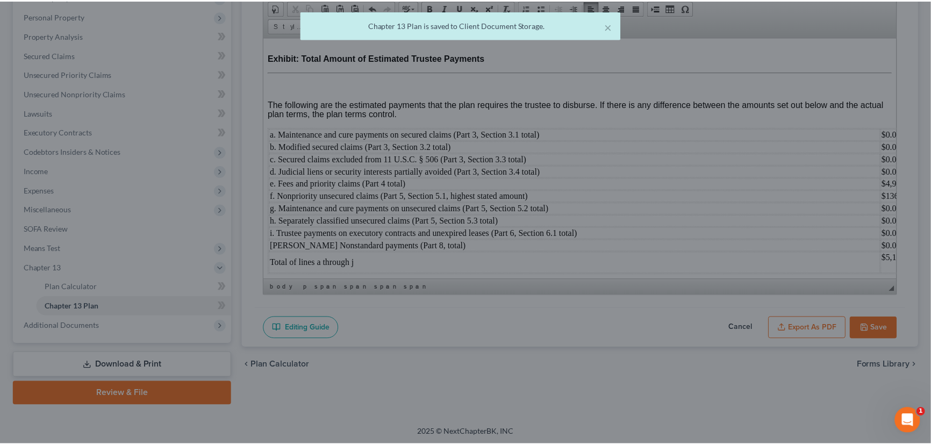
scroll to position [4144, 0]
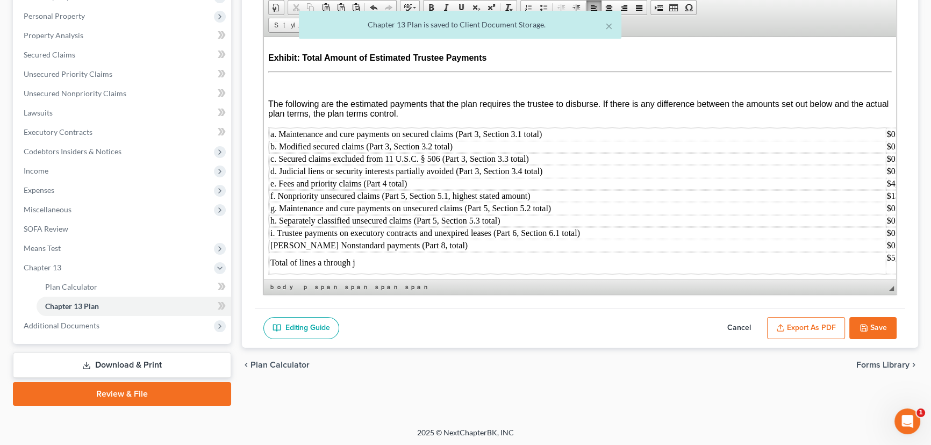
click at [74, 38] on div "× Chapter 13 Plan is saved to Client Document Storage." at bounding box center [460, 27] width 931 height 33
click at [73, 34] on div "× Chapter 13 Plan is saved to Client Document Storage." at bounding box center [460, 27] width 931 height 33
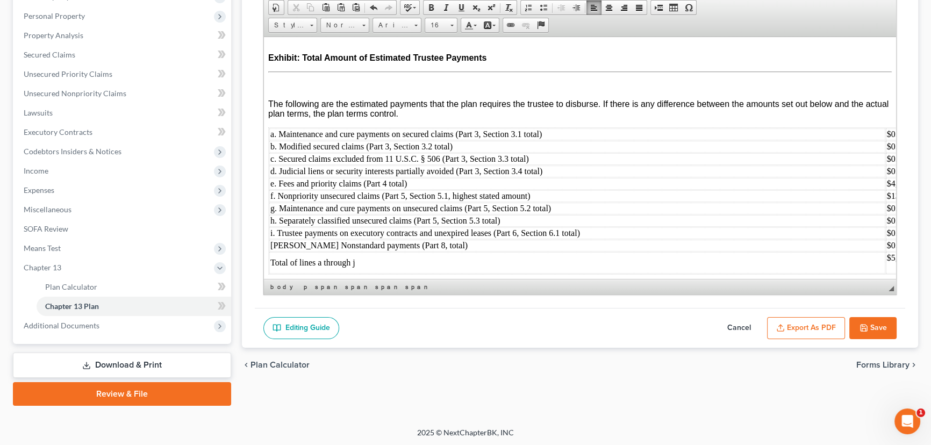
scroll to position [3998, 0]
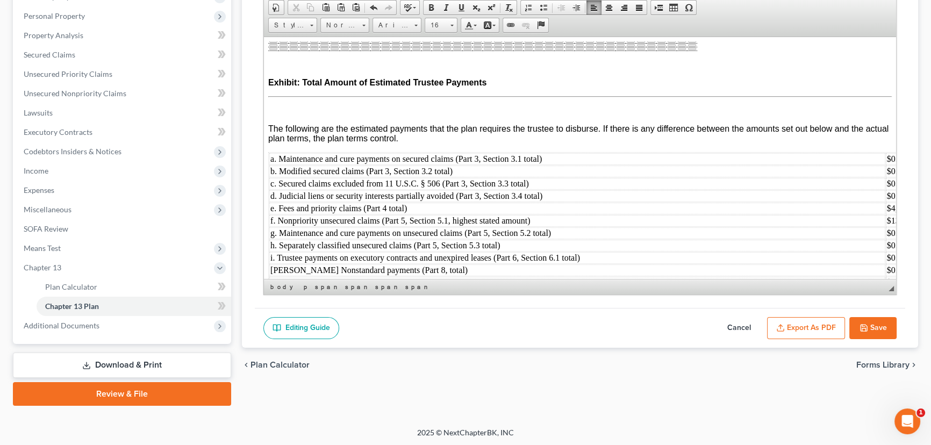
click at [880, 323] on button "Save" at bounding box center [873, 328] width 47 height 23
select select "0"
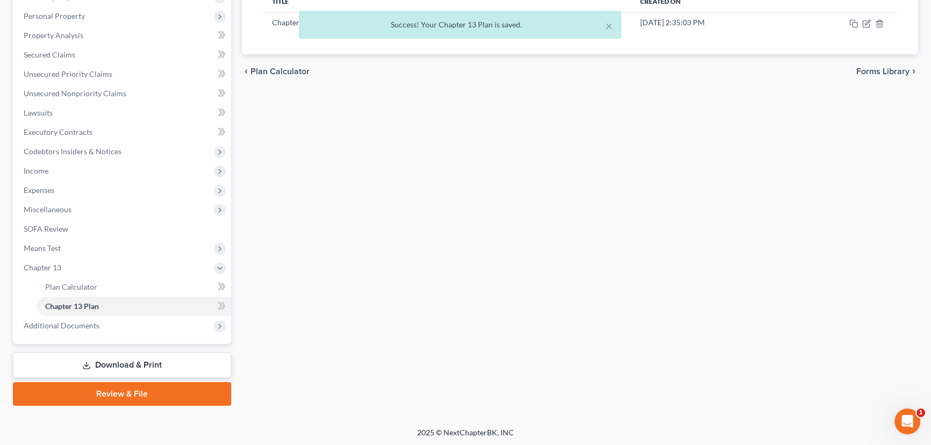
click at [77, 32] on div "× Success! Your Chapter 13 Plan is saved." at bounding box center [460, 27] width 931 height 33
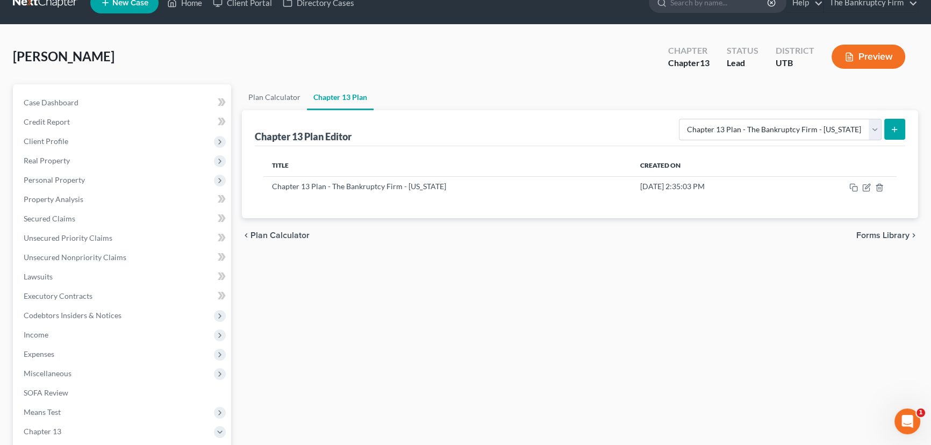
scroll to position [0, 0]
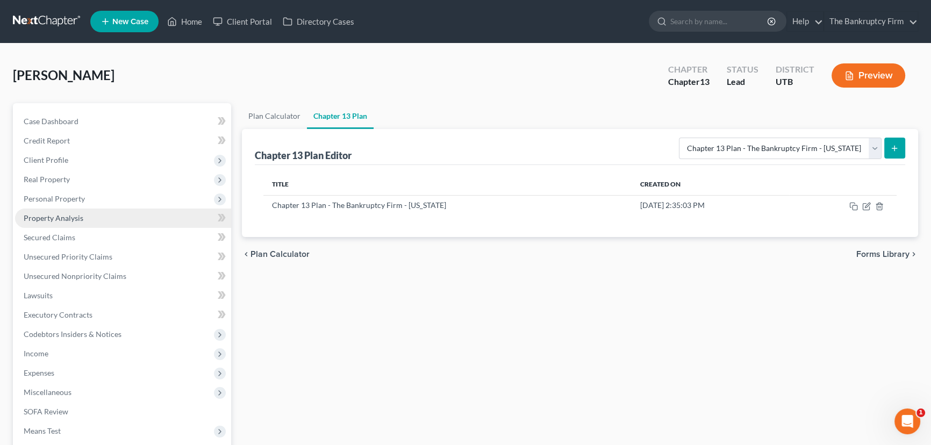
click at [52, 215] on span "Property Analysis" at bounding box center [54, 217] width 60 height 9
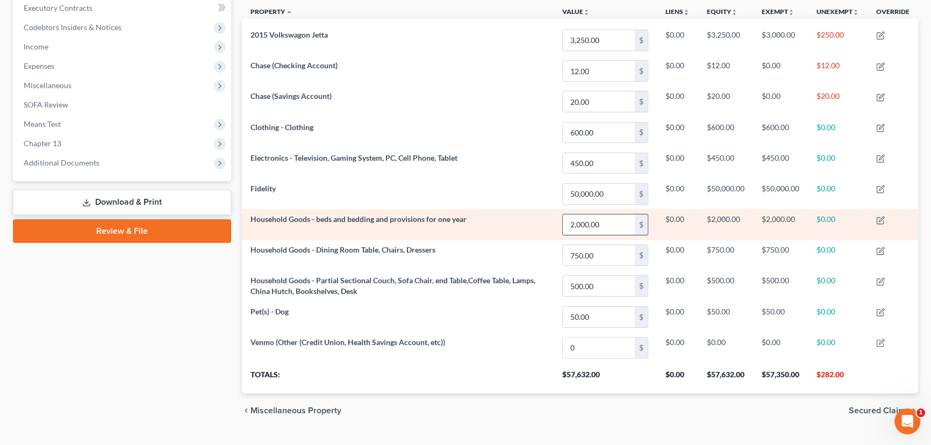
scroll to position [328, 0]
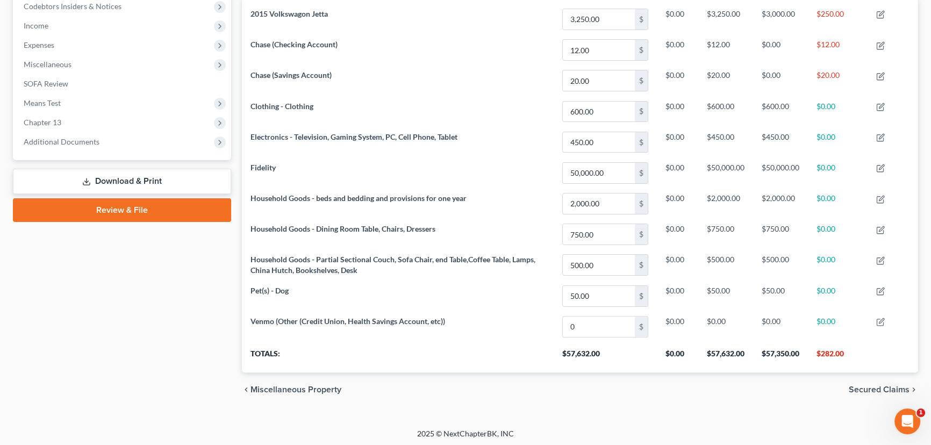
click at [123, 185] on link "Download & Print" at bounding box center [122, 181] width 218 height 25
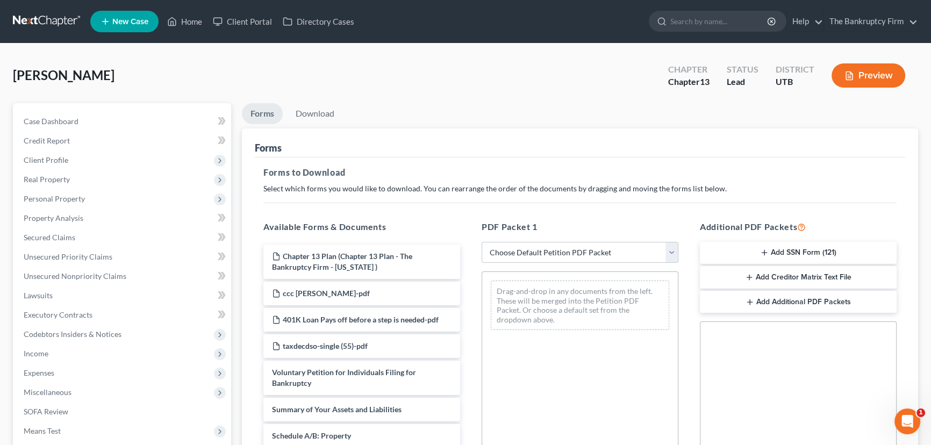
click at [797, 247] on button "Add SSN Form (121)" at bounding box center [798, 253] width 197 height 23
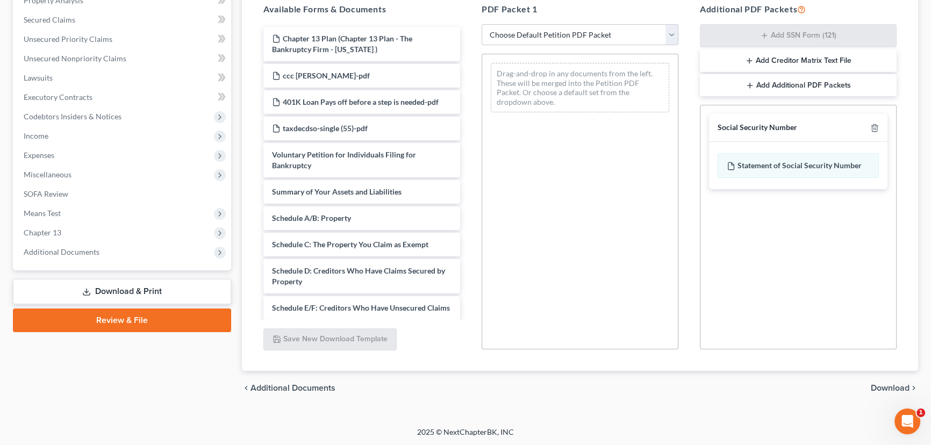
click at [899, 386] on span "Download" at bounding box center [890, 388] width 39 height 9
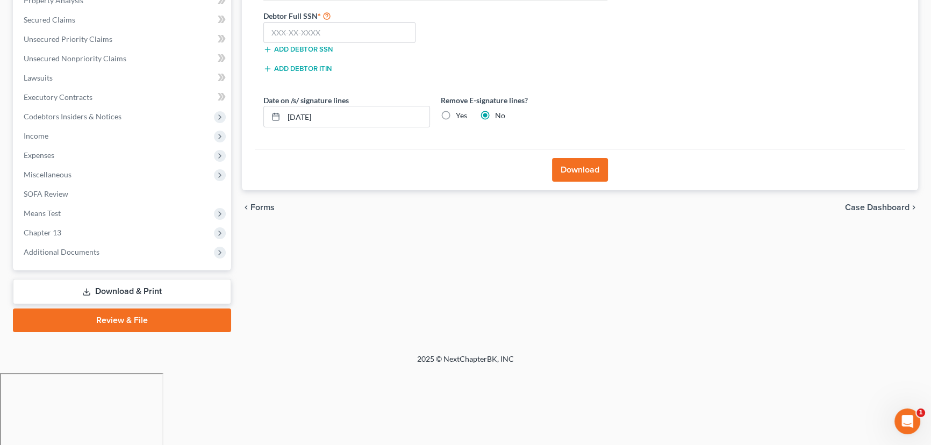
scroll to position [144, 0]
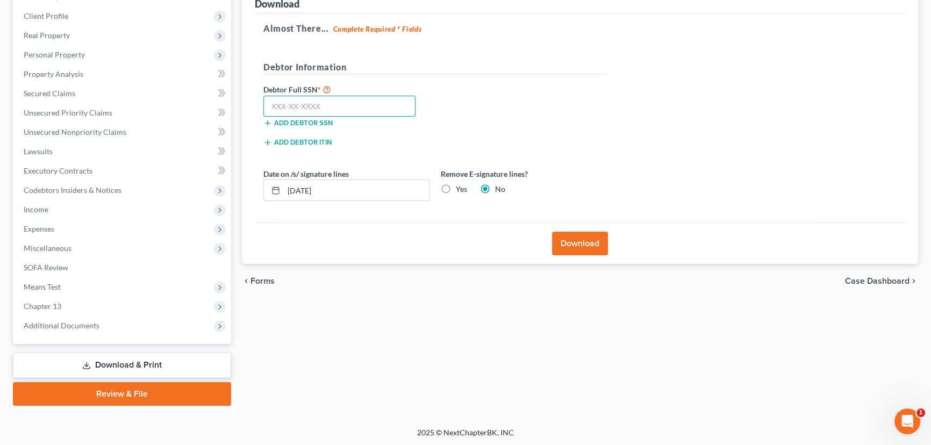
click at [282, 107] on input "text" at bounding box center [339, 107] width 152 height 22
paste input "528-95-9526"
type input "528-95-9526"
click at [585, 245] on button "Download" at bounding box center [580, 244] width 56 height 24
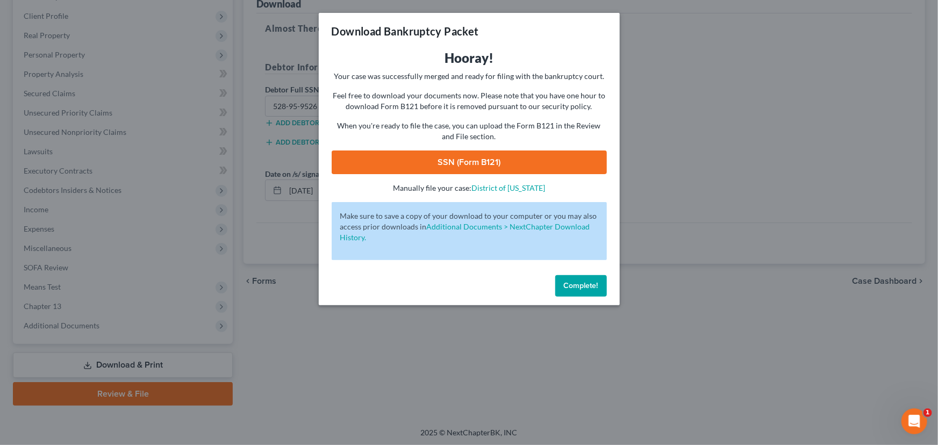
click at [451, 161] on link "SSN (Form B121)" at bounding box center [469, 163] width 275 height 24
click at [575, 280] on button "Complete!" at bounding box center [581, 286] width 52 height 22
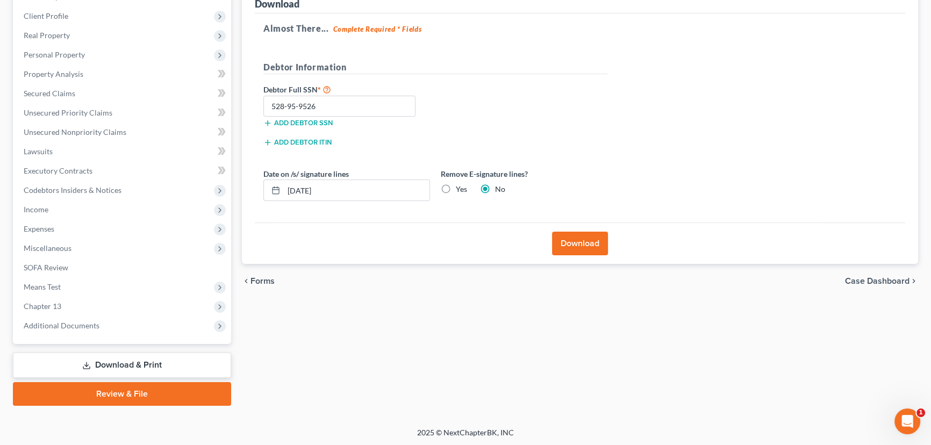
click at [115, 397] on link "Review & File" at bounding box center [122, 394] width 218 height 24
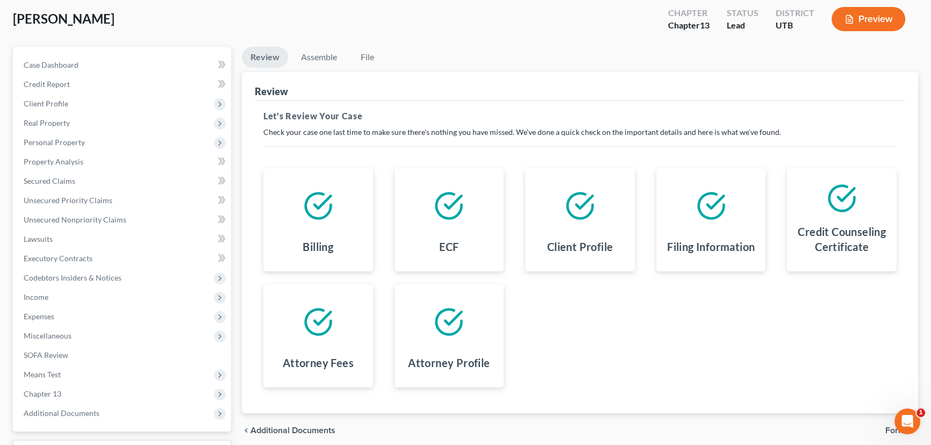
scroll to position [144, 0]
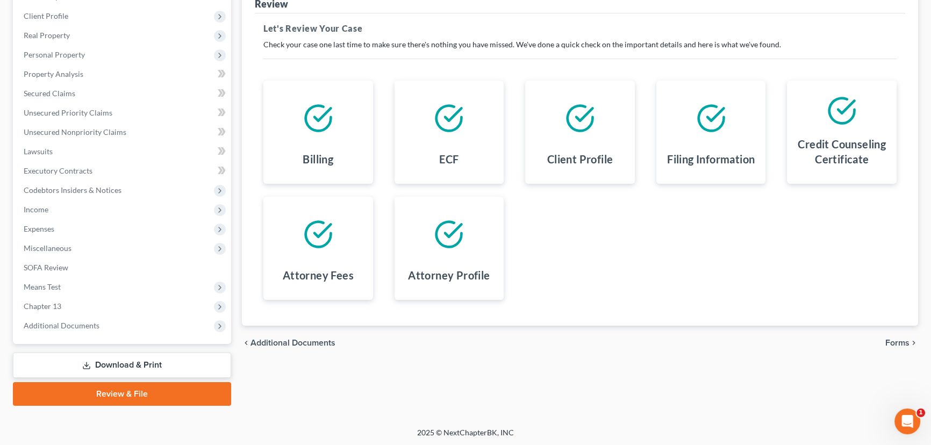
click at [900, 342] on span "Forms" at bounding box center [898, 343] width 24 height 9
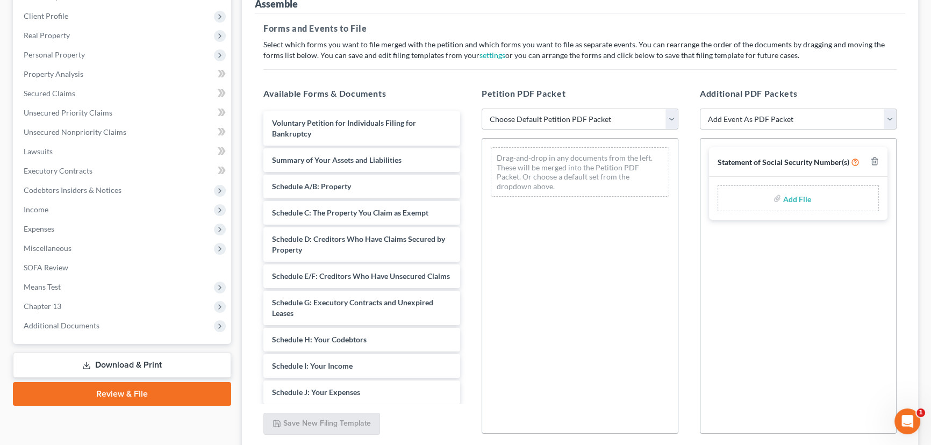
drag, startPoint x: 524, startPoint y: 113, endPoint x: 527, endPoint y: 118, distance: 6.3
click at [524, 113] on select "Choose Default Petition PDF Packet Emergency Filing (Voluntary Petition and Cre…" at bounding box center [580, 120] width 197 height 22
select select "6"
click at [482, 109] on select "Choose Default Petition PDF Packet Emergency Filing (Voluntary Petition and Cre…" at bounding box center [580, 120] width 197 height 22
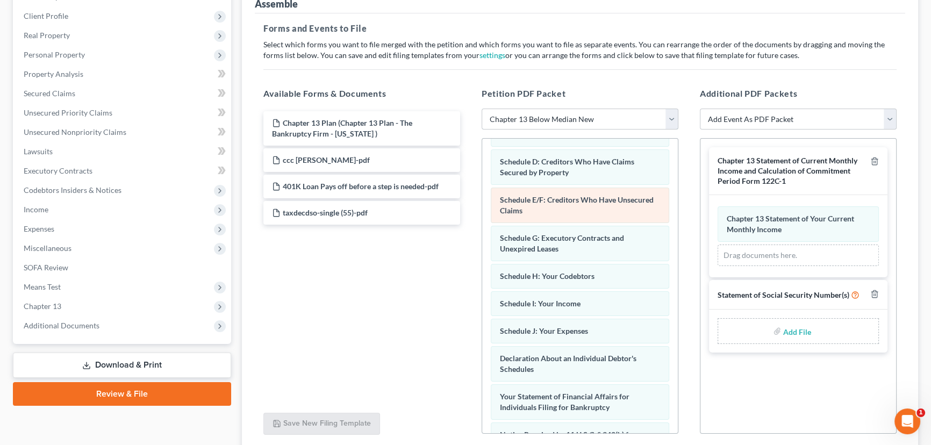
scroll to position [146, 0]
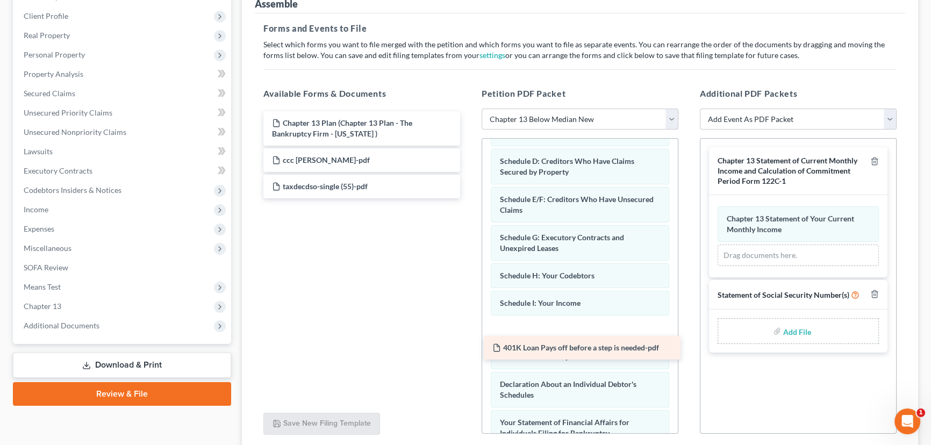
drag, startPoint x: 322, startPoint y: 182, endPoint x: 543, endPoint y: 344, distance: 273.2
click at [469, 198] on div "401K Loan Pays off before a step is needed-pdf Chapter 13 Plan (Chapter 13 Plan…" at bounding box center [362, 154] width 214 height 87
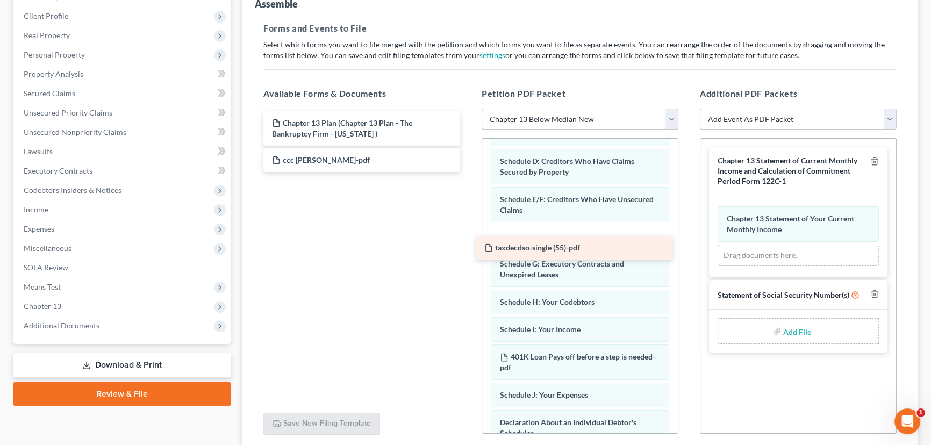
drag, startPoint x: 331, startPoint y: 182, endPoint x: 544, endPoint y: 245, distance: 221.3
click at [469, 172] on div "taxdecdso-single (55)-pdf Chapter 13 Plan (Chapter 13 Plan - The Bankruptcy Fir…" at bounding box center [362, 141] width 214 height 61
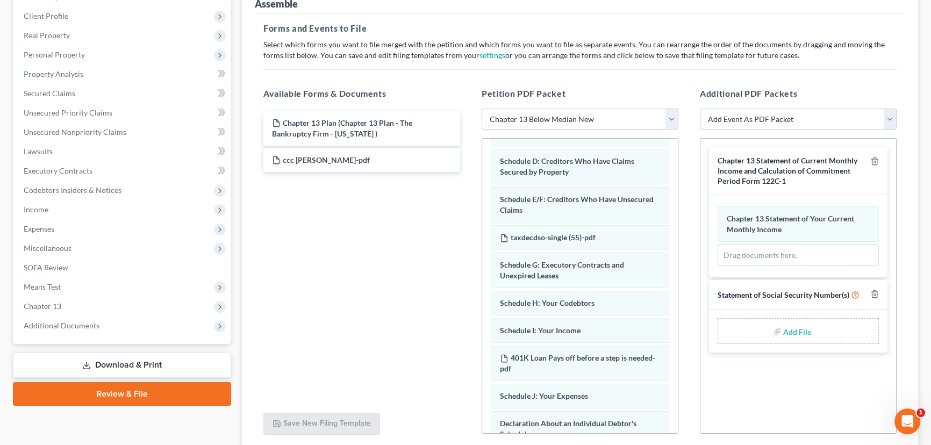
click at [816, 118] on select "Add Event As PDF Packet Affidavit/Declaration Amended Document Amended Schedule…" at bounding box center [798, 120] width 197 height 22
select select "12"
click at [700, 109] on select "Add Event As PDF Packet Affidavit/Declaration Amended Document Amended Schedule…" at bounding box center [798, 120] width 197 height 22
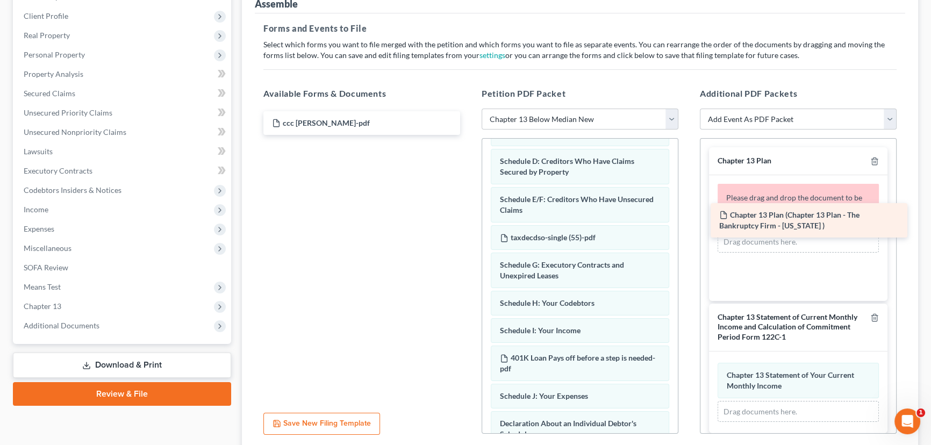
drag, startPoint x: 345, startPoint y: 123, endPoint x: 786, endPoint y: 210, distance: 448.8
click at [469, 135] on div "Chapter 13 Plan (Chapter 13 Plan - The Bankruptcy Firm - Utah ) Chapter 13 Plan…" at bounding box center [362, 123] width 214 height 24
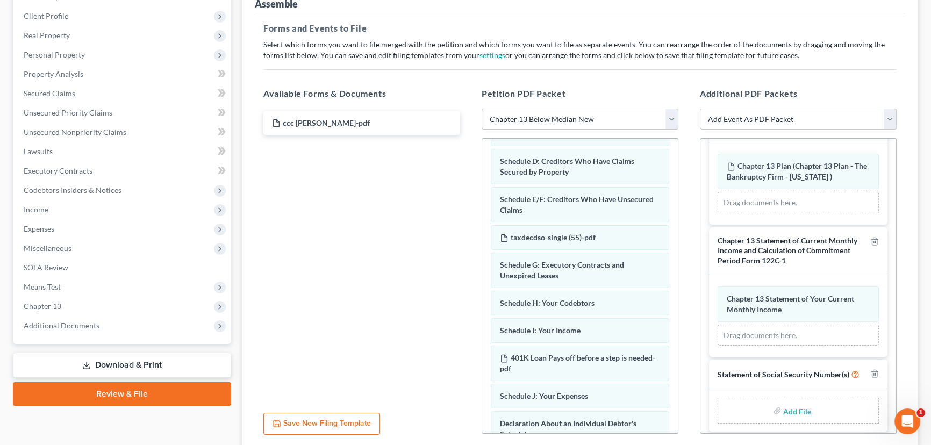
scroll to position [48, 0]
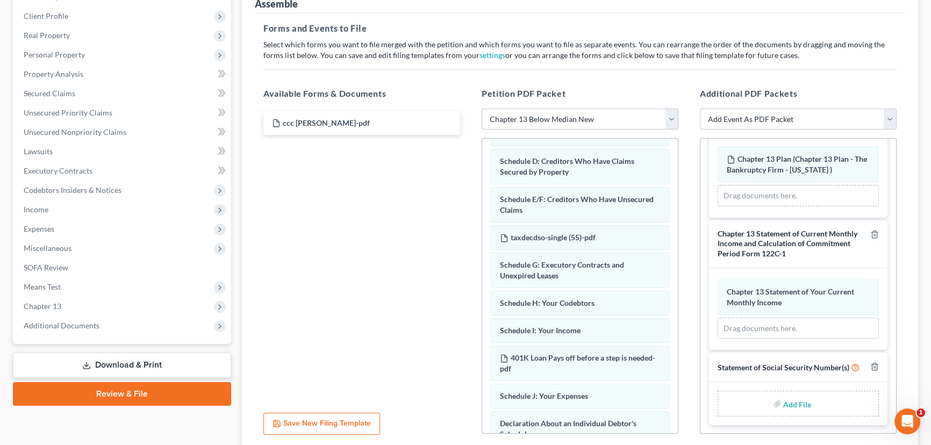
click at [753, 115] on select "Add Event As PDF Packet Affidavit/Declaration Amended Document Amended Schedule…" at bounding box center [798, 120] width 197 height 22
select select "14"
click at [700, 109] on select "Add Event As PDF Packet Affidavit/Declaration Amended Document Amended Schedule…" at bounding box center [798, 120] width 197 height 22
select select
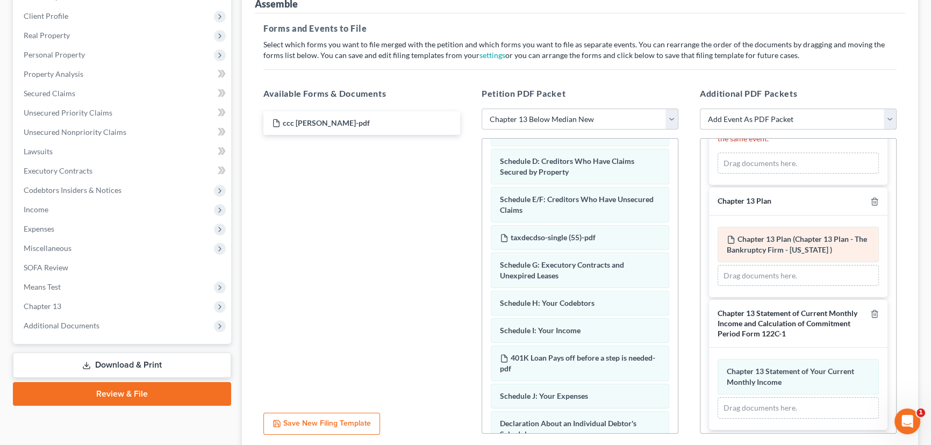
scroll to position [110, 0]
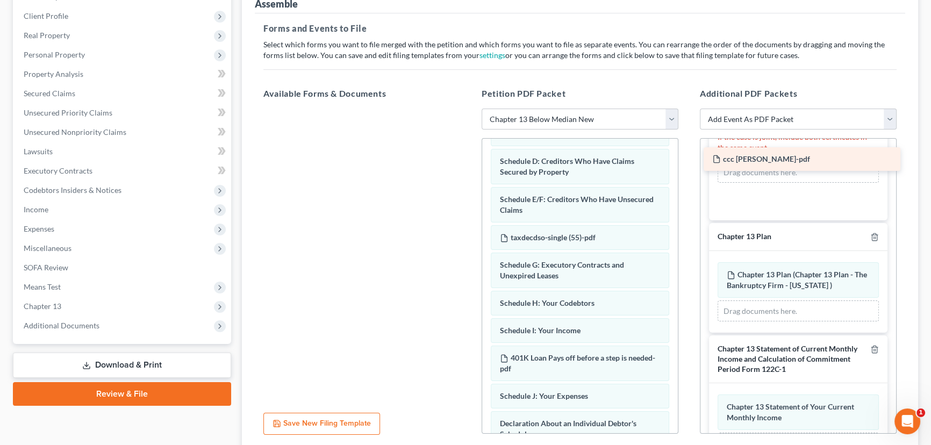
drag, startPoint x: 301, startPoint y: 119, endPoint x: 741, endPoint y: 156, distance: 441.9
click at [469, 109] on div "ccc tasker-pdf ccc tasker-pdf" at bounding box center [362, 109] width 214 height 0
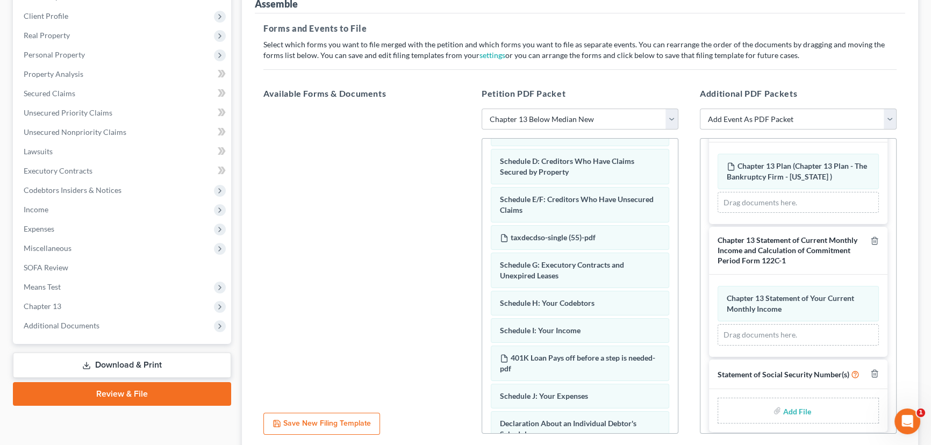
scroll to position [188, 0]
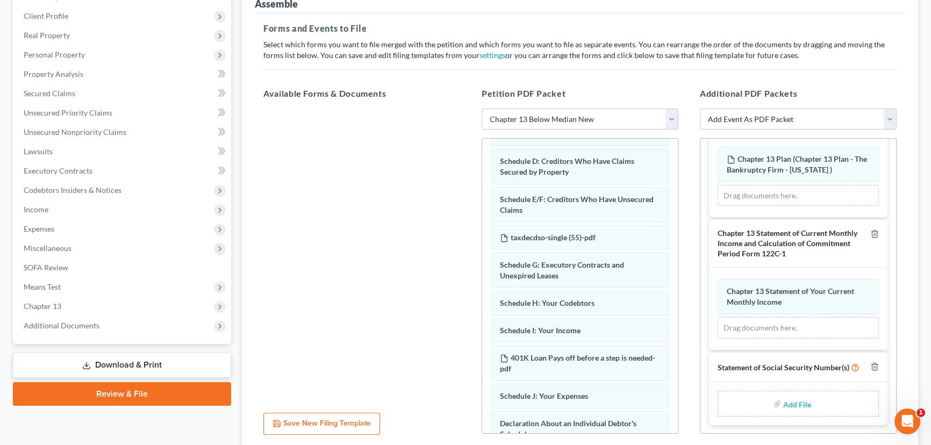
type input "C:\fakepath\Form 121 Tasker.pdf"
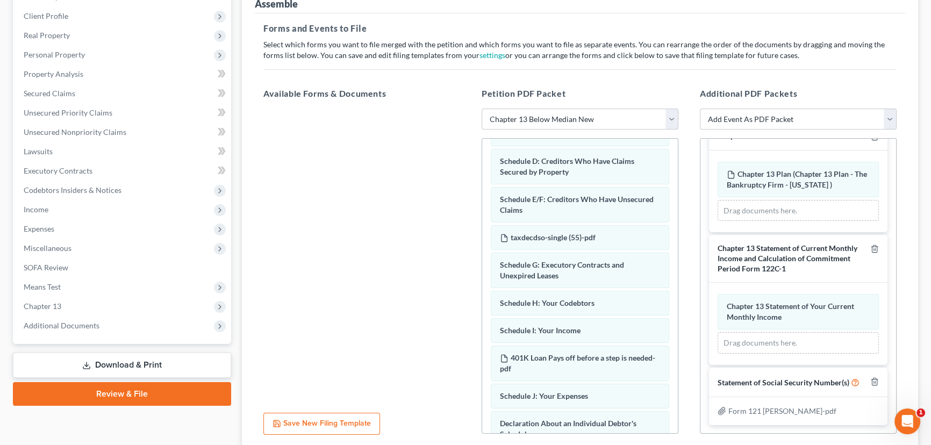
scroll to position [173, 0]
click at [349, 246] on div at bounding box center [362, 257] width 214 height 296
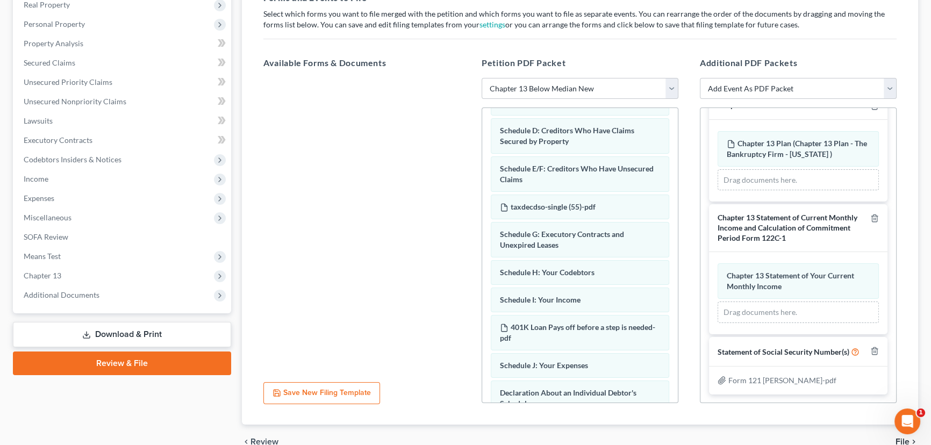
scroll to position [229, 0]
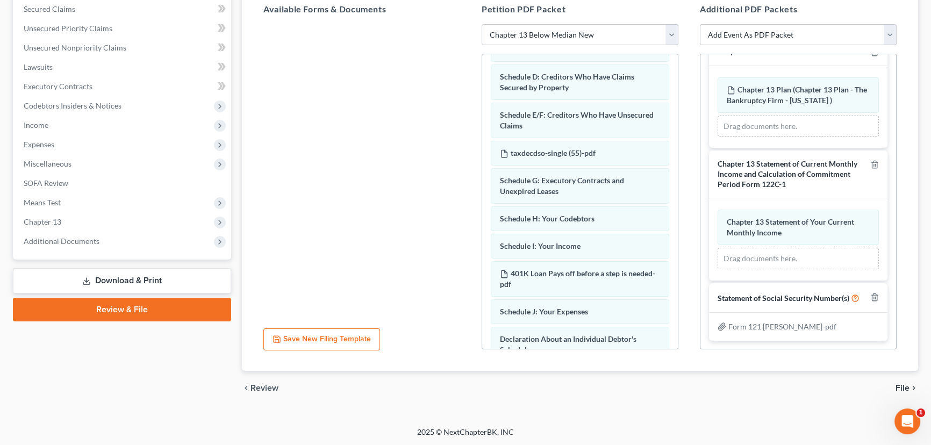
click at [902, 387] on span "File" at bounding box center [903, 388] width 14 height 9
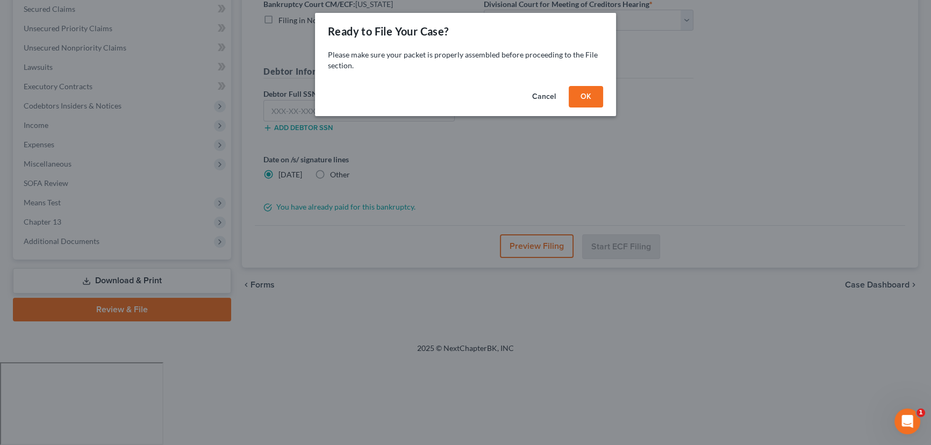
scroll to position [144, 0]
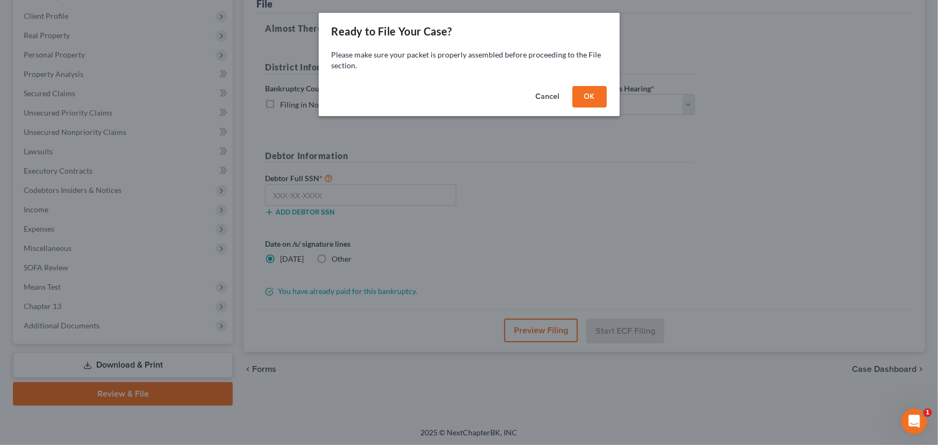
click at [586, 97] on button "OK" at bounding box center [590, 97] width 34 height 22
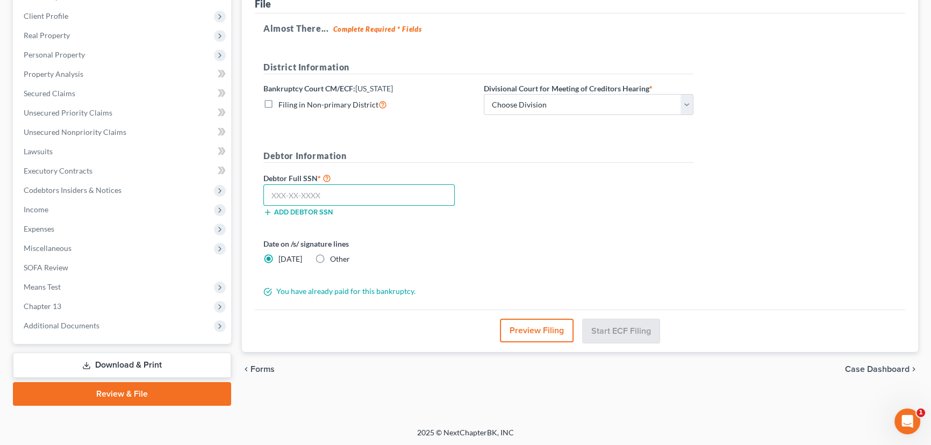
click at [276, 196] on input "text" at bounding box center [358, 195] width 191 height 22
paste input "528-95-9526"
type input "528-95-9526"
click at [532, 102] on select "Choose Division Salt Lake city" at bounding box center [589, 105] width 210 height 22
select select "0"
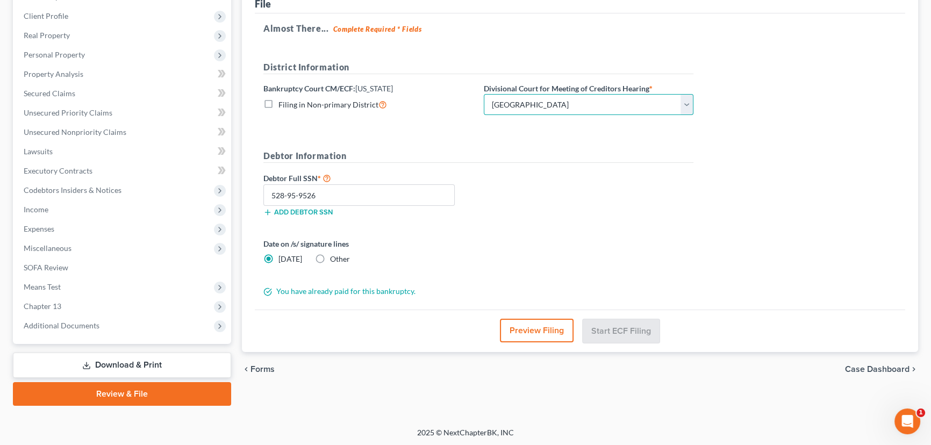
click at [484, 94] on select "Choose Division Salt Lake city" at bounding box center [589, 105] width 210 height 22
click at [609, 327] on button "Start ECF Filing" at bounding box center [621, 331] width 77 height 24
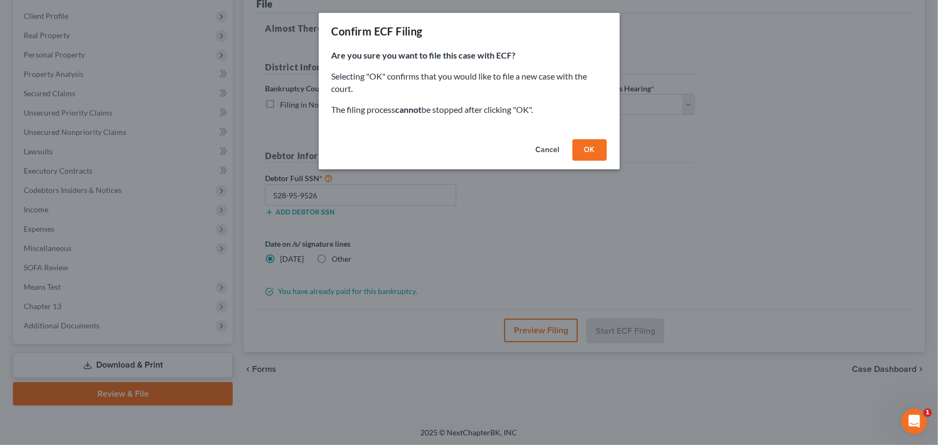
click at [586, 149] on button "OK" at bounding box center [590, 150] width 34 height 22
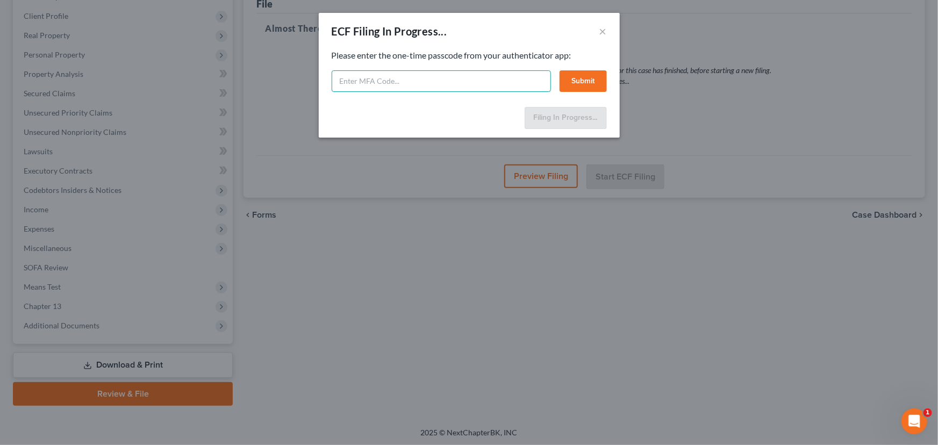
click at [398, 85] on input "text" at bounding box center [441, 81] width 219 height 22
type input "647988"
click at [597, 77] on button "Submit" at bounding box center [583, 81] width 47 height 22
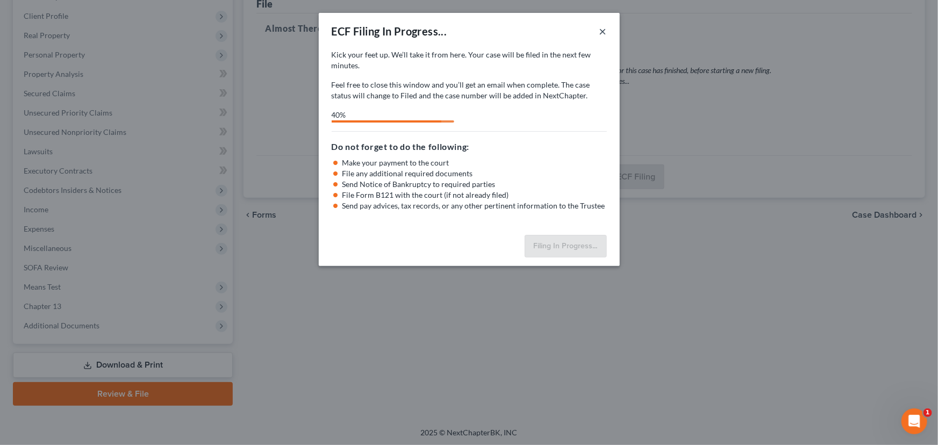
select select "0"
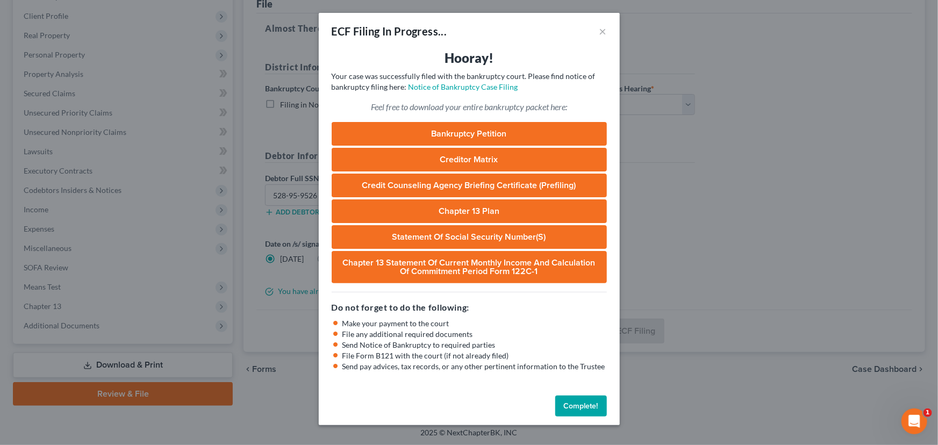
click at [585, 408] on button "Complete!" at bounding box center [581, 407] width 52 height 22
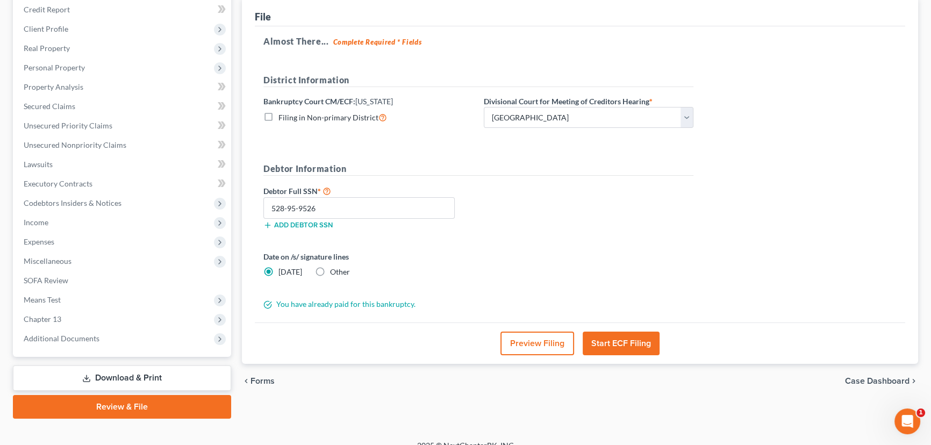
scroll to position [0, 0]
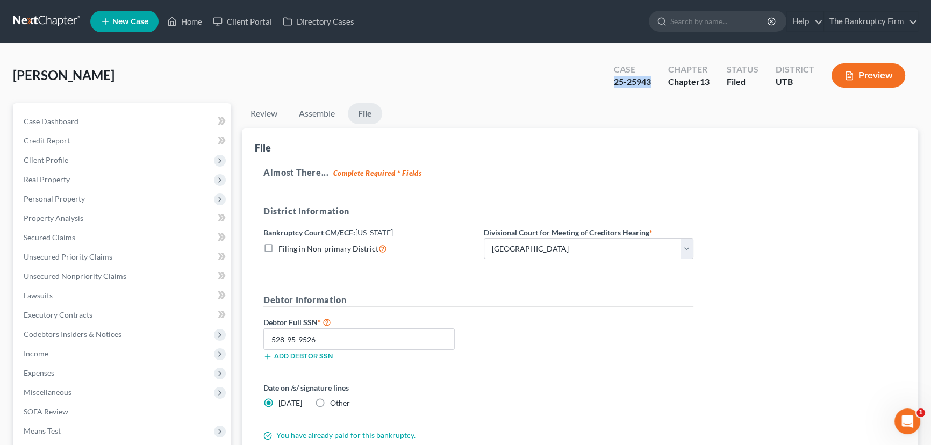
drag, startPoint x: 651, startPoint y: 80, endPoint x: 615, endPoint y: 82, distance: 36.6
click at [615, 82] on div "Case 25-25943" at bounding box center [632, 77] width 54 height 32
copy div "25-25943"
click at [189, 22] on link "Home" at bounding box center [185, 21] width 46 height 19
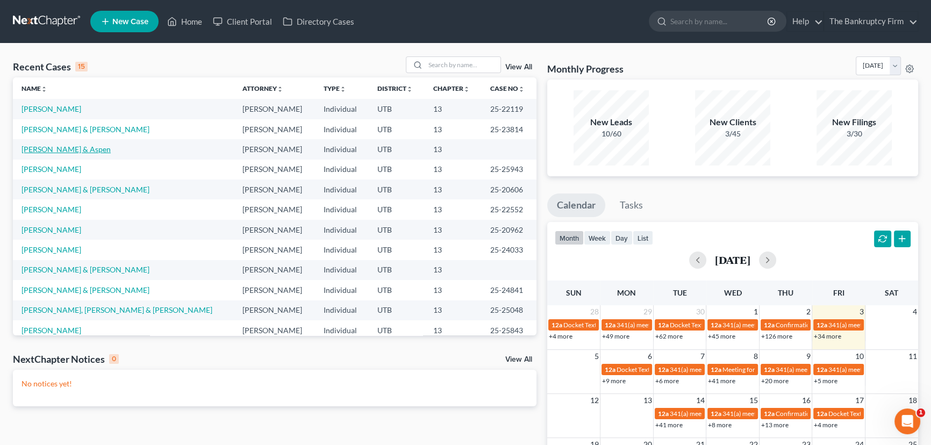
click at [72, 151] on link "[PERSON_NAME] & Aspen" at bounding box center [66, 149] width 89 height 9
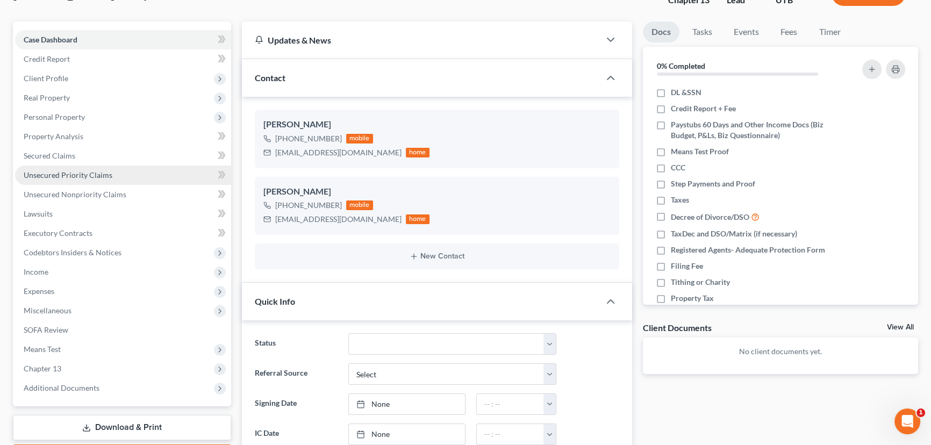
scroll to position [48, 0]
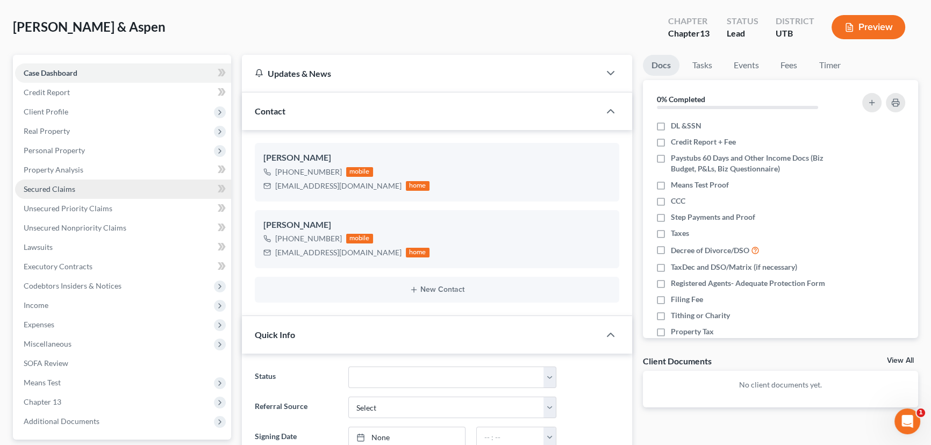
click at [59, 189] on span "Secured Claims" at bounding box center [50, 188] width 52 height 9
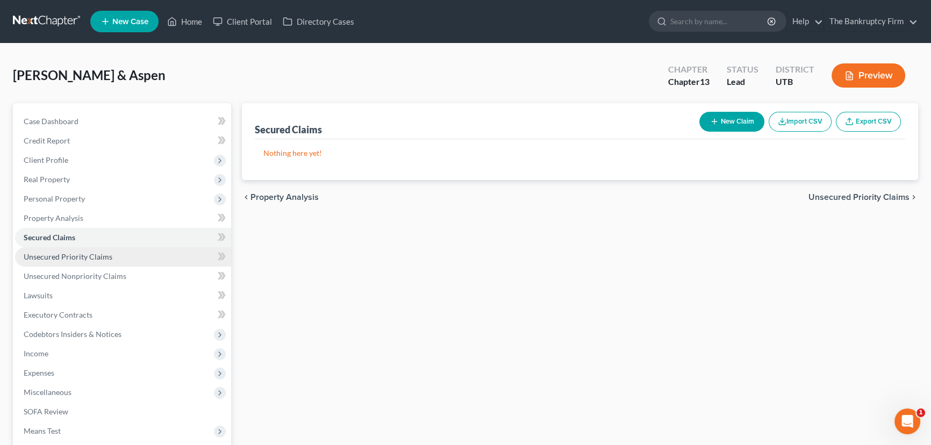
click at [77, 259] on span "Unsecured Priority Claims" at bounding box center [68, 256] width 89 height 9
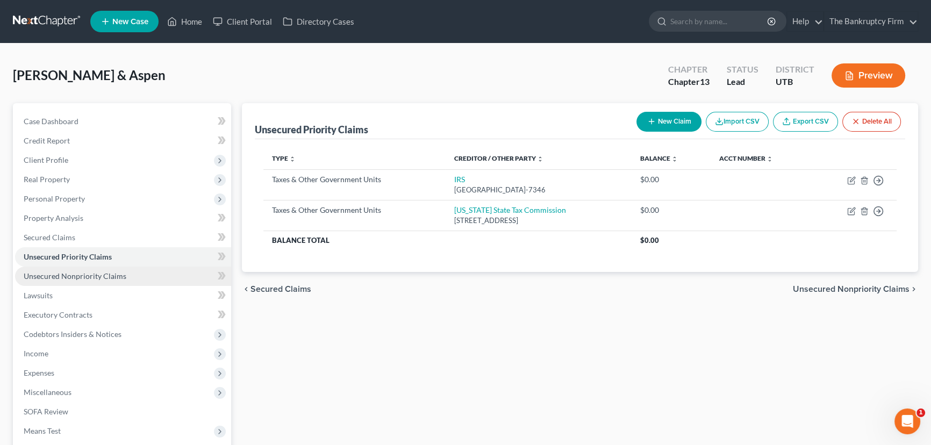
click at [109, 279] on span "Unsecured Nonpriority Claims" at bounding box center [75, 276] width 103 height 9
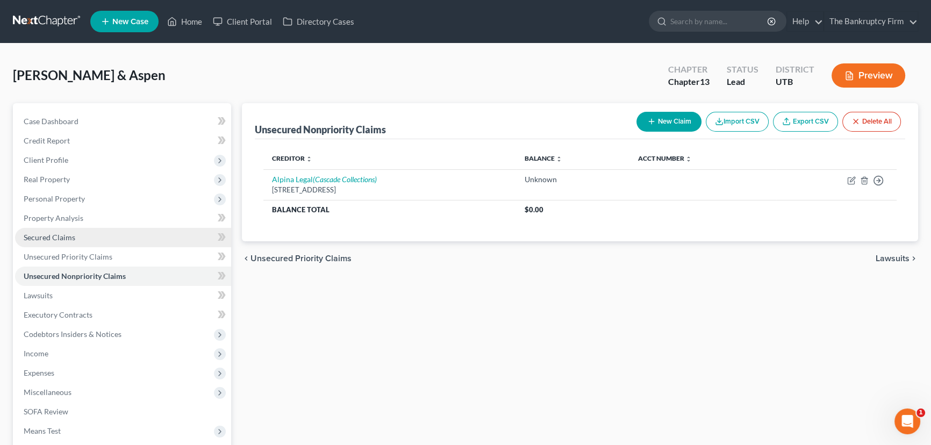
click at [57, 239] on span "Secured Claims" at bounding box center [50, 237] width 52 height 9
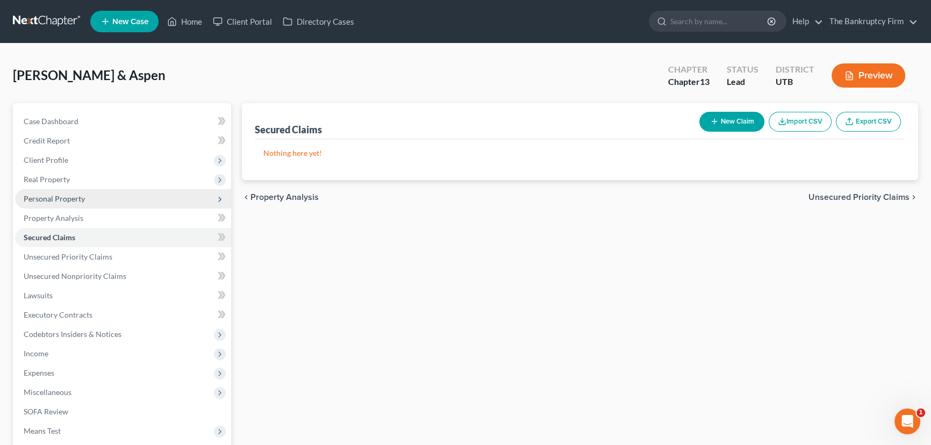
click at [68, 202] on span "Personal Property" at bounding box center [54, 198] width 61 height 9
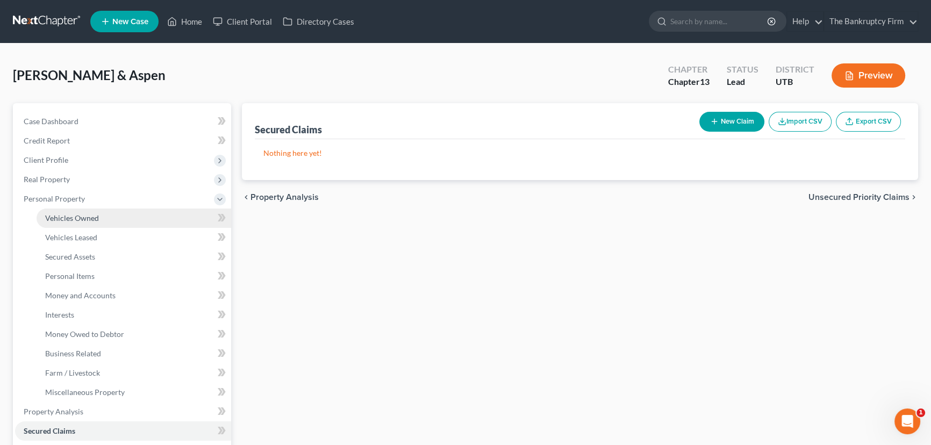
click at [87, 217] on span "Vehicles Owned" at bounding box center [72, 217] width 54 height 9
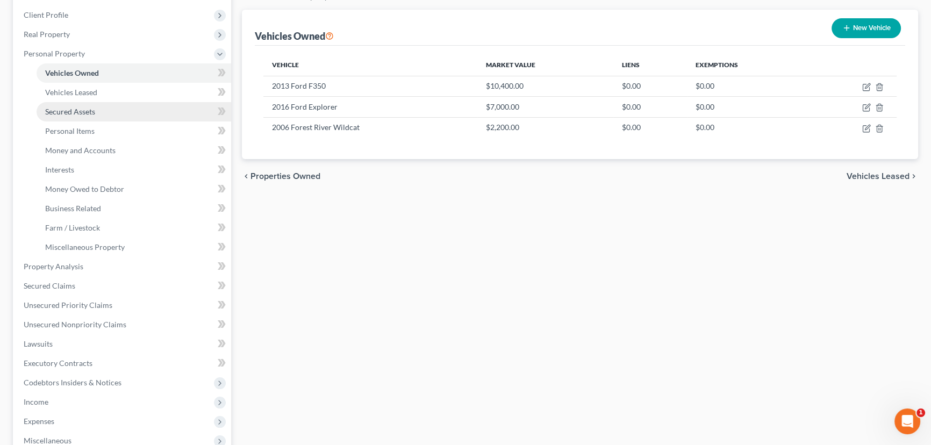
scroll to position [146, 0]
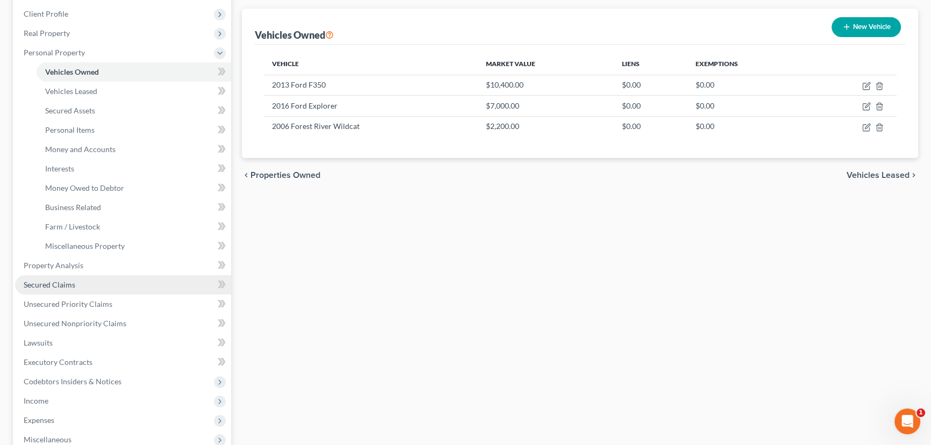
click at [63, 283] on span "Secured Claims" at bounding box center [50, 284] width 52 height 9
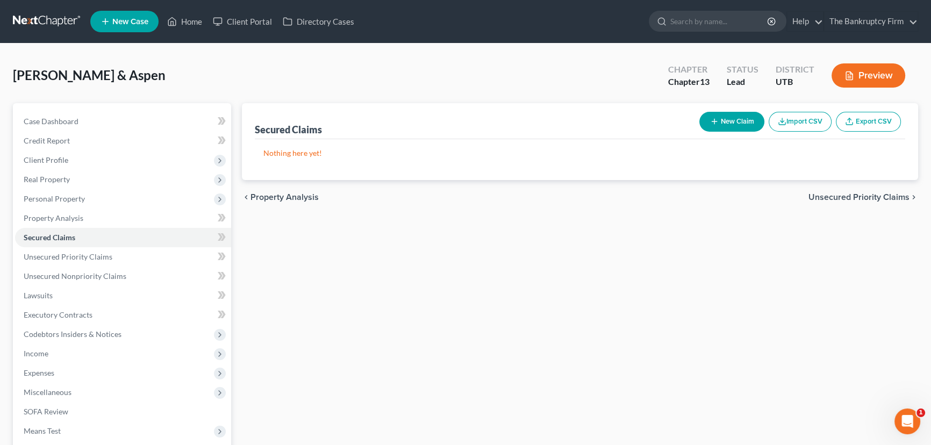
click at [737, 125] on button "New Claim" at bounding box center [731, 122] width 65 height 20
select select "2"
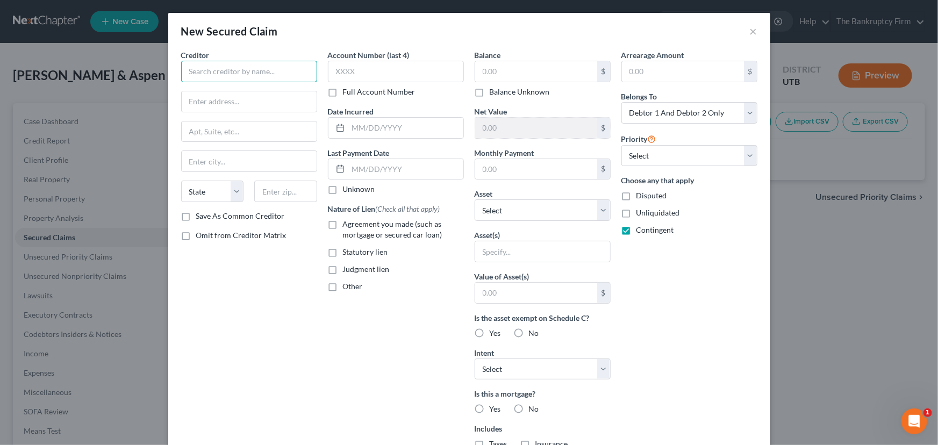
click at [201, 66] on input "text" at bounding box center [249, 72] width 136 height 22
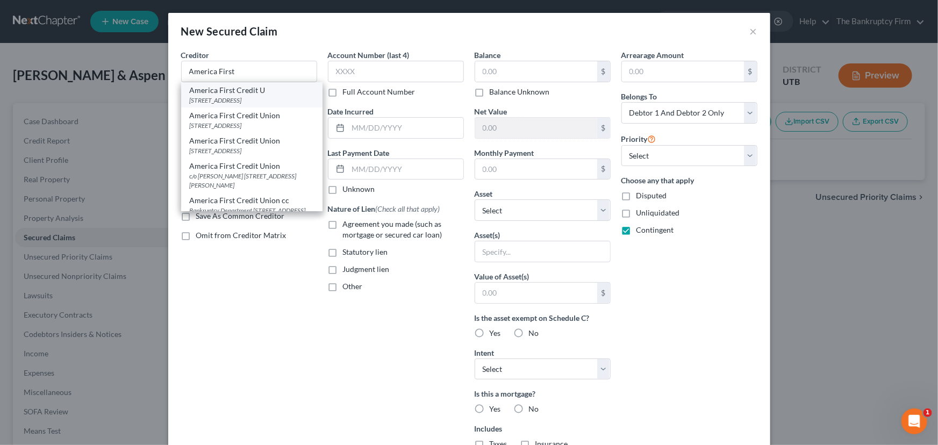
click at [243, 94] on div "America First Credit U" at bounding box center [252, 90] width 124 height 11
type input "America First Credit U"
type input "Po Box 9199"
type input "Ogden"
select select "46"
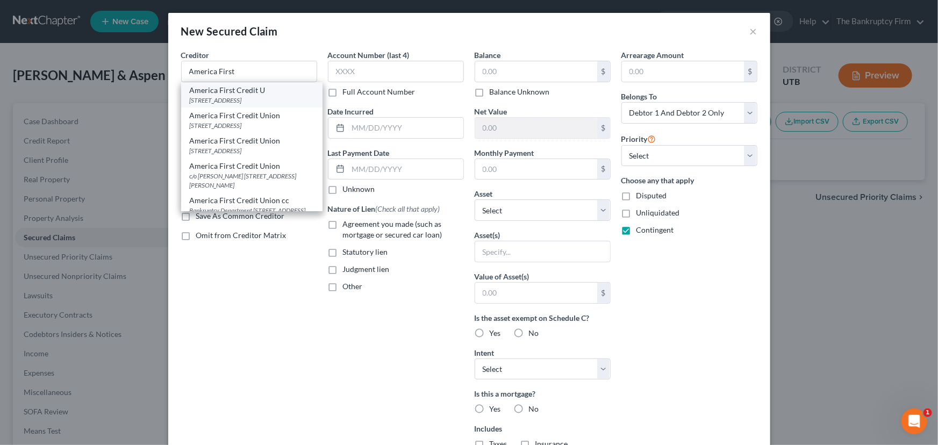
type input "84409-0000"
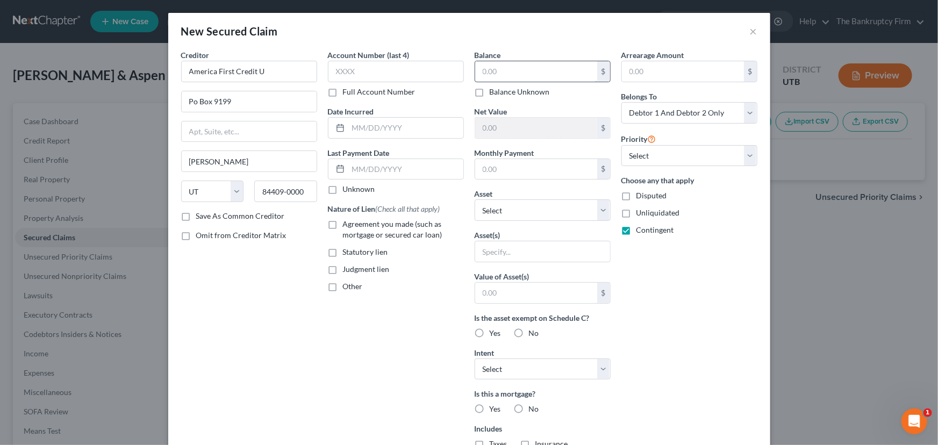
click at [480, 73] on input "text" at bounding box center [536, 71] width 122 height 20
type input "13,917.71"
click at [513, 208] on select "Select Other Multiple Assets Clothing - Clothing - $600.0 Electronics - Televis…" at bounding box center [543, 210] width 136 height 22
select select "7"
click at [475, 199] on select "Select Other Multiple Assets Clothing - Clothing - $600.0 Electronics - Televis…" at bounding box center [543, 210] width 136 height 22
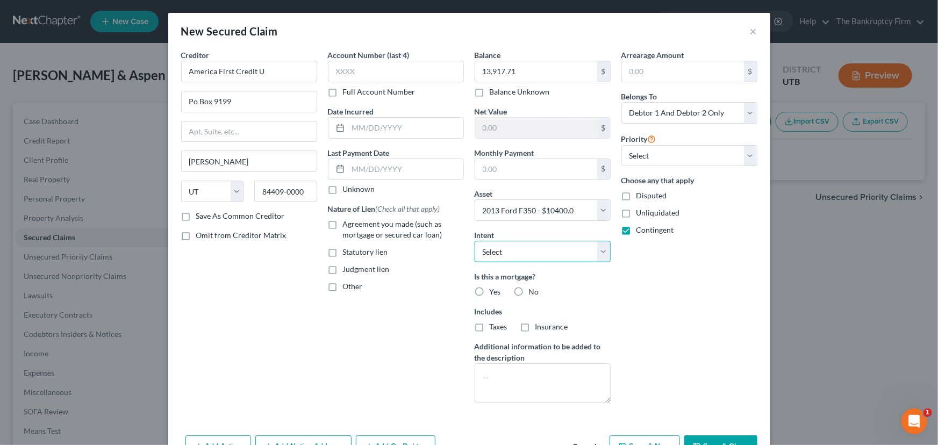
click at [499, 248] on select "Select Surrender Redeem Reaffirm Avoid Other" at bounding box center [543, 252] width 136 height 22
select select "2"
click at [475, 241] on select "Select Surrender Redeem Reaffirm Avoid Other" at bounding box center [543, 252] width 136 height 22
click at [529, 290] on label "No" at bounding box center [534, 292] width 10 height 11
click at [533, 290] on input "No" at bounding box center [536, 290] width 7 height 7
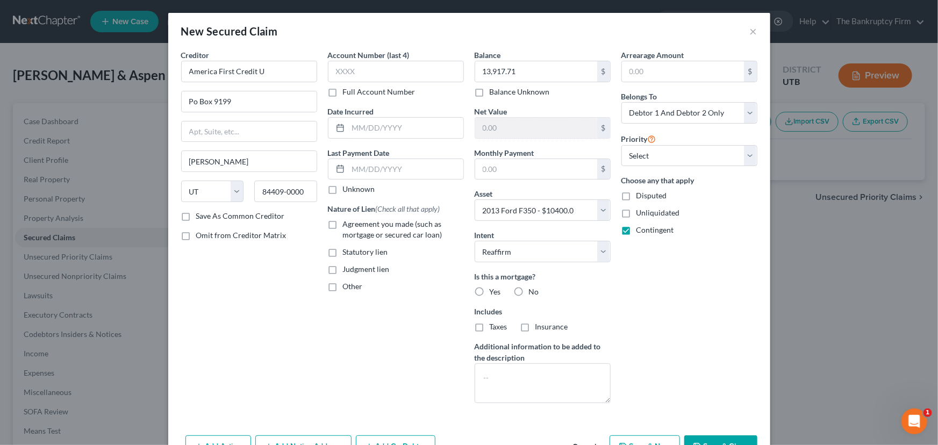
radio input "true"
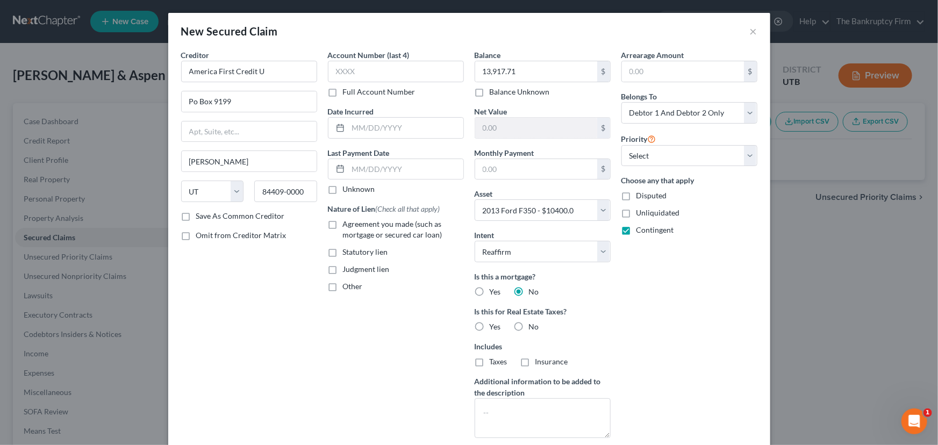
click at [529, 326] on label "No" at bounding box center [534, 327] width 10 height 11
click at [533, 326] on input "No" at bounding box center [536, 325] width 7 height 7
radio input "true"
click at [677, 163] on select "Select 1st 2nd 3rd 4th 5th 6th 7th 8th 9th 10th 11th 12th 13th 14th 15th 16th 1…" at bounding box center [690, 156] width 136 height 22
select select "0"
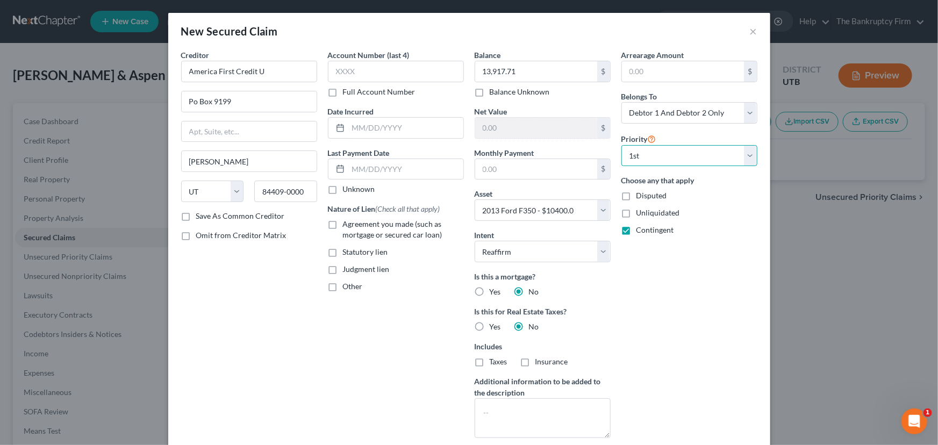
click at [622, 145] on select "Select 1st 2nd 3rd 4th 5th 6th 7th 8th 9th 10th 11th 12th 13th 14th 15th 16th 1…" at bounding box center [690, 156] width 136 height 22
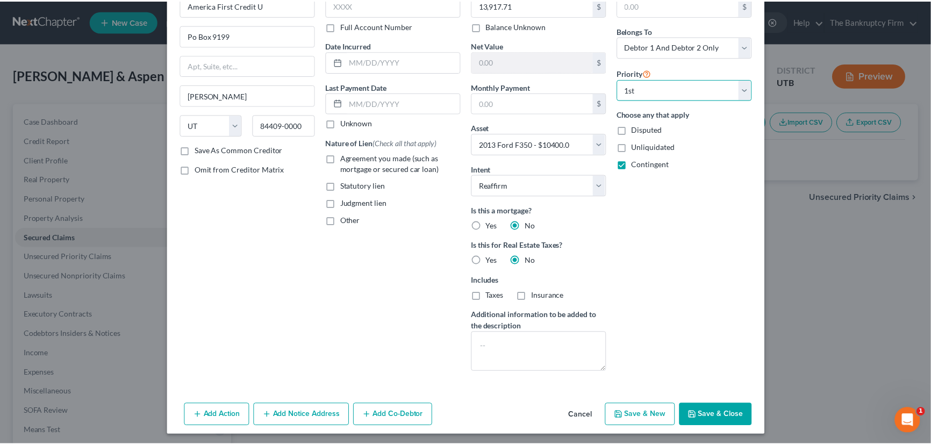
scroll to position [68, 0]
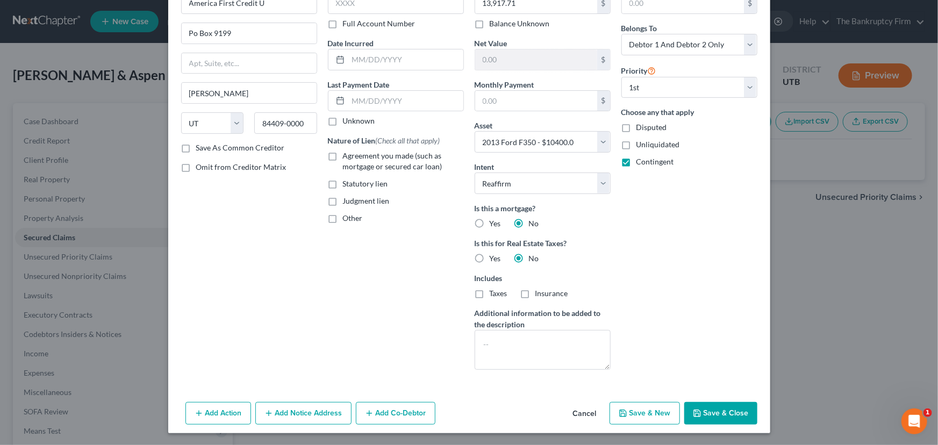
click at [720, 412] on button "Save & Close" at bounding box center [720, 413] width 73 height 23
select select
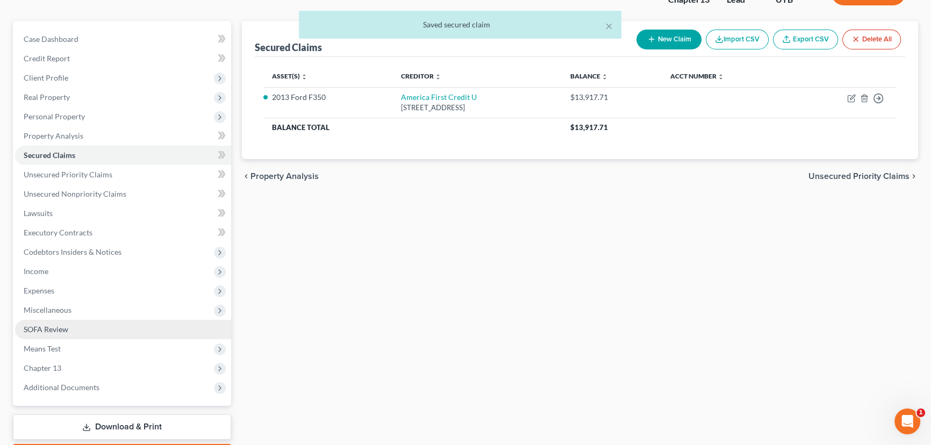
scroll to position [144, 0]
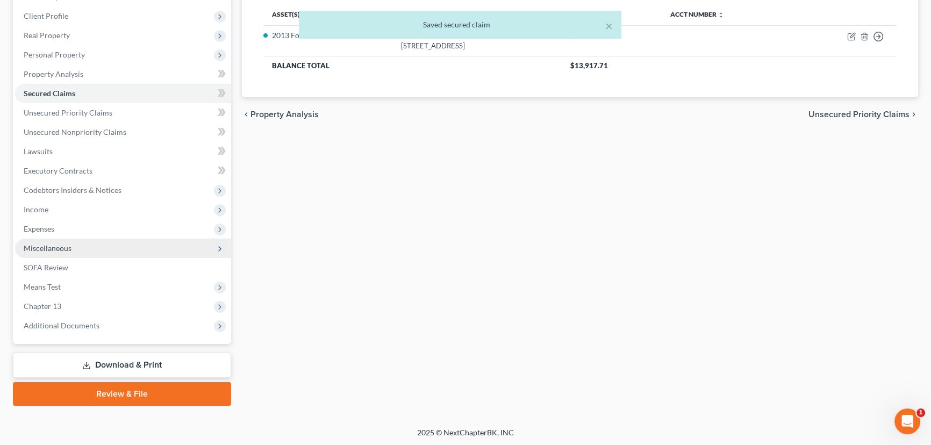
drag, startPoint x: 42, startPoint y: 244, endPoint x: 68, endPoint y: 248, distance: 25.7
click at [42, 244] on span "Miscellaneous" at bounding box center [48, 248] width 48 height 9
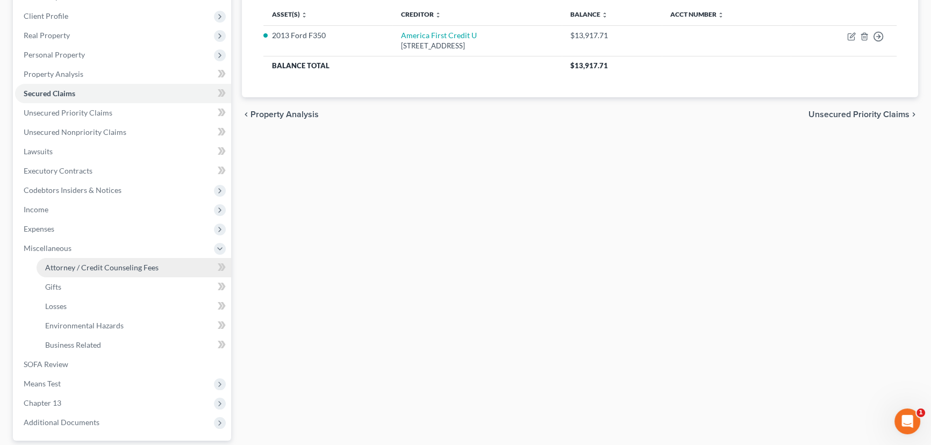
click at [74, 268] on span "Attorney / Credit Counseling Fees" at bounding box center [101, 267] width 113 height 9
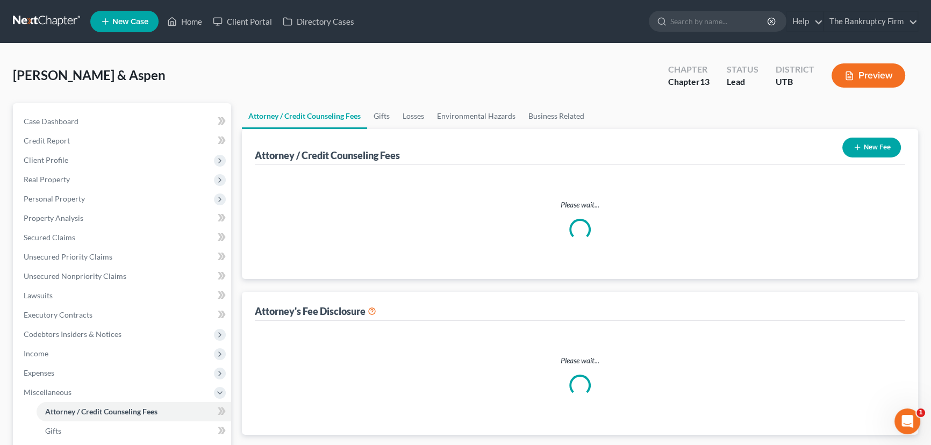
select select "0"
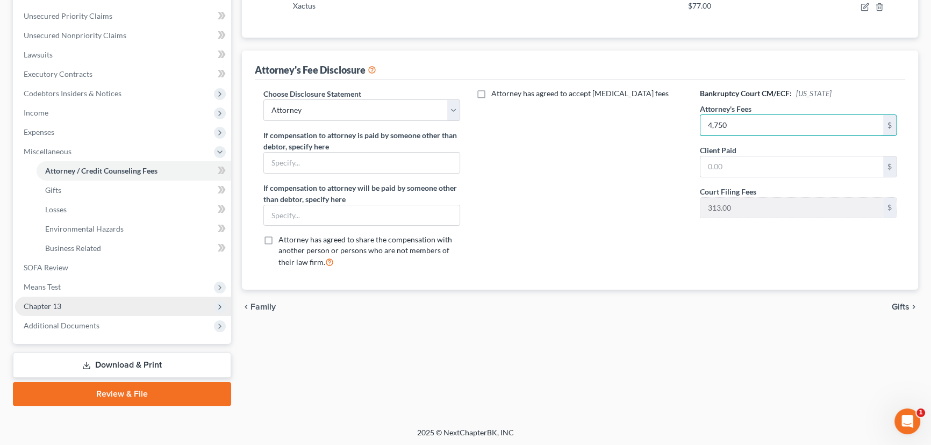
type input "4,750"
click at [64, 305] on span "Chapter 13" at bounding box center [123, 306] width 216 height 19
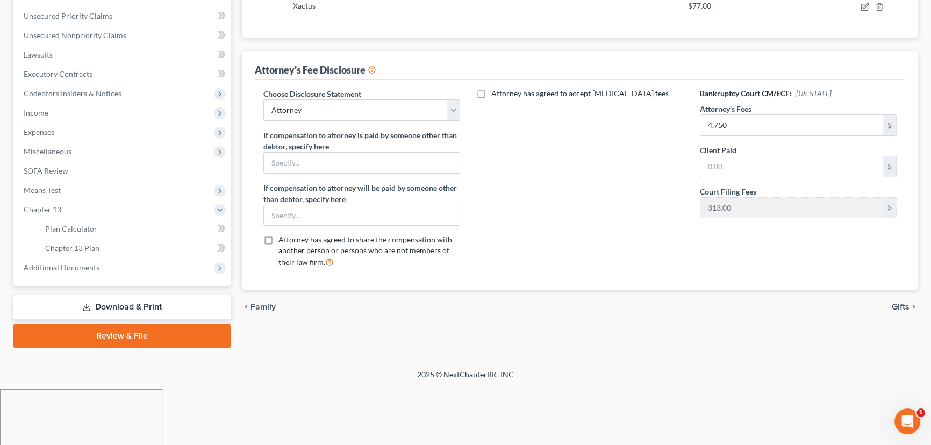
scroll to position [183, 0]
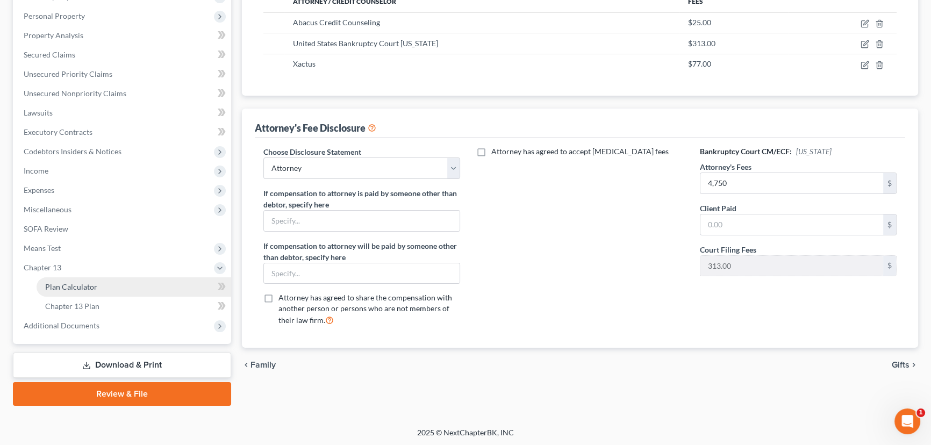
click at [78, 286] on span "Plan Calculator" at bounding box center [71, 286] width 52 height 9
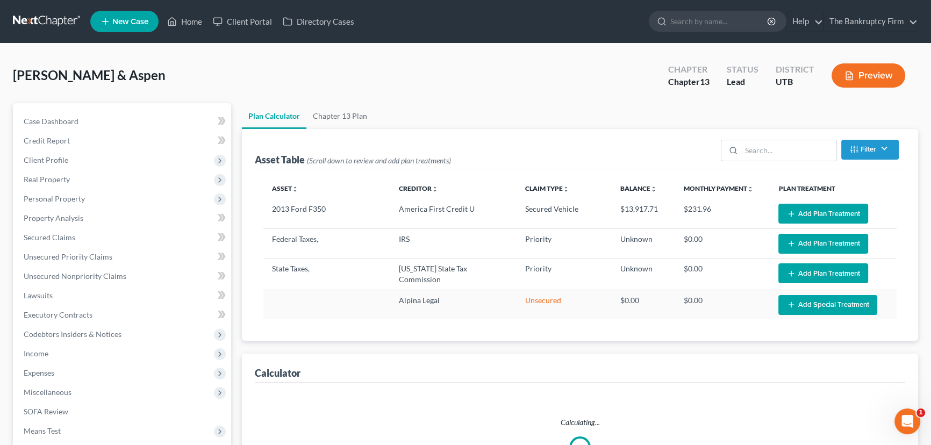
select select "59"
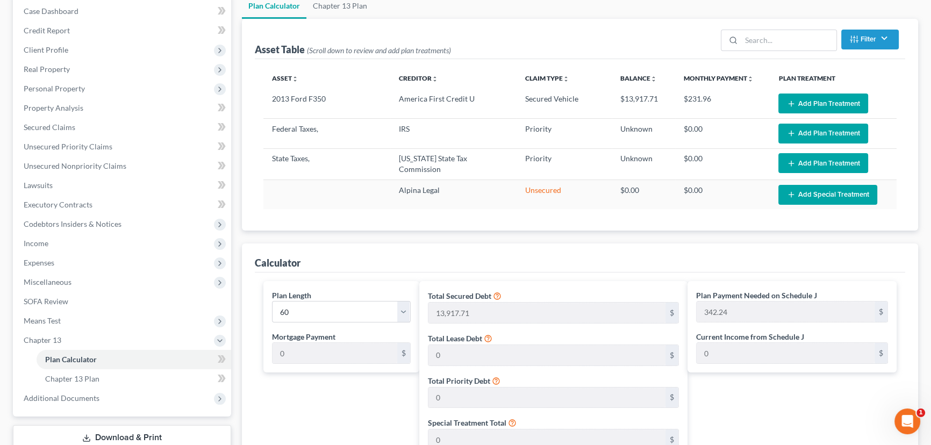
scroll to position [97, 0]
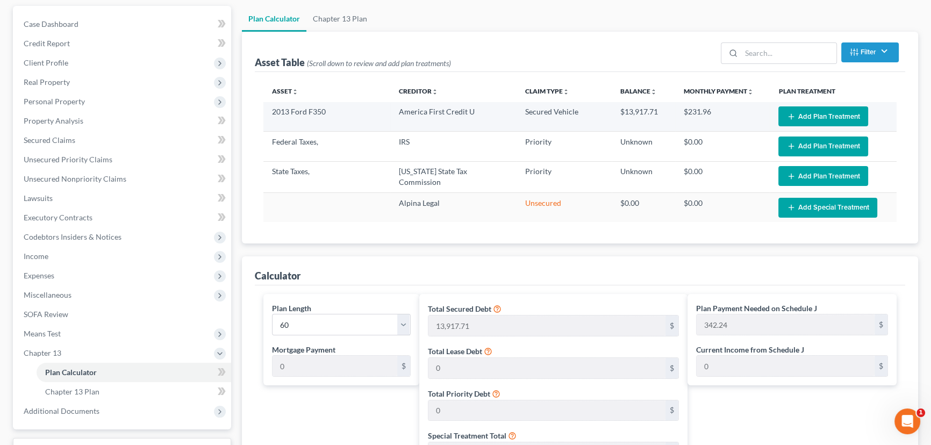
click at [819, 111] on button "Add Plan Treatment" at bounding box center [824, 116] width 90 height 20
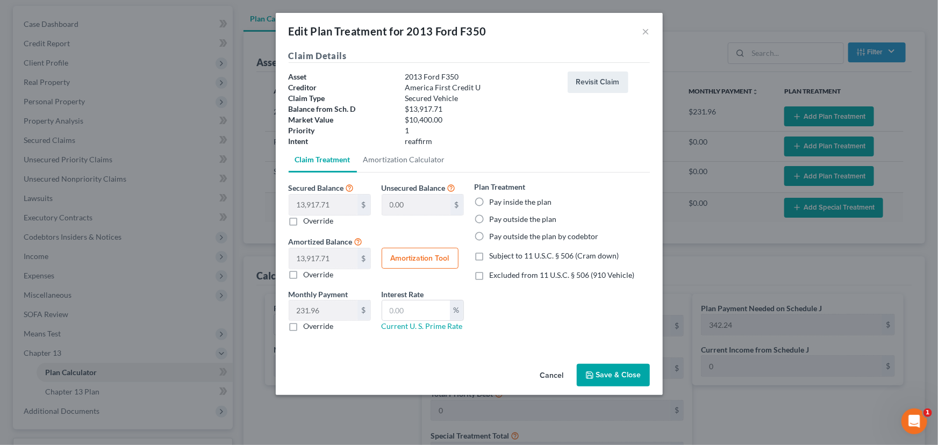
click at [304, 222] on label "Override" at bounding box center [319, 221] width 30 height 11
click at [308, 222] on input "Override" at bounding box center [311, 219] width 7 height 7
checkbox input "true"
click at [292, 208] on input "text" at bounding box center [323, 205] width 68 height 20
type input "1"
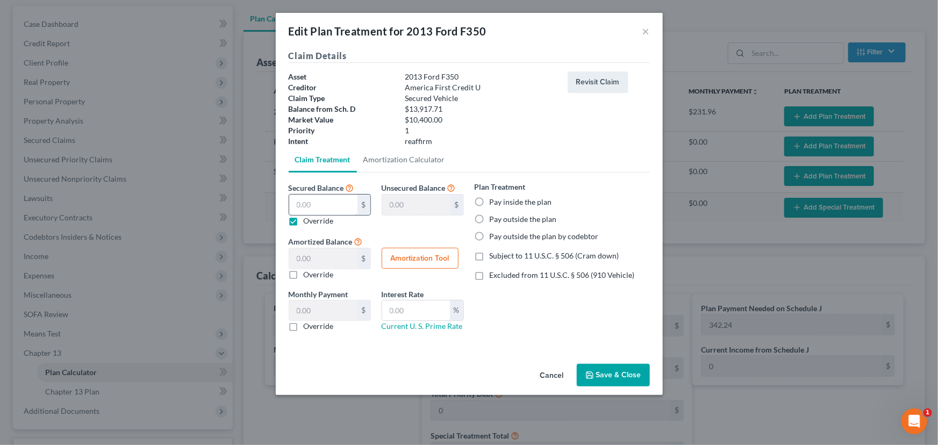
type input "13,916.71"
type input "1.00"
type input "0.01"
type input "10"
type input "13,907.71"
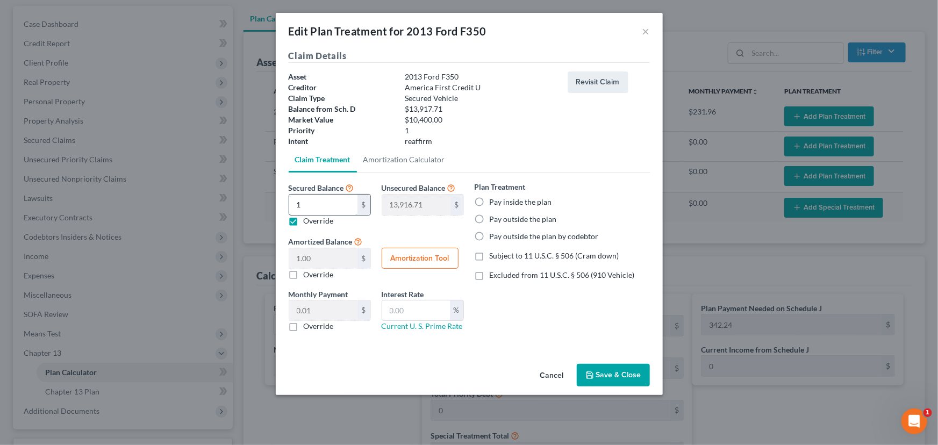
type input "10.00"
type input "0.16"
type input "104"
type input "13,813.71"
type input "104.00"
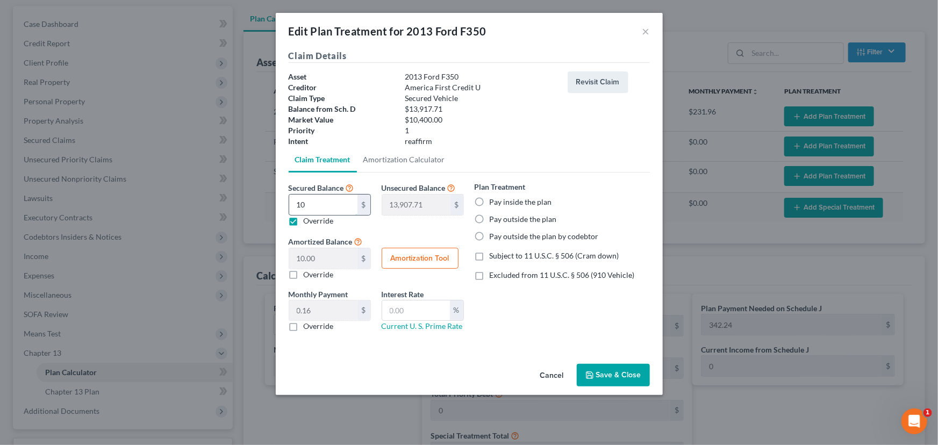
type input "1.73"
type input "1040"
type input "12,877.71"
type input "1,040.00"
type input "17.33"
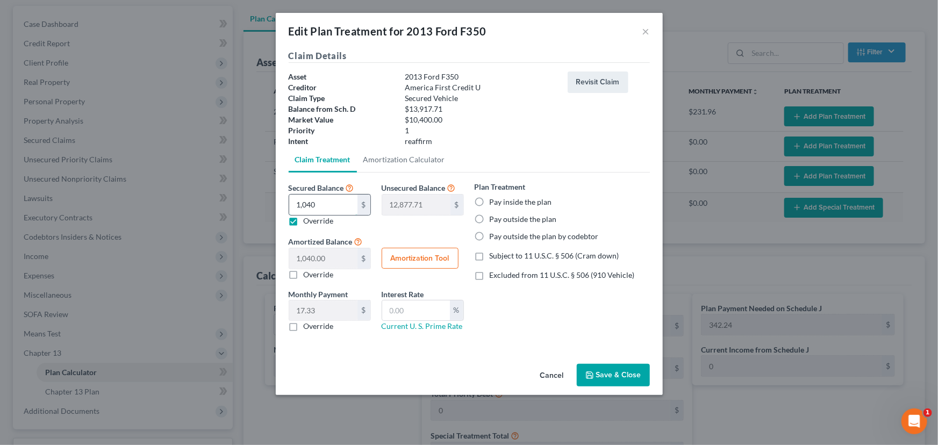
type input "1,0400"
type input "3,517.70"
type input "10,400.00"
type input "173.33"
type input "10,400"
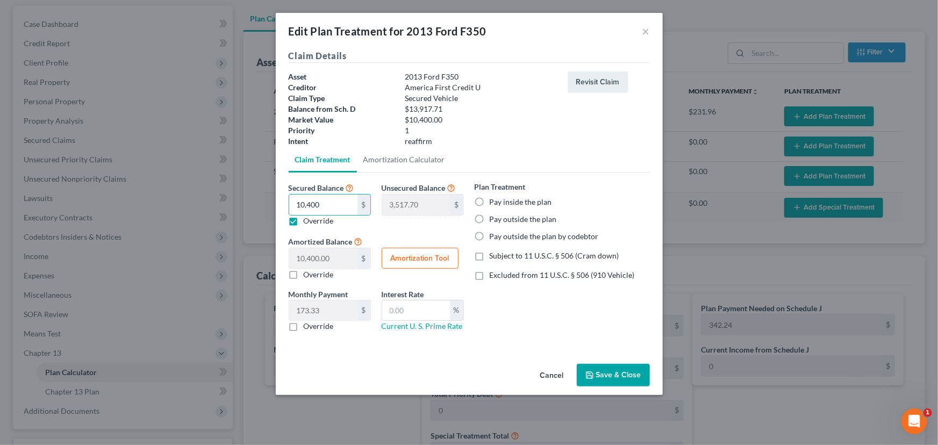
click at [490, 199] on label "Pay inside the plan" at bounding box center [521, 202] width 62 height 11
click at [494, 199] on input "Pay inside the plan" at bounding box center [497, 200] width 7 height 7
radio input "true"
click at [490, 255] on label "Subject to 11 U.S.C. § 506 (Cram down)" at bounding box center [555, 256] width 130 height 11
click at [494, 255] on input "Subject to 11 U.S.C. § 506 (Cram down)" at bounding box center [497, 254] width 7 height 7
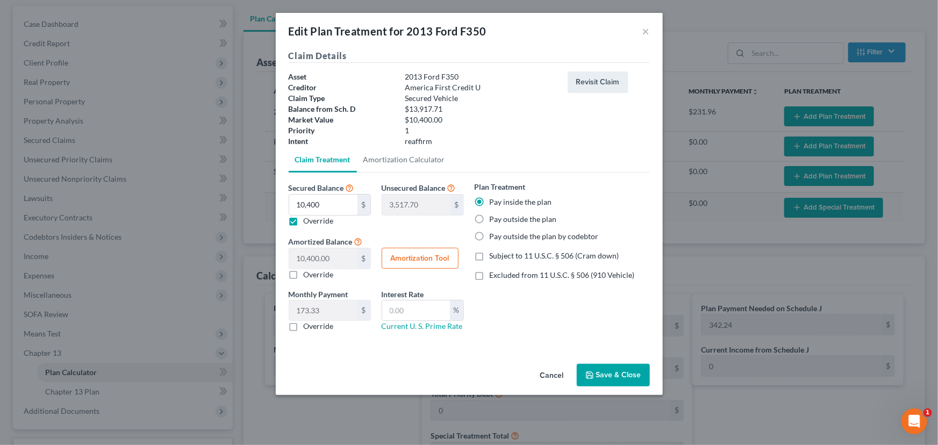
checkbox input "true"
click at [432, 259] on button "Amortization Tool" at bounding box center [420, 259] width 77 height 22
type input "10,400.00"
type input "60"
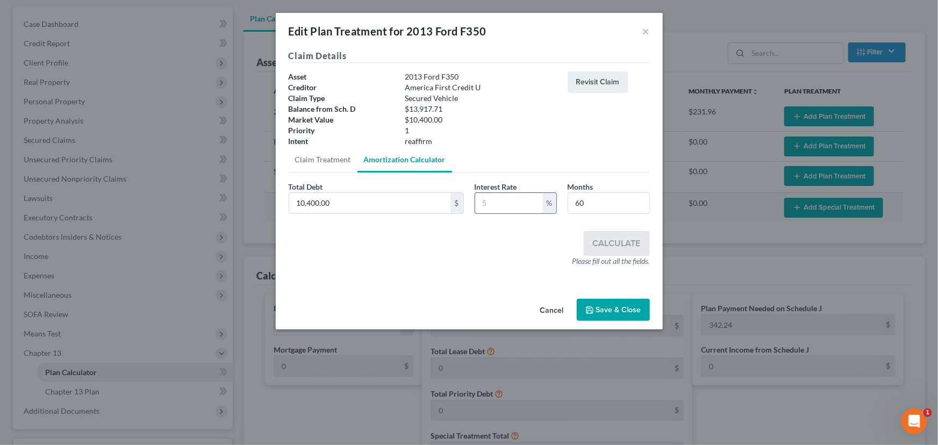
click at [489, 204] on input "text" at bounding box center [509, 203] width 68 height 20
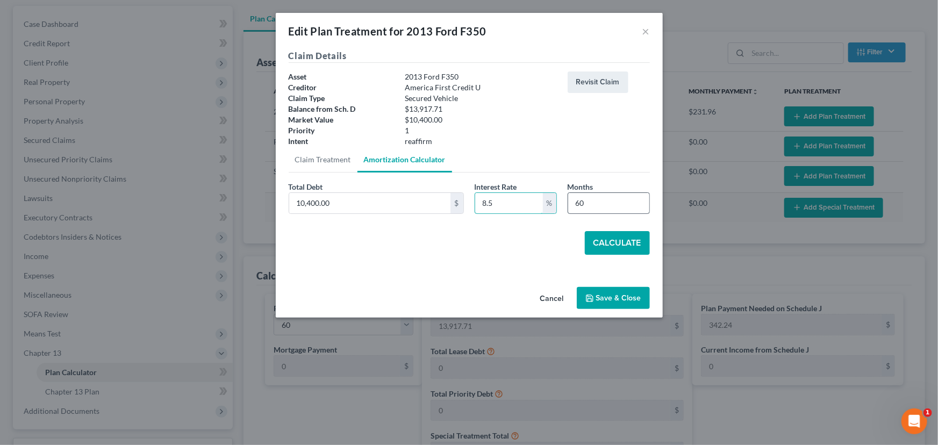
type input "8.5"
drag, startPoint x: 588, startPoint y: 204, endPoint x: 570, endPoint y: 210, distance: 19.1
click at [570, 210] on input "60" at bounding box center [608, 203] width 81 height 20
type input "54"
click at [617, 247] on button "Calculate" at bounding box center [617, 243] width 65 height 24
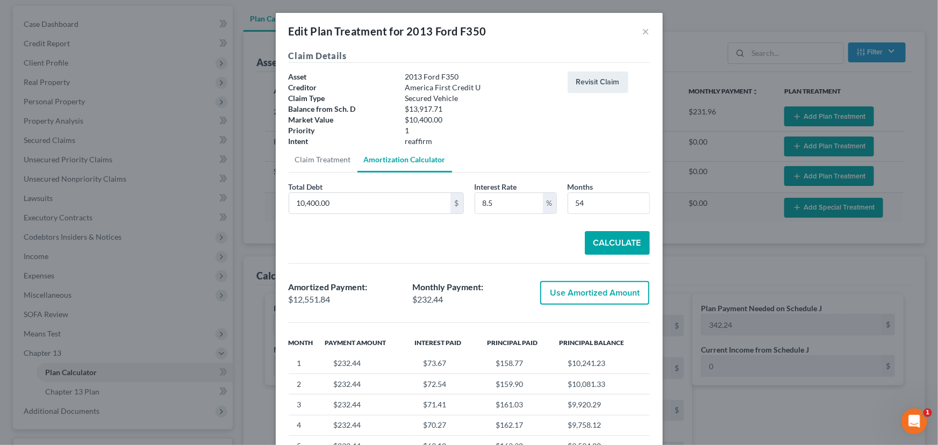
click at [584, 295] on button "Use Amortized Amount" at bounding box center [594, 293] width 109 height 24
type input "12,551.83"
checkbox input "true"
type input "209.19"
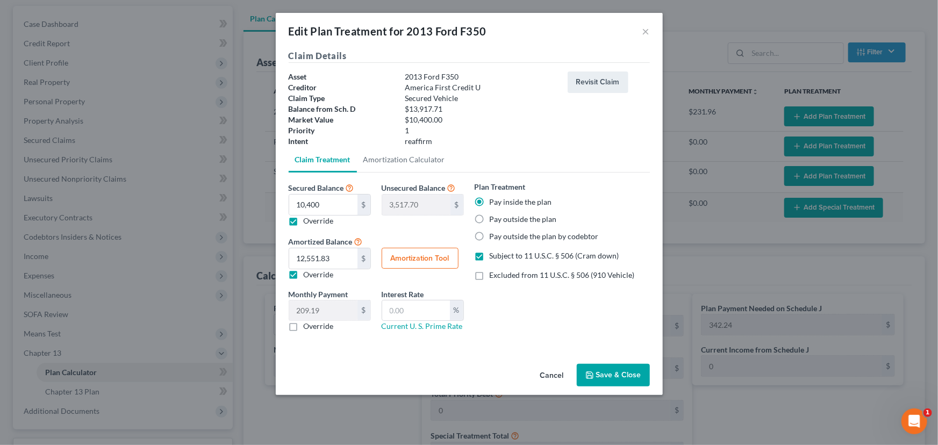
drag, startPoint x: 292, startPoint y: 324, endPoint x: 309, endPoint y: 318, distance: 17.7
click at [304, 324] on label "Override" at bounding box center [319, 326] width 30 height 11
click at [308, 324] on input "Override" at bounding box center [311, 324] width 7 height 7
checkbox input "true"
click at [318, 314] on input "text" at bounding box center [323, 311] width 68 height 20
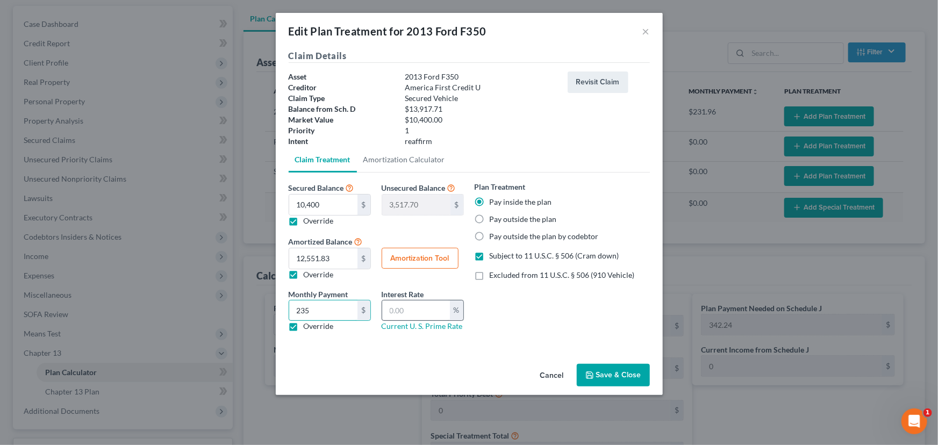
type input "235"
click at [388, 311] on input "text" at bounding box center [416, 311] width 68 height 20
type input "8.5"
click at [604, 376] on button "Save & Close" at bounding box center [613, 375] width 73 height 23
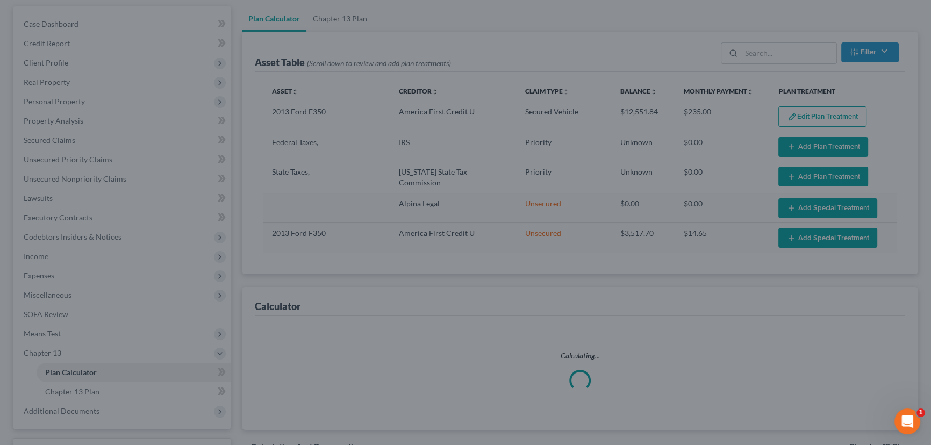
select select "59"
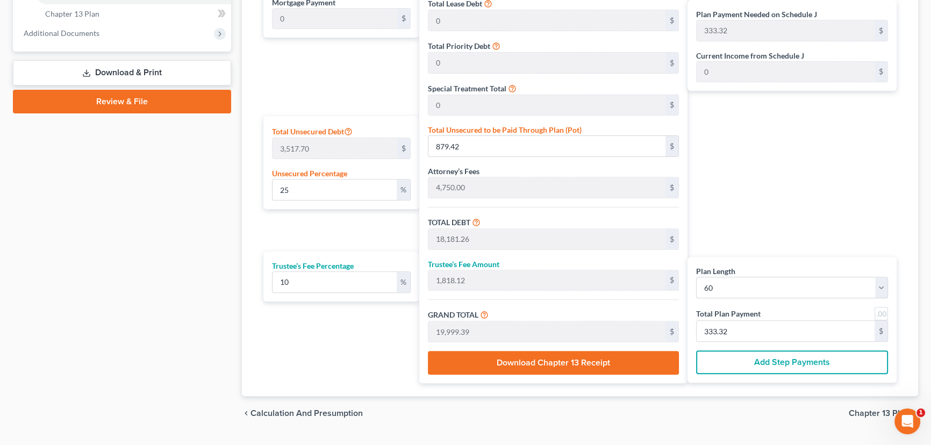
scroll to position [497, 0]
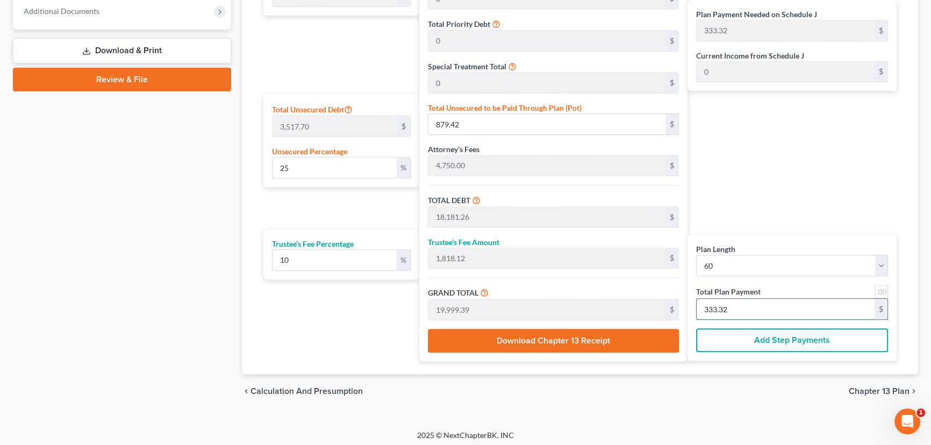
type input "0"
type input "163.63"
type input "16.36"
type input "180.00"
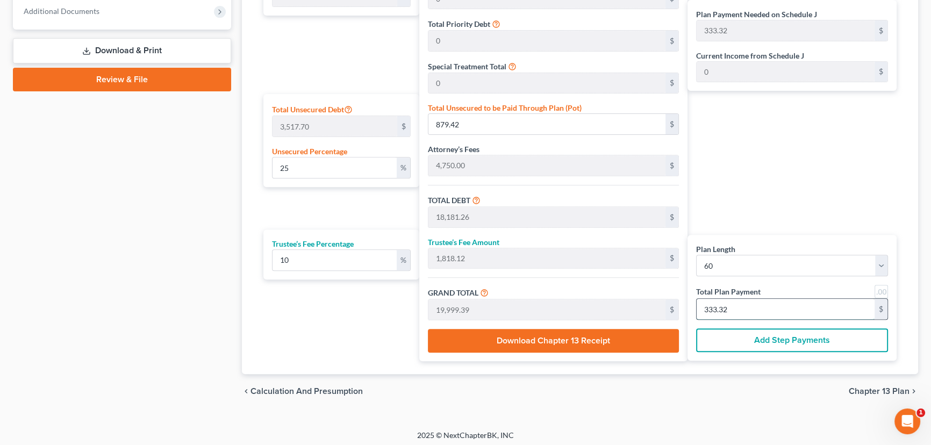
type input "3"
type input "1,800.00"
type input "180.00"
type input "1,980.00"
type input "33"
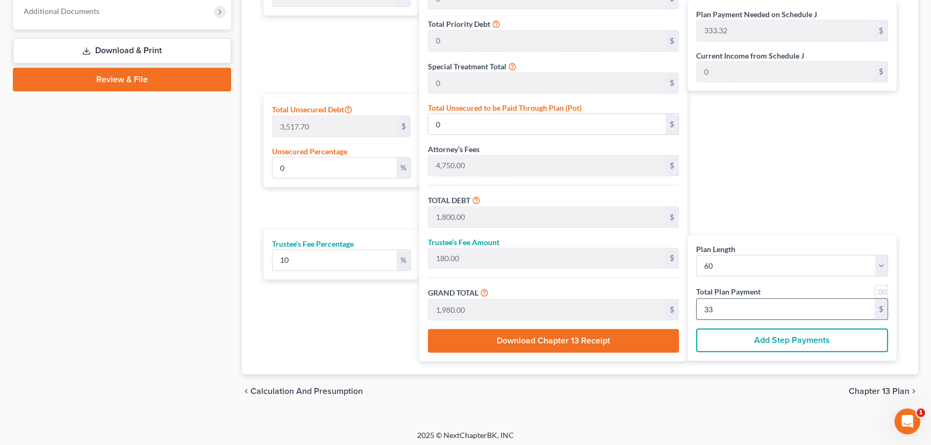
type input "27.60"
type input "970.88"
type input "18,272.72"
type input "1,827.27"
type input "20,100.00"
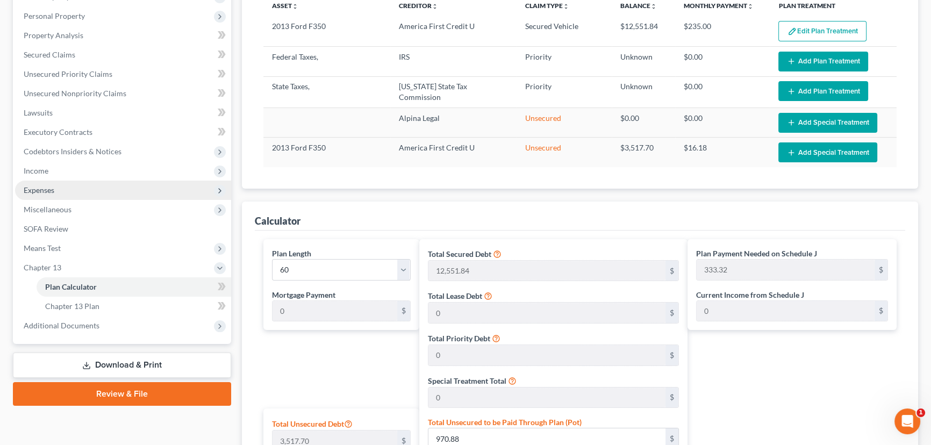
scroll to position [48, 0]
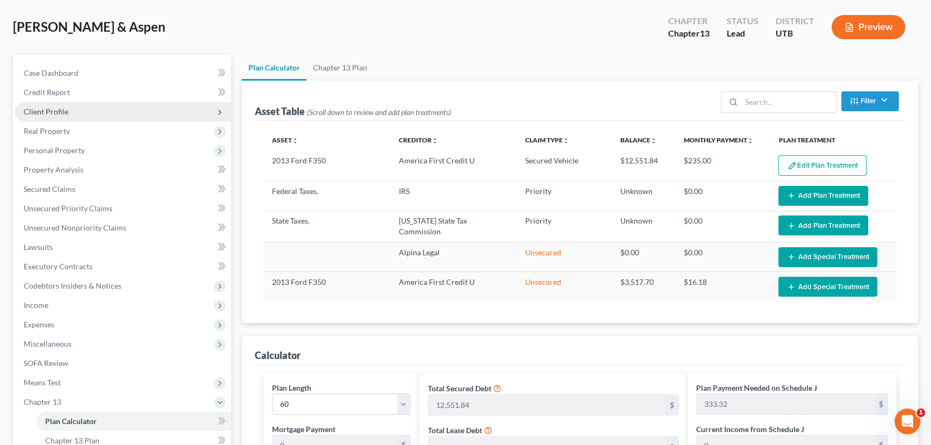
type input "335.00"
click at [59, 113] on span "Client Profile" at bounding box center [46, 111] width 45 height 9
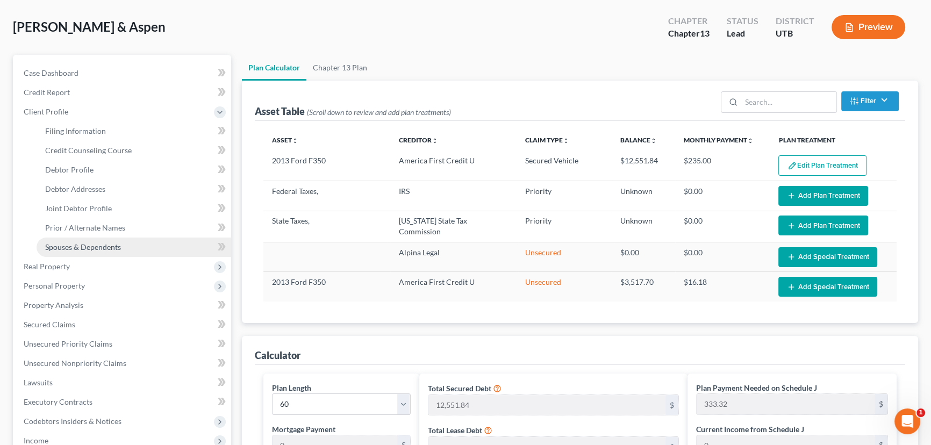
drag, startPoint x: 98, startPoint y: 242, endPoint x: 101, endPoint y: 237, distance: 5.8
click at [99, 242] on span "Spouses & Dependents" at bounding box center [83, 246] width 76 height 9
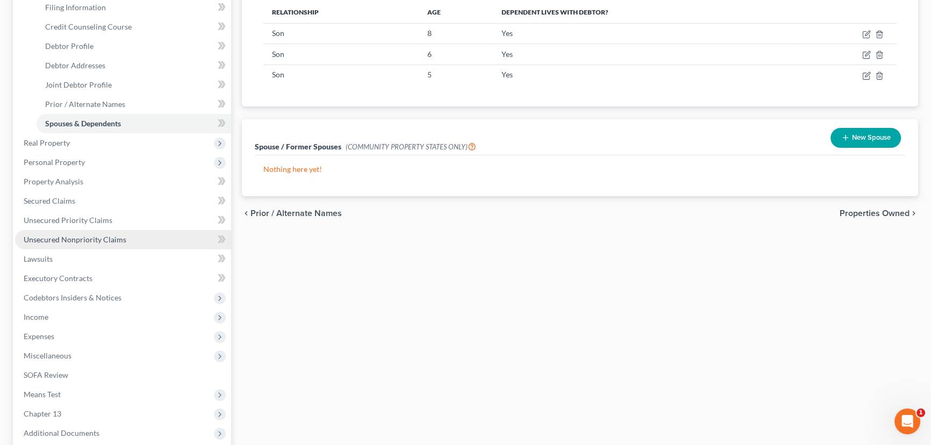
scroll to position [195, 0]
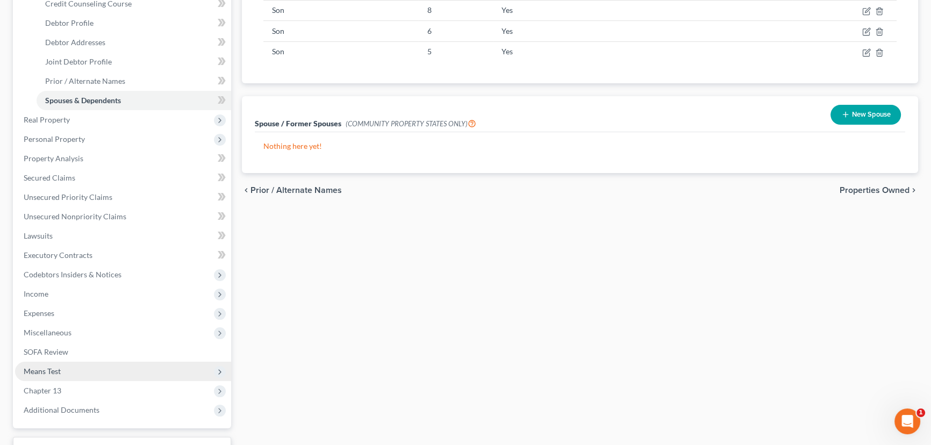
click at [62, 371] on span "Means Test" at bounding box center [123, 371] width 216 height 19
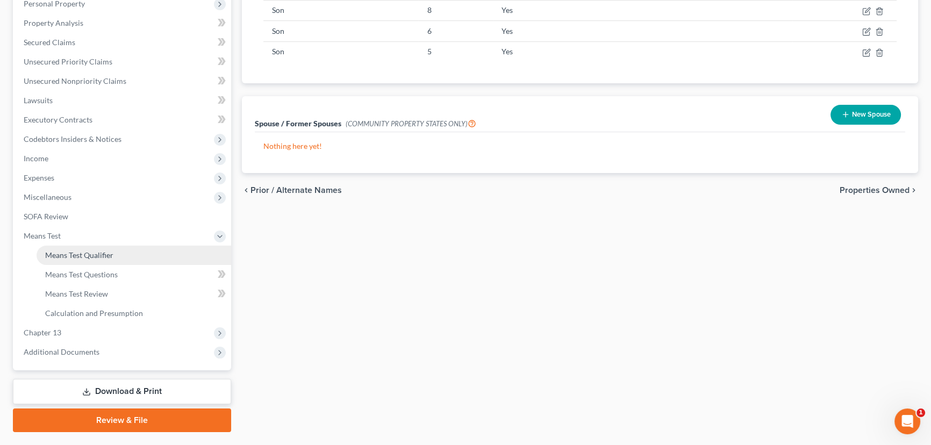
click at [94, 255] on span "Means Test Qualifier" at bounding box center [79, 255] width 68 height 9
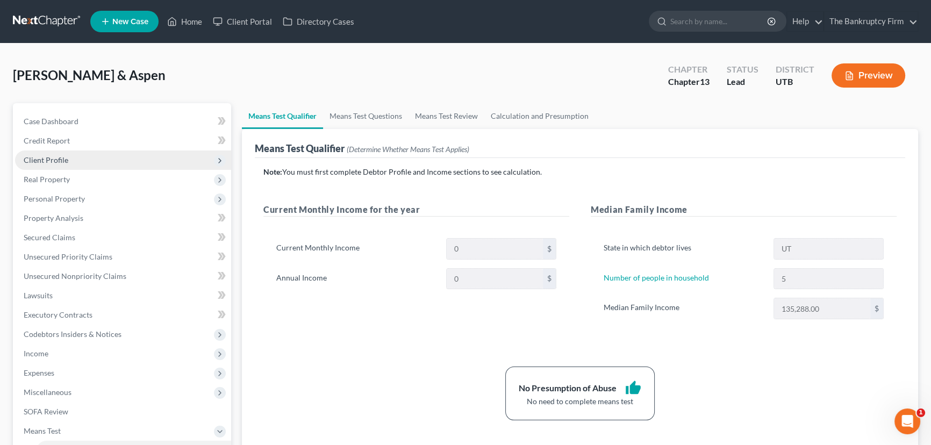
drag, startPoint x: 55, startPoint y: 159, endPoint x: 63, endPoint y: 165, distance: 9.9
click at [55, 159] on span "Client Profile" at bounding box center [46, 159] width 45 height 9
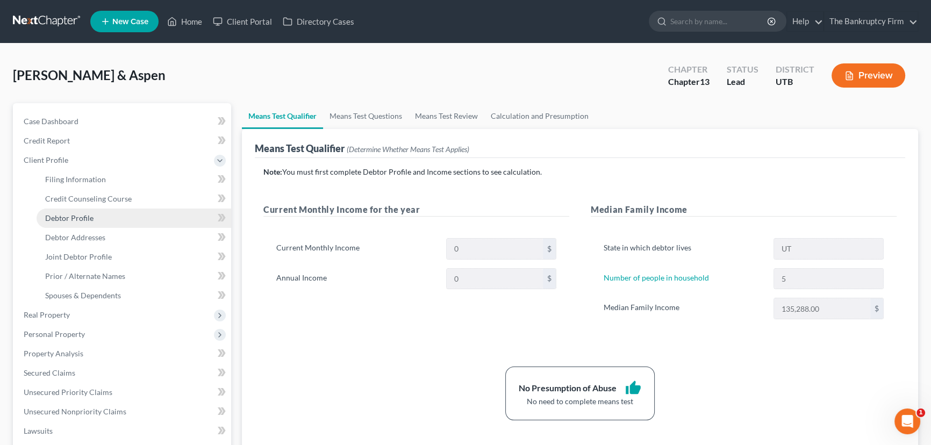
click at [66, 218] on span "Debtor Profile" at bounding box center [69, 217] width 48 height 9
select select "1"
select select "4"
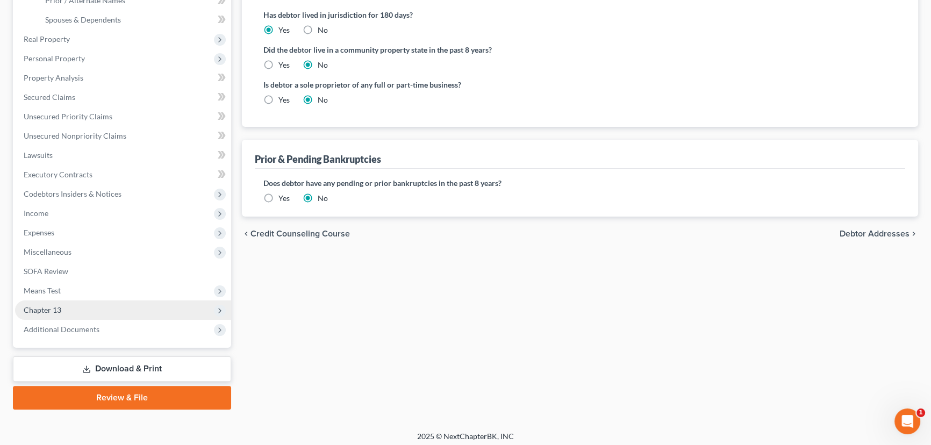
scroll to position [280, 0]
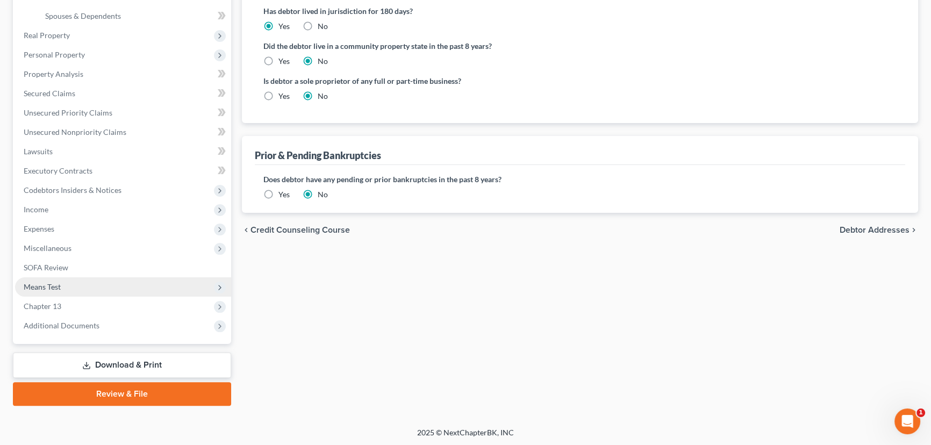
click at [49, 285] on span "Means Test" at bounding box center [42, 286] width 37 height 9
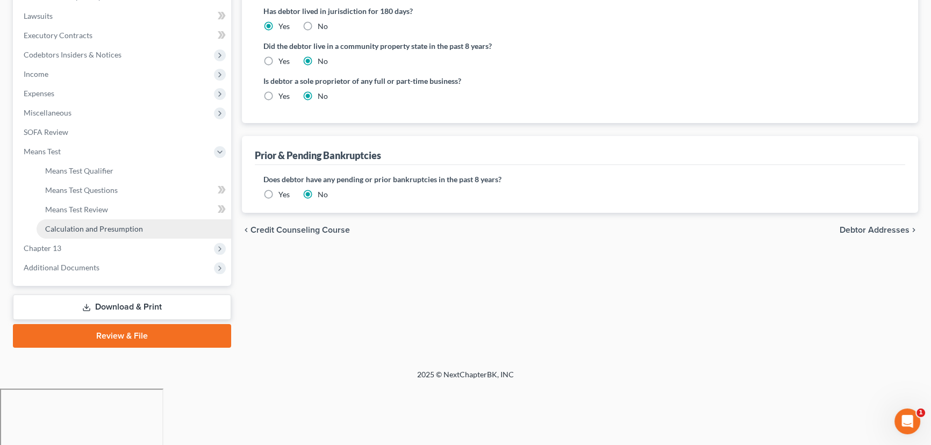
scroll to position [221, 0]
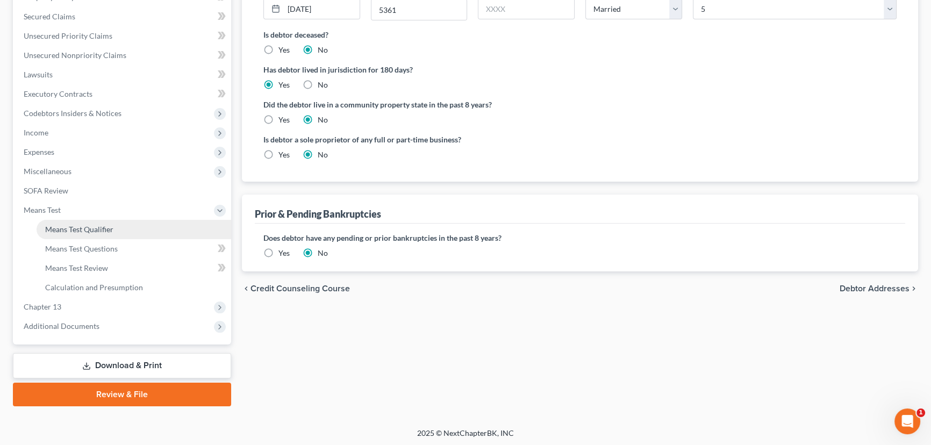
click at [89, 230] on span "Means Test Qualifier" at bounding box center [79, 229] width 68 height 9
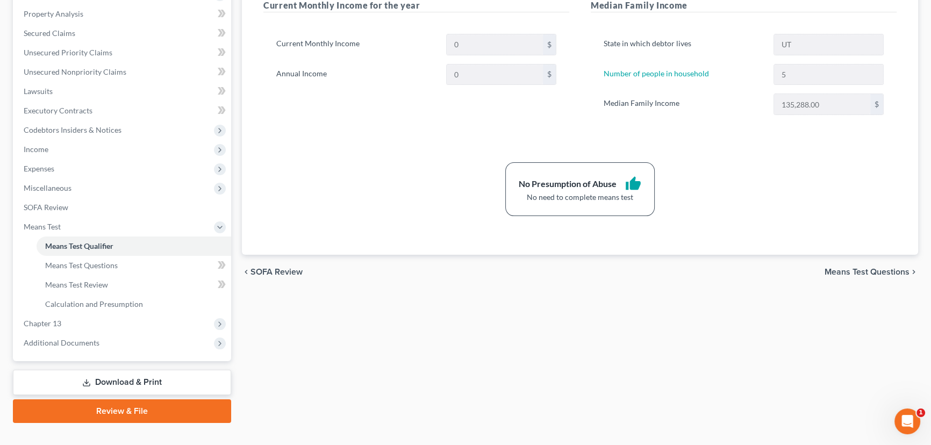
scroll to position [222, 0]
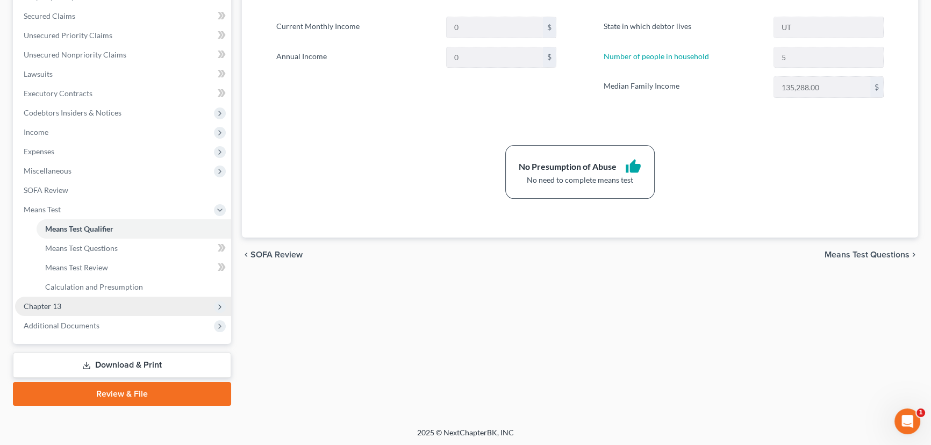
click at [55, 308] on span "Chapter 13" at bounding box center [43, 306] width 38 height 9
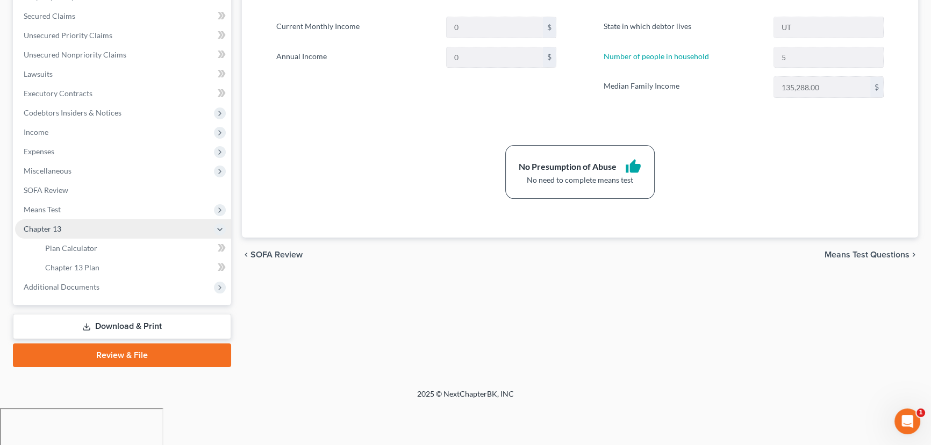
scroll to position [183, 0]
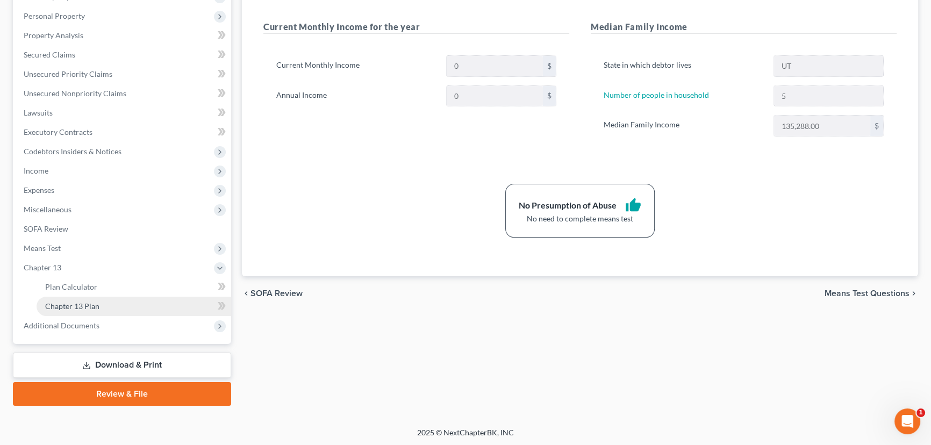
click at [87, 307] on span "Chapter 13 Plan" at bounding box center [72, 306] width 54 height 9
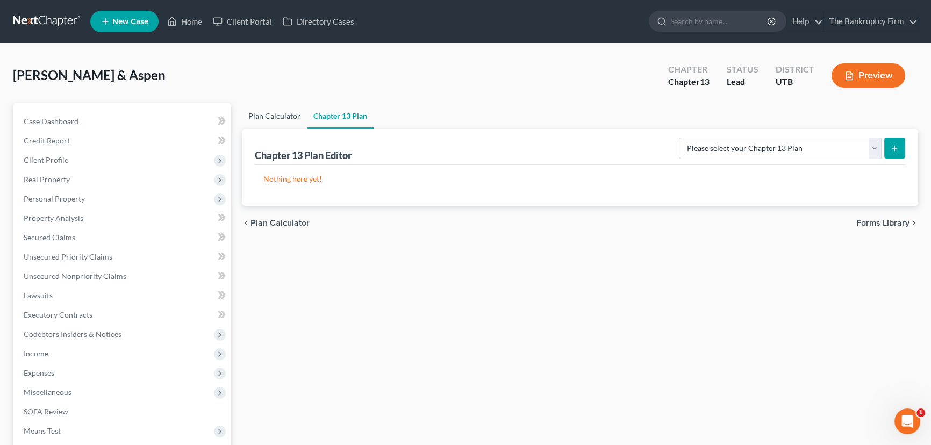
click at [259, 116] on link "Plan Calculator" at bounding box center [274, 116] width 65 height 26
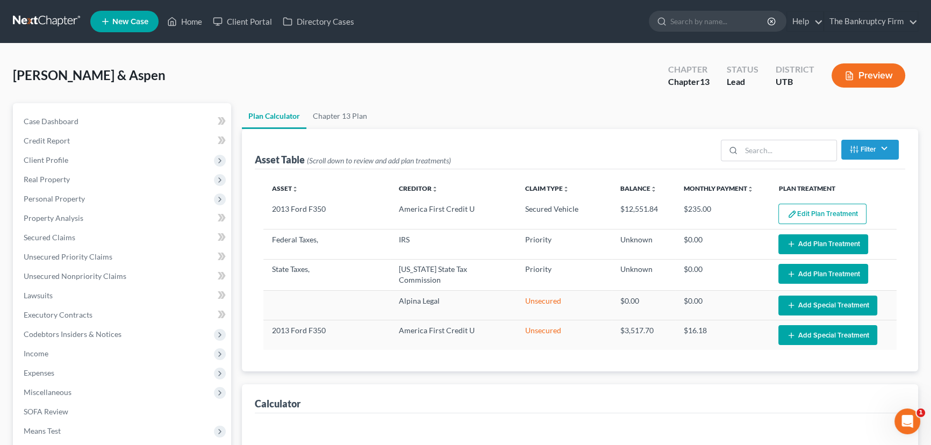
select select "59"
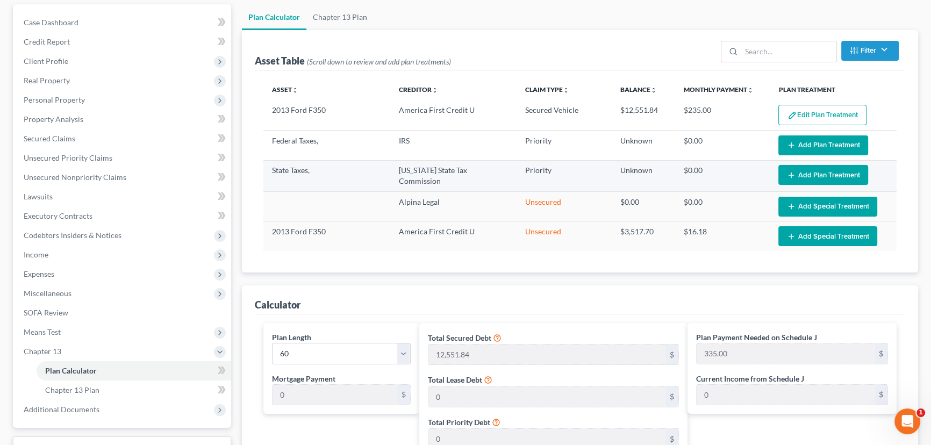
scroll to position [97, 0]
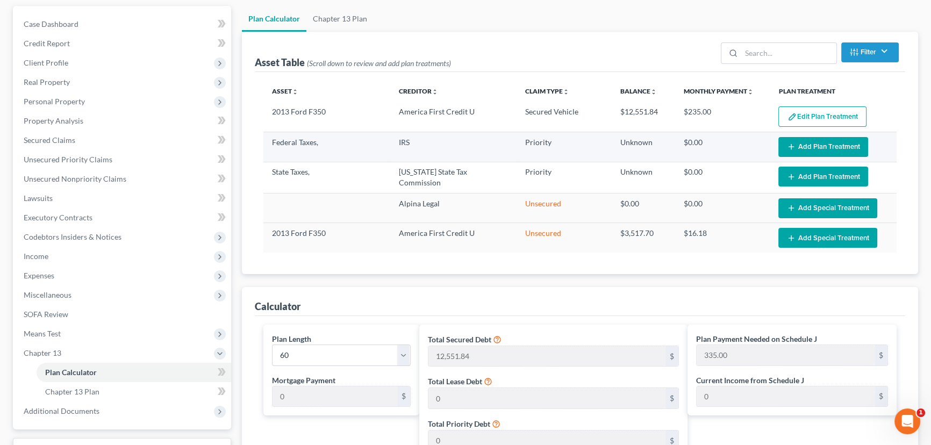
click at [807, 144] on button "Add Plan Treatment" at bounding box center [824, 147] width 90 height 20
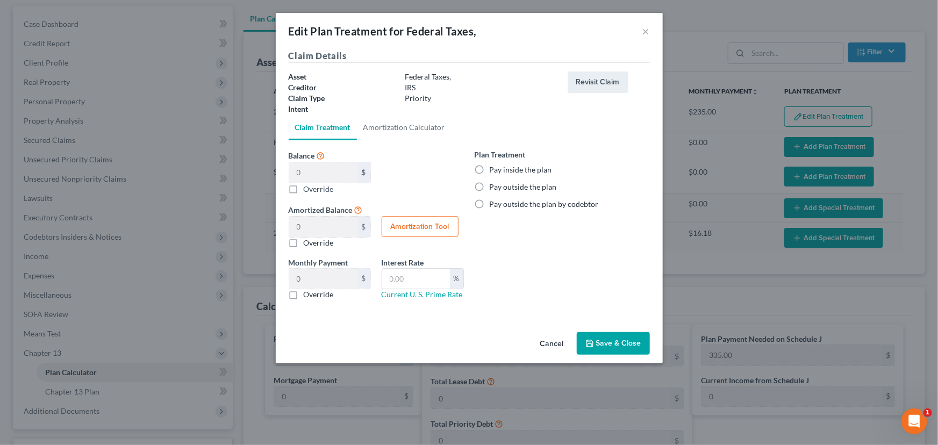
click at [490, 168] on label "Pay inside the plan" at bounding box center [521, 170] width 62 height 11
click at [494, 168] on input "Pay inside the plan" at bounding box center [497, 168] width 7 height 7
radio input "true"
click at [304, 187] on label "Override" at bounding box center [319, 188] width 30 height 11
click at [308, 187] on input "Balance 0 $ $ Override" at bounding box center [311, 186] width 7 height 7
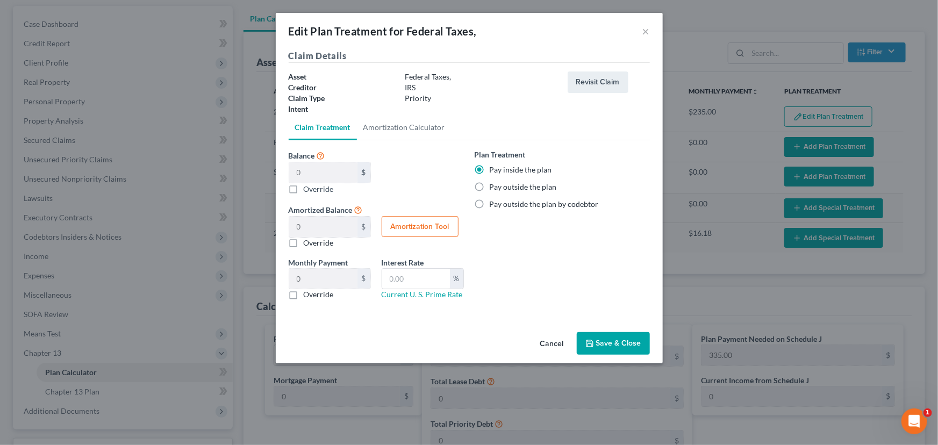
checkbox input "true"
click at [293, 172] on input "Balance 0 $ $ Override" at bounding box center [323, 172] width 68 height 20
type input "1"
type input "1.00"
type input "0.01"
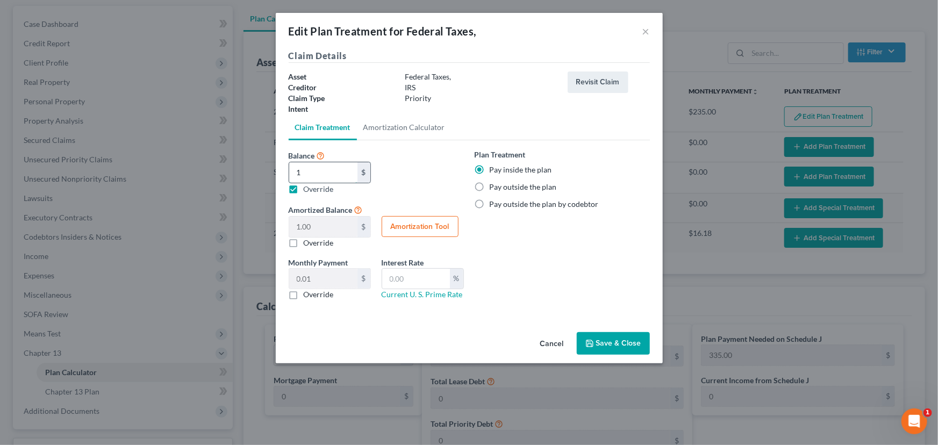
type input "13"
type input "13.00"
type input "0.21"
type input "139"
type input "139.00"
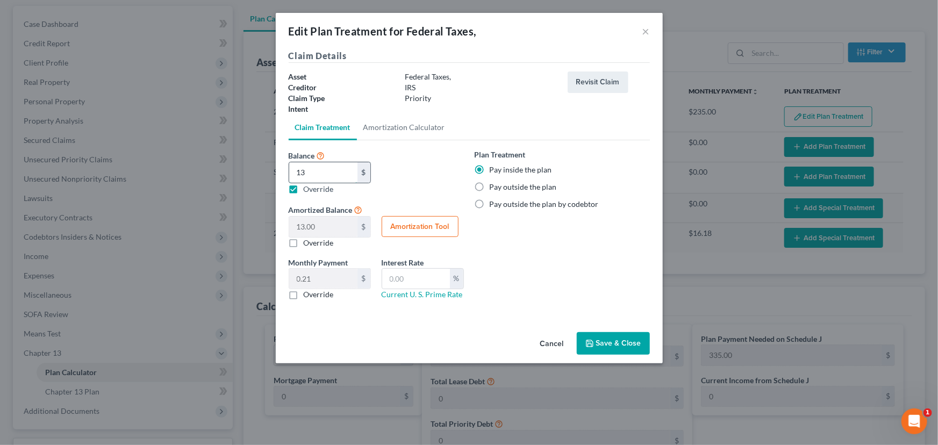
type input "2.31"
type input "1397"
type input "1,397.00"
type input "23.28"
type input "1,3971"
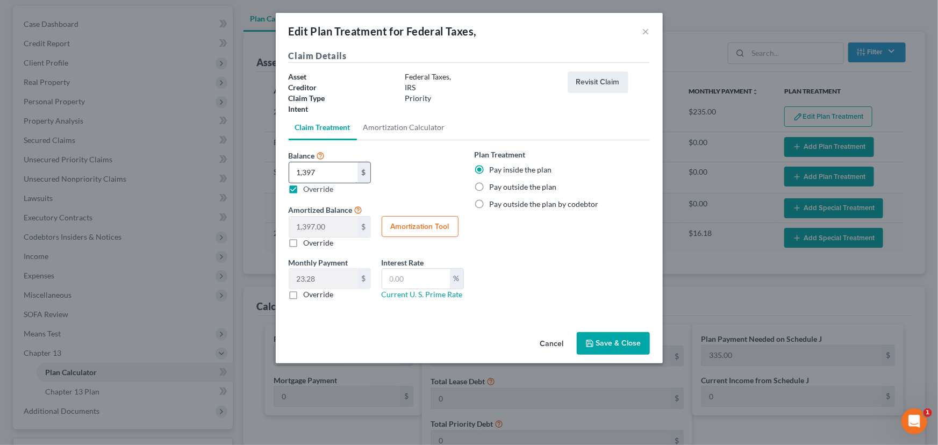
type input "13,971.00"
type input "232.85"
type input "13,971"
click at [425, 223] on button "Amortization Tool" at bounding box center [420, 227] width 77 height 22
type input "13,971.00"
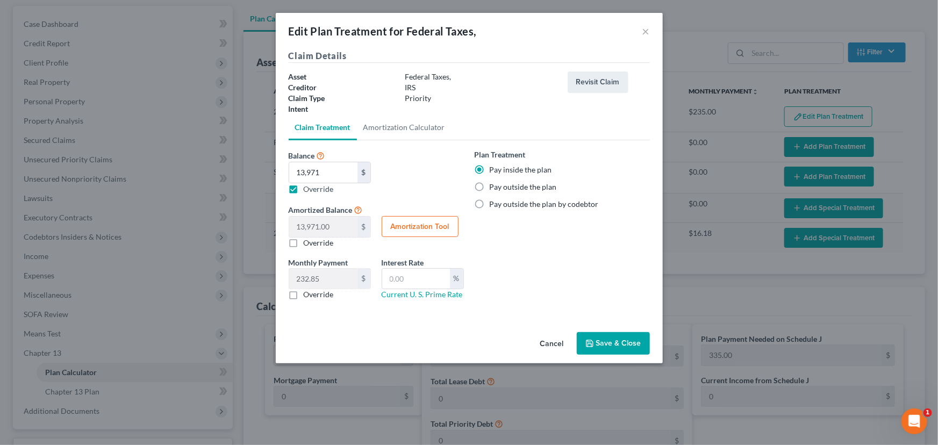
type input "60"
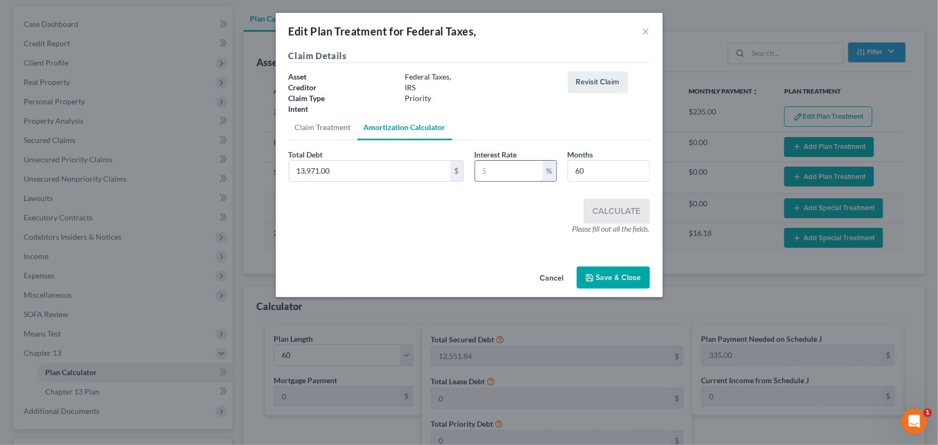
click at [483, 175] on input "text" at bounding box center [509, 171] width 68 height 20
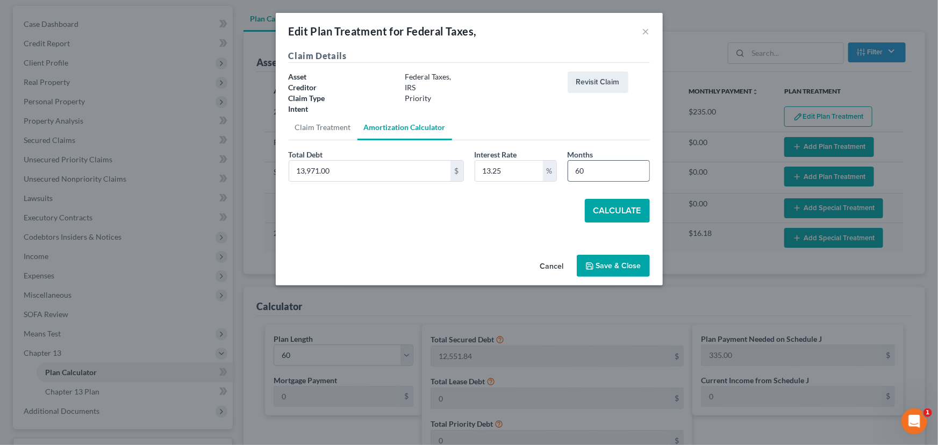
drag, startPoint x: 590, startPoint y: 173, endPoint x: 576, endPoint y: 175, distance: 14.7
click at [576, 175] on input "60" at bounding box center [608, 171] width 81 height 20
drag, startPoint x: 496, startPoint y: 174, endPoint x: 501, endPoint y: 172, distance: 5.8
click at [501, 172] on input "13.25" at bounding box center [509, 171] width 68 height 20
type input "13.24"
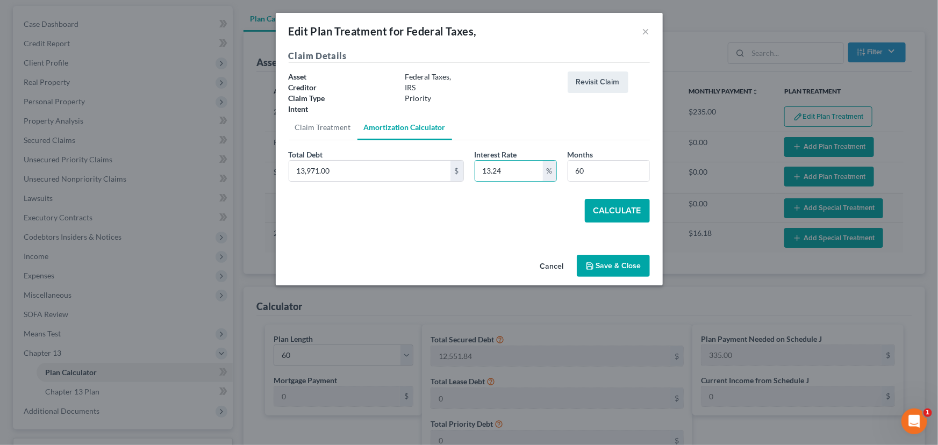
click at [611, 210] on button "Calculate" at bounding box center [617, 211] width 65 height 24
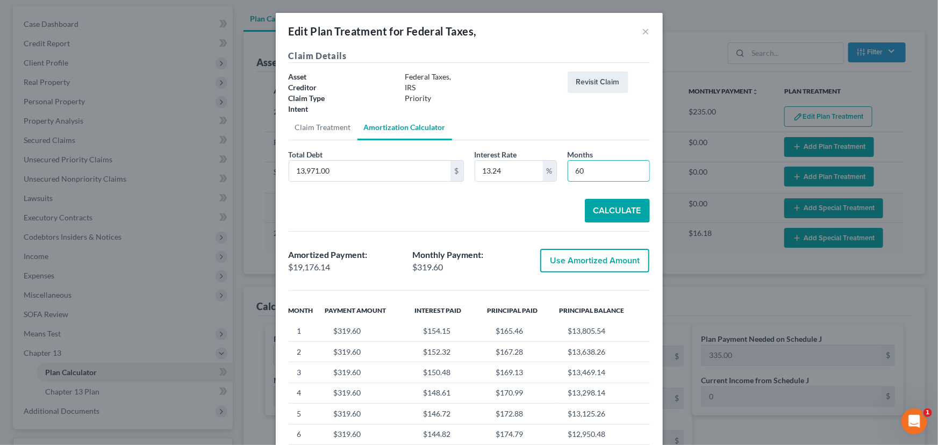
drag, startPoint x: 589, startPoint y: 172, endPoint x: 558, endPoint y: 169, distance: 30.8
click at [562, 169] on div "Months 60" at bounding box center [608, 165] width 93 height 33
click at [603, 215] on button "Calculate" at bounding box center [617, 211] width 65 height 24
drag, startPoint x: 587, startPoint y: 172, endPoint x: 571, endPoint y: 172, distance: 16.1
click at [571, 172] on input "48" at bounding box center [608, 171] width 81 height 20
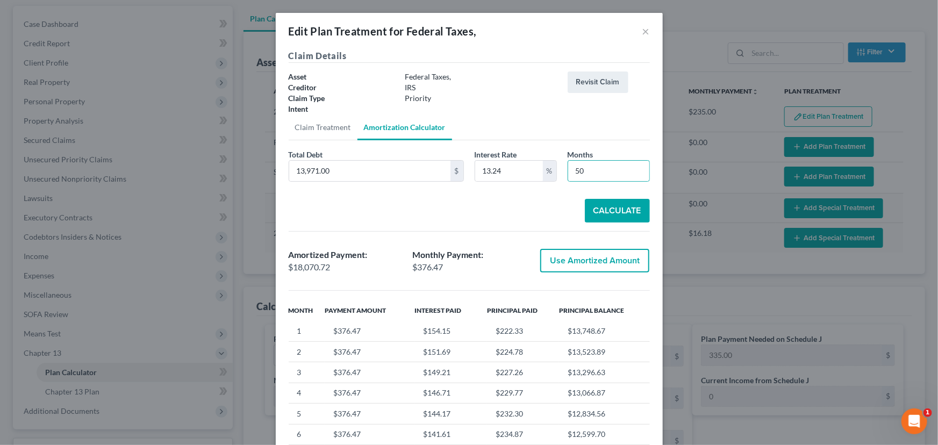
click at [610, 209] on button "Calculate" at bounding box center [617, 211] width 65 height 24
drag, startPoint x: 594, startPoint y: 172, endPoint x: 560, endPoint y: 172, distance: 33.9
click at [562, 172] on div "Months 50" at bounding box center [608, 165] width 93 height 33
click at [615, 211] on button "Calculate" at bounding box center [617, 211] width 65 height 24
drag, startPoint x: 590, startPoint y: 175, endPoint x: 564, endPoint y: 174, distance: 25.8
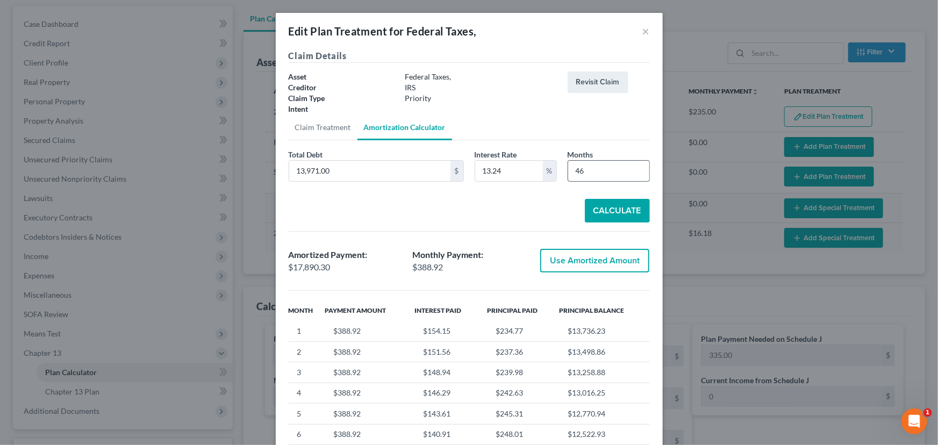
click at [568, 174] on input "46" at bounding box center [608, 171] width 81 height 20
type input "45"
click at [616, 206] on button "Calculate" at bounding box center [617, 211] width 65 height 24
click at [515, 43] on div "Edit Plan Treatment for Federal Taxes, ×" at bounding box center [469, 31] width 387 height 37
click at [613, 212] on button "Calculate" at bounding box center [617, 211] width 65 height 24
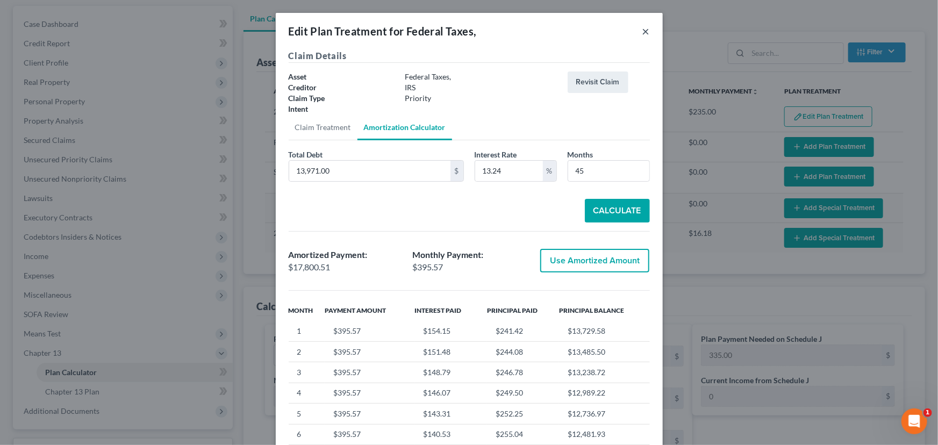
click at [643, 33] on button "×" at bounding box center [647, 31] width 8 height 13
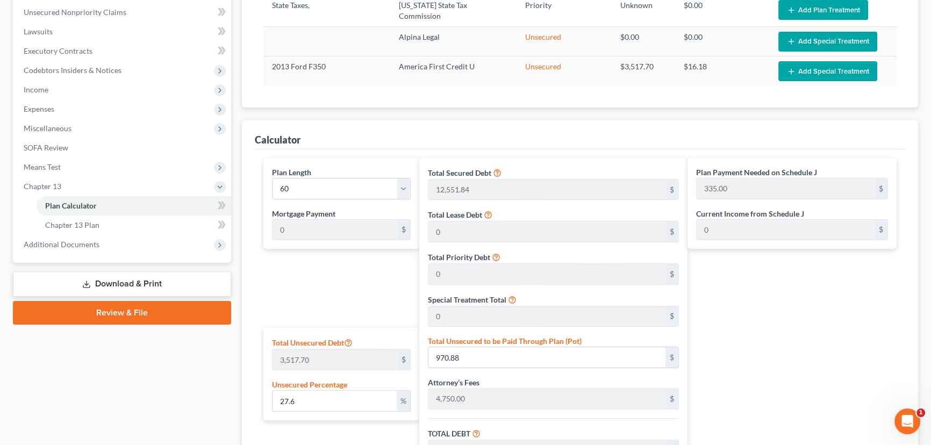
scroll to position [244, 0]
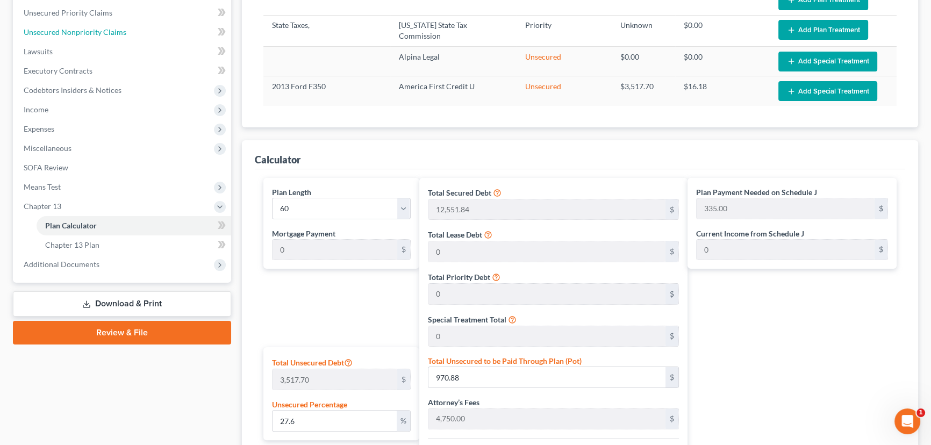
drag, startPoint x: 94, startPoint y: 29, endPoint x: 409, endPoint y: 97, distance: 322.3
click at [94, 29] on span "Unsecured Nonpriority Claims" at bounding box center [75, 31] width 103 height 9
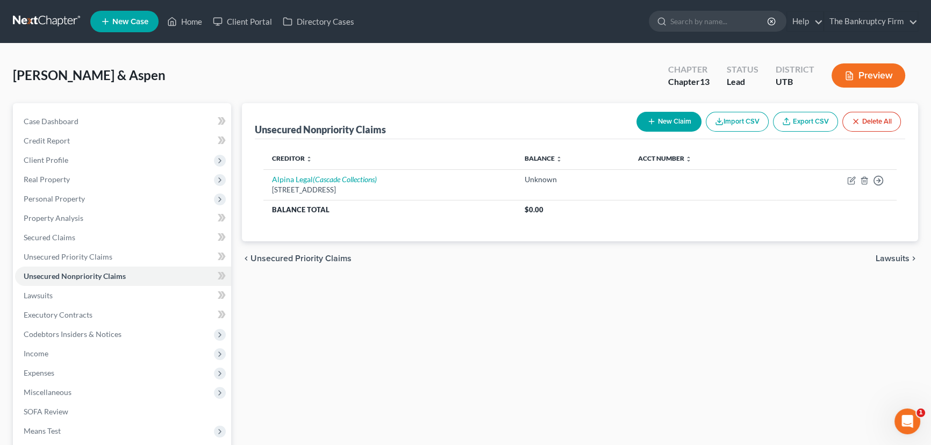
click at [668, 118] on button "New Claim" at bounding box center [669, 122] width 65 height 20
select select "2"
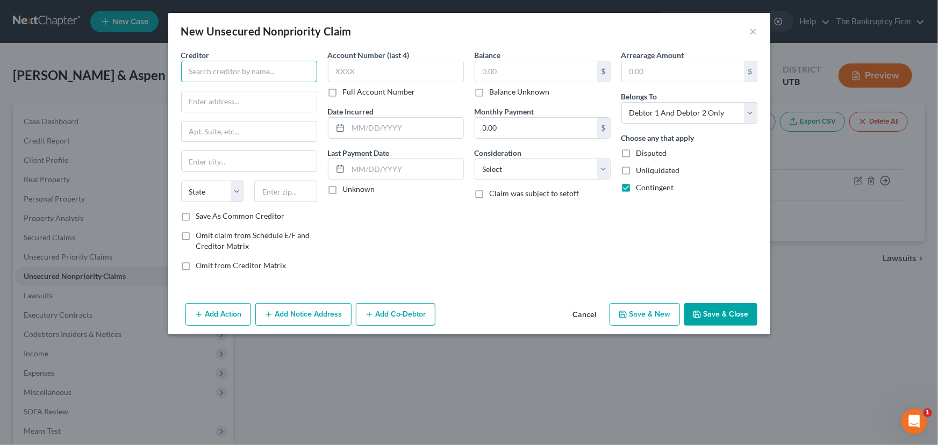
click at [251, 75] on input "text" at bounding box center [249, 72] width 136 height 22
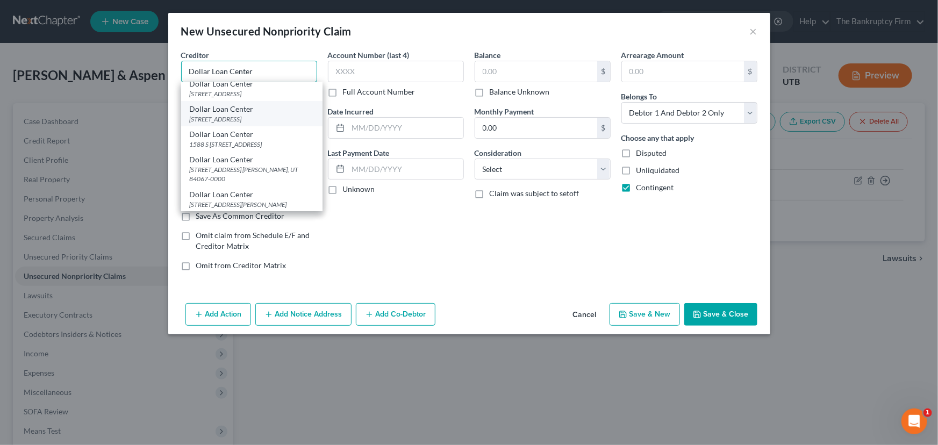
scroll to position [48, 0]
type input "Dollar Loan Center"
click at [225, 165] on div "Dollar Loan Center" at bounding box center [252, 159] width 124 height 11
type input "5667 S 1900 W"
type input "Ste. B"
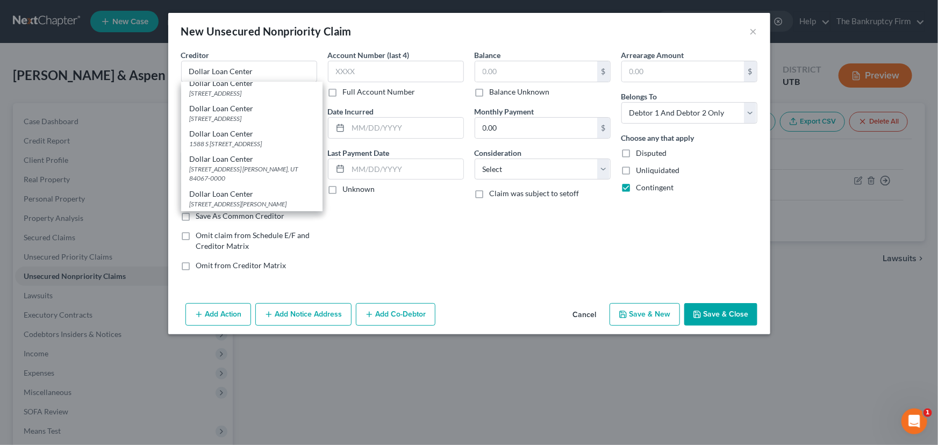
type input "Roy"
select select "46"
type input "84067-0000"
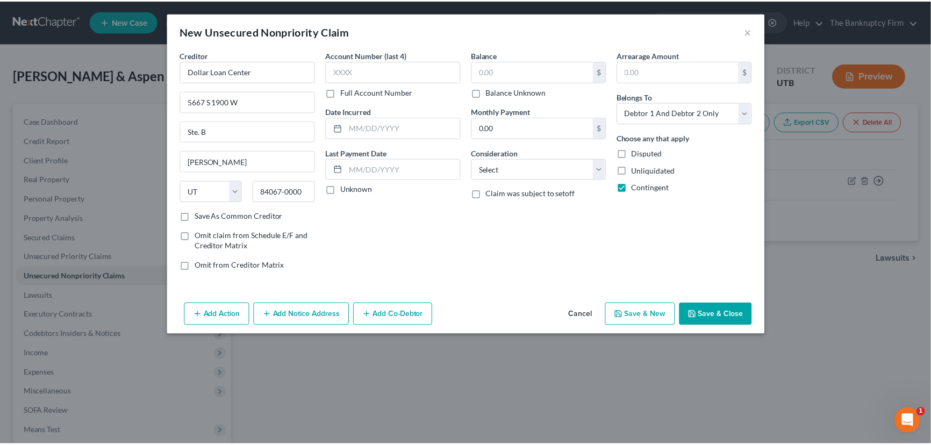
scroll to position [0, 0]
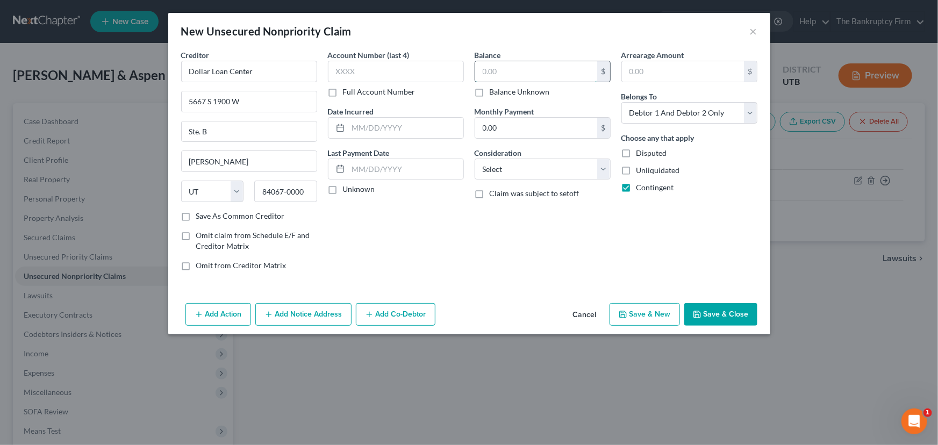
click at [484, 73] on input "text" at bounding box center [536, 71] width 122 height 20
drag, startPoint x: 357, startPoint y: 129, endPoint x: 382, endPoint y: 132, distance: 25.5
click at [357, 129] on input "text" at bounding box center [405, 128] width 115 height 20
type input "08/07/2025"
click at [510, 167] on select "Select Cable / Satellite Services Collection Agency Credit Card Debt Debt Couns…" at bounding box center [543, 170] width 136 height 22
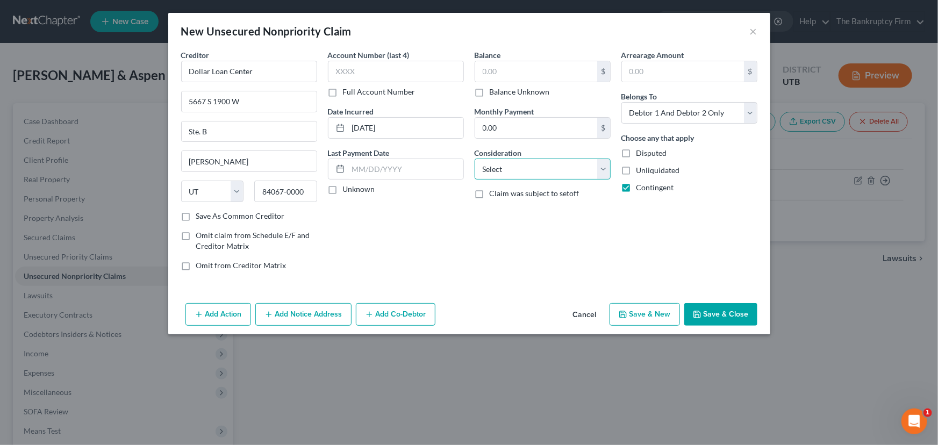
select select "10"
click at [475, 159] on select "Select Cable / Satellite Services Collection Agency Credit Card Debt Debt Couns…" at bounding box center [543, 170] width 136 height 22
click at [481, 72] on input "text" at bounding box center [536, 71] width 122 height 20
type input "2,975.41"
click at [720, 309] on button "Save & Close" at bounding box center [720, 314] width 73 height 23
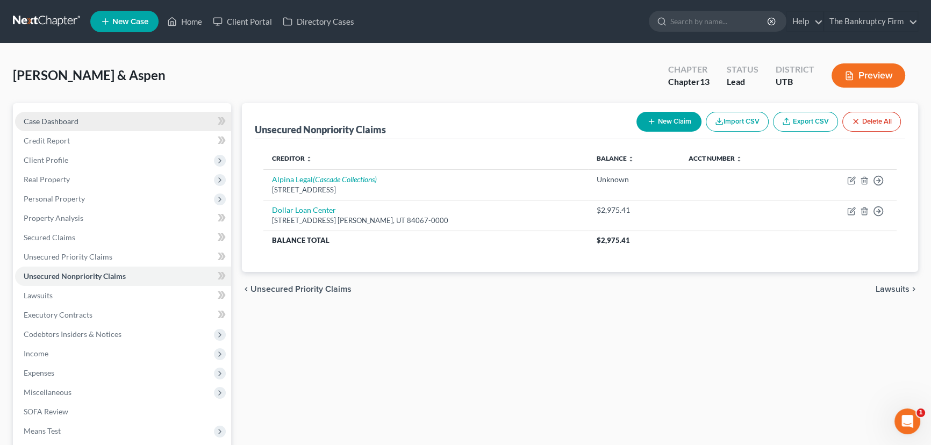
click at [56, 117] on span "Case Dashboard" at bounding box center [51, 121] width 55 height 9
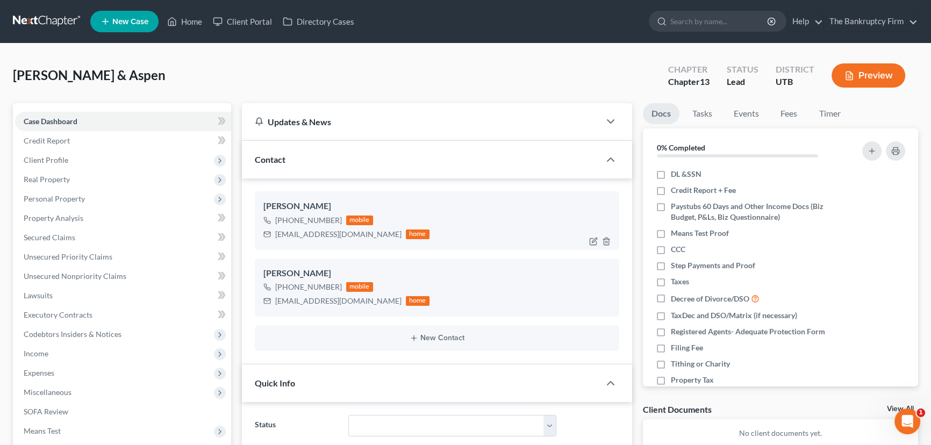
scroll to position [85, 0]
click at [53, 217] on span "Property Analysis" at bounding box center [54, 217] width 60 height 9
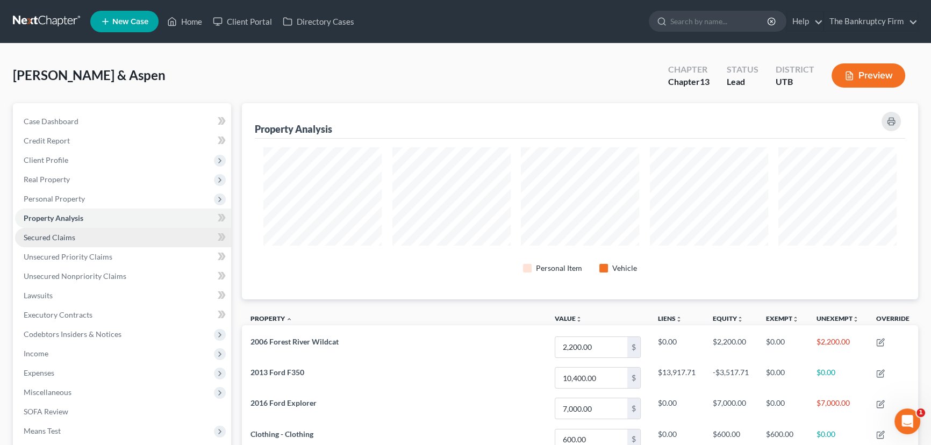
scroll to position [196, 676]
click at [63, 236] on span "Secured Claims" at bounding box center [50, 237] width 52 height 9
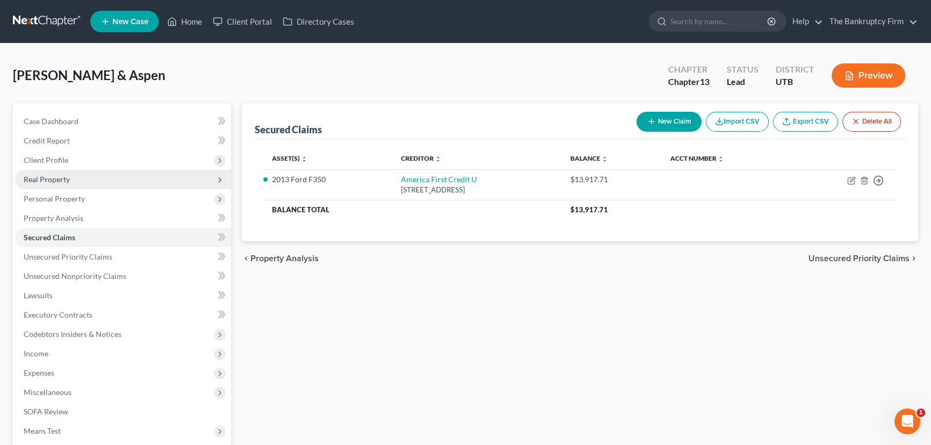
click at [58, 177] on span "Real Property" at bounding box center [47, 179] width 46 height 9
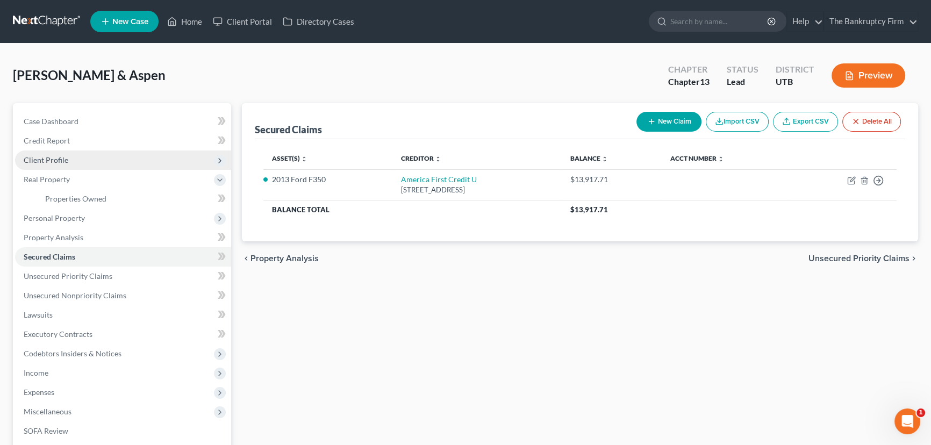
click at [58, 162] on span "Client Profile" at bounding box center [46, 159] width 45 height 9
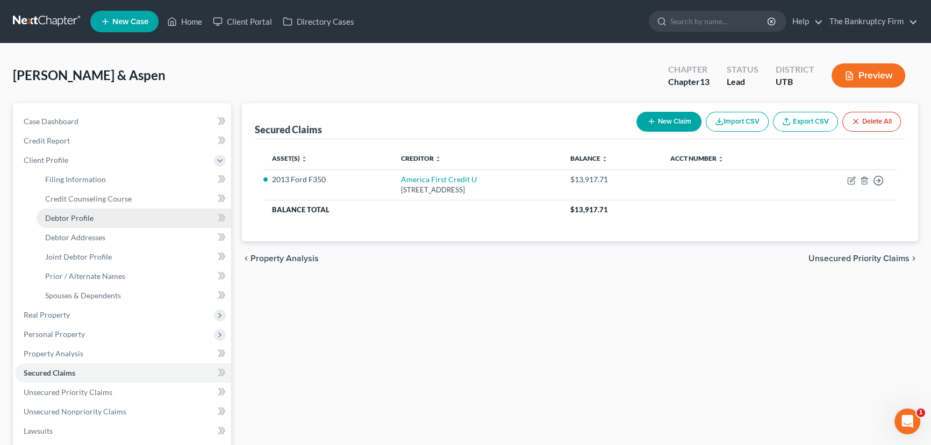
click at [81, 219] on span "Debtor Profile" at bounding box center [69, 217] width 48 height 9
select select "1"
select select "4"
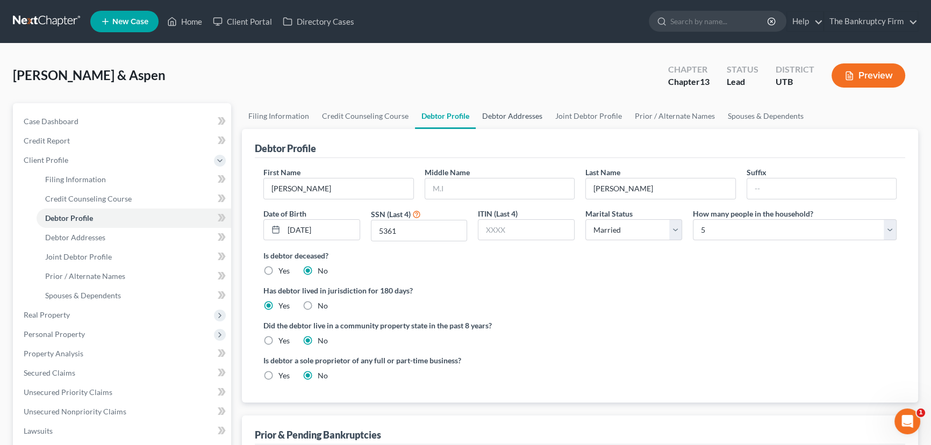
click at [524, 116] on link "Debtor Addresses" at bounding box center [512, 116] width 73 height 26
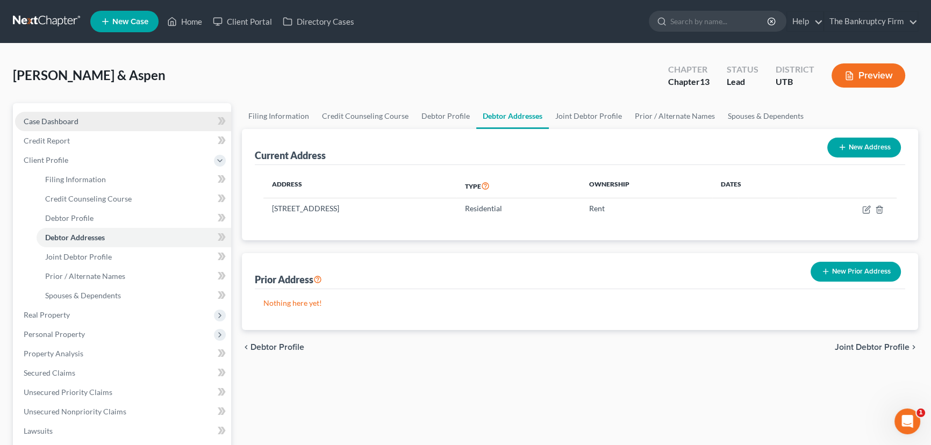
click at [66, 122] on span "Case Dashboard" at bounding box center [51, 121] width 55 height 9
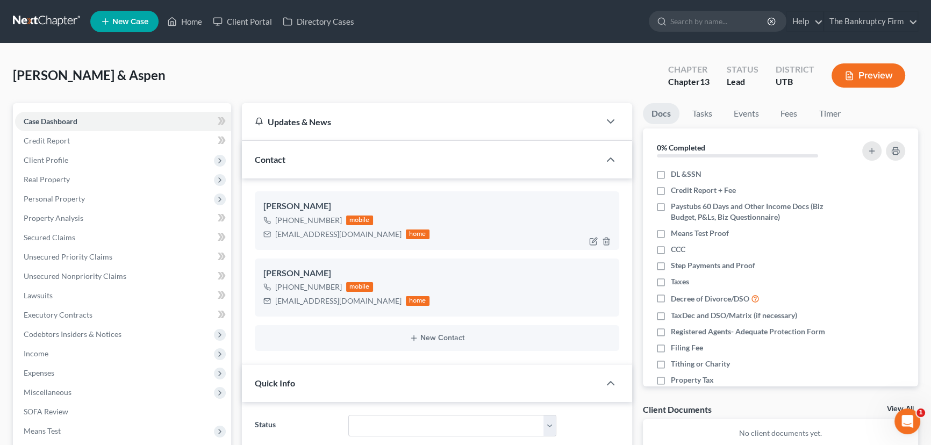
scroll to position [85, 0]
click at [348, 219] on img at bounding box center [349, 220] width 9 height 9
click at [60, 160] on span "Client Profile" at bounding box center [46, 159] width 45 height 9
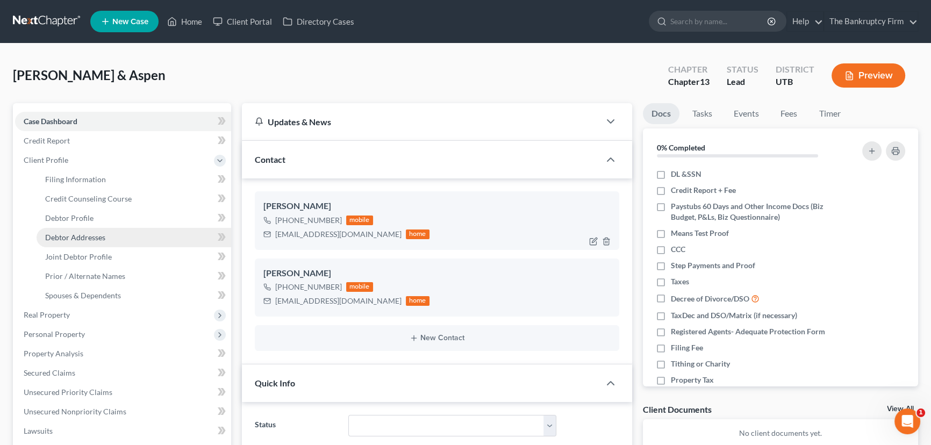
click at [90, 237] on span "Debtor Addresses" at bounding box center [75, 237] width 60 height 9
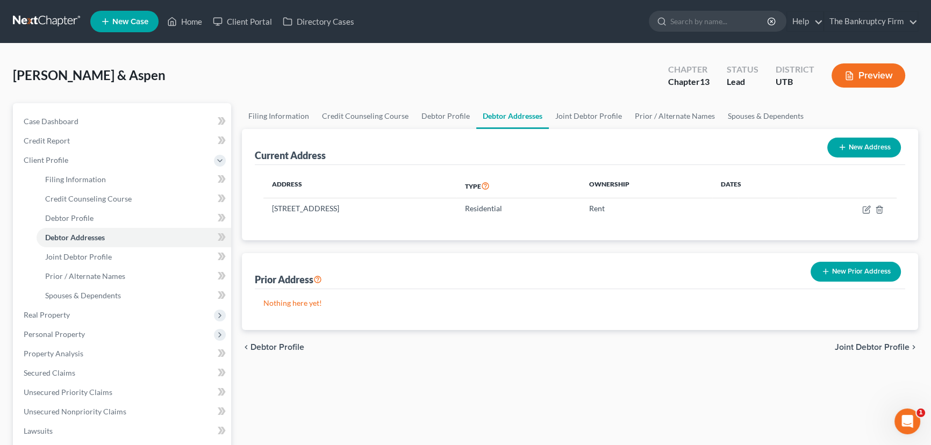
click at [851, 273] on button "New Prior Address" at bounding box center [856, 272] width 90 height 20
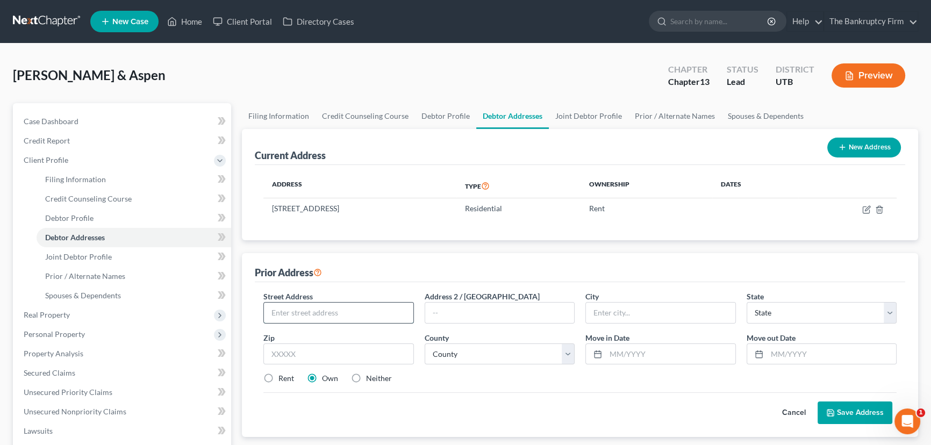
click at [300, 311] on input "text" at bounding box center [338, 313] width 149 height 20
type input "2192 North 600 West"
type input "Harrisville"
select select "46"
type input "84414"
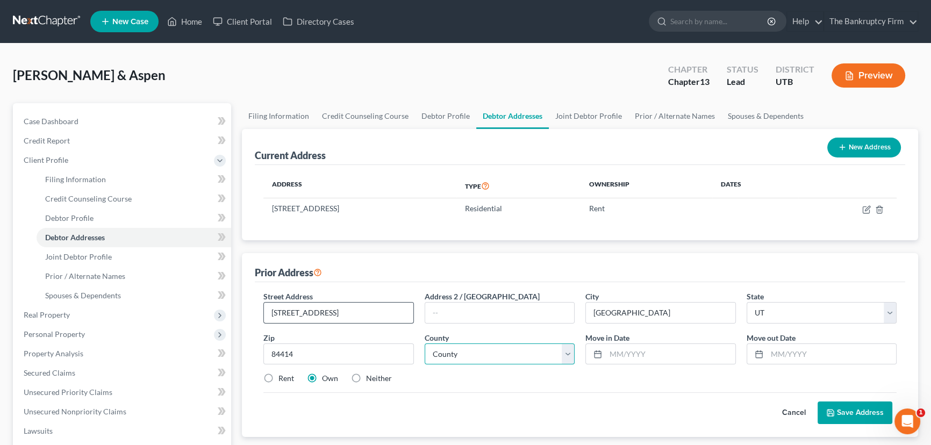
type input "Ogden"
select select "28"
type input "06/2022"
type input "6"
type input "06/2025"
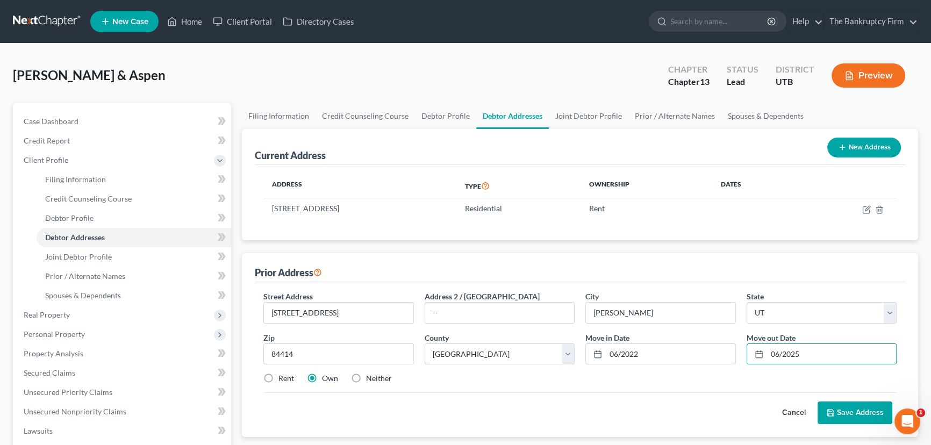
drag, startPoint x: 271, startPoint y: 379, endPoint x: 302, endPoint y: 381, distance: 30.7
click at [279, 379] on label "Rent" at bounding box center [287, 378] width 16 height 11
click at [283, 379] on input "Rent" at bounding box center [286, 376] width 7 height 7
radio input "true"
click at [861, 412] on button "Save Address" at bounding box center [855, 413] width 75 height 23
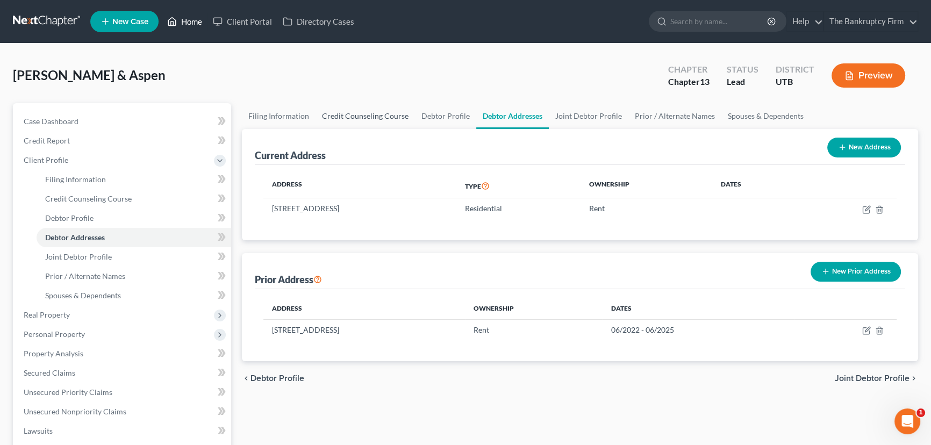
drag, startPoint x: 197, startPoint y: 22, endPoint x: 369, endPoint y: 125, distance: 200.9
click at [197, 22] on link "Home" at bounding box center [185, 21] width 46 height 19
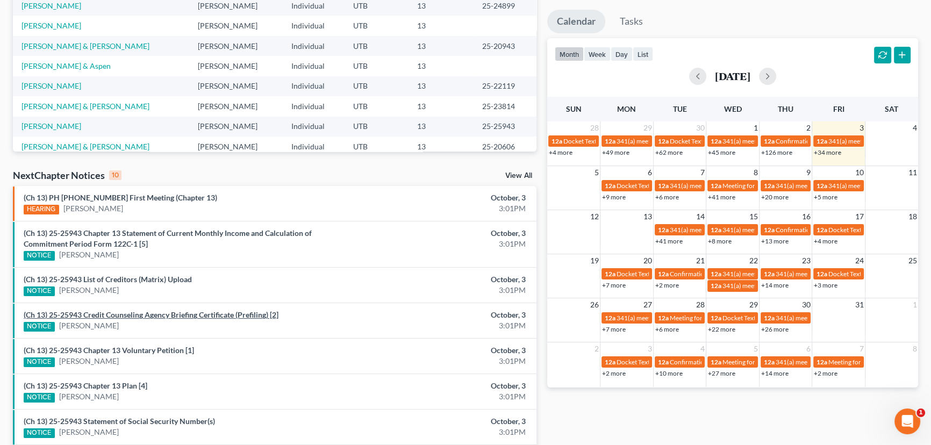
scroll to position [195, 0]
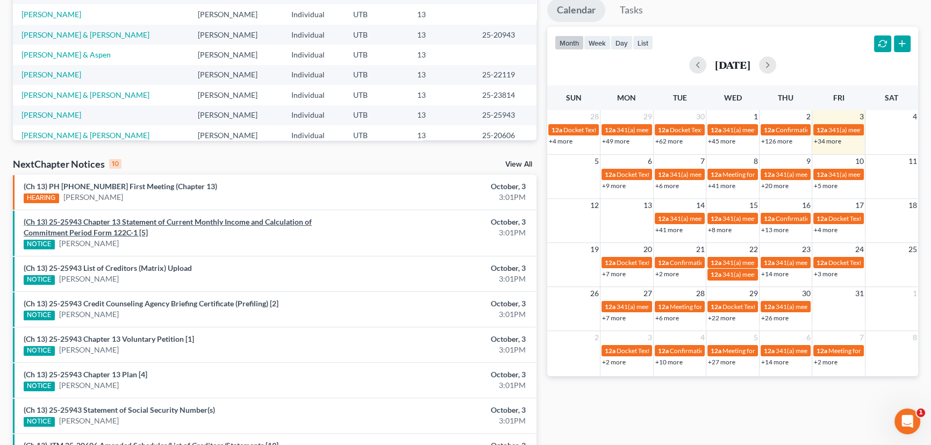
click at [184, 223] on link "(Ch 13) 25-25943 Chapter 13 Statement of Current Monthly Income and Calculation…" at bounding box center [168, 227] width 288 height 20
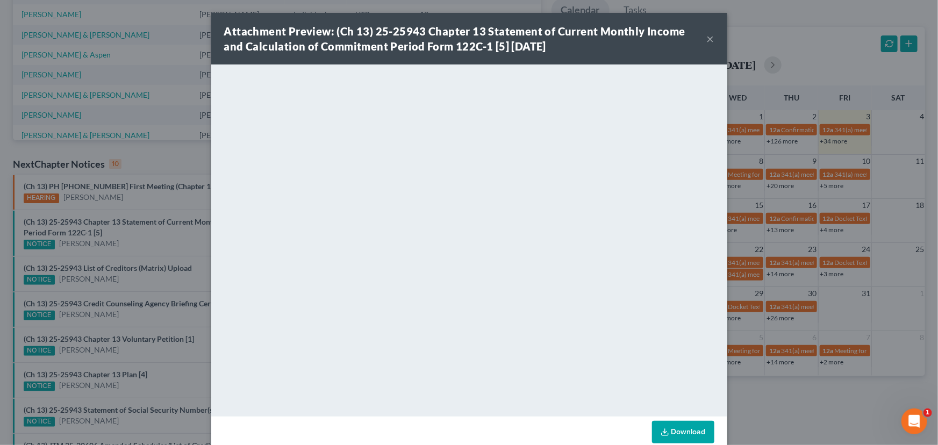
drag, startPoint x: 175, startPoint y: 235, endPoint x: 152, endPoint y: 262, distance: 35.1
click at [174, 238] on div "Attachment Preview: (Ch 13) 25-25943 Chapter 13 Statement of Current Monthly In…" at bounding box center [469, 222] width 938 height 445
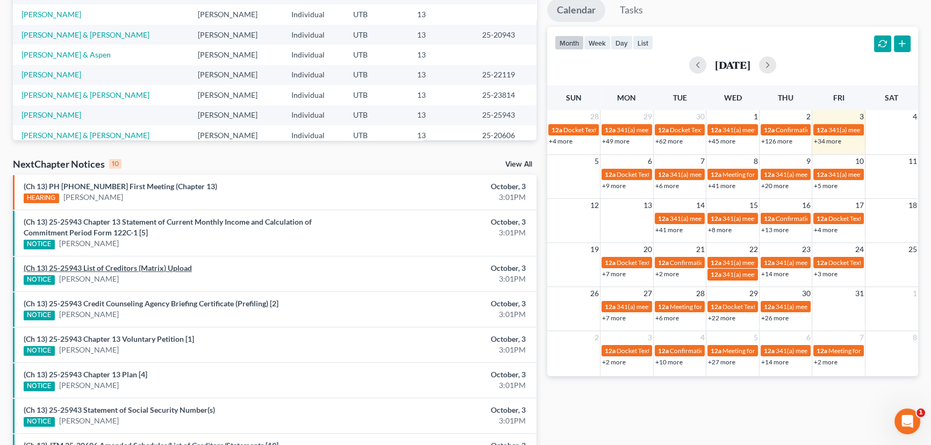
click at [146, 268] on link "(Ch 13) 25-25943 List of Creditors (Matrix) Upload" at bounding box center [108, 267] width 168 height 9
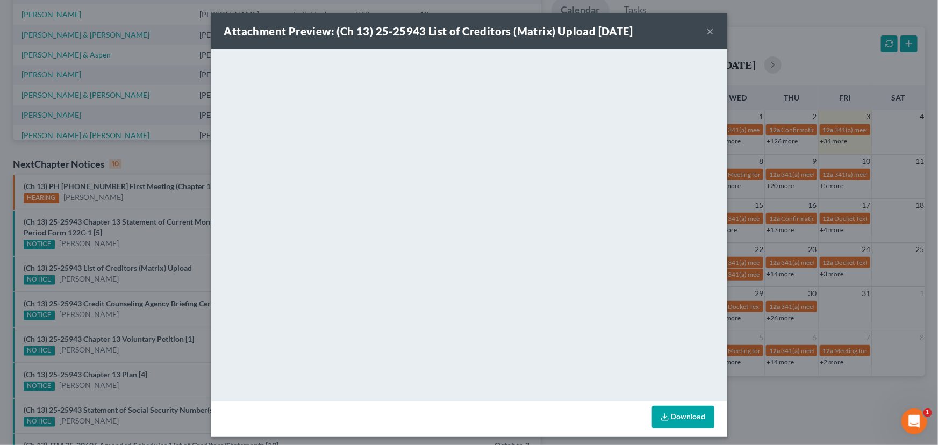
click at [146, 284] on div "Attachment Preview: (Ch 13) 25-25943 List of Creditors (Matrix) Upload 10/03/20…" at bounding box center [469, 222] width 938 height 445
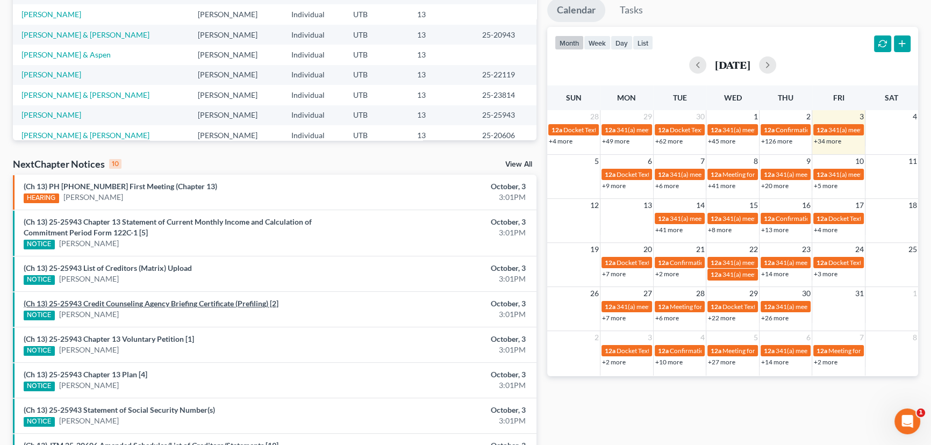
click at [144, 302] on link "(Ch 13) 25-25943 Credit Counseling Agency Briefing Certificate (Prefiling) [2]" at bounding box center [151, 303] width 255 height 9
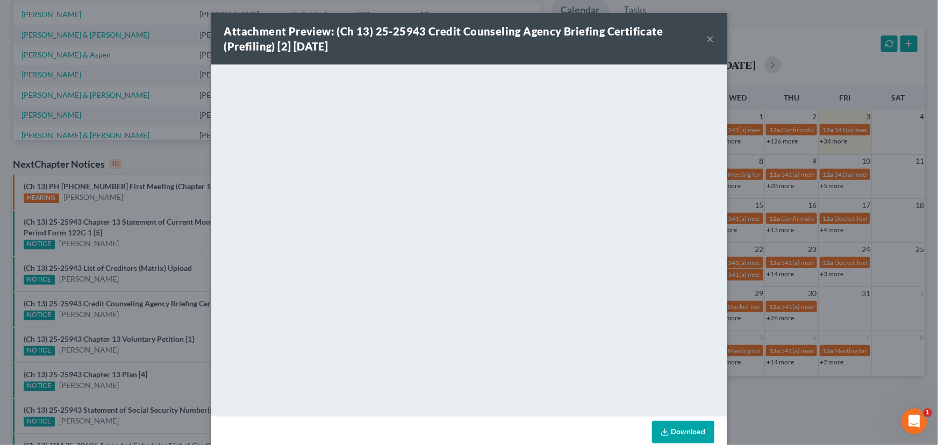
drag, startPoint x: 144, startPoint y: 318, endPoint x: 134, endPoint y: 337, distance: 20.9
click at [143, 319] on div "Attachment Preview: (Ch 13) 25-25943 Credit Counseling Agency Briefing Certific…" at bounding box center [469, 222] width 938 height 445
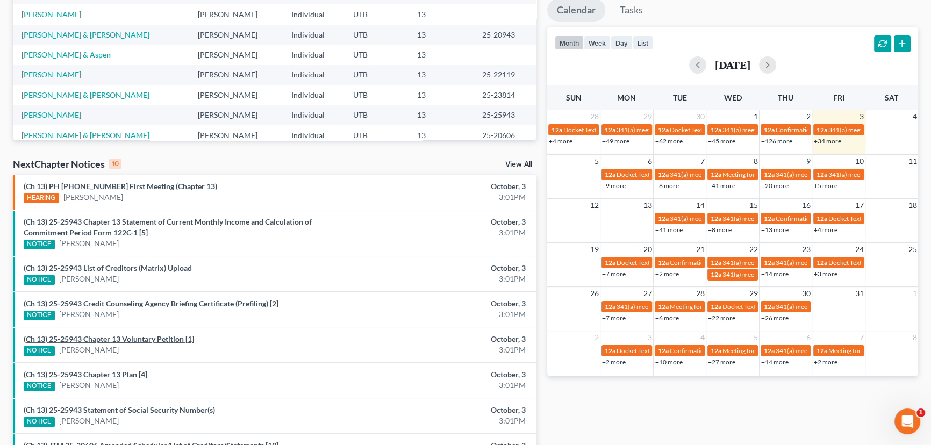
click at [133, 340] on link "(Ch 13) 25-25943 Chapter 13 Voluntary Petition [1]" at bounding box center [109, 338] width 170 height 9
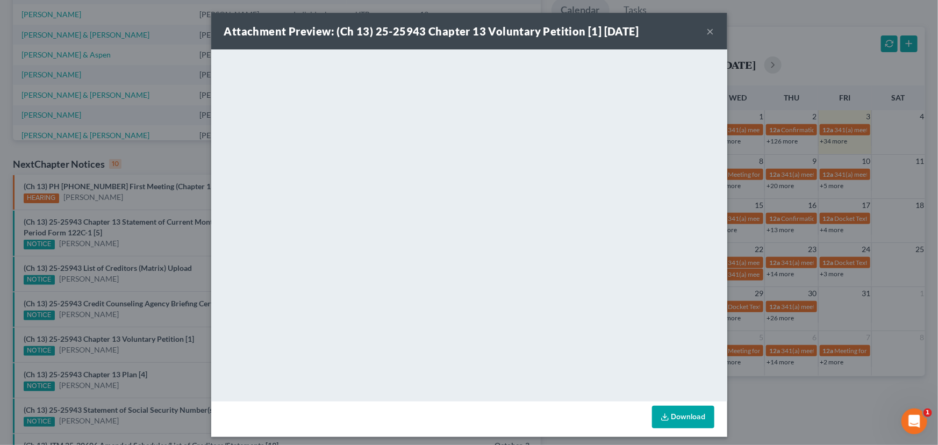
drag, startPoint x: 135, startPoint y: 354, endPoint x: 119, endPoint y: 367, distance: 21.1
click at [134, 355] on div "Attachment Preview: (Ch 13) 25-25943 Chapter 13 Voluntary Petition [1] 10/03/20…" at bounding box center [469, 222] width 938 height 445
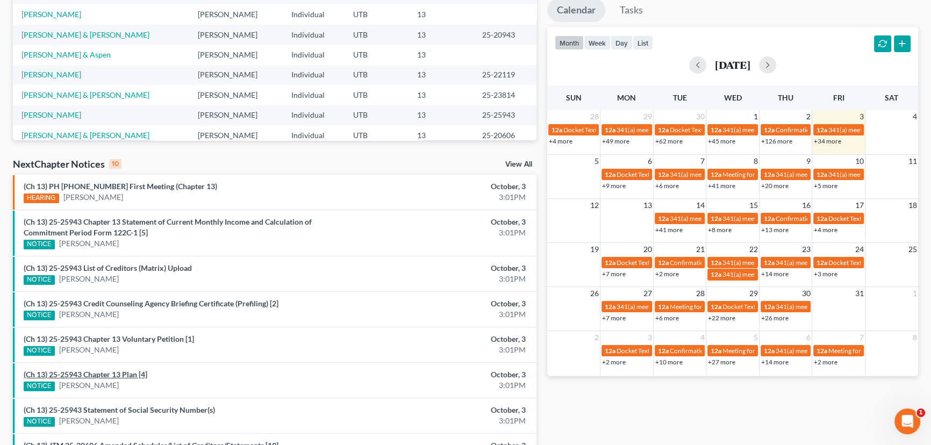
click at [111, 371] on link "(Ch 13) 25-25943 Chapter 13 Plan [4]" at bounding box center [86, 374] width 124 height 9
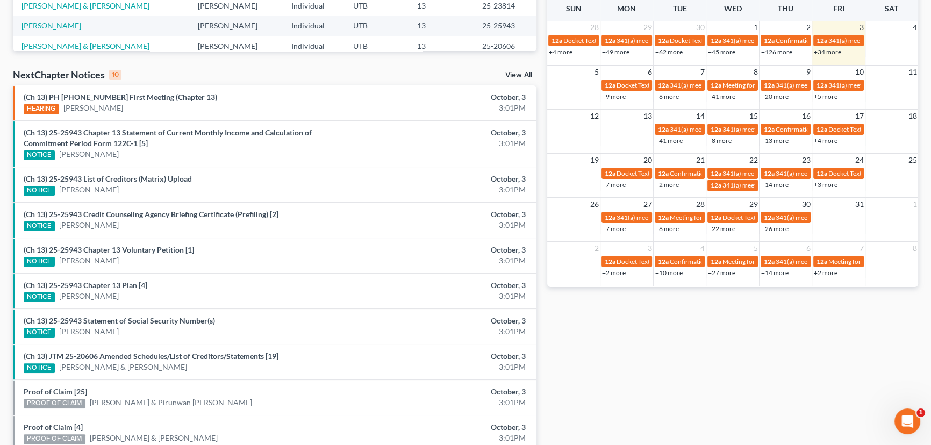
scroll to position [337, 0]
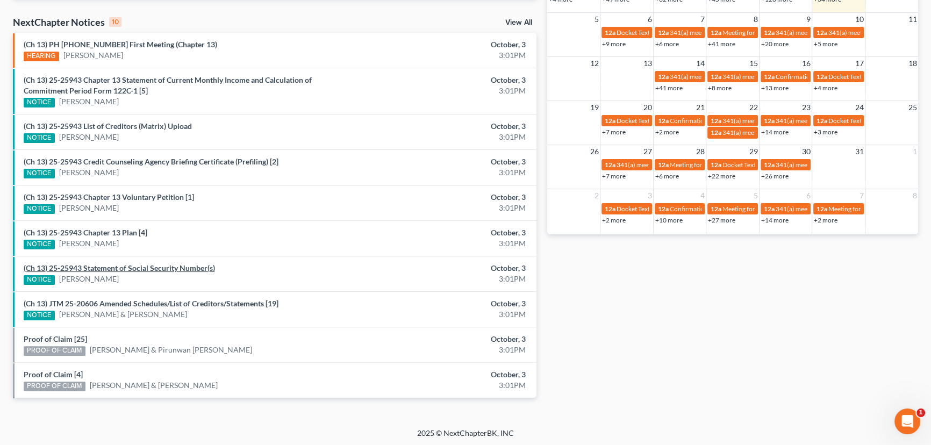
click at [163, 264] on link "(Ch 13) 25-25943 Statement of Social Security Number(s)" at bounding box center [119, 267] width 191 height 9
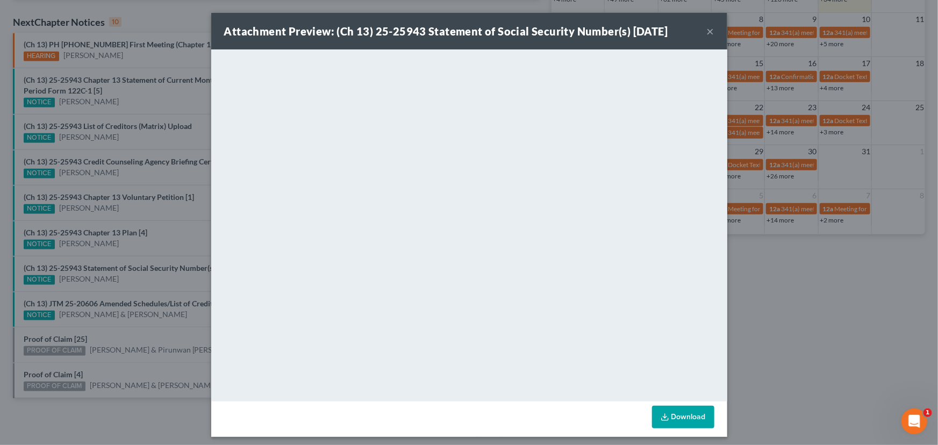
drag, startPoint x: 159, startPoint y: 274, endPoint x: 153, endPoint y: 291, distance: 18.7
click at [156, 284] on div "Attachment Preview: (Ch 13) 25-25943 Statement of Social Security Number(s) 10/…" at bounding box center [469, 222] width 938 height 445
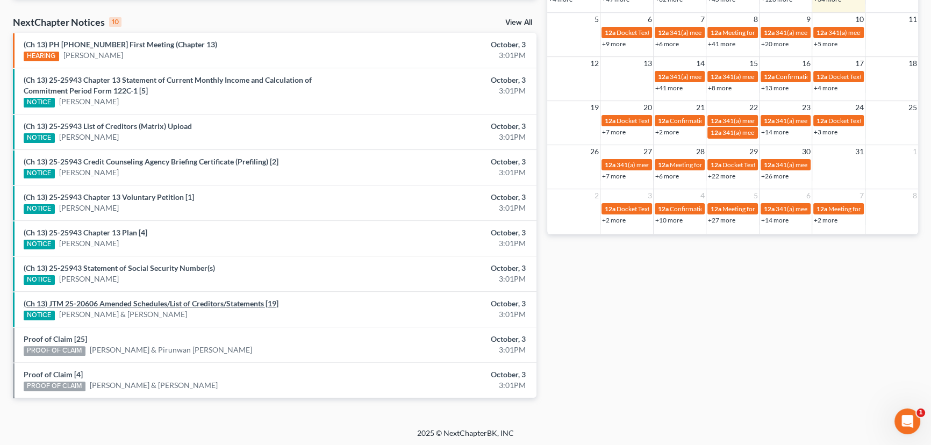
click at [149, 304] on link "(Ch 13) JTM 25-20606 Amended Schedules/List of Creditors/Statements [19]" at bounding box center [151, 303] width 255 height 9
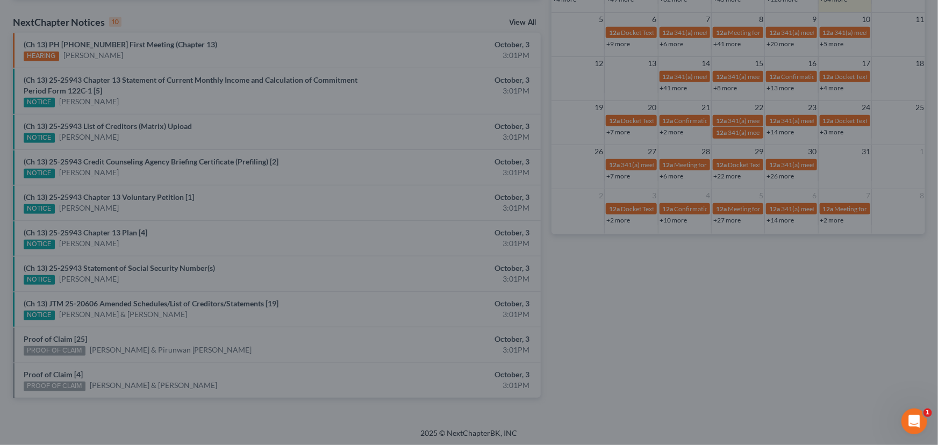
drag, startPoint x: 151, startPoint y: 320, endPoint x: 127, endPoint y: 332, distance: 26.7
click at [151, 322] on div "Attachment Preview: (Ch 13) JTM 25-20606 Amended Schedules/List of Creditors/St…" at bounding box center [469, 222] width 938 height 445
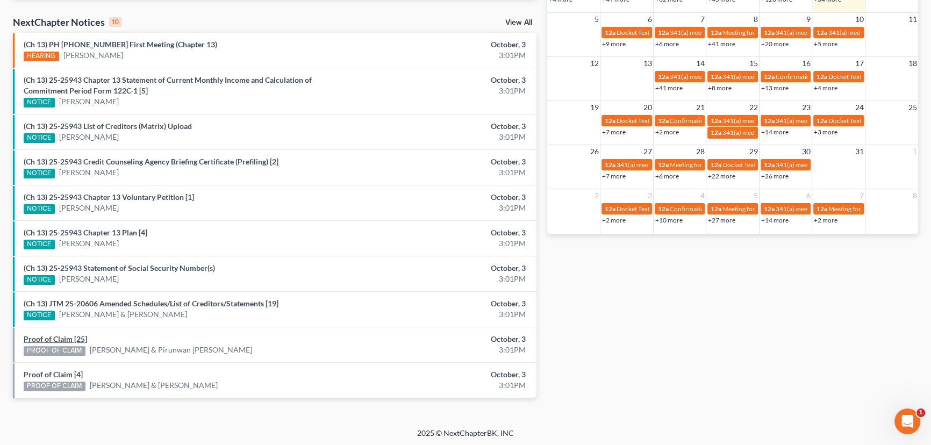
click at [70, 337] on link "Proof of Claim [25]" at bounding box center [55, 338] width 63 height 9
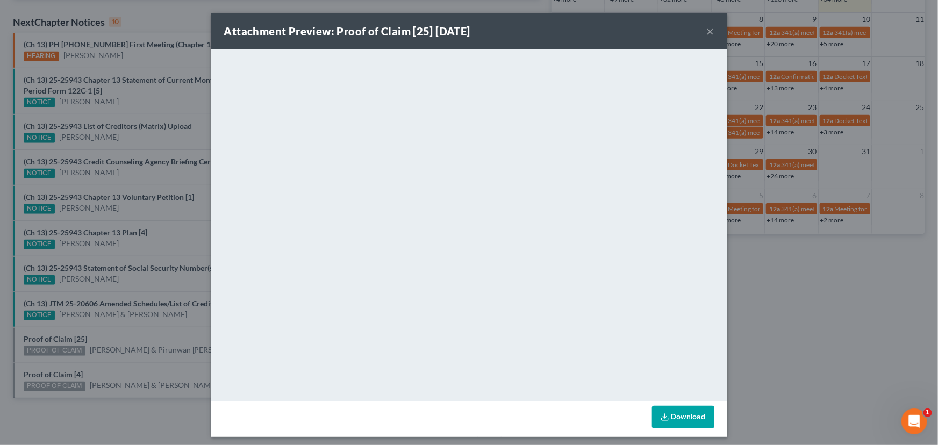
drag, startPoint x: 150, startPoint y: 332, endPoint x: 133, endPoint y: 343, distance: 19.8
click at [150, 332] on div "Attachment Preview: Proof of Claim [25] 10/03/2025 × <object ng-attr-data='http…" at bounding box center [469, 222] width 938 height 445
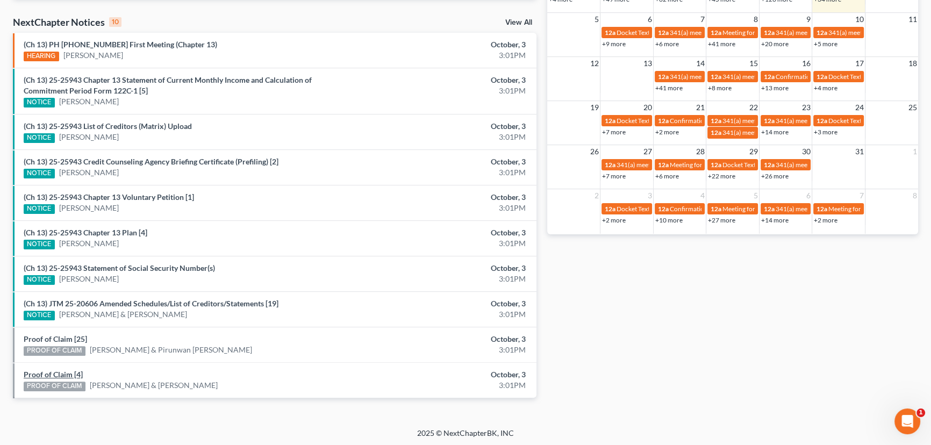
click at [60, 374] on link "Proof of Claim [4]" at bounding box center [53, 374] width 59 height 9
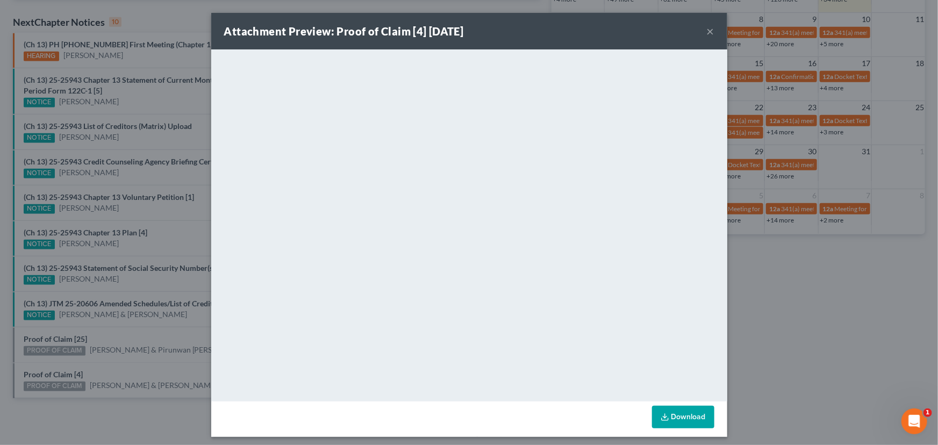
drag, startPoint x: 106, startPoint y: 363, endPoint x: 111, endPoint y: 360, distance: 6.3
click at [106, 363] on div "Attachment Preview: Proof of Claim [4] 10/03/2025 × <object ng-attr-data='https…" at bounding box center [469, 222] width 938 height 445
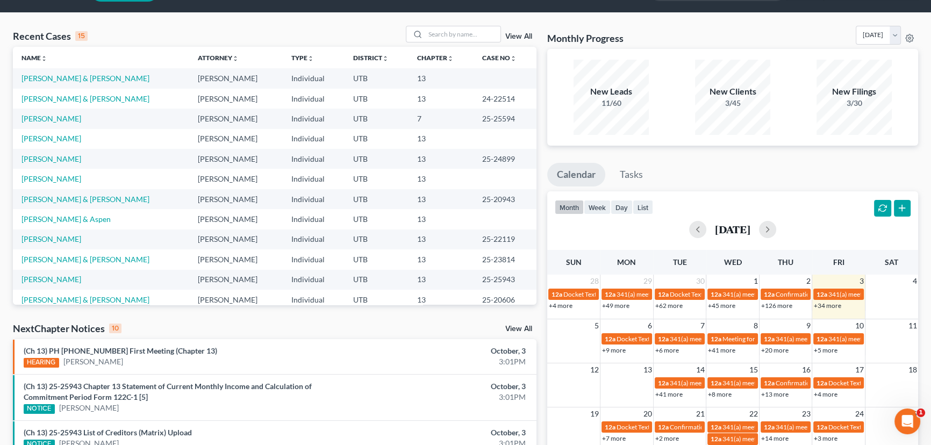
scroll to position [0, 0]
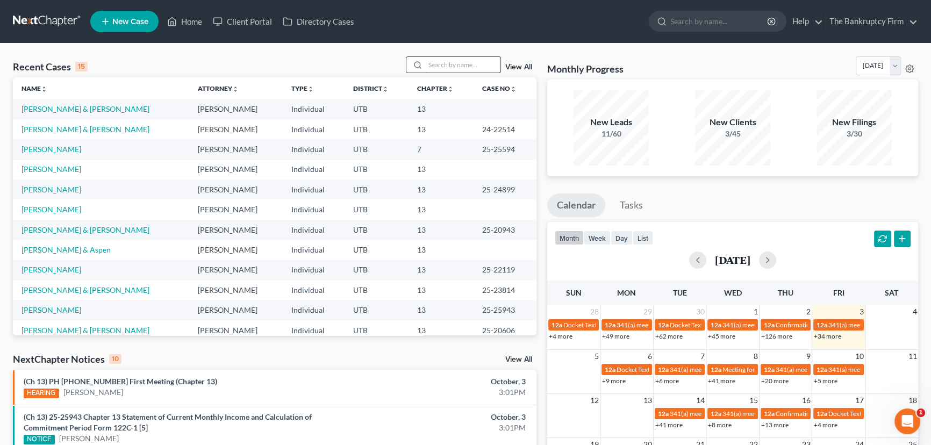
click at [451, 62] on input "search" at bounding box center [462, 65] width 75 height 16
type input "Nelson"
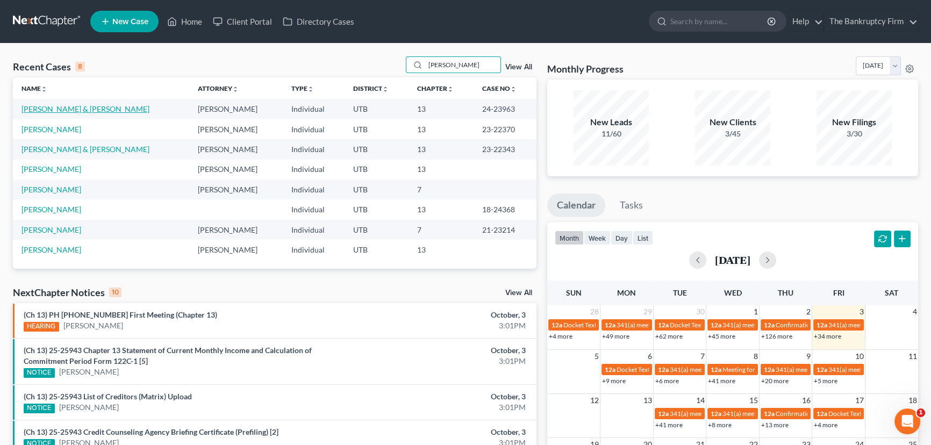
click at [84, 110] on link "[PERSON_NAME] & [PERSON_NAME]" at bounding box center [86, 108] width 128 height 9
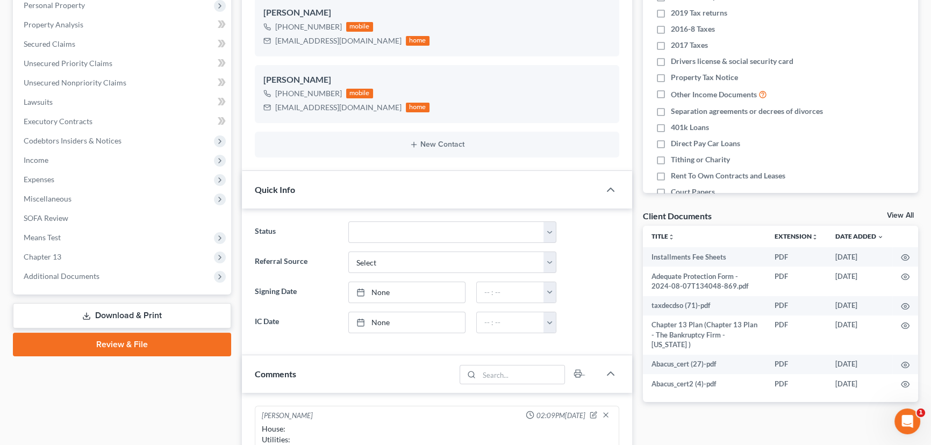
scroll to position [195, 0]
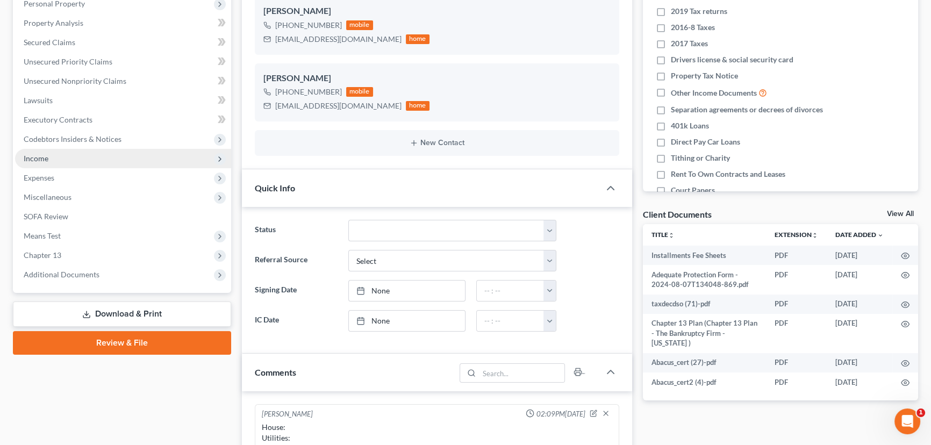
click at [43, 155] on span "Income" at bounding box center [36, 158] width 25 height 9
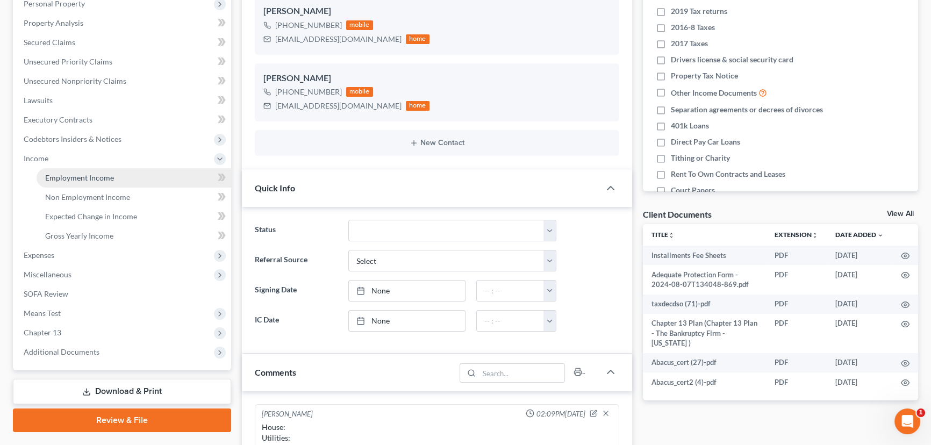
click at [95, 174] on span "Employment Income" at bounding box center [79, 177] width 69 height 9
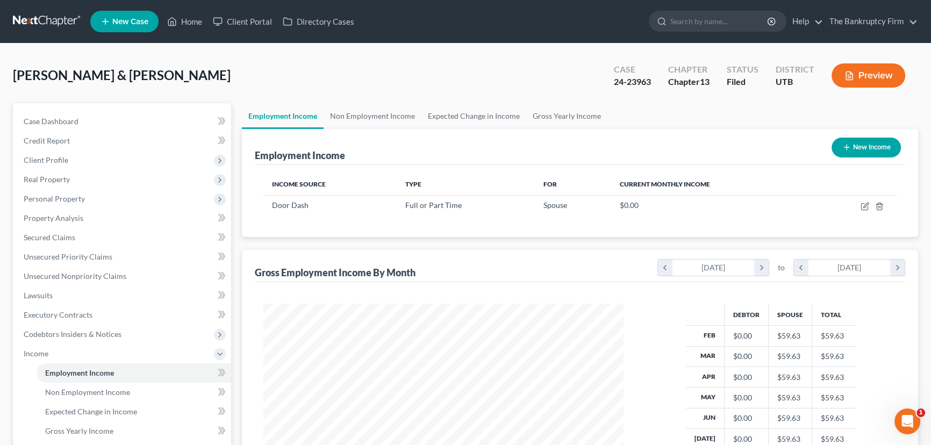
scroll to position [192, 382]
click at [376, 118] on link "Non Employment Income" at bounding box center [373, 116] width 98 height 26
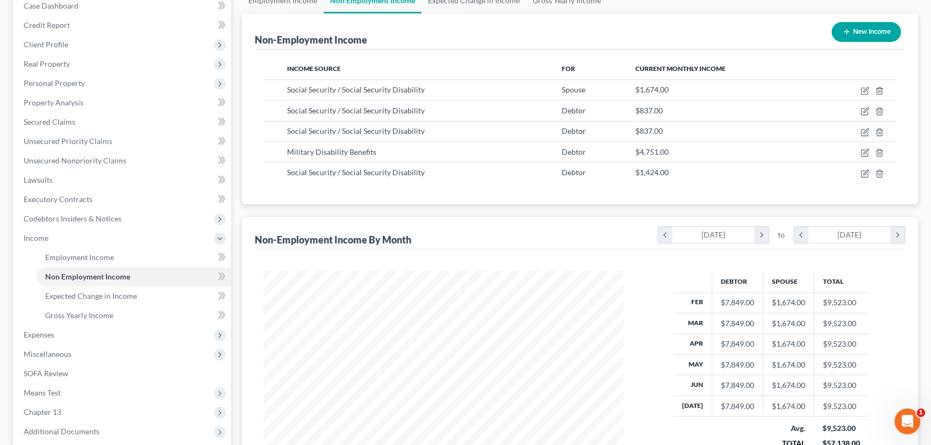
scroll to position [195, 0]
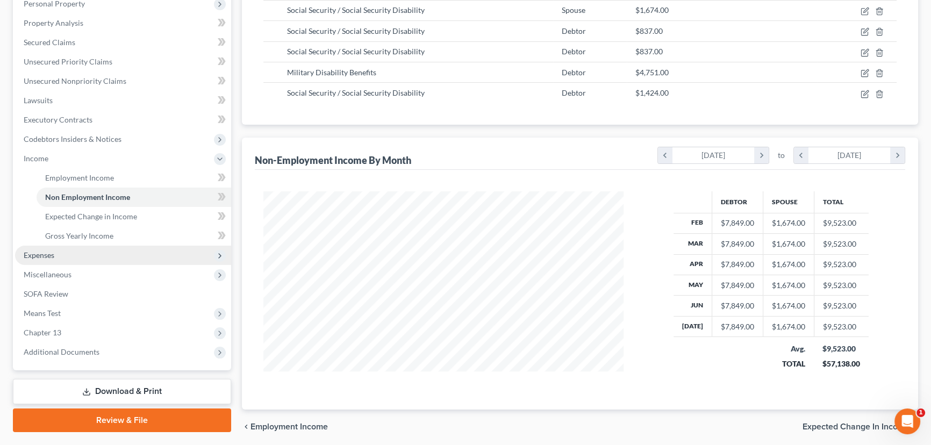
click at [49, 257] on span "Expenses" at bounding box center [39, 255] width 31 height 9
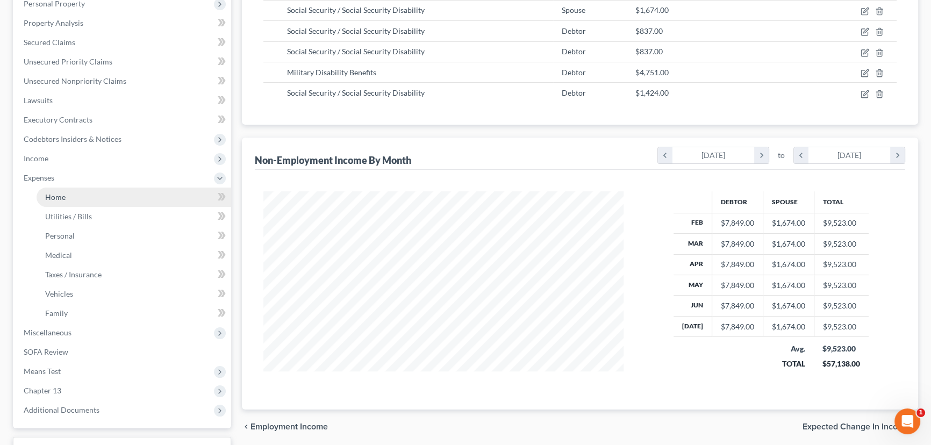
click at [52, 198] on span "Home" at bounding box center [55, 196] width 20 height 9
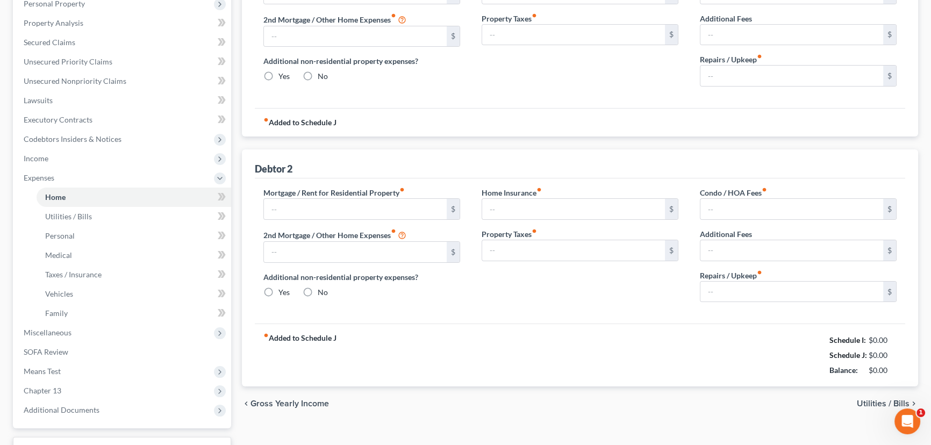
scroll to position [61, 0]
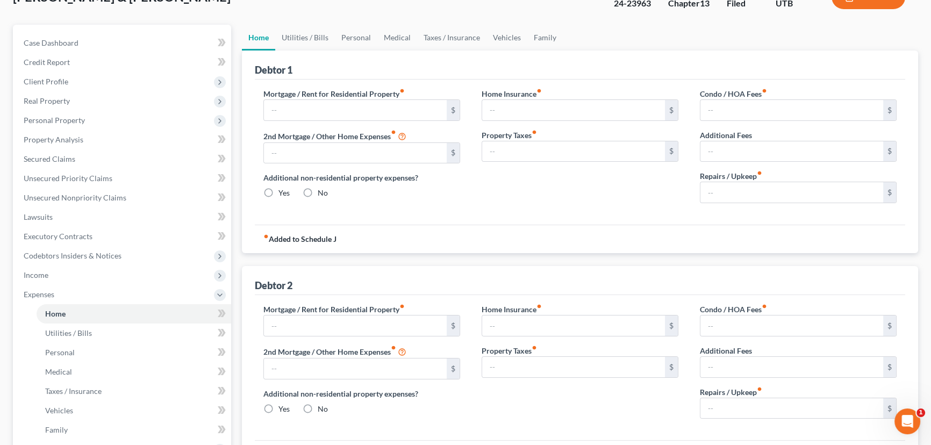
type input "2,268.09"
type input "0.00"
radio input "true"
type input "0.00"
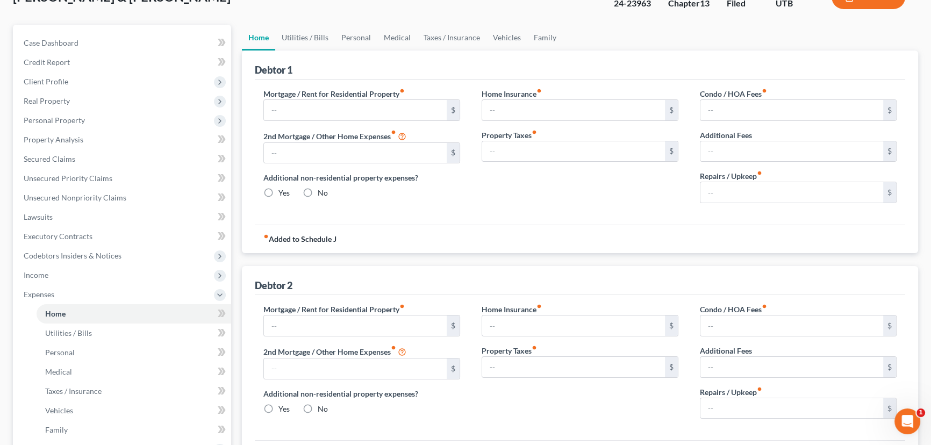
type input "0.00"
type input "101.39"
type input "2,197.52"
type input "0.00"
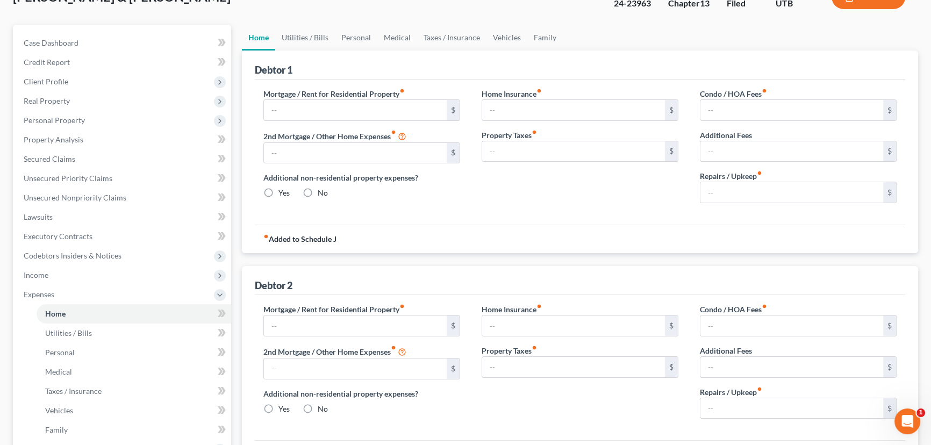
radio input "true"
type input "0.00"
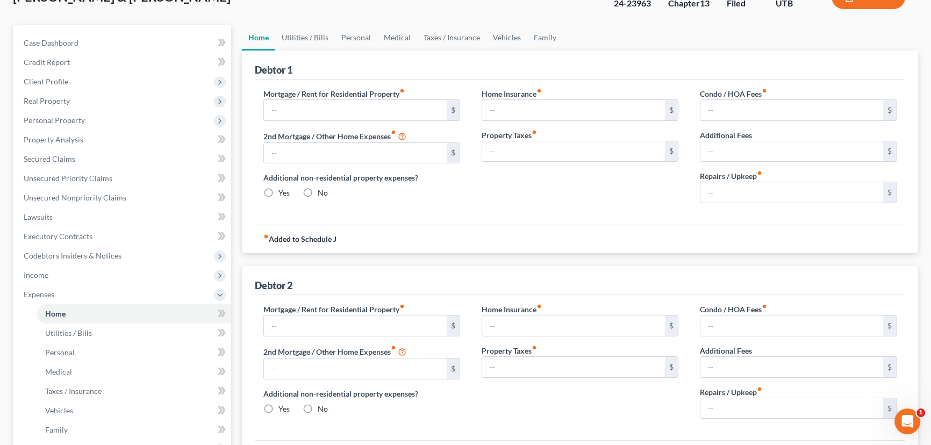
type input "90.00"
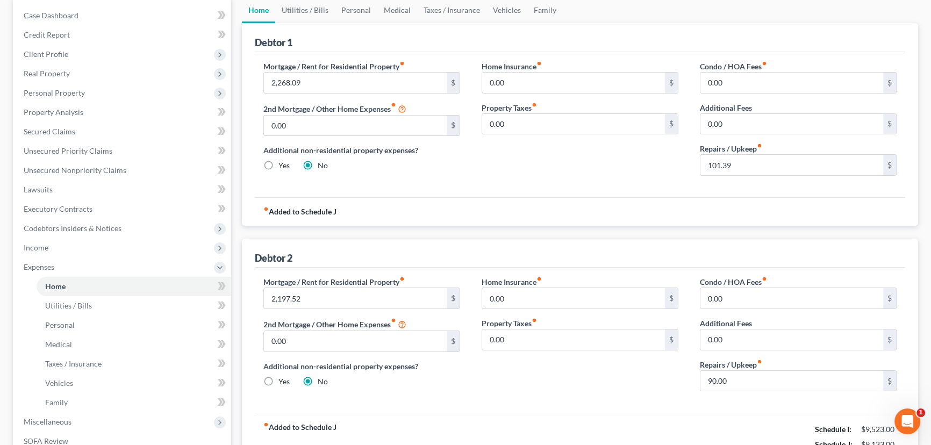
scroll to position [0, 0]
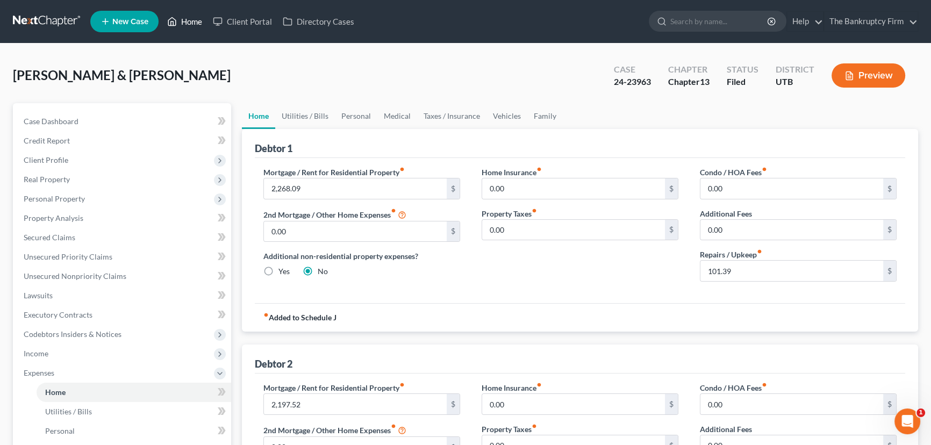
click at [185, 17] on link "Home" at bounding box center [185, 21] width 46 height 19
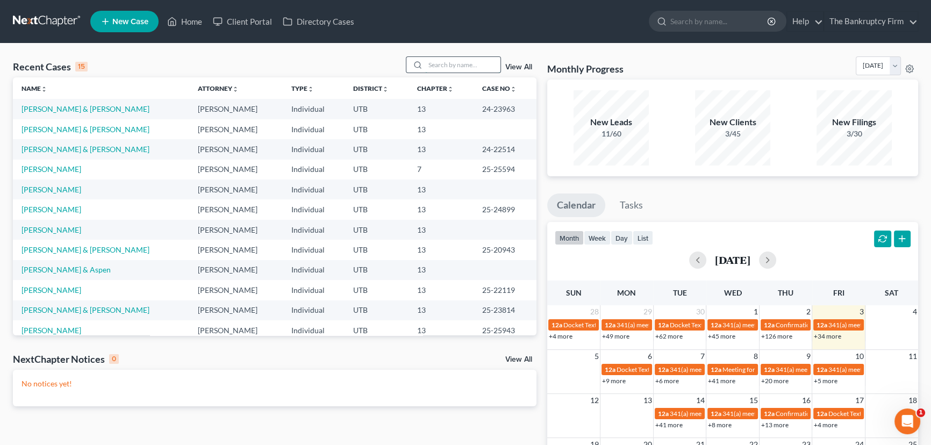
click at [436, 65] on input "search" at bounding box center [462, 65] width 75 height 16
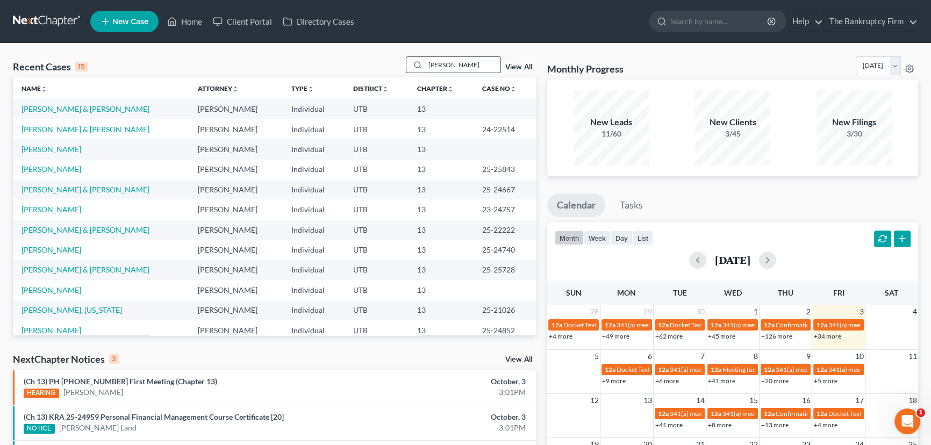
type input "Nelson"
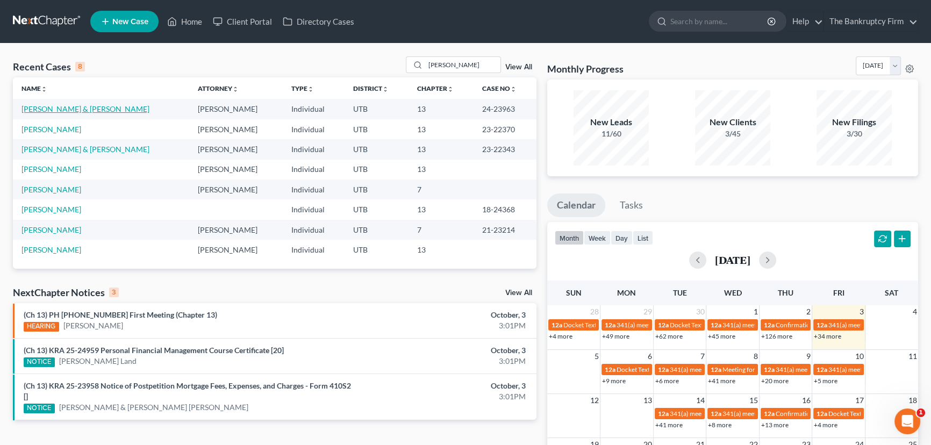
click at [83, 109] on link "[PERSON_NAME] & [PERSON_NAME]" at bounding box center [86, 108] width 128 height 9
select select "3"
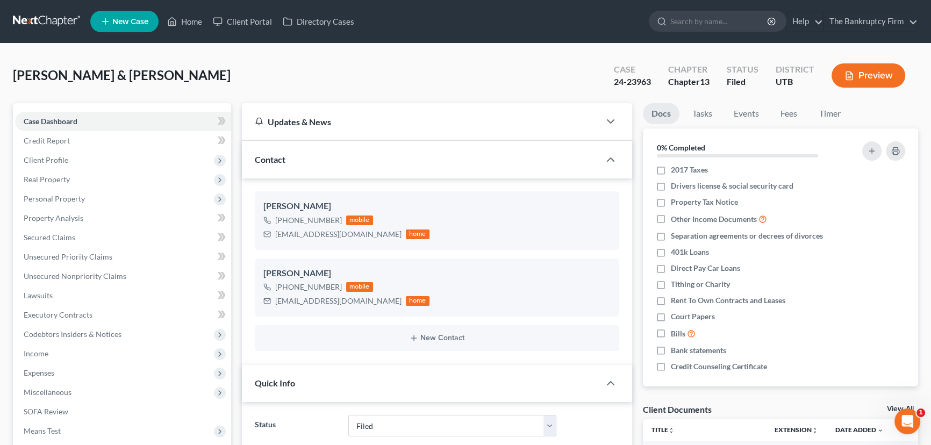
scroll to position [74, 0]
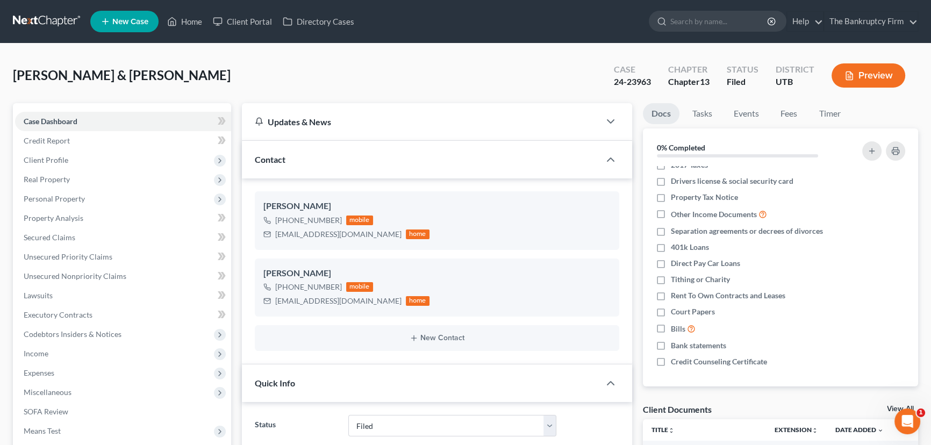
click at [890, 406] on link "View All" at bounding box center [900, 409] width 27 height 8
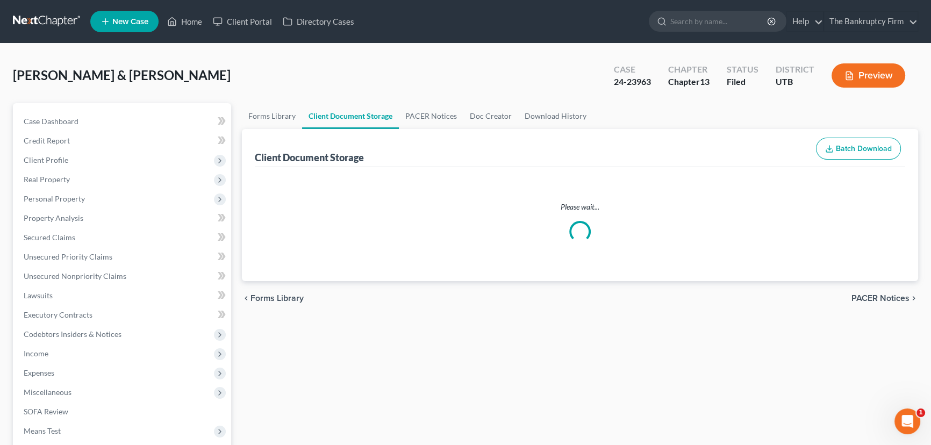
select select "30"
select select "26"
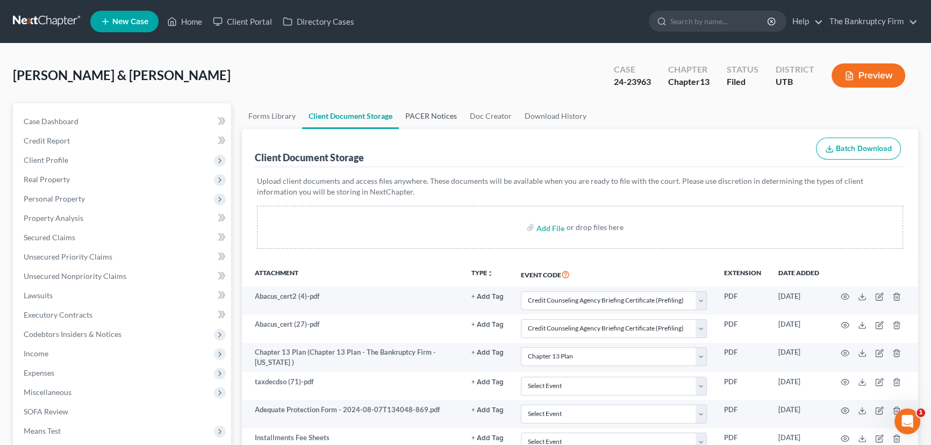
click at [424, 113] on link "PACER Notices" at bounding box center [431, 116] width 65 height 26
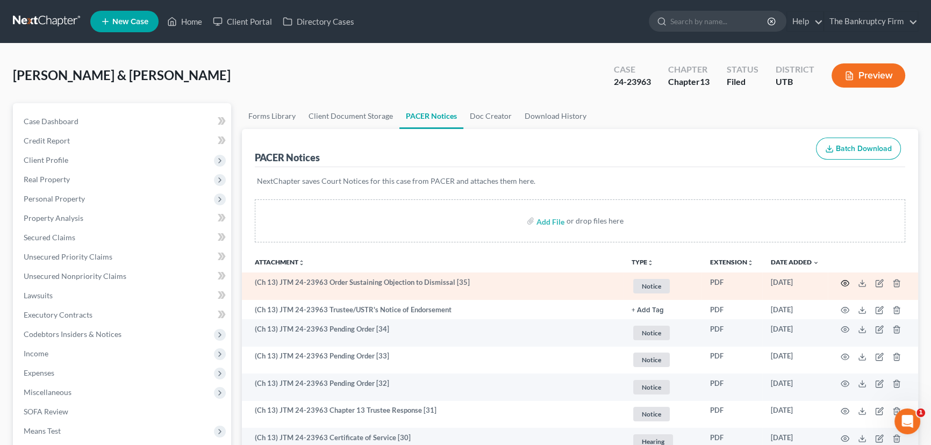
click at [845, 280] on icon "button" at bounding box center [845, 283] width 9 height 9
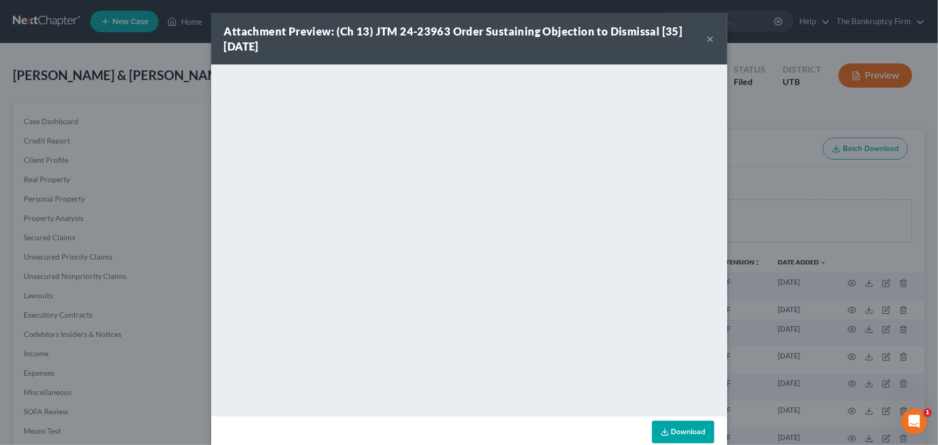
click at [709, 39] on button "×" at bounding box center [711, 38] width 8 height 13
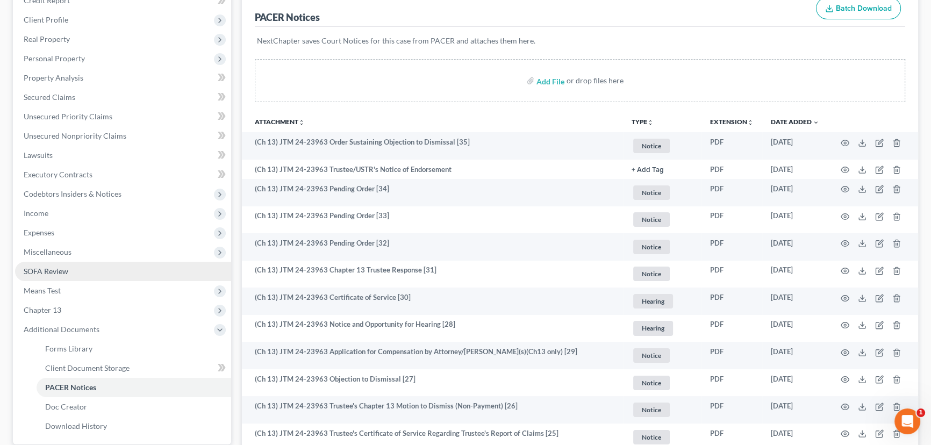
scroll to position [146, 0]
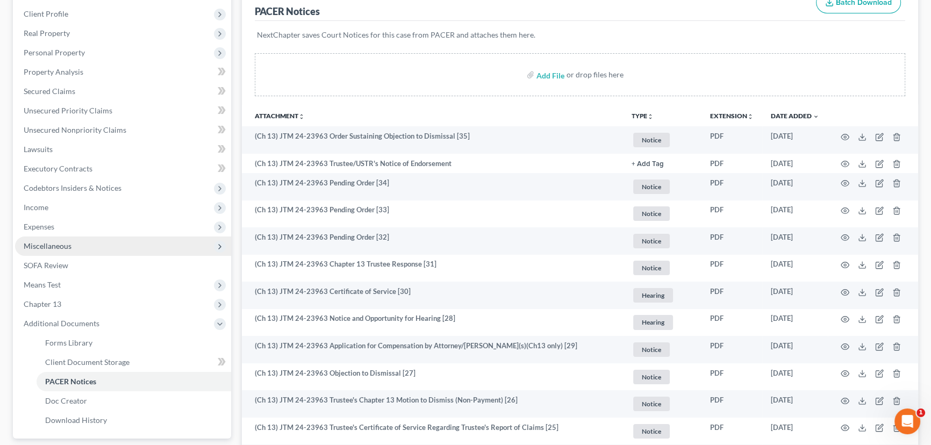
drag, startPoint x: 38, startPoint y: 224, endPoint x: 208, endPoint y: 246, distance: 171.9
click at [38, 224] on span "Expenses" at bounding box center [39, 226] width 31 height 9
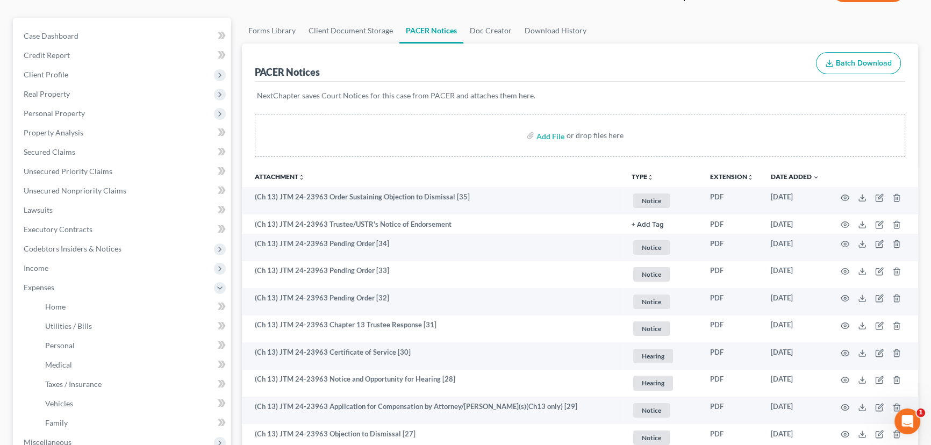
scroll to position [97, 0]
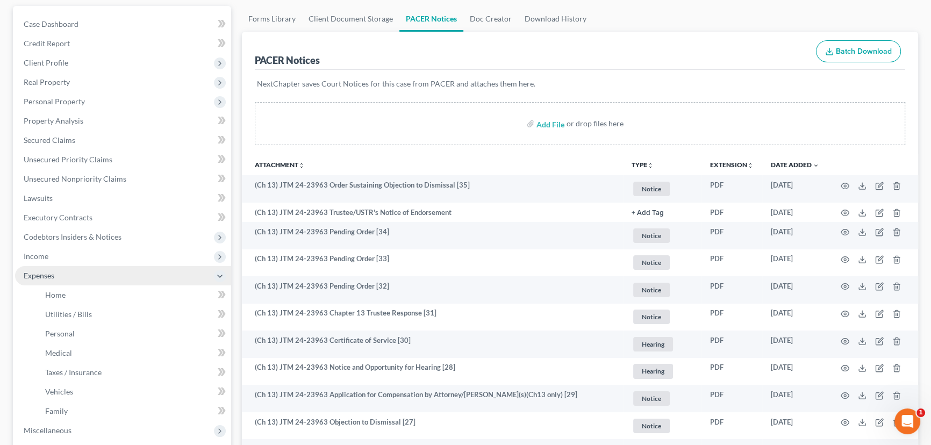
drag, startPoint x: 41, startPoint y: 256, endPoint x: 76, endPoint y: 267, distance: 36.4
click at [41, 256] on span "Income" at bounding box center [36, 256] width 25 height 9
click at [88, 274] on span "Employment Income" at bounding box center [79, 275] width 69 height 9
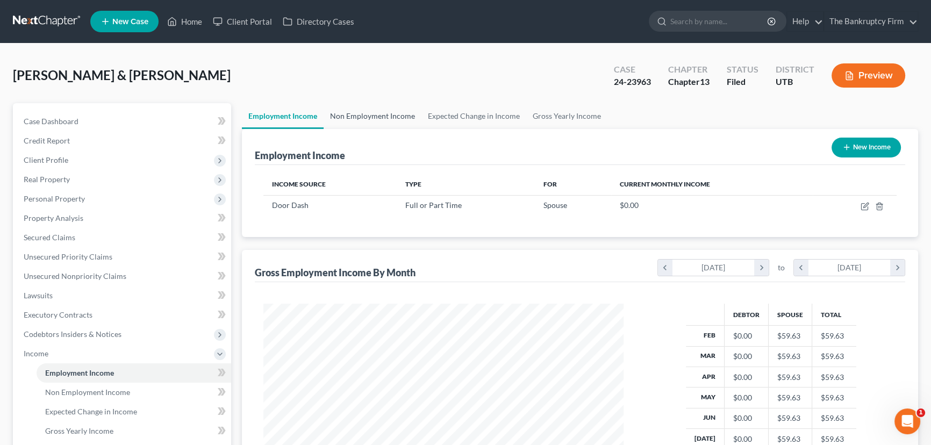
scroll to position [192, 382]
click at [386, 117] on link "Non Employment Income" at bounding box center [373, 116] width 98 height 26
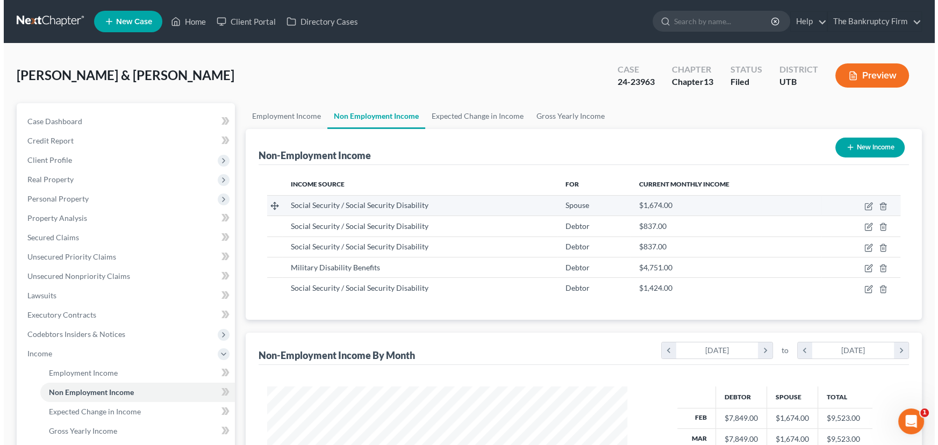
scroll to position [192, 382]
click at [880, 204] on icon "button" at bounding box center [879, 206] width 9 height 9
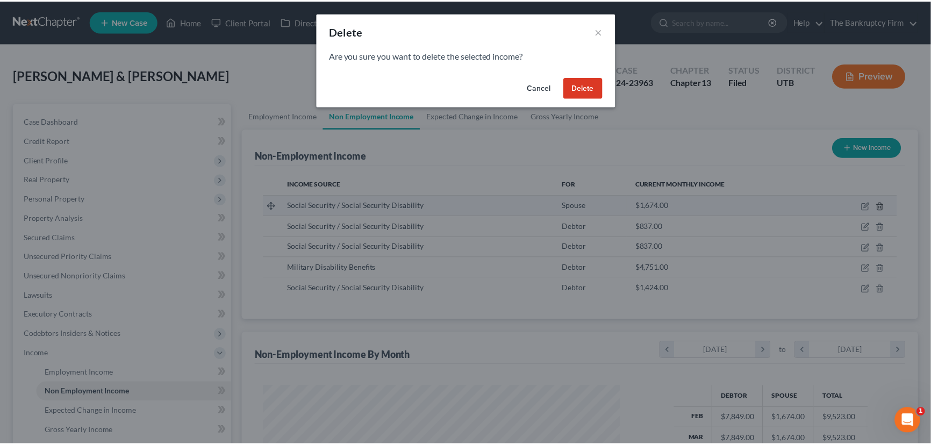
scroll to position [192, 385]
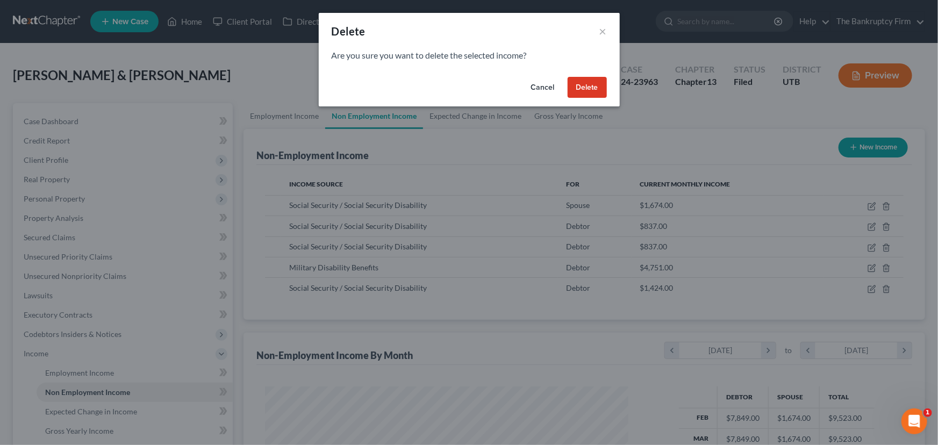
click at [590, 88] on button "Delete" at bounding box center [587, 88] width 39 height 22
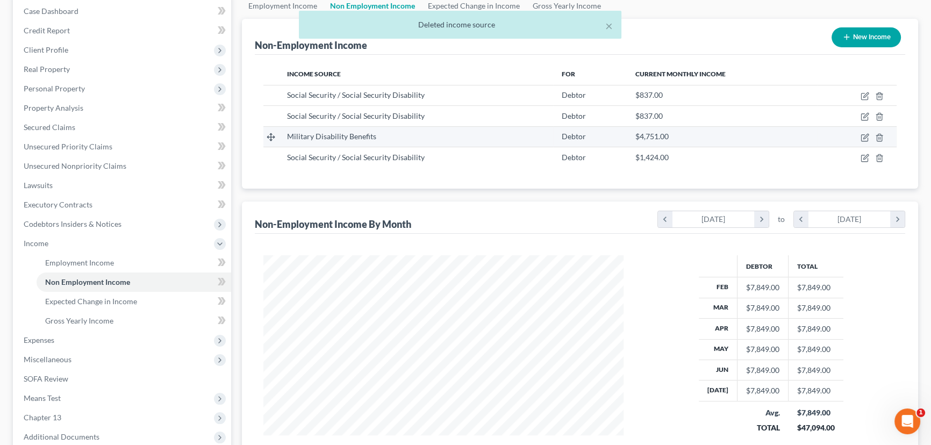
scroll to position [195, 0]
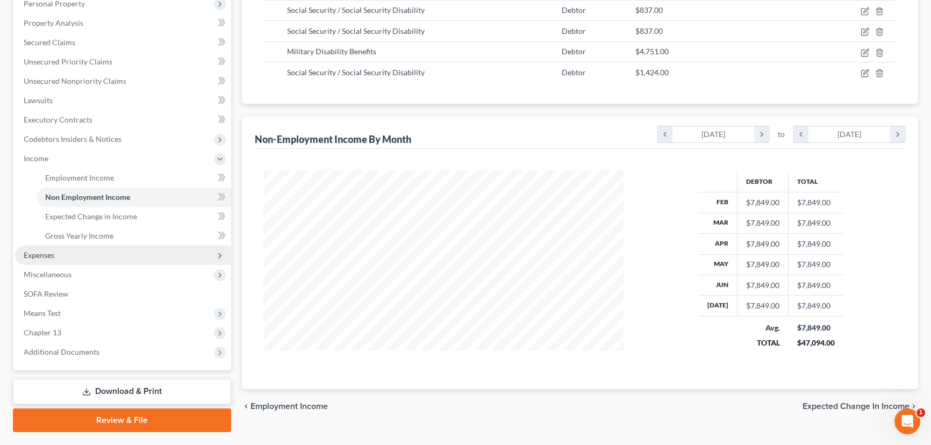
click at [64, 255] on span "Expenses" at bounding box center [123, 255] width 216 height 19
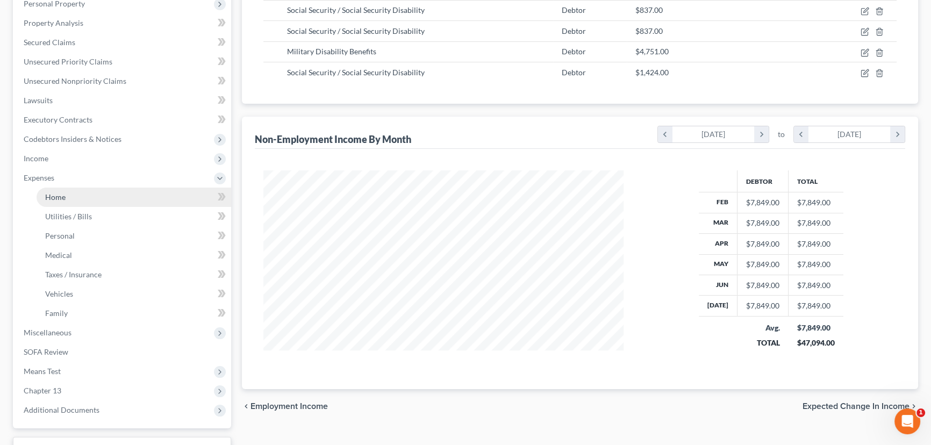
click at [58, 197] on span "Home" at bounding box center [55, 196] width 20 height 9
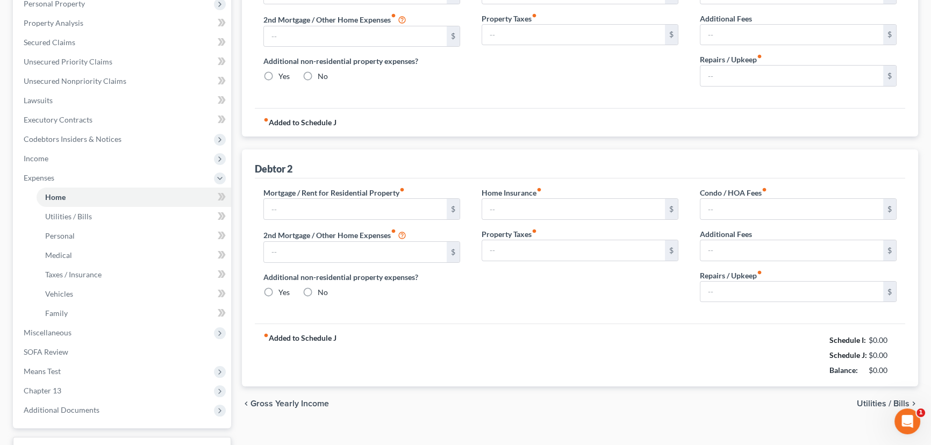
type input "2,268.09"
type input "0.00"
radio input "true"
type input "0.00"
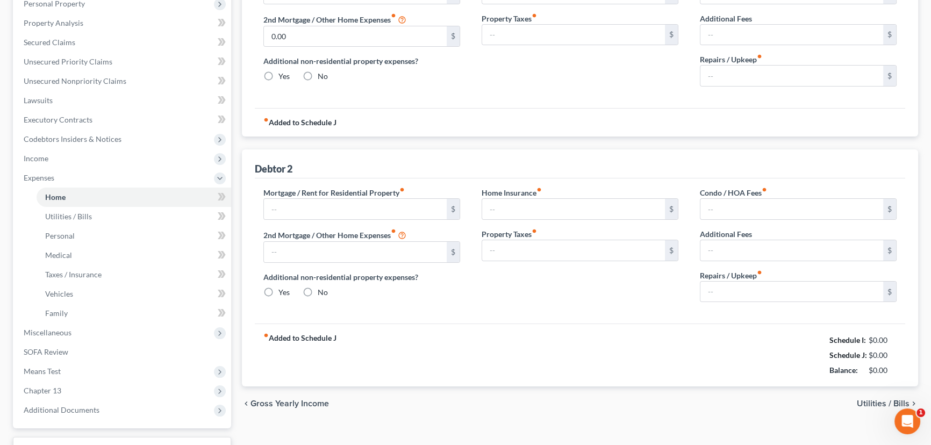
type input "0.00"
type input "101.39"
type input "2,197.52"
type input "0.00"
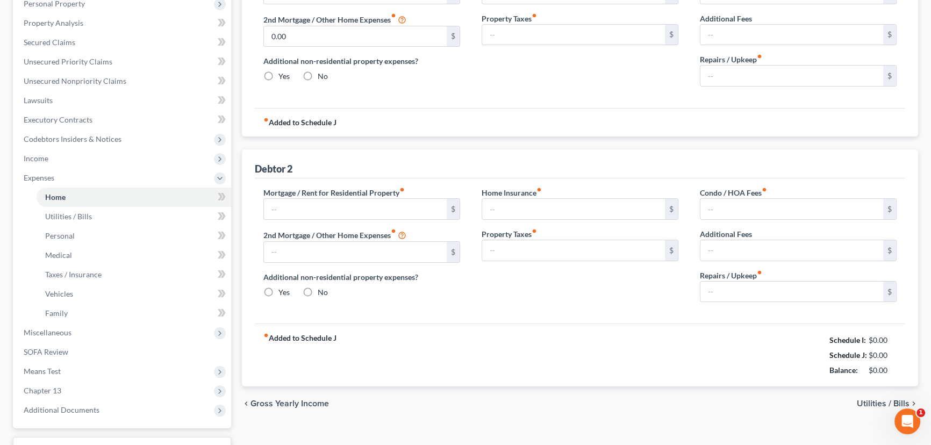
radio input "true"
type input "0.00"
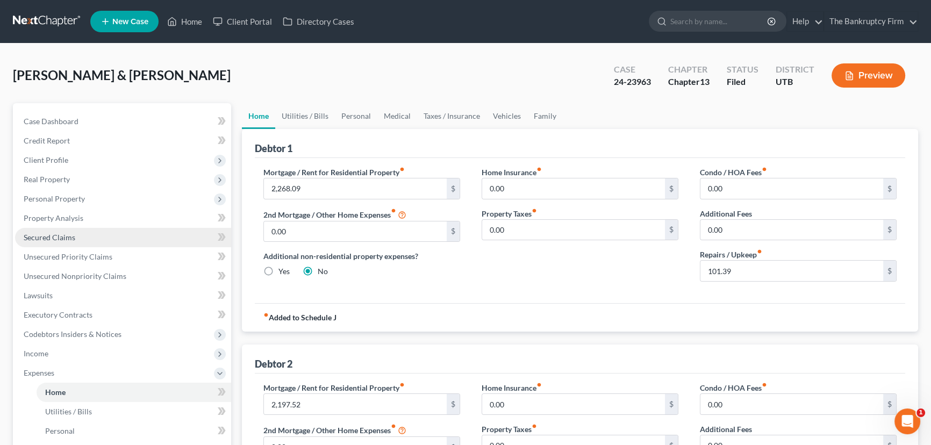
click at [53, 234] on span "Secured Claims" at bounding box center [50, 237] width 52 height 9
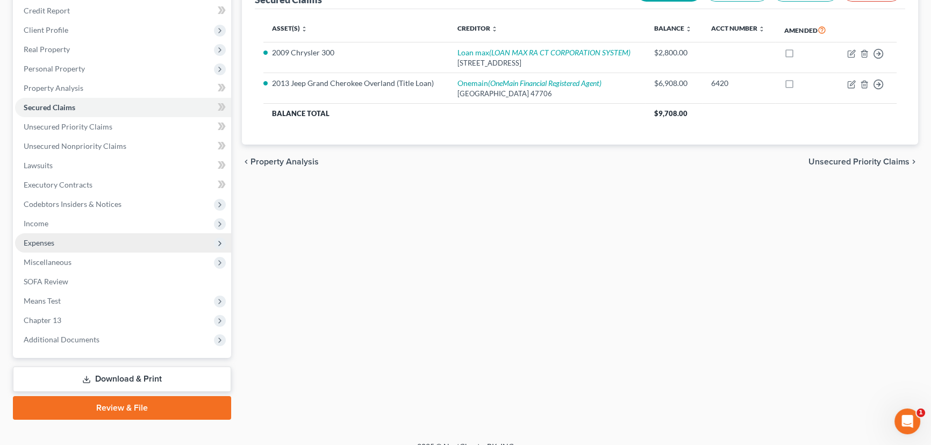
scroll to position [144, 0]
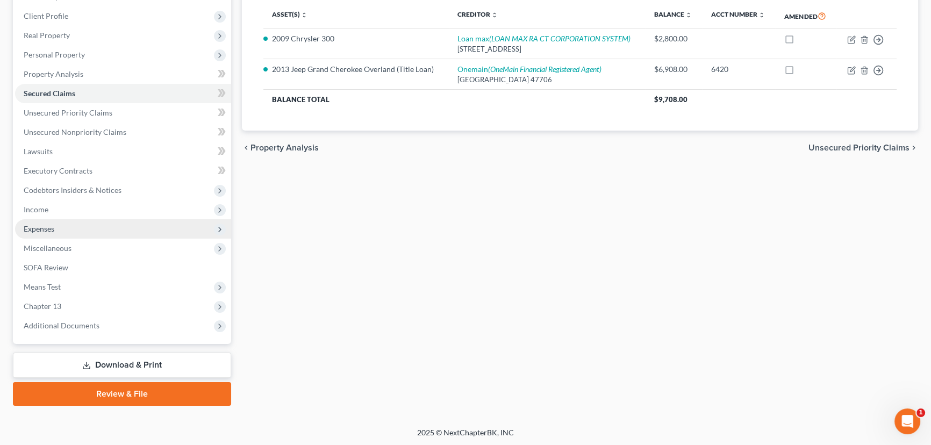
click at [43, 225] on span "Expenses" at bounding box center [39, 228] width 31 height 9
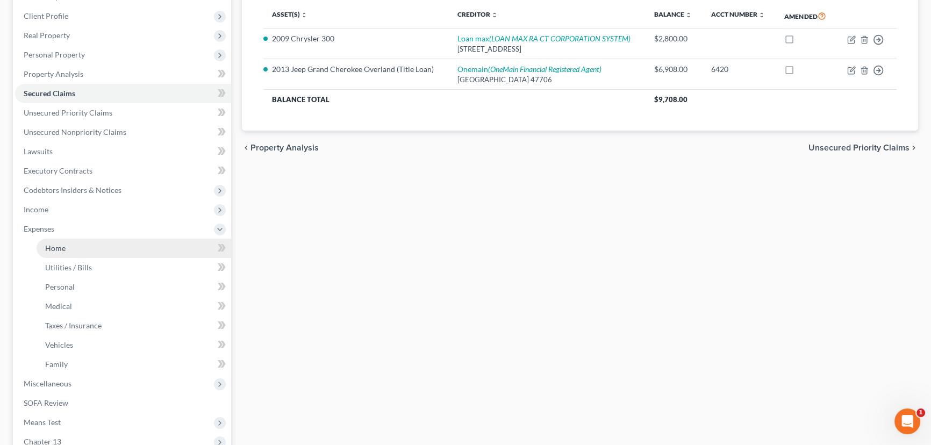
click at [53, 249] on span "Home" at bounding box center [55, 248] width 20 height 9
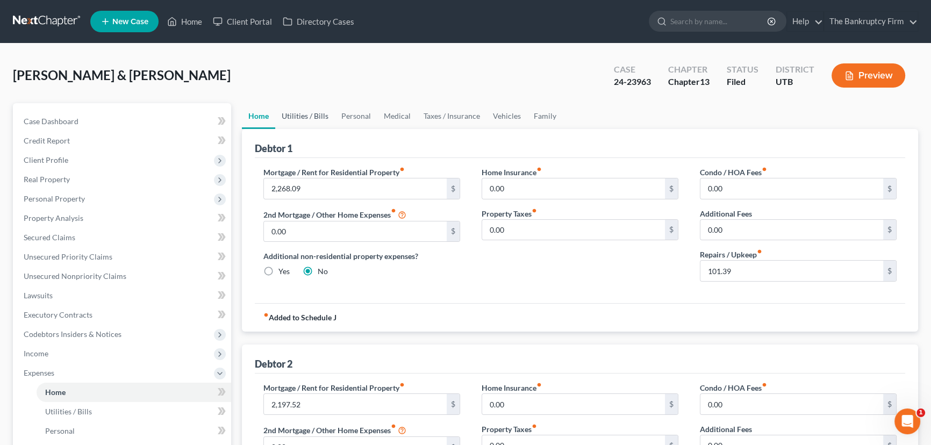
click at [312, 112] on link "Utilities / Bills" at bounding box center [305, 116] width 60 height 26
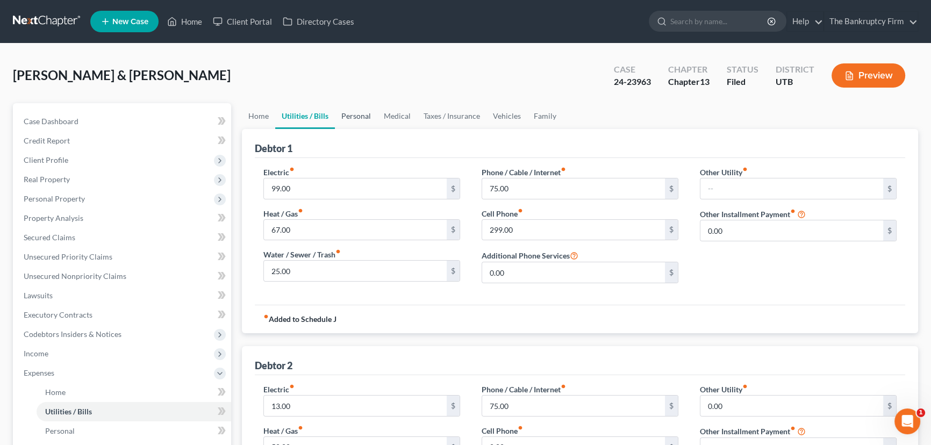
click at [346, 117] on link "Personal" at bounding box center [356, 116] width 42 height 26
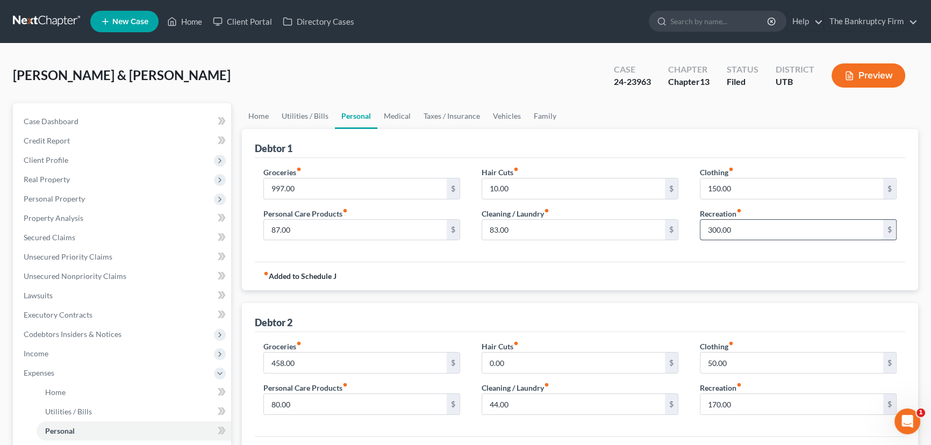
click at [716, 229] on input "300.00" at bounding box center [792, 230] width 183 height 20
click at [715, 227] on input "300.00" at bounding box center [792, 230] width 183 height 20
click at [714, 227] on input "300.00" at bounding box center [792, 230] width 183 height 20
drag, startPoint x: 710, startPoint y: 230, endPoint x: 715, endPoint y: 226, distance: 6.9
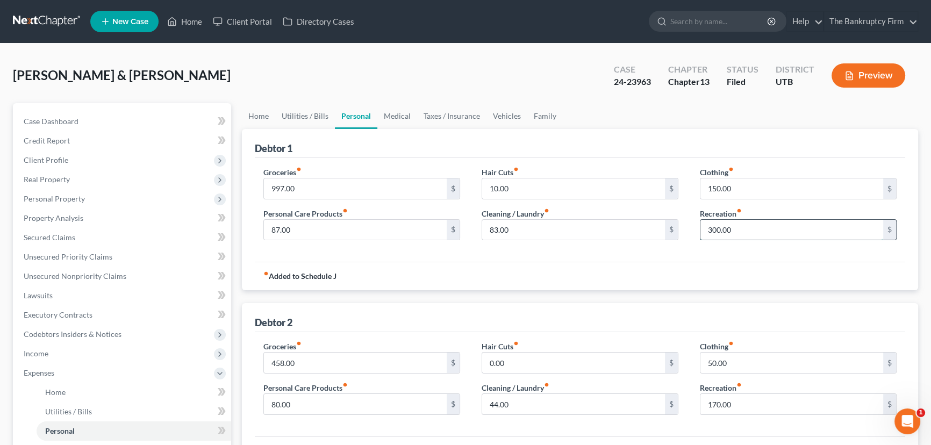
click at [715, 226] on input "300.00" at bounding box center [792, 230] width 183 height 20
click at [713, 187] on input "150.00" at bounding box center [792, 189] width 183 height 20
click at [710, 187] on input "150.00" at bounding box center [792, 189] width 183 height 20
click at [713, 185] on input "150.00" at bounding box center [792, 189] width 183 height 20
click at [524, 233] on input "83.00" at bounding box center [573, 230] width 183 height 20
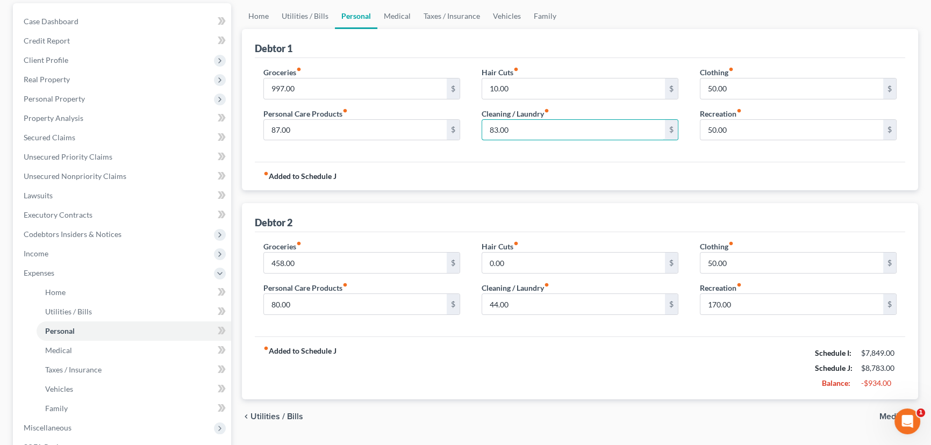
scroll to position [48, 0]
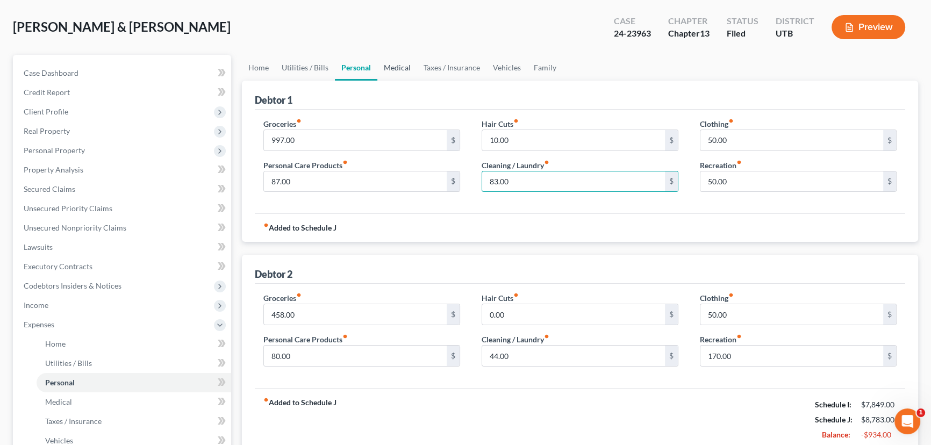
click at [391, 64] on link "Medical" at bounding box center [397, 68] width 40 height 26
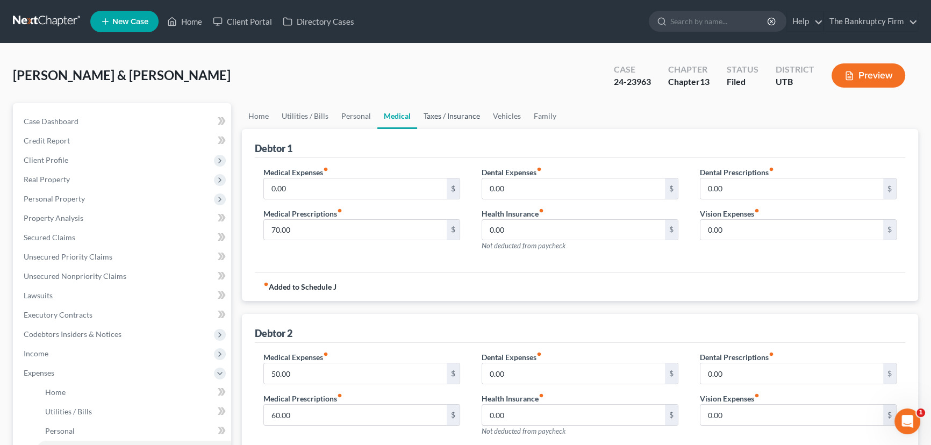
click at [452, 115] on link "Taxes / Insurance" at bounding box center [451, 116] width 69 height 26
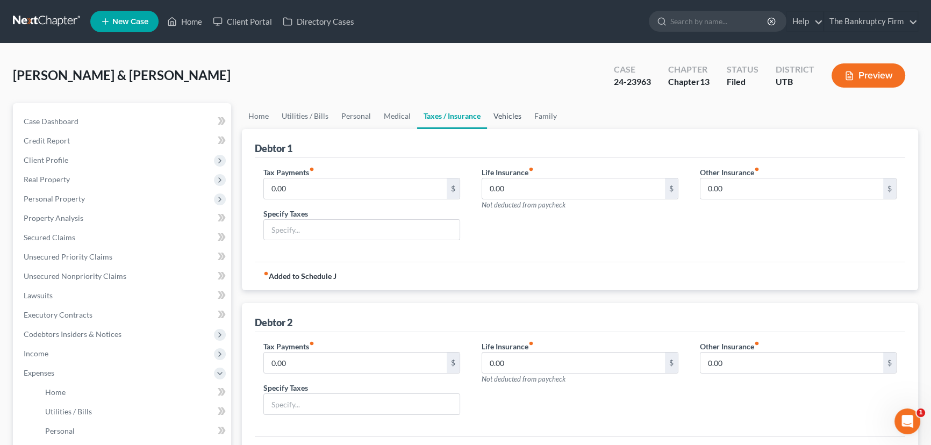
click at [506, 114] on link "Vehicles" at bounding box center [507, 116] width 41 height 26
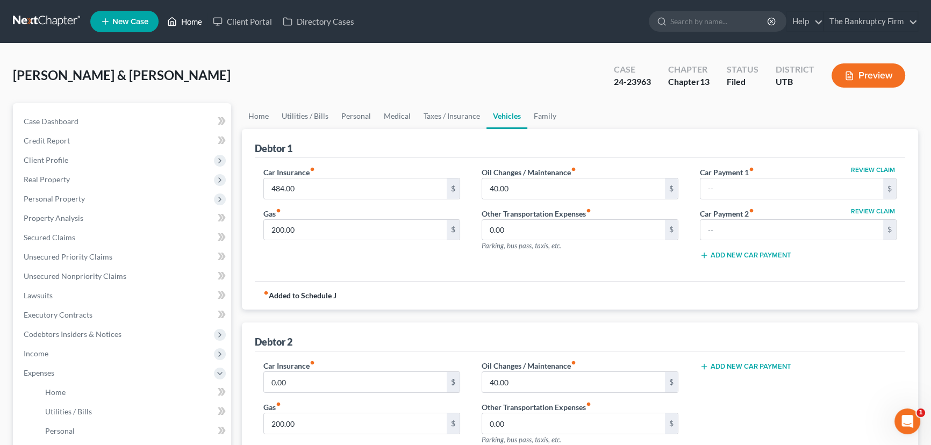
click at [193, 22] on link "Home" at bounding box center [185, 21] width 46 height 19
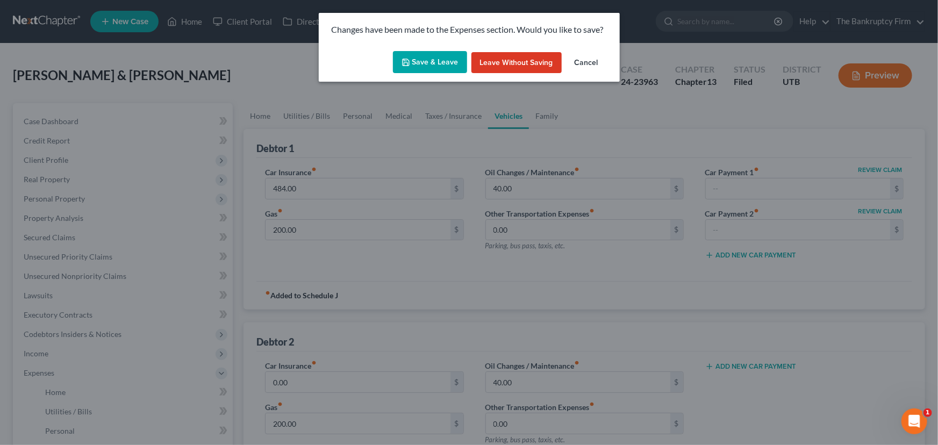
click at [434, 62] on button "Save & Leave" at bounding box center [430, 62] width 74 height 23
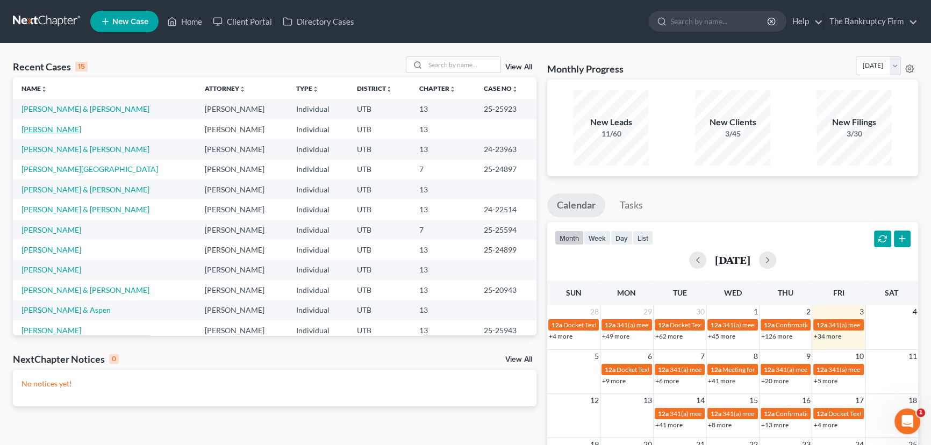
click at [54, 130] on link "[PERSON_NAME]" at bounding box center [52, 129] width 60 height 9
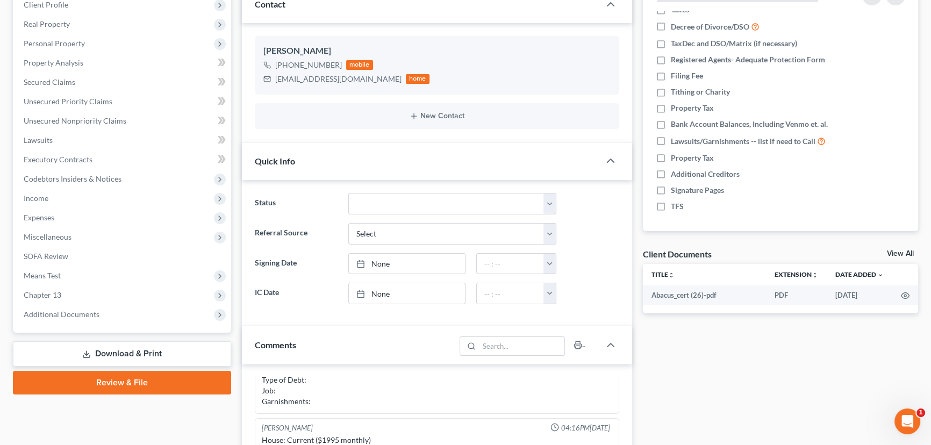
scroll to position [195, 0]
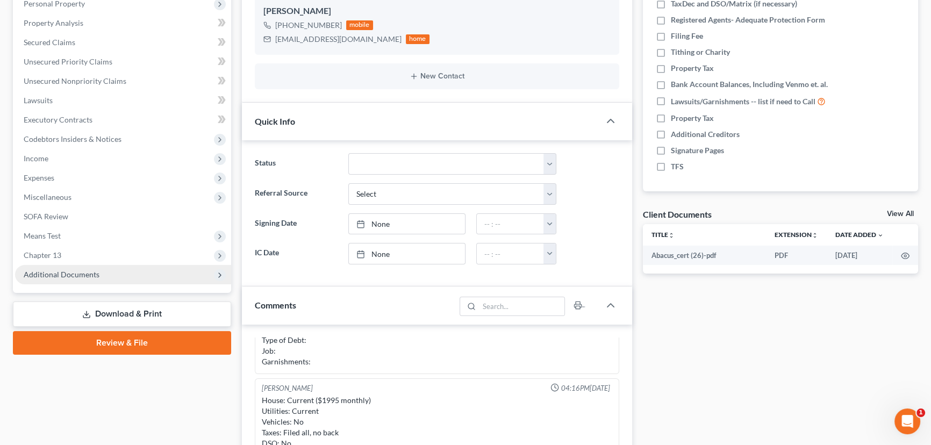
click at [53, 274] on span "Additional Documents" at bounding box center [62, 274] width 76 height 9
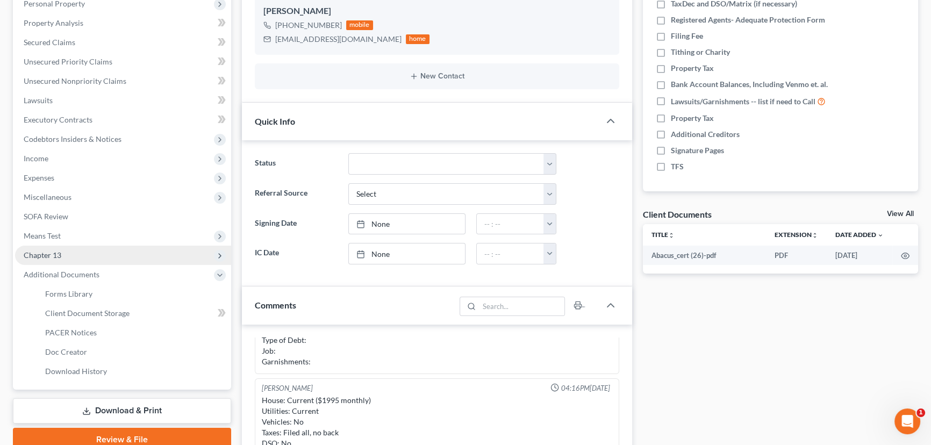
click at [48, 256] on span "Chapter 13" at bounding box center [43, 255] width 38 height 9
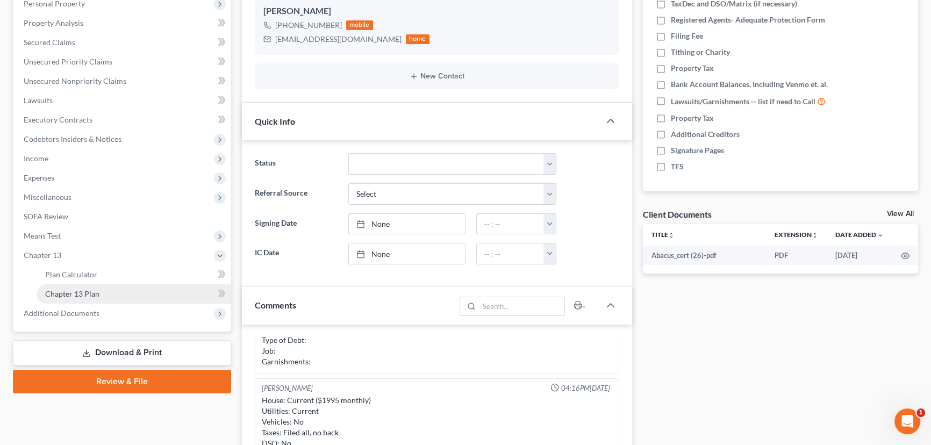
click at [84, 292] on span "Chapter 13 Plan" at bounding box center [72, 293] width 54 height 9
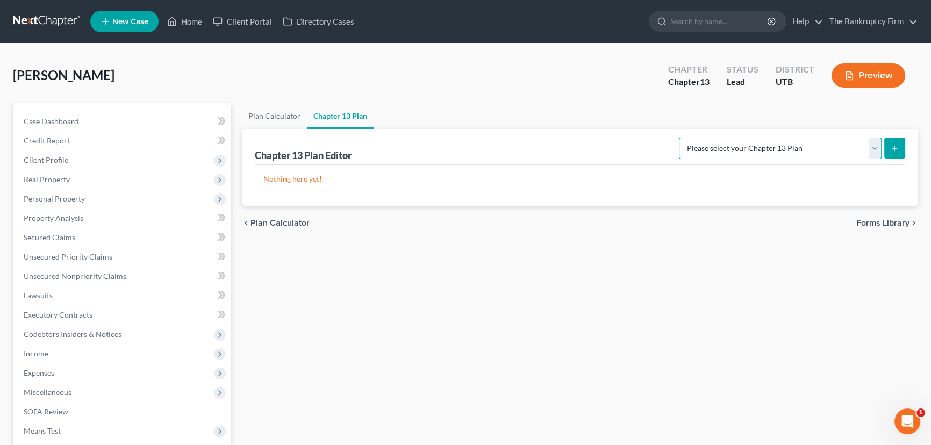
drag, startPoint x: 817, startPoint y: 144, endPoint x: 797, endPoint y: 151, distance: 21.8
click at [817, 144] on select "Please select your Chapter 13 Plan Chapter 13 Plan - The Bankruptcy Firm - Utah…" at bounding box center [780, 149] width 203 height 22
click at [703, 138] on select "Please select your Chapter 13 Plan Chapter 13 Plan - The Bankruptcy Firm - Utah…" at bounding box center [780, 149] width 203 height 22
click at [899, 145] on button "submit" at bounding box center [894, 148] width 21 height 21
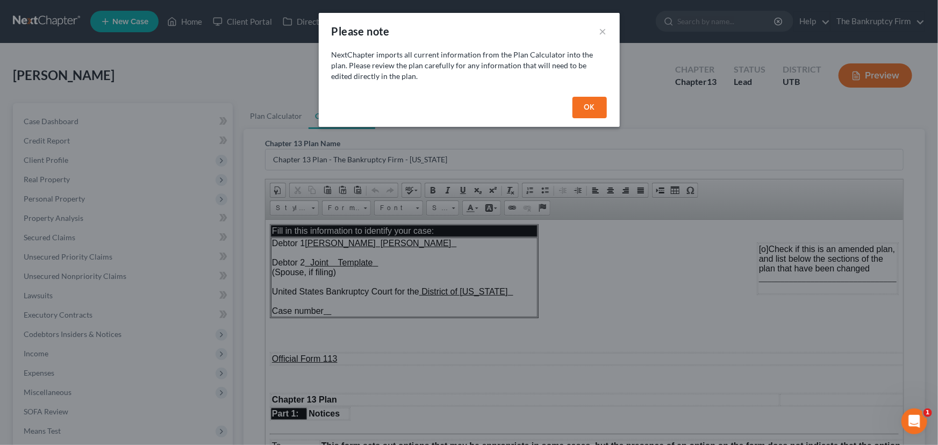
click at [584, 106] on button "OK" at bounding box center [590, 108] width 34 height 22
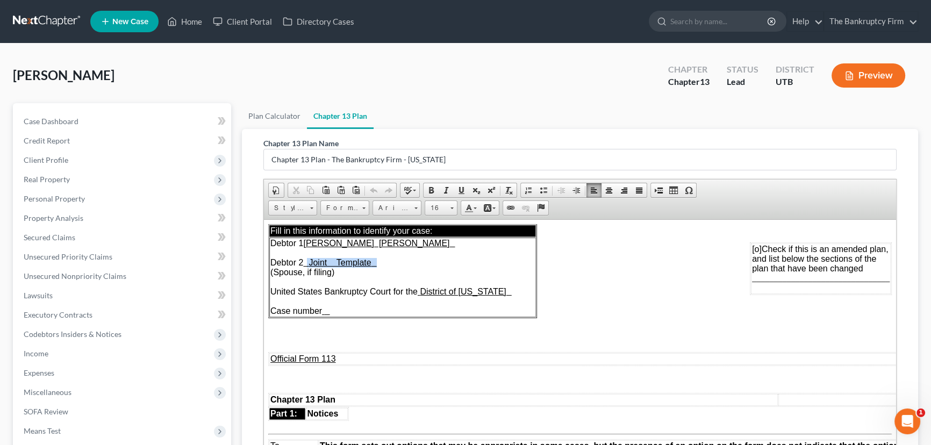
drag, startPoint x: 317, startPoint y: 263, endPoint x: 404, endPoint y: 263, distance: 87.1
click at [404, 263] on td "Debtor 1 Elizabeth Nicole Williams Debtor 2 Joint Template (Spouse, if filing) …" at bounding box center [402, 277] width 267 height 80
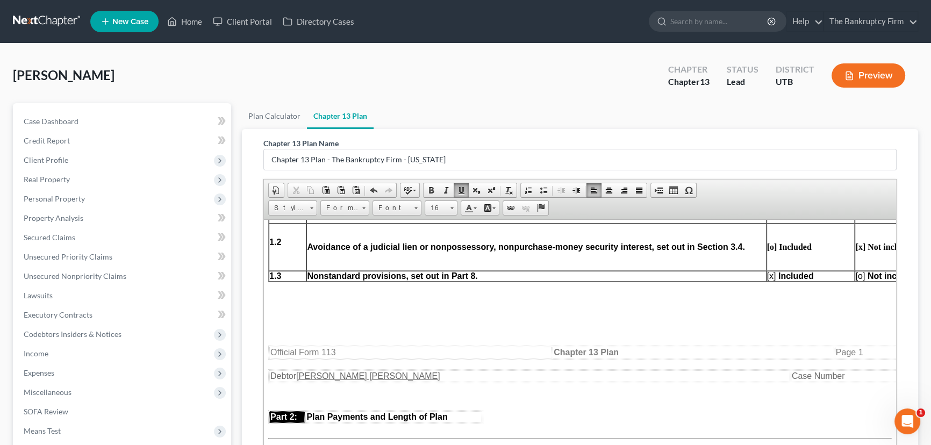
scroll to position [586, 0]
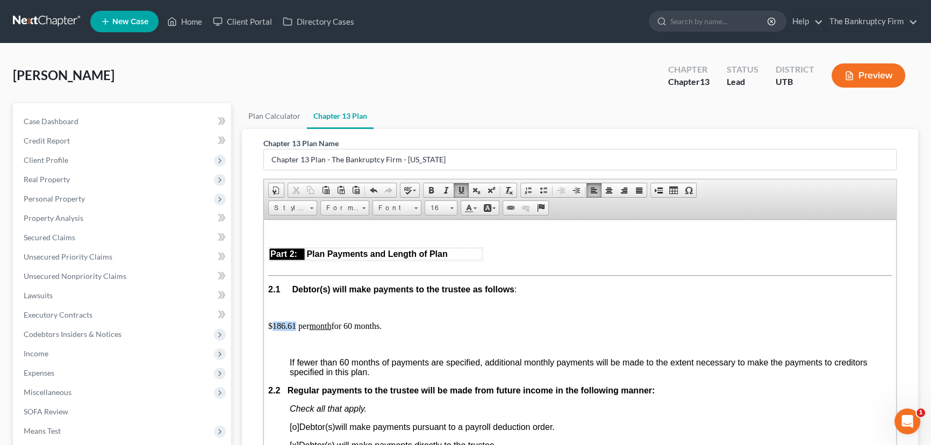
drag, startPoint x: 272, startPoint y: 348, endPoint x: 296, endPoint y: 348, distance: 23.7
click at [296, 331] on p "$186.61 per month for 60 months." at bounding box center [580, 326] width 624 height 10
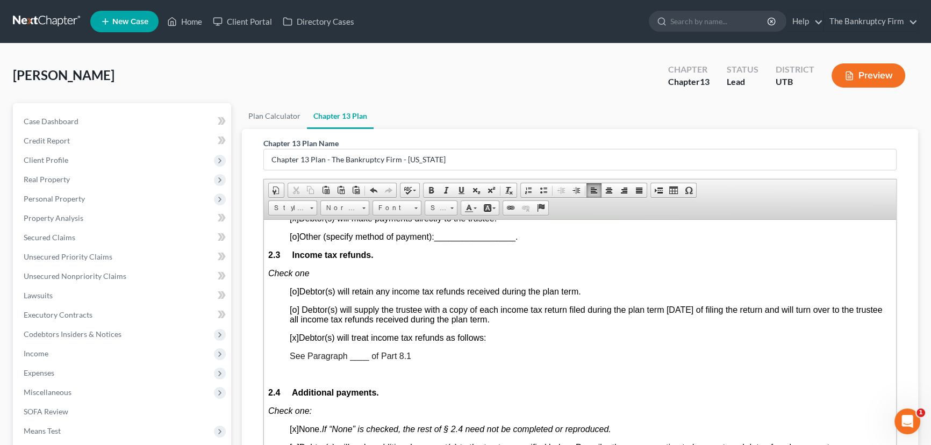
scroll to position [831, 0]
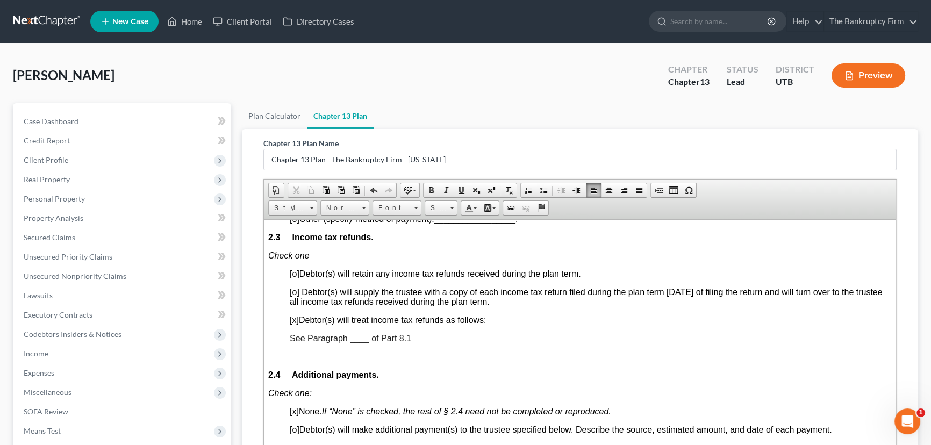
click at [355, 342] on span "See Paragraph ____ of Part 8.1" at bounding box center [351, 337] width 122 height 9
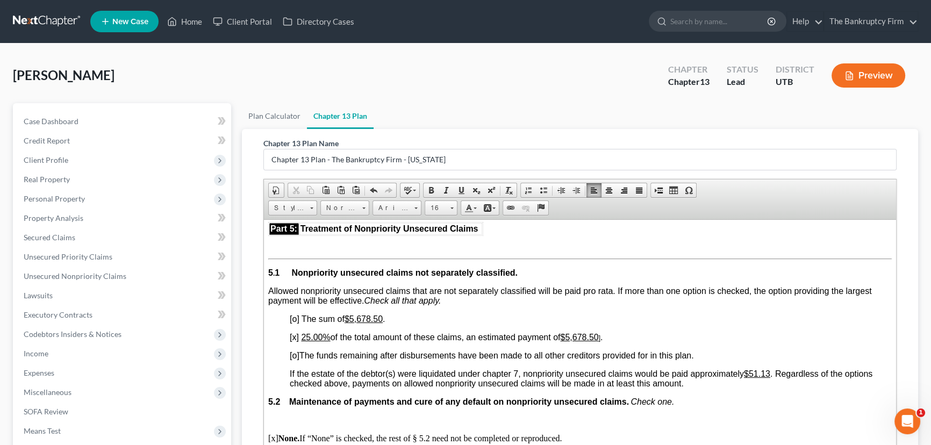
scroll to position [2102, 0]
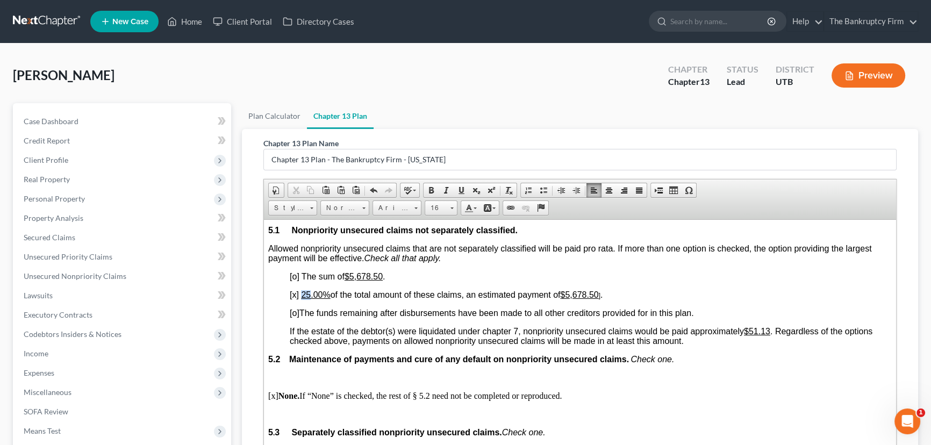
drag, startPoint x: 302, startPoint y: 366, endPoint x: 308, endPoint y: 366, distance: 6.5
click at [308, 299] on u "25.00%" at bounding box center [315, 294] width 29 height 9
drag, startPoint x: 351, startPoint y: 344, endPoint x: 479, endPoint y: 354, distance: 127.8
click at [478, 354] on body "Fill in this information to identify your case: Debtor 1 Elizabeth Nicole Willi…" at bounding box center [580, 250] width 624 height 4256
click at [411, 281] on p "[o] The sum of $5,678.50 ." at bounding box center [591, 277] width 602 height 10
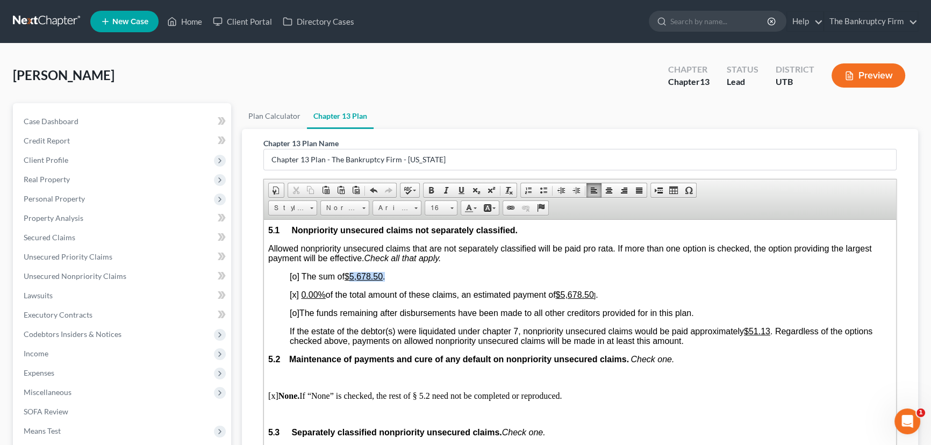
drag, startPoint x: 351, startPoint y: 347, endPoint x: 425, endPoint y: 348, distance: 73.7
click at [425, 281] on p "[o] The sum of $5,678.50 ." at bounding box center [591, 277] width 602 height 10
drag, startPoint x: 568, startPoint y: 364, endPoint x: 597, endPoint y: 364, distance: 29.0
click at [594, 299] on u "$5,678.50" at bounding box center [575, 294] width 38 height 9
drag, startPoint x: 755, startPoint y: 401, endPoint x: 775, endPoint y: 401, distance: 19.4
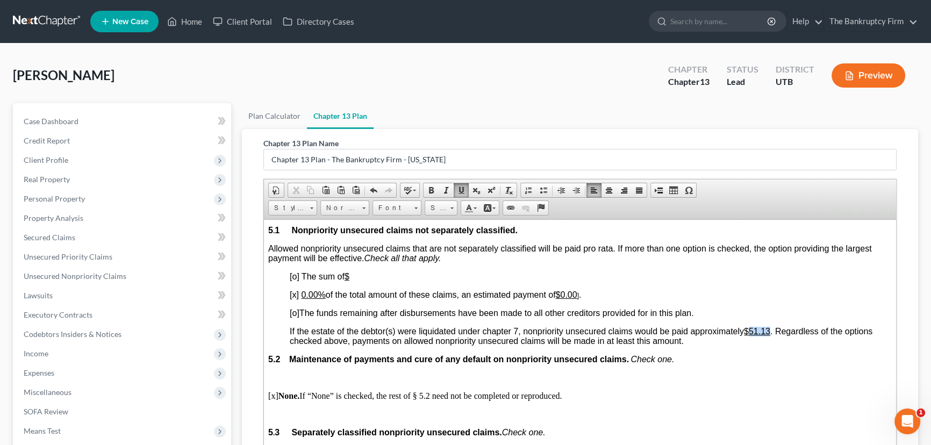
click at [775, 345] on span "If the estate of the debtor(s) were liquidated under chapter 7, nonpriority uns…" at bounding box center [581, 335] width 583 height 19
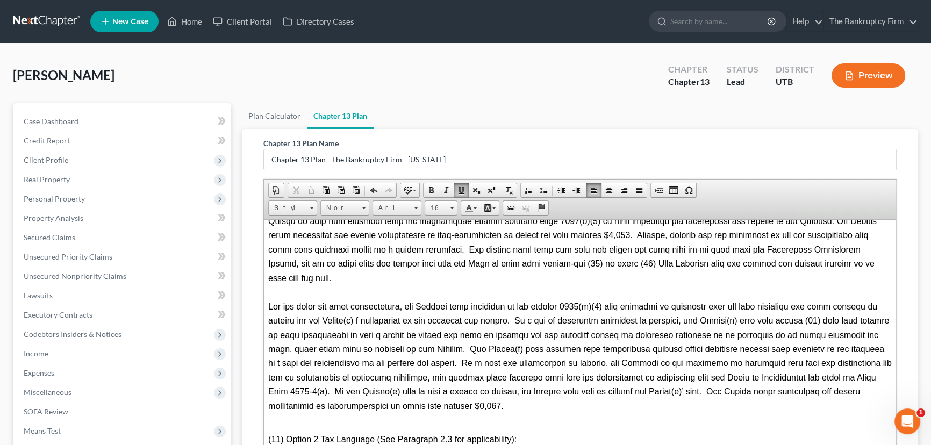
scroll to position [3226, 0]
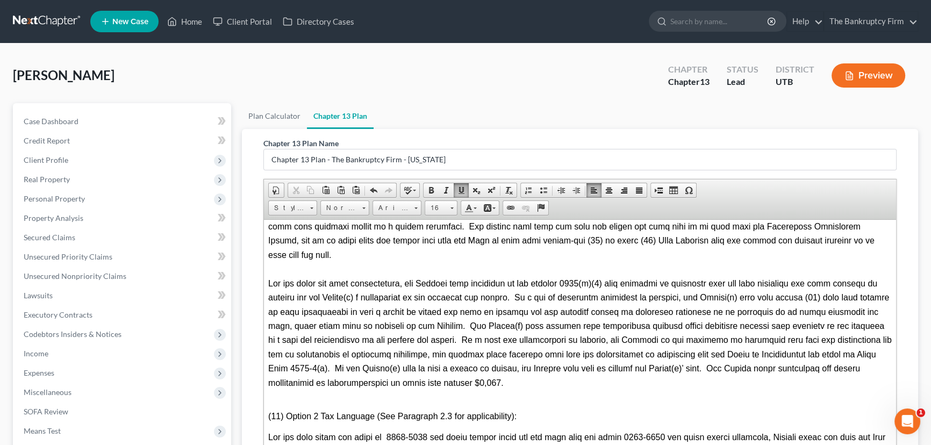
click at [391, 376] on span at bounding box center [581, 333] width 626 height 109
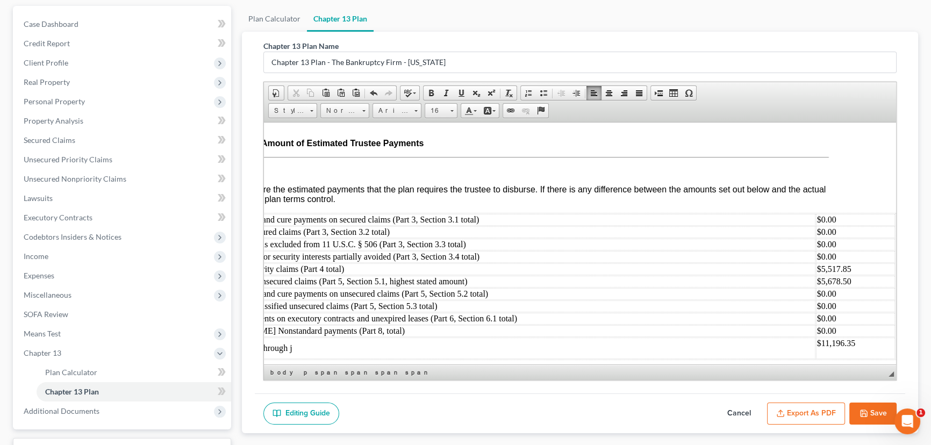
scroll to position [4144, 70]
drag, startPoint x: 817, startPoint y: 271, endPoint x: 846, endPoint y: 270, distance: 29.1
click at [846, 275] on td "$5,678.50" at bounding box center [855, 281] width 79 height 12
drag, startPoint x: 823, startPoint y: 256, endPoint x: 847, endPoint y: 258, distance: 23.7
click at [847, 263] on td "$5,517.85" at bounding box center [855, 269] width 79 height 12
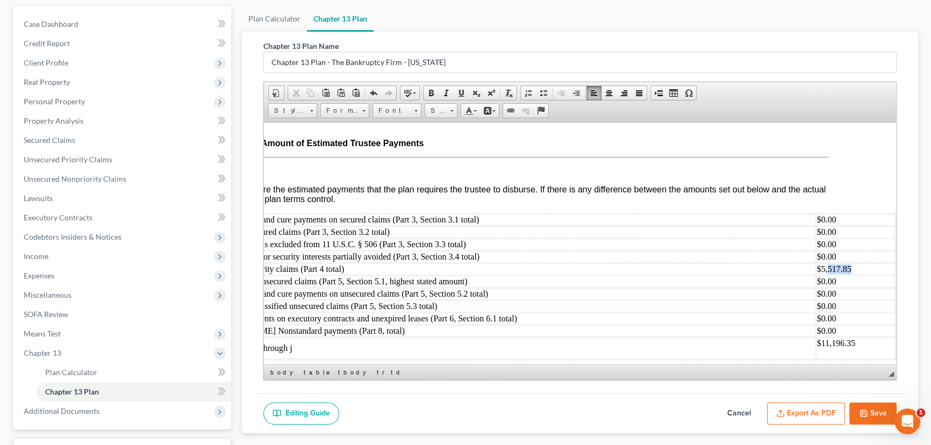
drag, startPoint x: 847, startPoint y: 258, endPoint x: 822, endPoint y: 262, distance: 25.7
click at [822, 263] on td "$5,517.85" at bounding box center [855, 269] width 79 height 12
drag, startPoint x: 816, startPoint y: 336, endPoint x: 848, endPoint y: 332, distance: 32.4
click at [848, 337] on td "$11,196.35" at bounding box center [855, 348] width 79 height 22
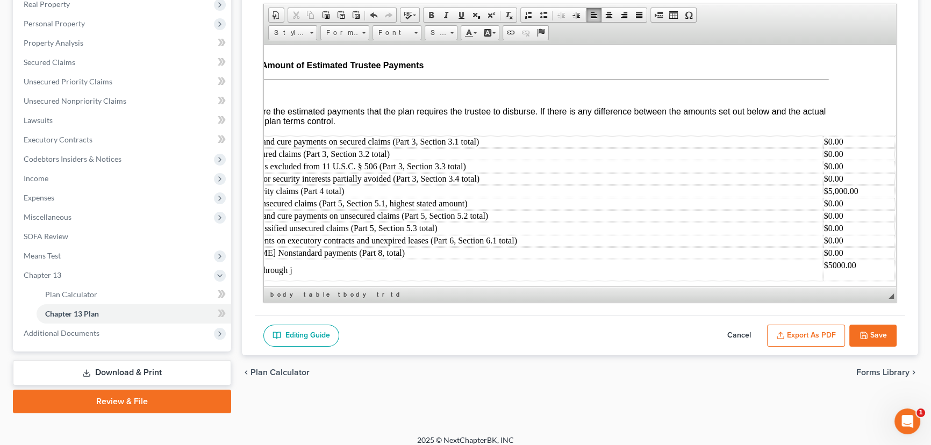
scroll to position [183, 0]
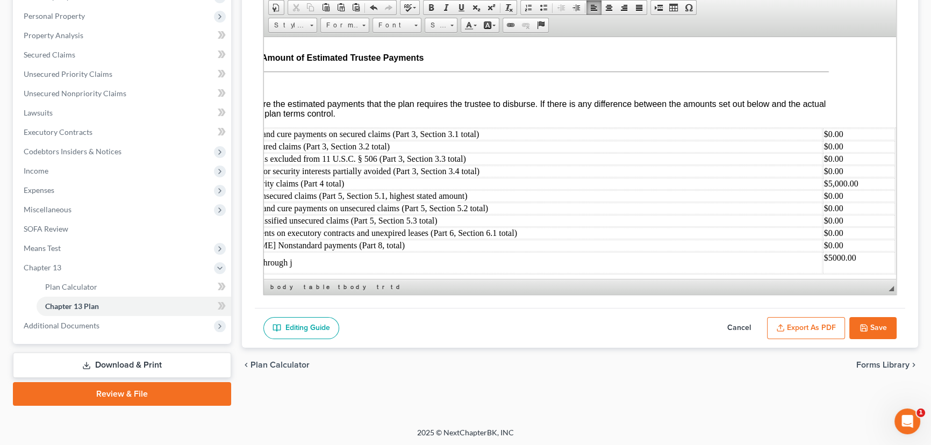
click at [811, 326] on button "Export as PDF" at bounding box center [806, 328] width 78 height 23
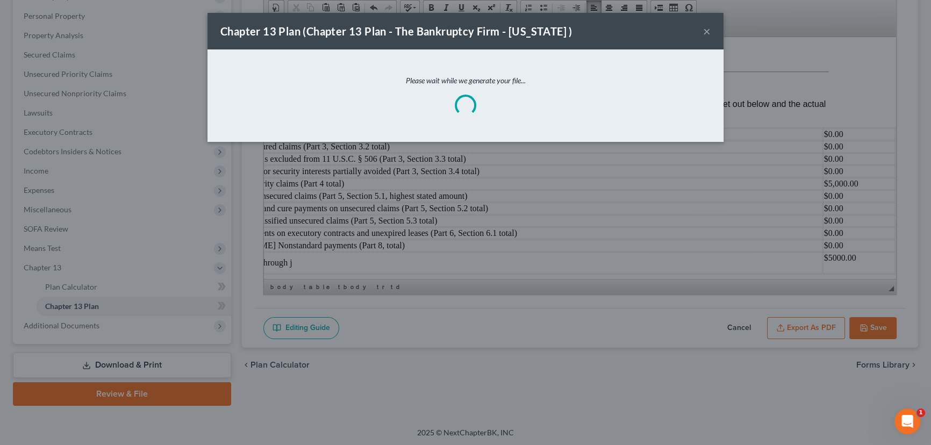
scroll to position [4120, 65]
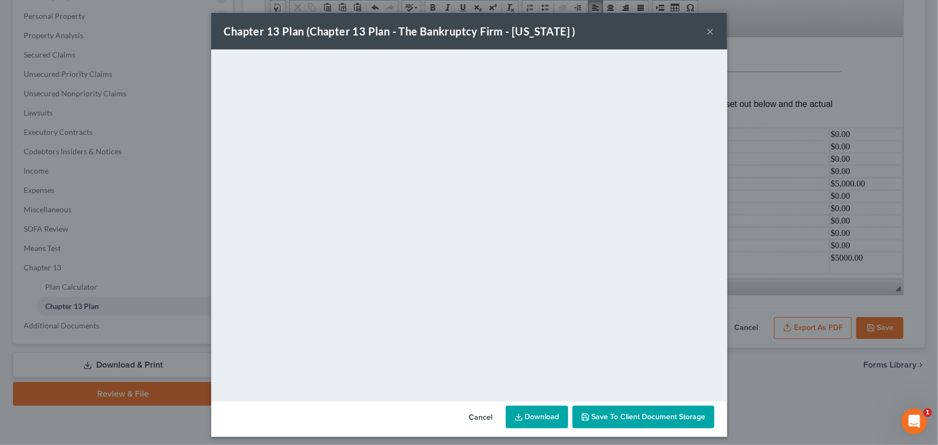
click at [637, 419] on span "Save to Client Document Storage" at bounding box center [649, 416] width 114 height 9
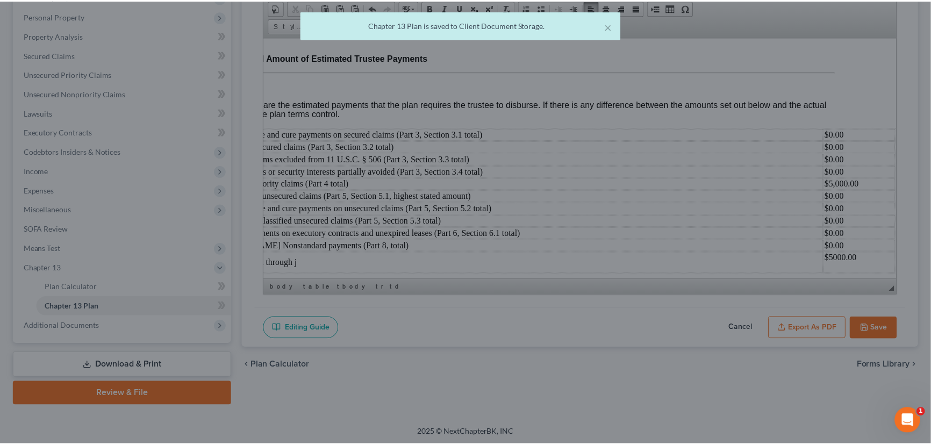
scroll to position [4144, 65]
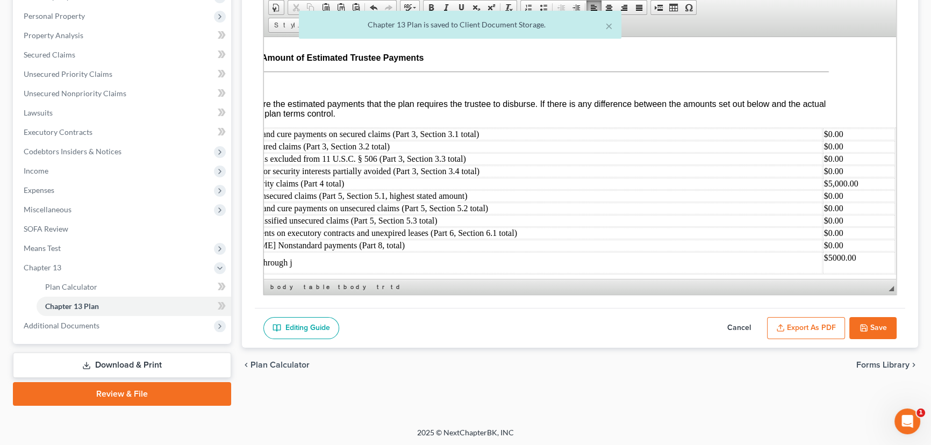
click at [874, 328] on button "Save" at bounding box center [873, 328] width 47 height 23
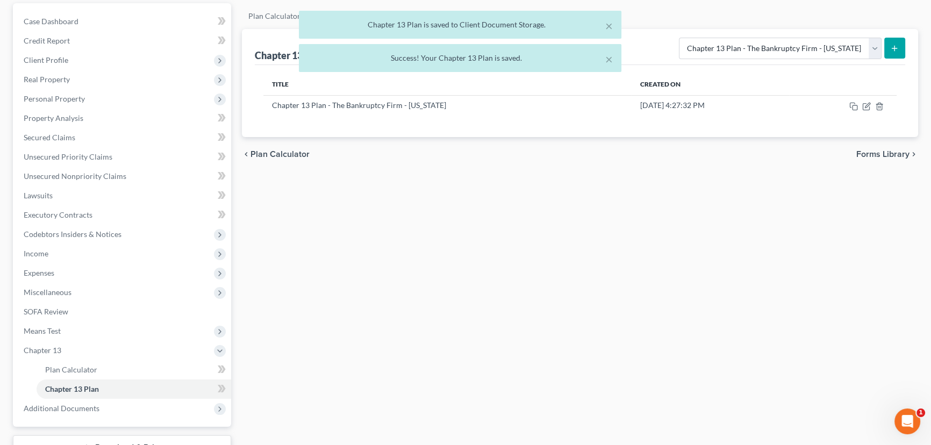
scroll to position [183, 0]
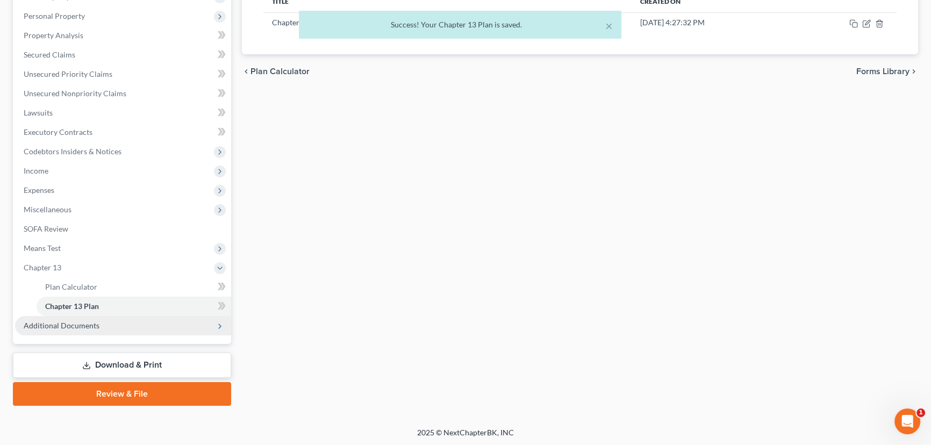
click at [67, 323] on span "Additional Documents" at bounding box center [62, 325] width 76 height 9
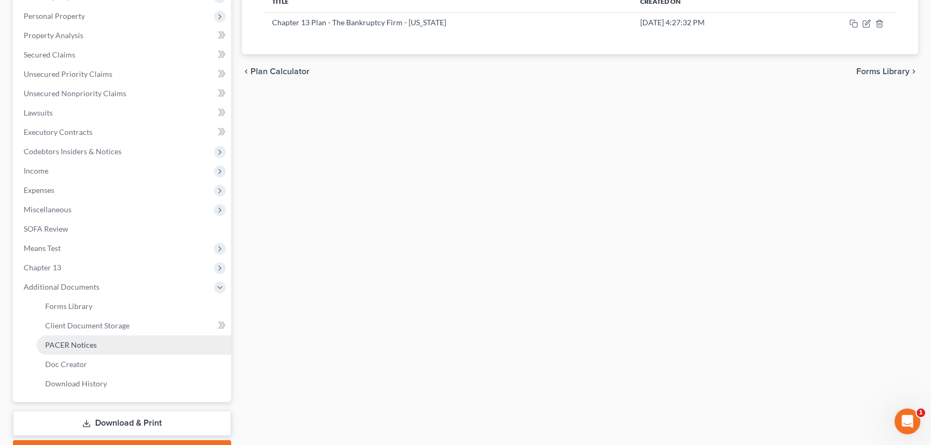
drag, startPoint x: 79, startPoint y: 342, endPoint x: 142, endPoint y: 348, distance: 63.2
click at [79, 341] on span "PACER Notices" at bounding box center [71, 344] width 52 height 9
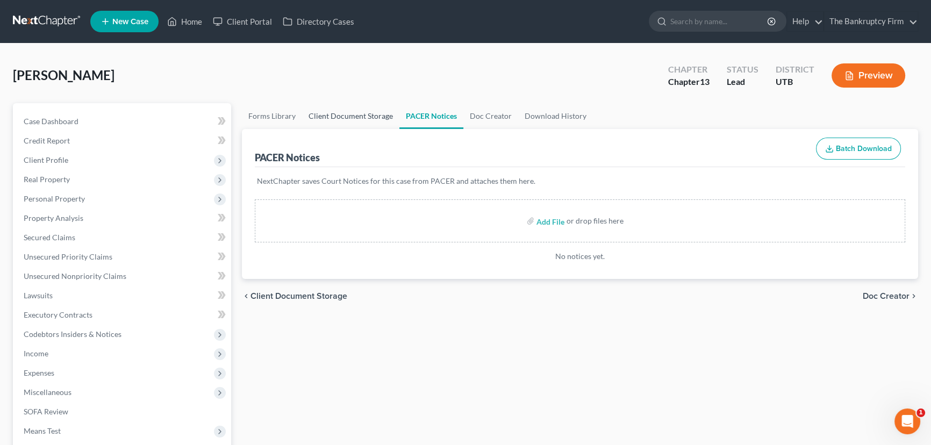
click at [347, 118] on link "Client Document Storage" at bounding box center [350, 116] width 97 height 26
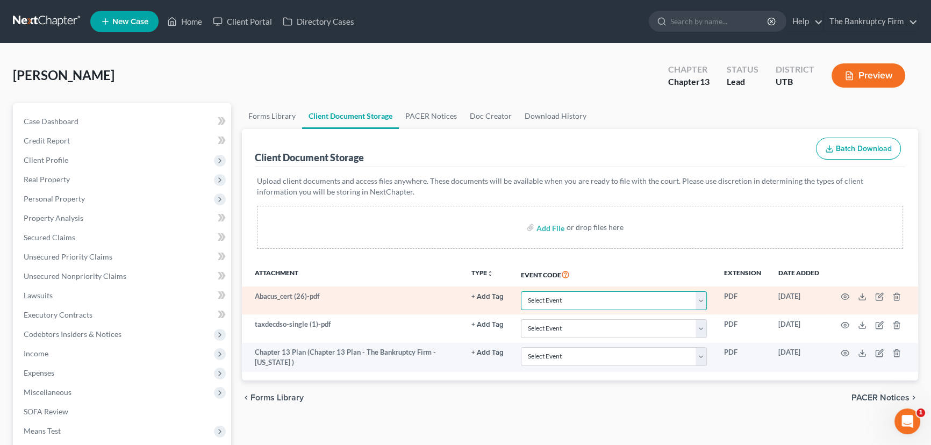
click at [550, 296] on select "Select Event Affidavit/Declaration Amended Chapter 11 Plan Amended Disclosure S…" at bounding box center [614, 300] width 186 height 19
click at [521, 291] on select "Select Event Affidavit/Declaration Amended Chapter 11 Plan Amended Disclosure S…" at bounding box center [614, 300] width 186 height 19
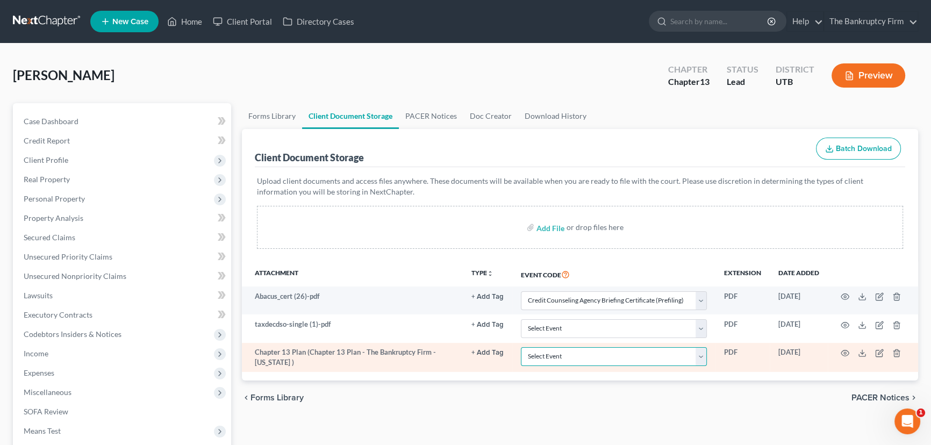
click at [555, 355] on select "Select Event Affidavit/Declaration Amended Chapter 11 Plan Amended Disclosure S…" at bounding box center [614, 356] width 186 height 19
click at [521, 347] on select "Select Event Affidavit/Declaration Amended Chapter 11 Plan Amended Disclosure S…" at bounding box center [614, 356] width 186 height 19
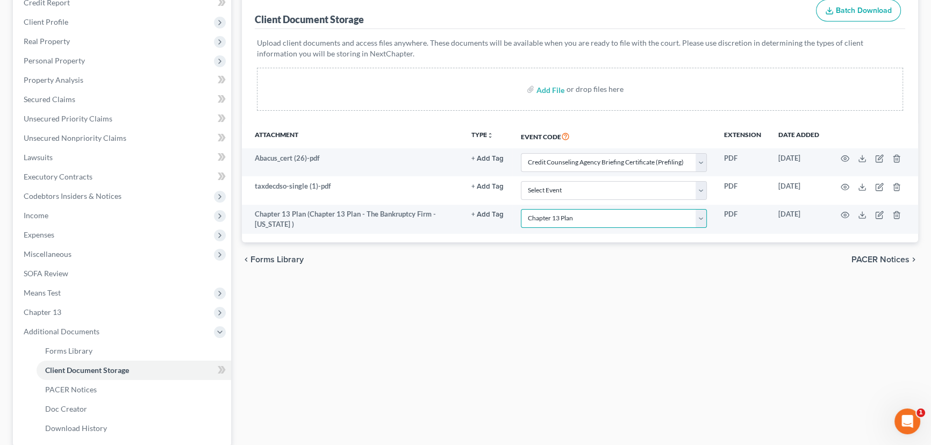
scroll to position [241, 0]
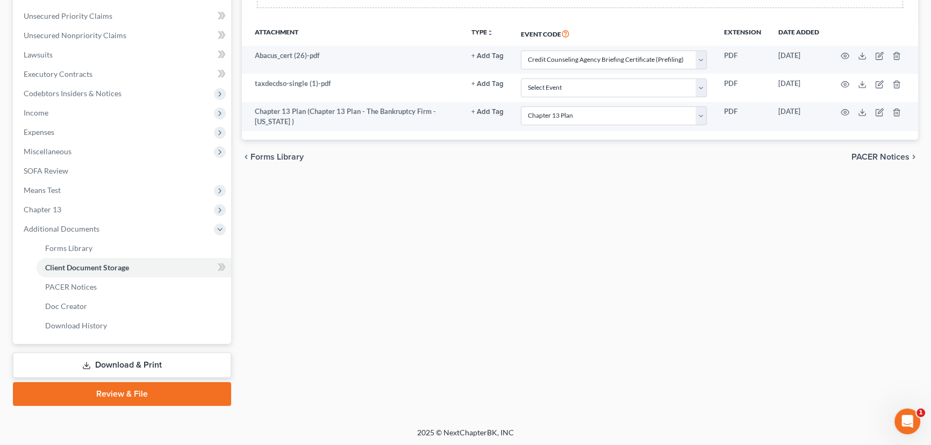
click at [122, 393] on link "Review & File" at bounding box center [122, 394] width 218 height 24
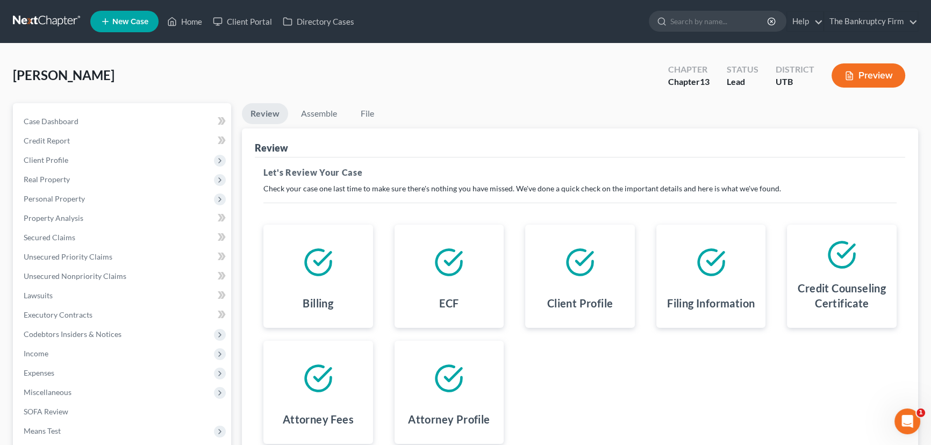
scroll to position [144, 0]
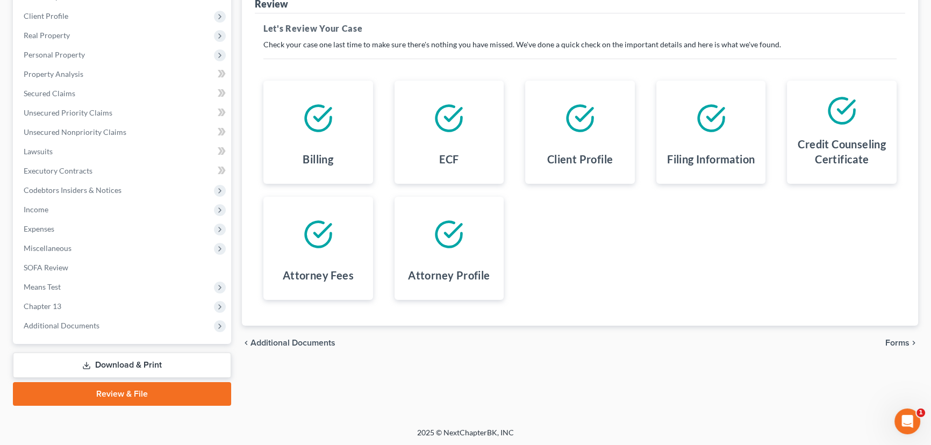
click at [90, 369] on link "Download & Print" at bounding box center [122, 365] width 218 height 25
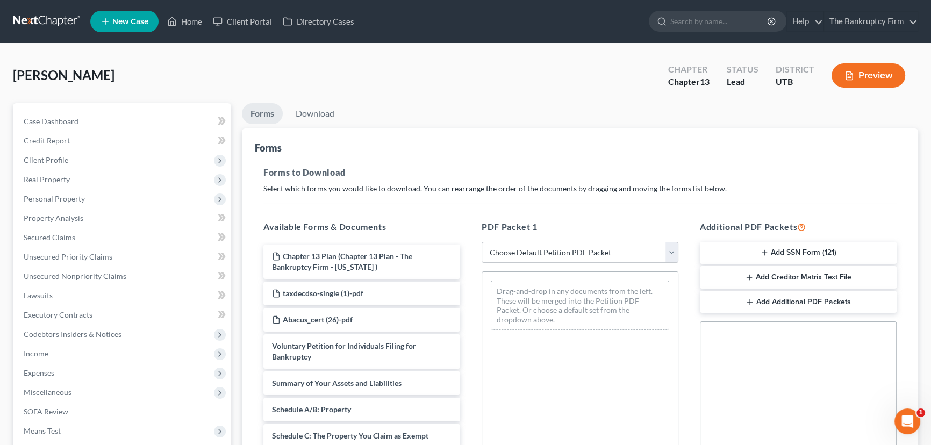
click at [803, 255] on button "Add SSN Form (121)" at bounding box center [798, 253] width 197 height 23
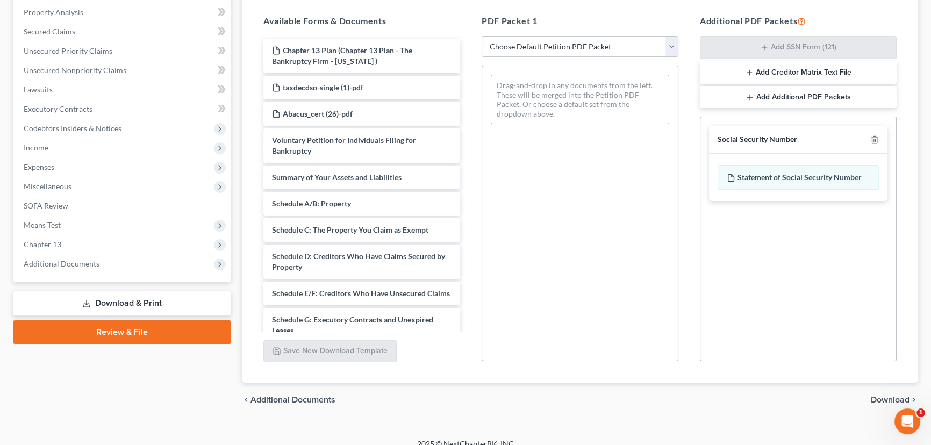
scroll to position [218, 0]
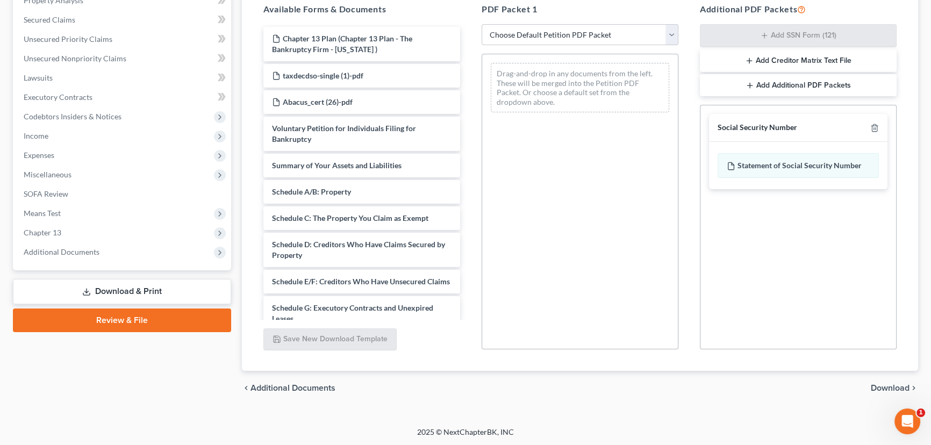
click at [892, 387] on span "Download" at bounding box center [890, 388] width 39 height 9
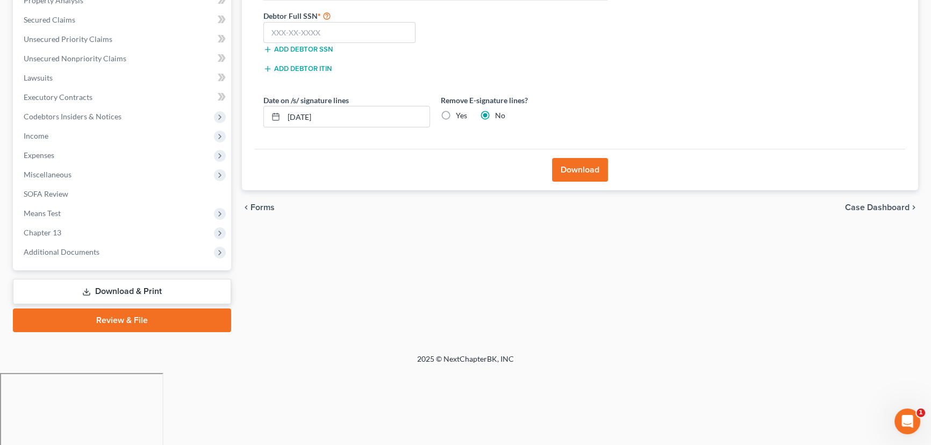
scroll to position [144, 0]
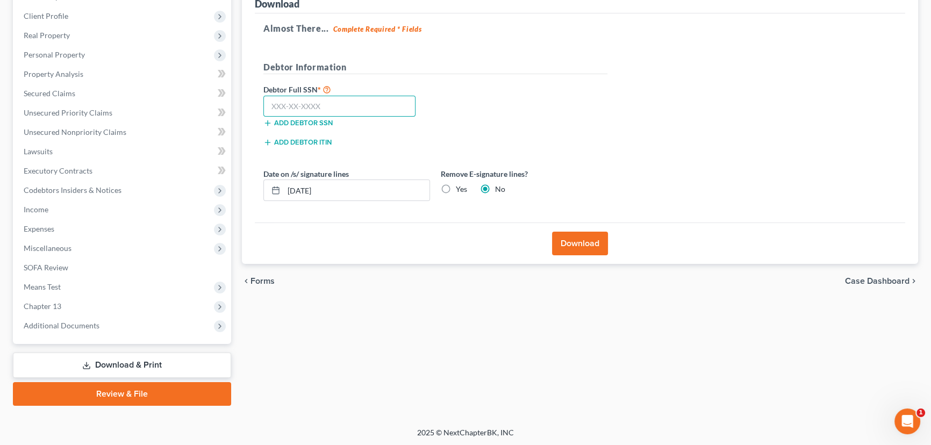
click at [291, 105] on input "text" at bounding box center [339, 107] width 152 height 22
paste input "034-72-2378"
click at [581, 248] on button "Download" at bounding box center [580, 244] width 56 height 24
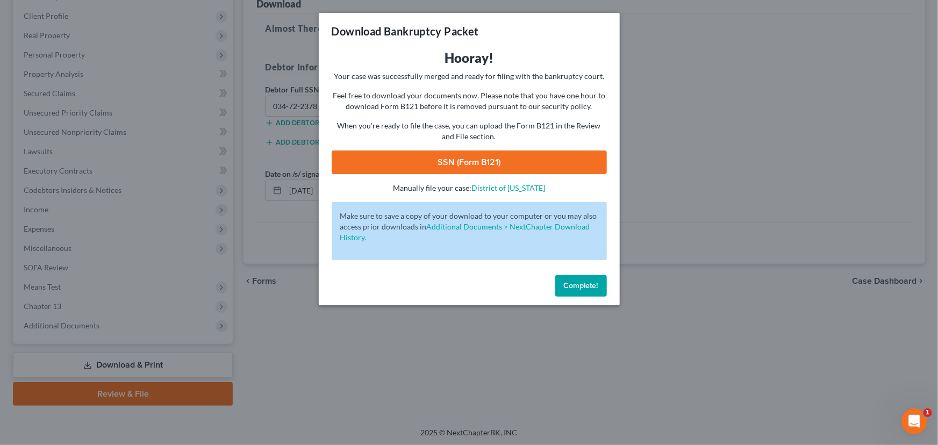
click at [451, 161] on link "SSN (Form B121)" at bounding box center [469, 163] width 275 height 24
click at [127, 396] on div "Download Bankruptcy Packet Hooray! Your case was successfully merged and ready …" at bounding box center [469, 222] width 938 height 445
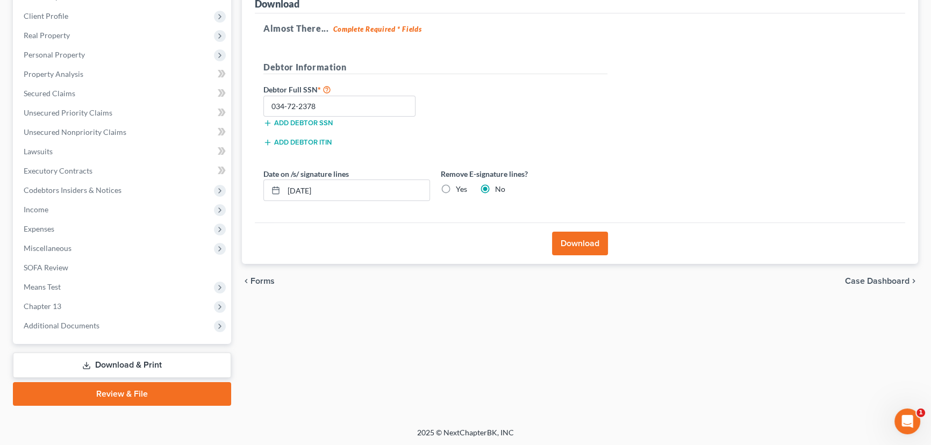
click at [127, 396] on link "Review & File" at bounding box center [122, 394] width 218 height 24
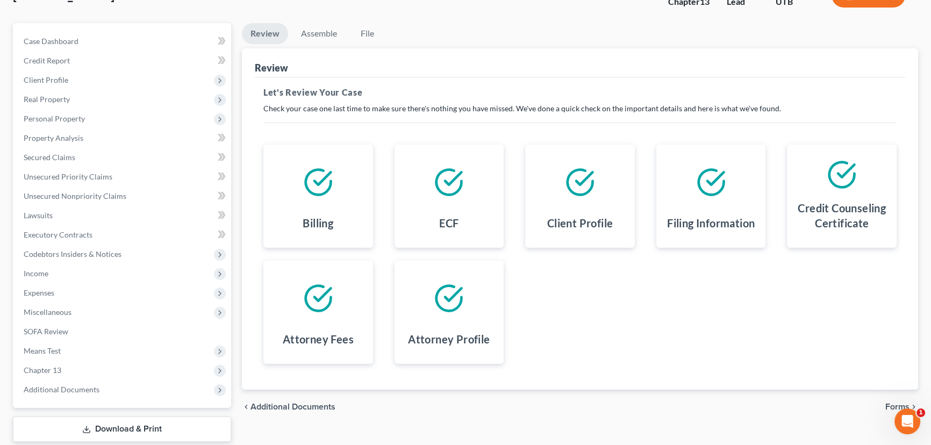
scroll to position [144, 0]
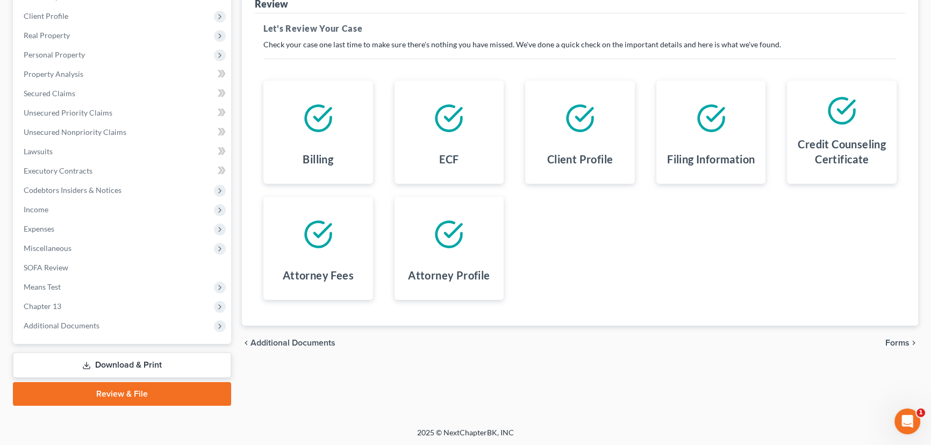
click at [897, 339] on span "Forms" at bounding box center [898, 343] width 24 height 9
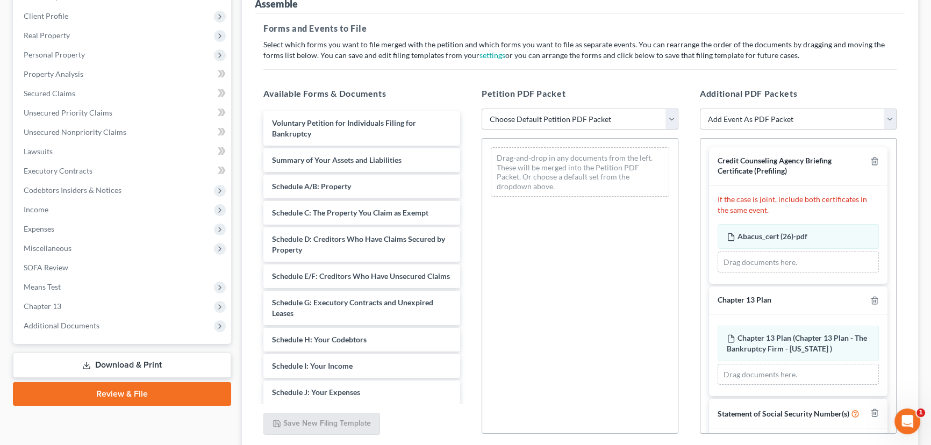
click at [498, 117] on select "Choose Default Petition PDF Packet Emergency Filing (Voluntary Petition and Cre…" at bounding box center [580, 120] width 197 height 22
click at [482, 109] on select "Choose Default Petition PDF Packet Emergency Filing (Voluntary Petition and Cre…" at bounding box center [580, 120] width 197 height 22
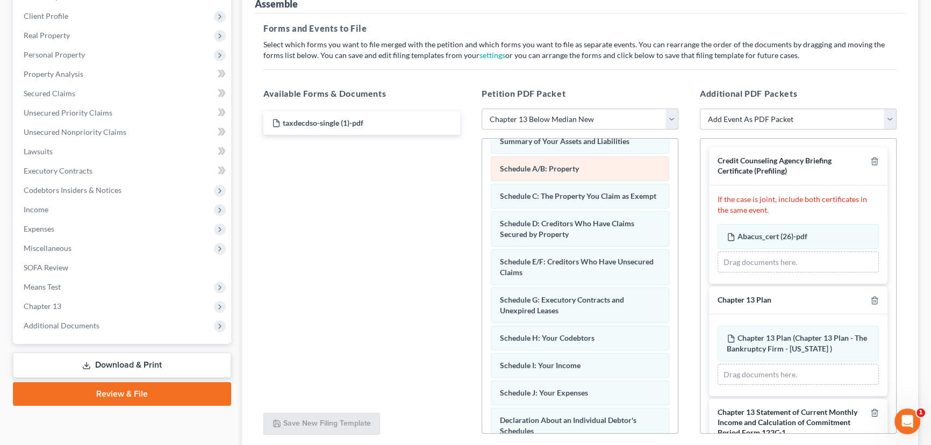
scroll to position [97, 0]
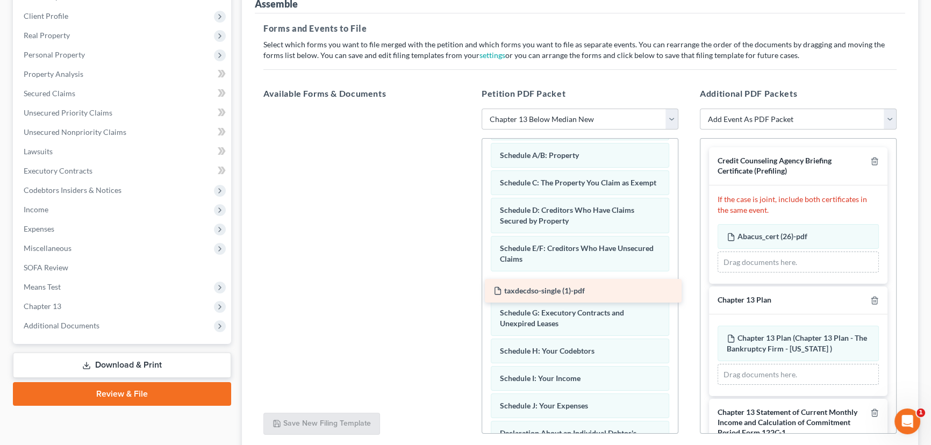
drag, startPoint x: 326, startPoint y: 122, endPoint x: 548, endPoint y: 291, distance: 278.5
click at [469, 109] on div "taxdecdso-single (1)-pdf taxdecdso-single (1)-pdf" at bounding box center [362, 109] width 214 height 0
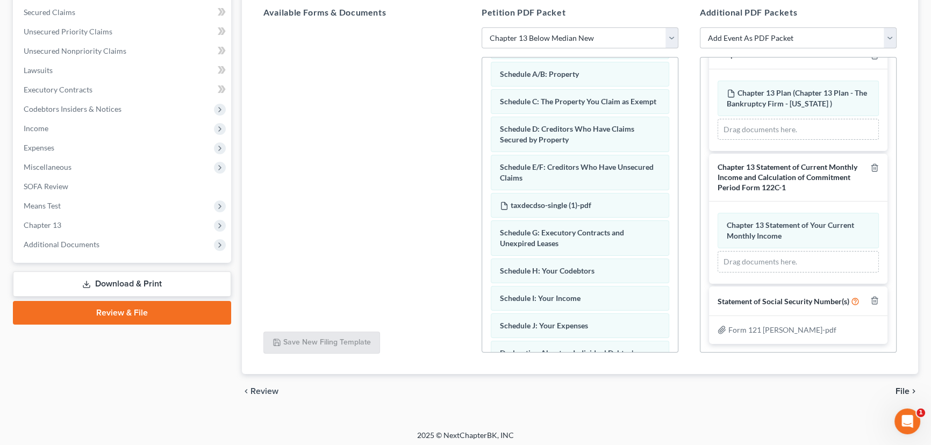
scroll to position [229, 0]
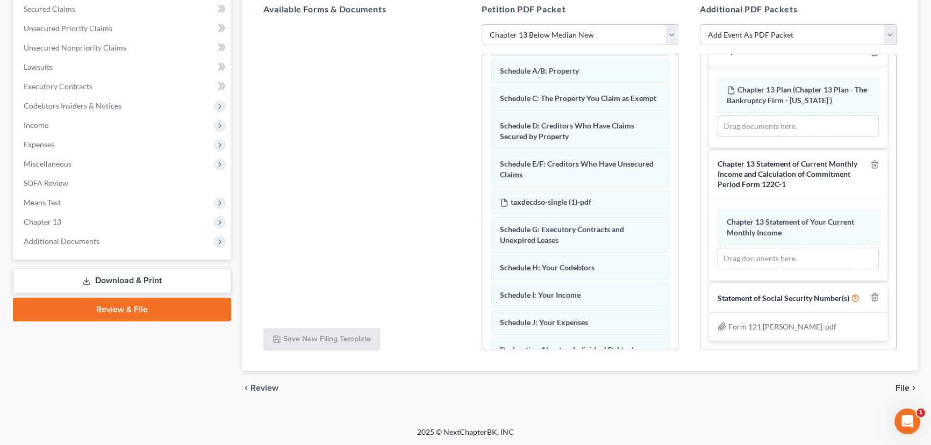
click at [900, 386] on span "File" at bounding box center [903, 388] width 14 height 9
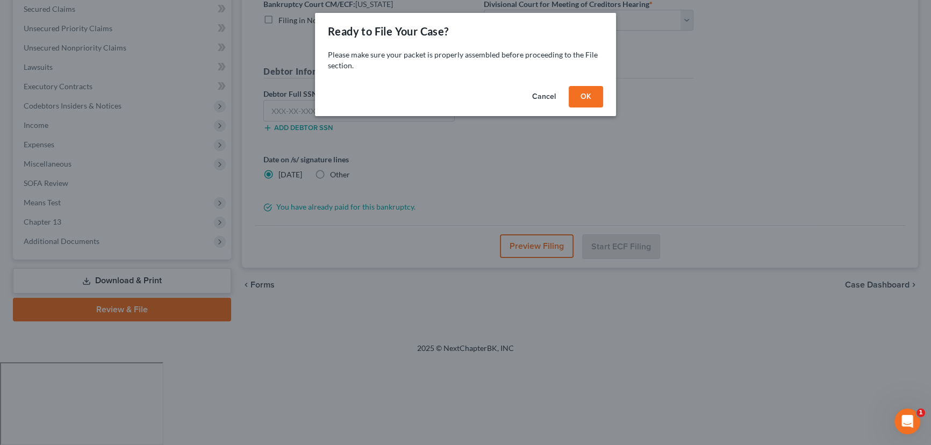
scroll to position [144, 0]
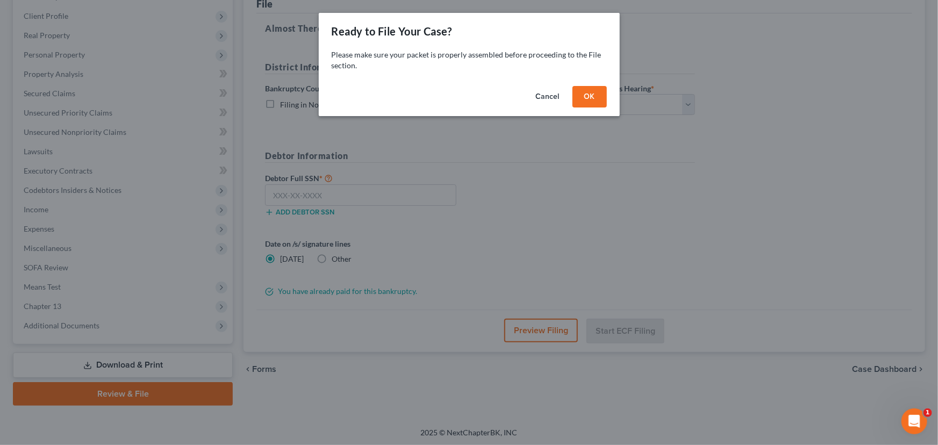
click at [595, 96] on button "OK" at bounding box center [590, 97] width 34 height 22
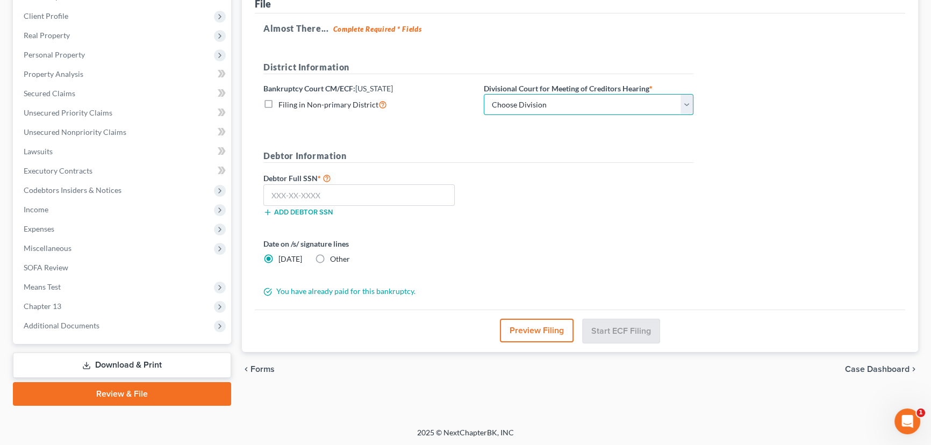
drag, startPoint x: 621, startPoint y: 101, endPoint x: 600, endPoint y: 109, distance: 22.5
click at [621, 101] on select "Choose Division Salt Lake city" at bounding box center [589, 105] width 210 height 22
click at [484, 94] on select "Choose Division Salt Lake city" at bounding box center [589, 105] width 210 height 22
click at [331, 198] on input "text" at bounding box center [358, 195] width 191 height 22
paste input "034-72-2378"
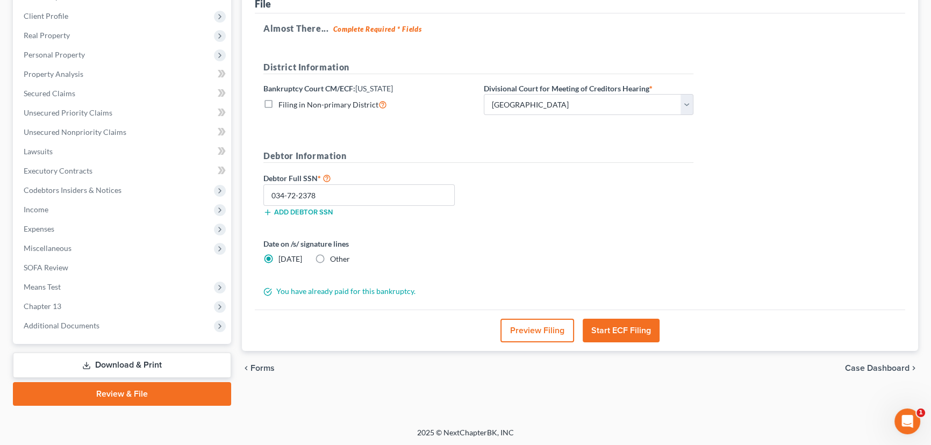
click at [623, 328] on button "Start ECF Filing" at bounding box center [621, 331] width 77 height 24
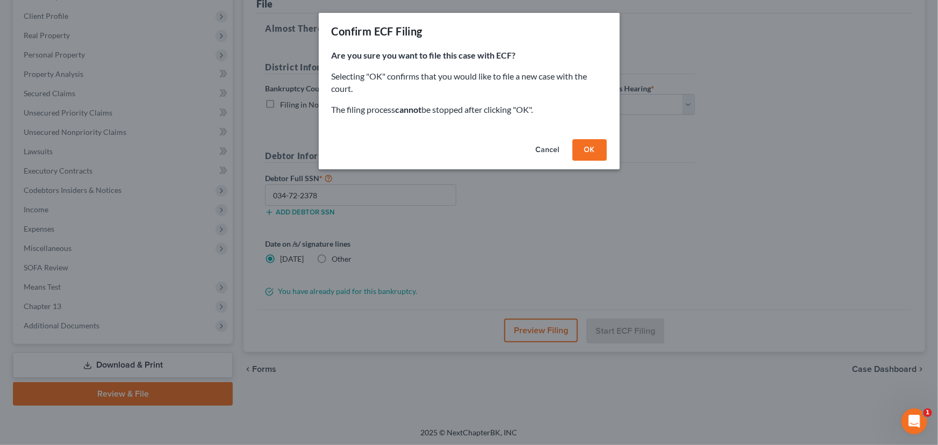
click at [596, 151] on button "OK" at bounding box center [590, 150] width 34 height 22
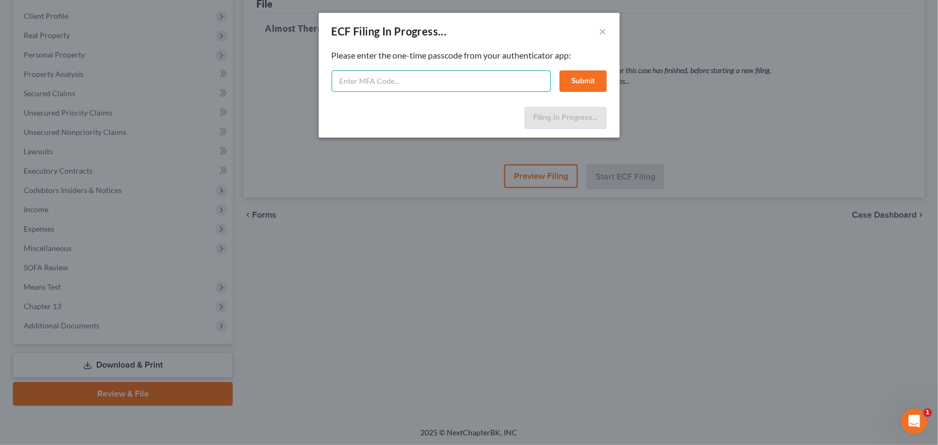
click at [373, 85] on input "text" at bounding box center [441, 81] width 219 height 22
click at [584, 80] on button "Submit" at bounding box center [583, 81] width 47 height 22
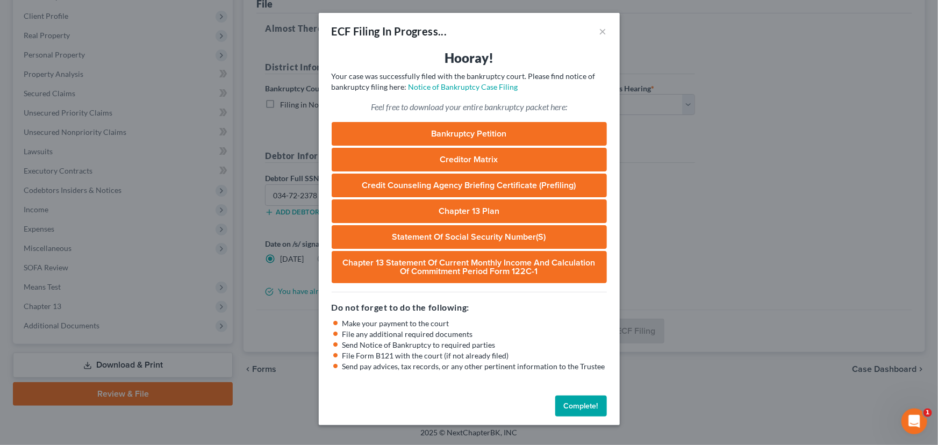
drag, startPoint x: 585, startPoint y: 404, endPoint x: 461, endPoint y: 241, distance: 204.4
click at [585, 404] on button "Complete!" at bounding box center [581, 407] width 52 height 22
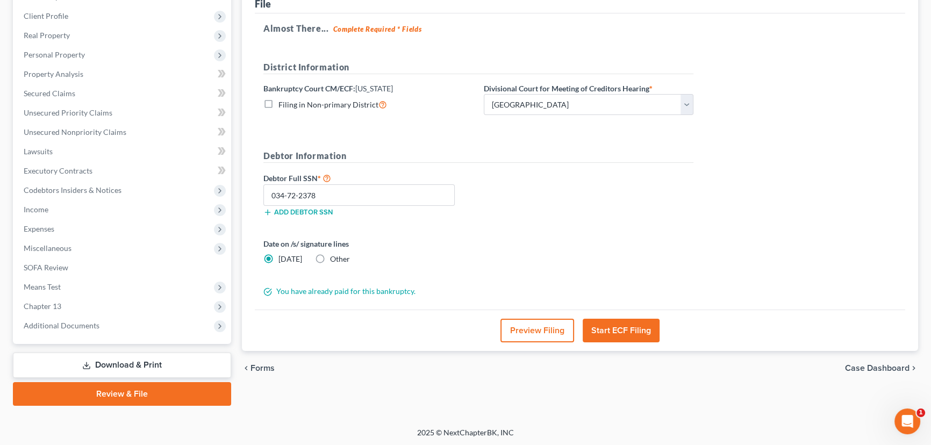
scroll to position [0, 0]
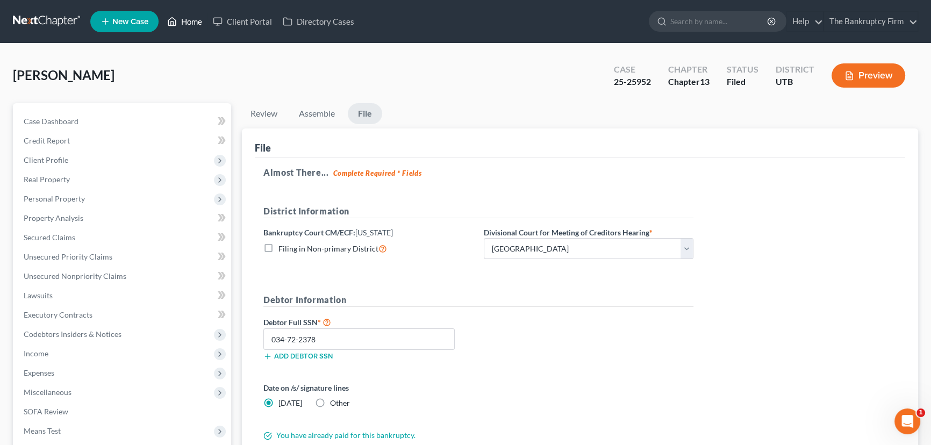
click at [189, 20] on link "Home" at bounding box center [185, 21] width 46 height 19
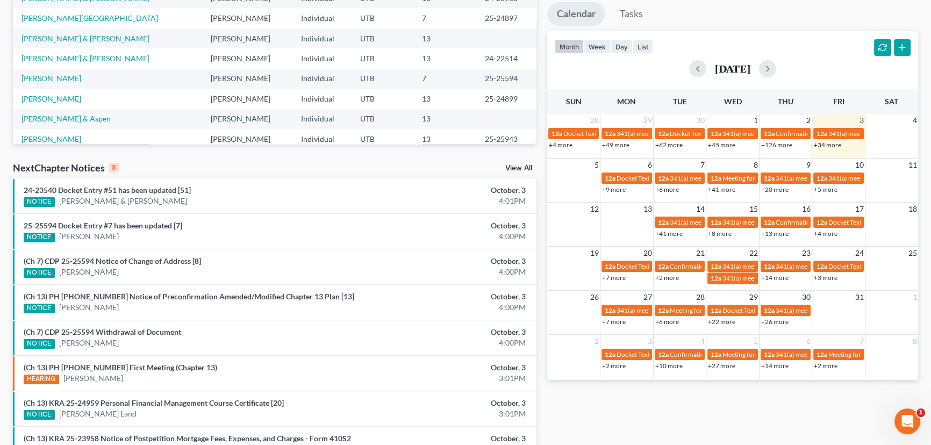
scroll to position [195, 0]
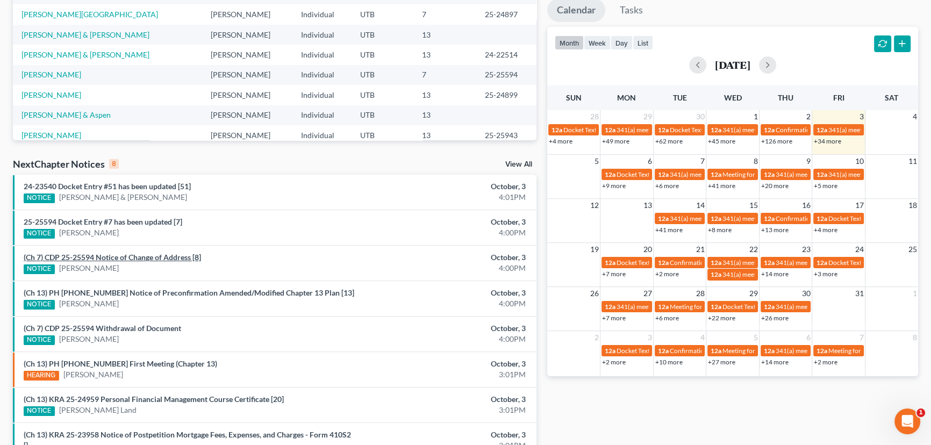
click at [111, 256] on link "(Ch 7) CDP 25-25594 Notice of Change of Address [8]" at bounding box center [112, 257] width 177 height 9
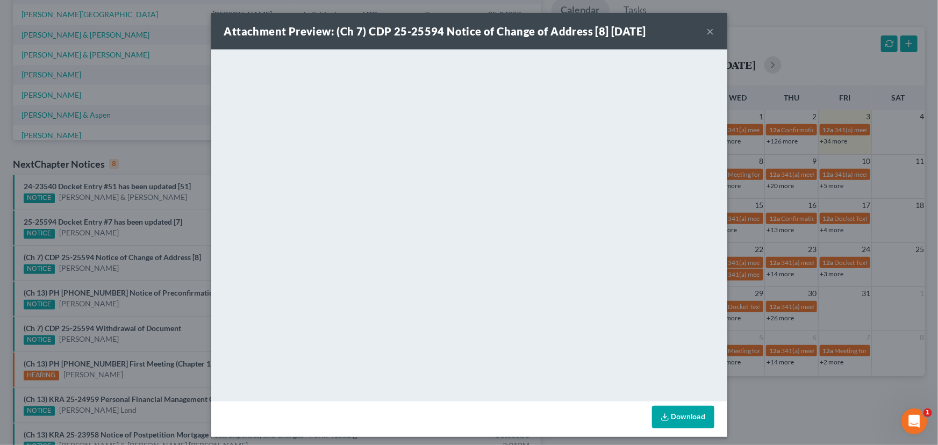
click at [118, 231] on div "Attachment Preview: (Ch 7) CDP 25-25594 Notice of Change of Address [8] 10/03/2…" at bounding box center [469, 222] width 938 height 445
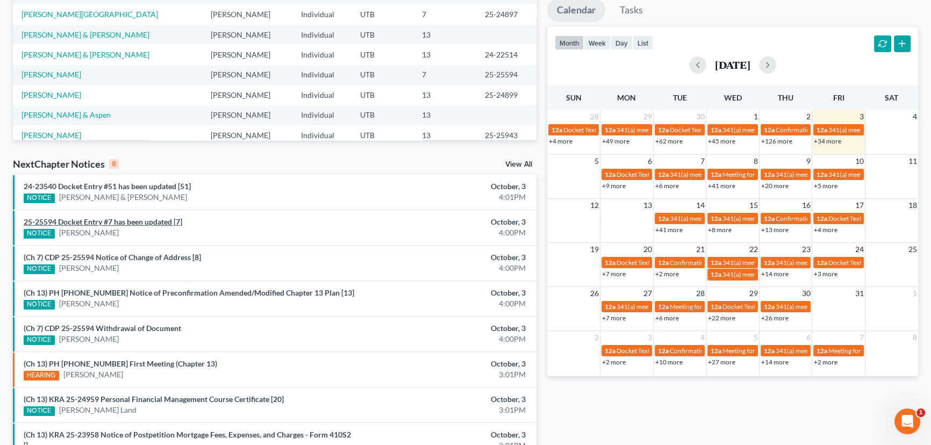
click at [116, 218] on link "25-25594 Docket Entry #7 has been updated [7]" at bounding box center [103, 221] width 159 height 9
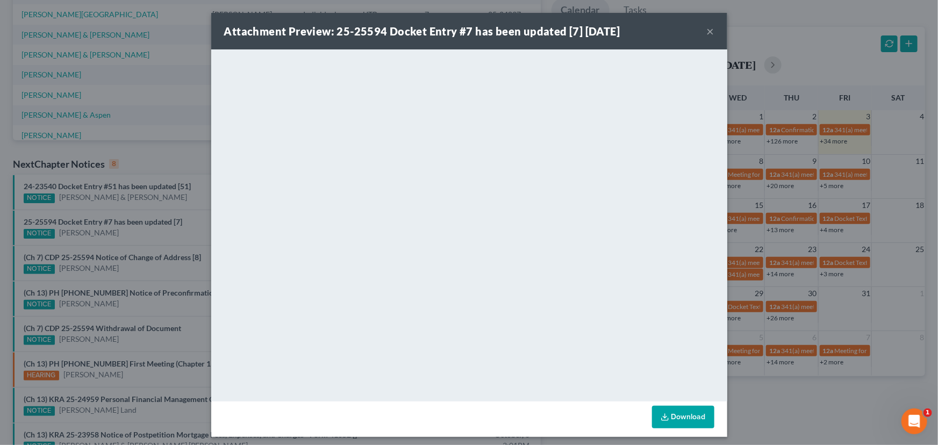
drag, startPoint x: 118, startPoint y: 209, endPoint x: 129, endPoint y: 185, distance: 25.7
click at [118, 206] on div "Attachment Preview: 25-25594 Docket Entry #7 has been updated [7] 10/03/2025 × …" at bounding box center [469, 222] width 938 height 445
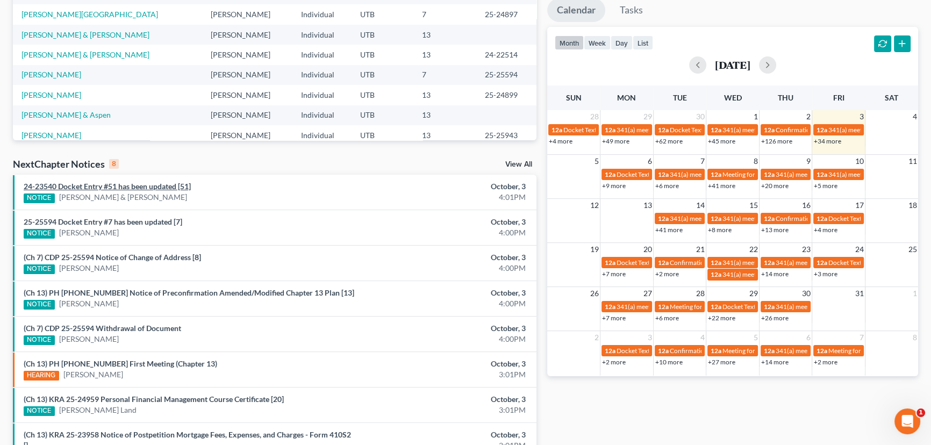
click at [129, 184] on link "24-23540 Docket Entry #51 has been updated [51]" at bounding box center [107, 186] width 167 height 9
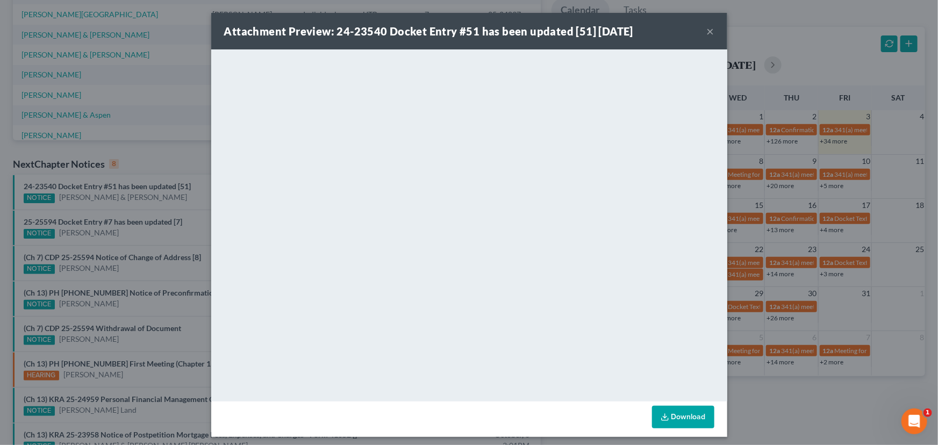
click at [131, 204] on div "Attachment Preview: 24-23540 Docket Entry #51 has been updated [51] 10/03/2025 …" at bounding box center [469, 222] width 938 height 445
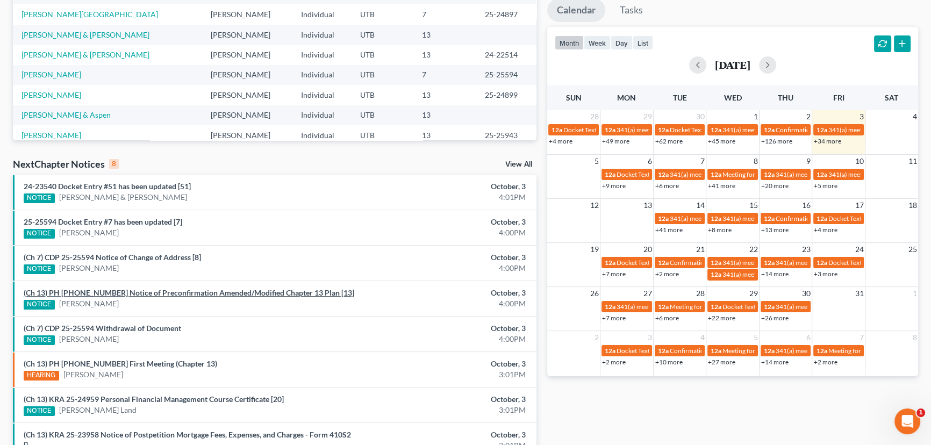
click at [131, 292] on link "(Ch 13) PH 25-24899 Notice of Preconfirmation Amended/Modified Chapter 13 Plan …" at bounding box center [189, 292] width 331 height 9
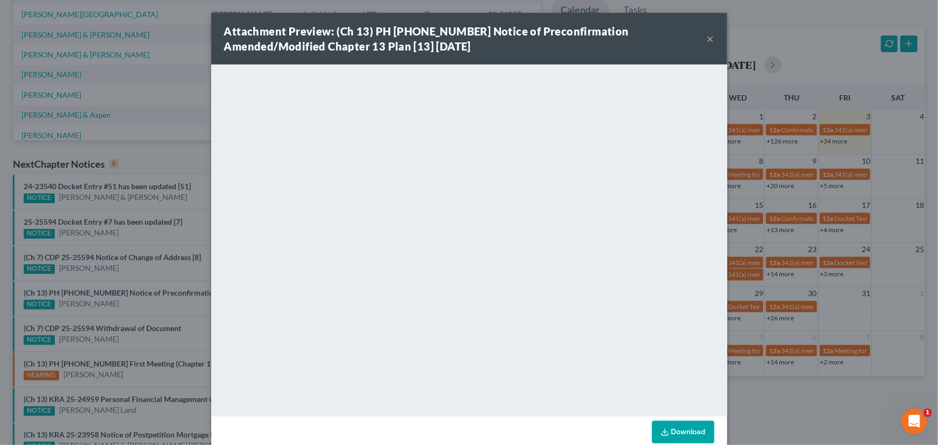
click at [132, 271] on div "Attachment Preview: (Ch 13) PH 25-24899 Notice of Preconfirmation Amended/Modif…" at bounding box center [469, 222] width 938 height 445
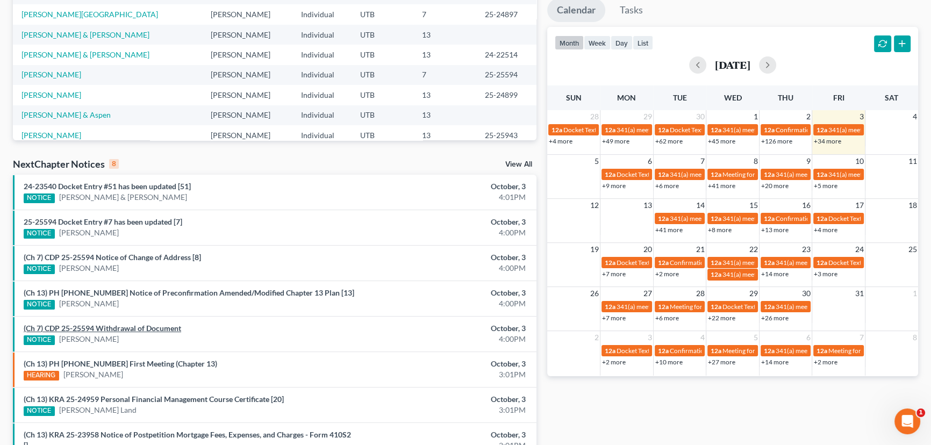
click at [124, 325] on link "(Ch 7) CDP 25-25594 Withdrawal of Document" at bounding box center [103, 328] width 158 height 9
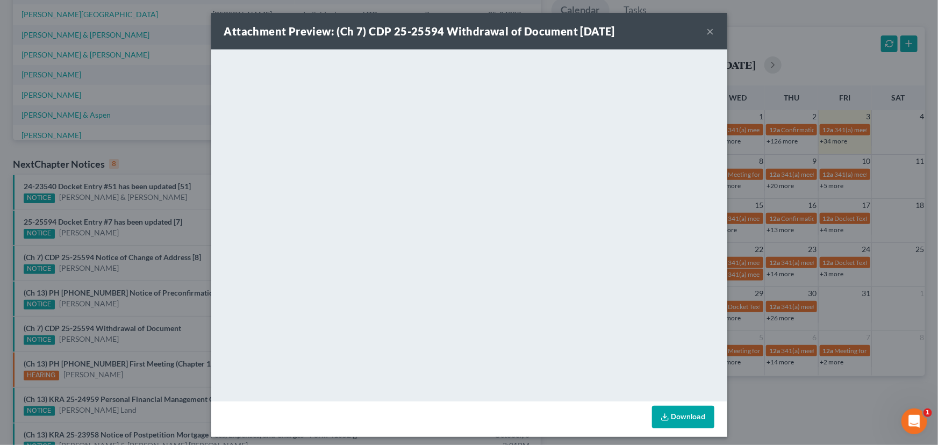
drag, startPoint x: 128, startPoint y: 308, endPoint x: 134, endPoint y: 334, distance: 27.0
click at [128, 308] on div "Attachment Preview: (Ch 7) CDP 25-25594 Withdrawal of Document 10/03/2025 × <ob…" at bounding box center [469, 222] width 938 height 445
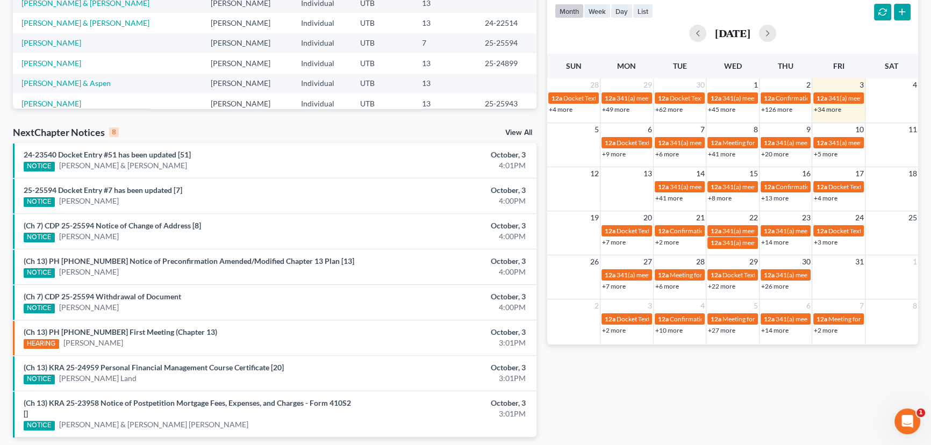
scroll to position [244, 0]
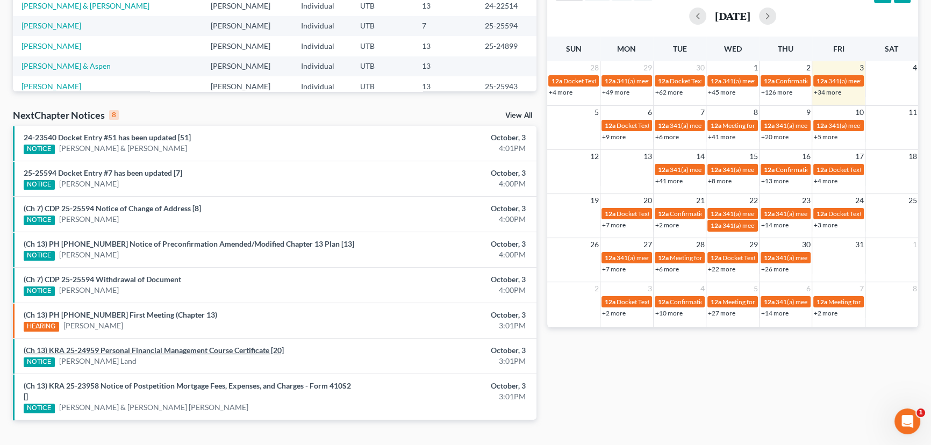
click at [118, 351] on link "(Ch 13) KRA 25-24959 Personal Financial Management Course Certificate [20]" at bounding box center [154, 350] width 260 height 9
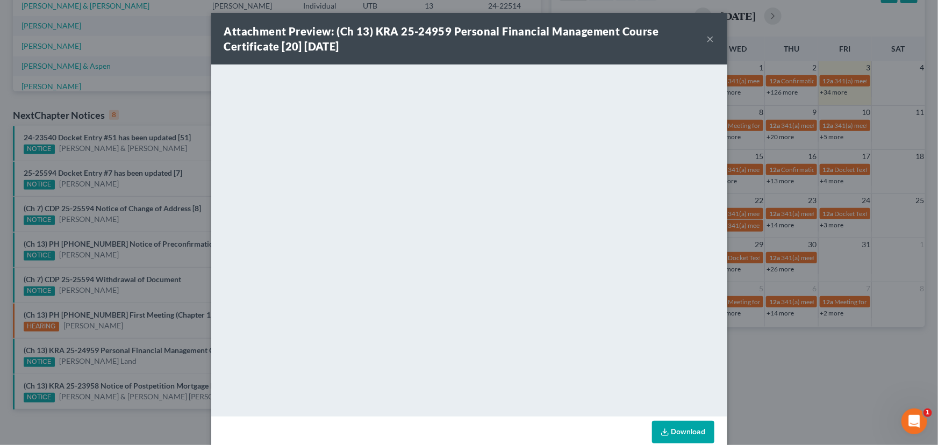
click at [106, 366] on div "Attachment Preview: (Ch 13) KRA 25-24959 Personal Financial Management Course C…" at bounding box center [469, 222] width 938 height 445
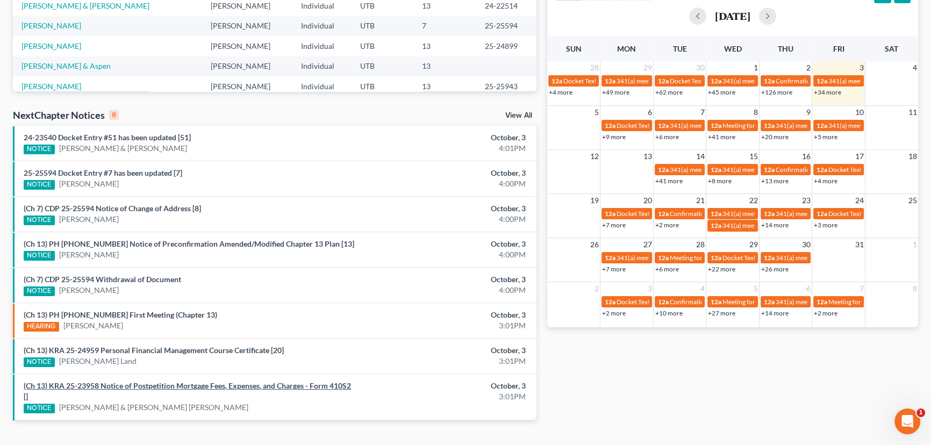
click at [150, 382] on link "(Ch 13) KRA 25-23958 Notice of Postpetition Mortgage Fees, Expenses, and Charge…" at bounding box center [187, 391] width 327 height 20
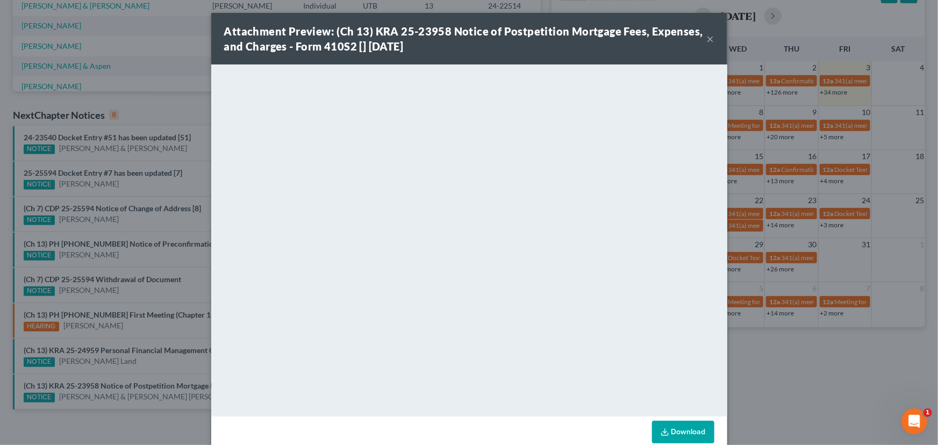
click at [140, 367] on div "Attachment Preview: (Ch 13) KRA 25-23958 Notice of Postpetition Mortgage Fees, …" at bounding box center [469, 222] width 938 height 445
